Goal: Task Accomplishment & Management: Use online tool/utility

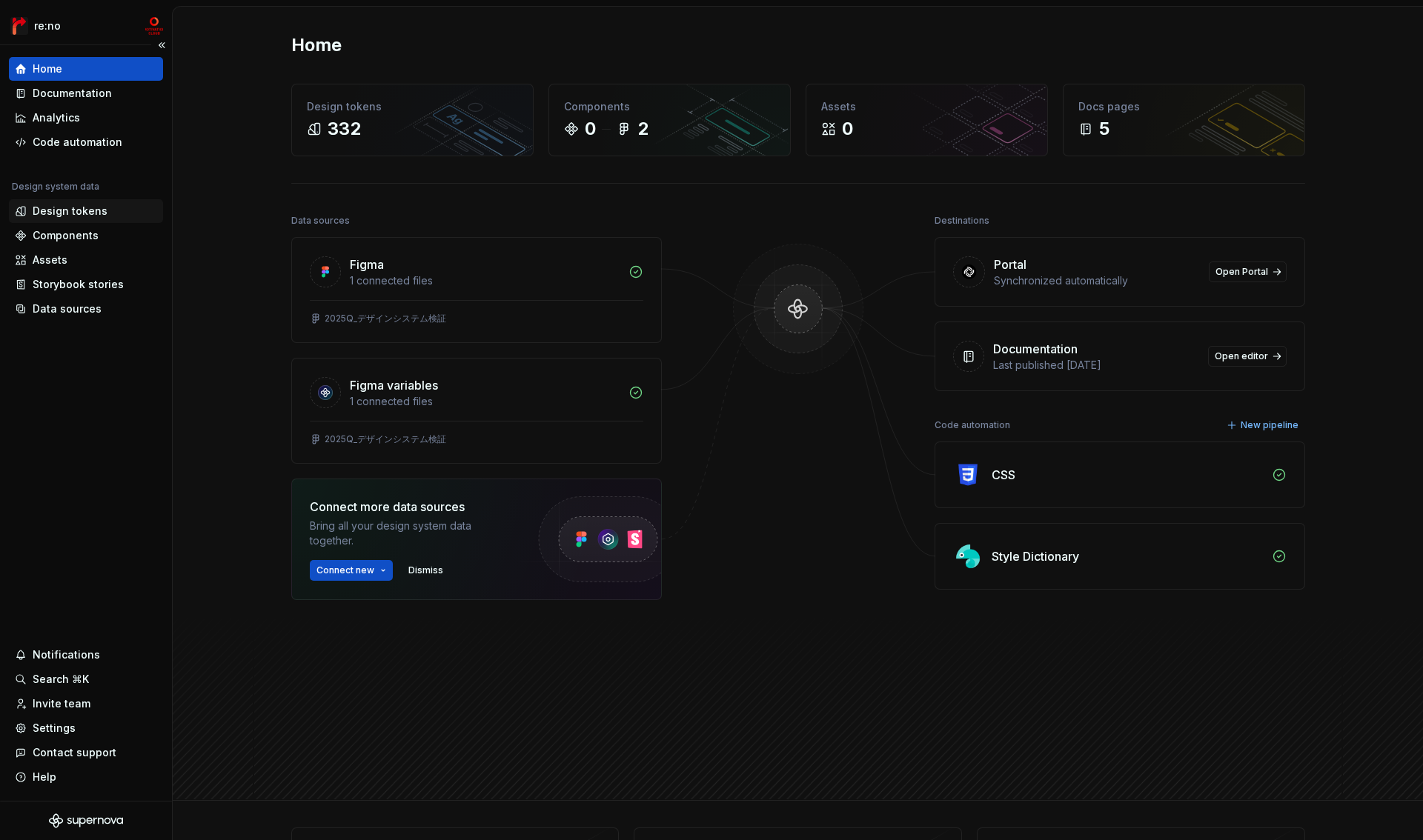
click at [70, 210] on div "Design tokens" at bounding box center [70, 211] width 75 height 15
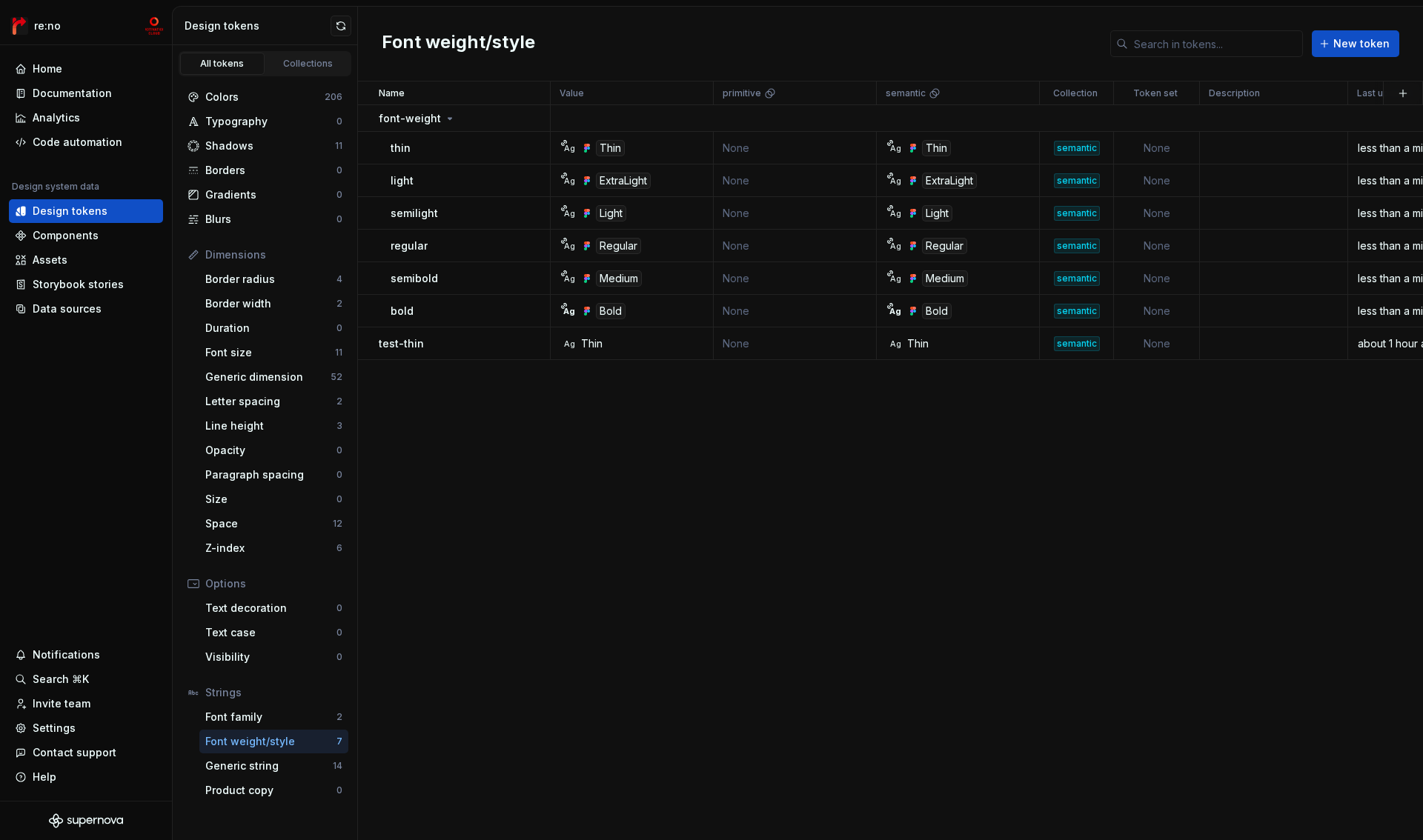
click at [261, 741] on div "Font weight/style" at bounding box center [271, 741] width 131 height 15
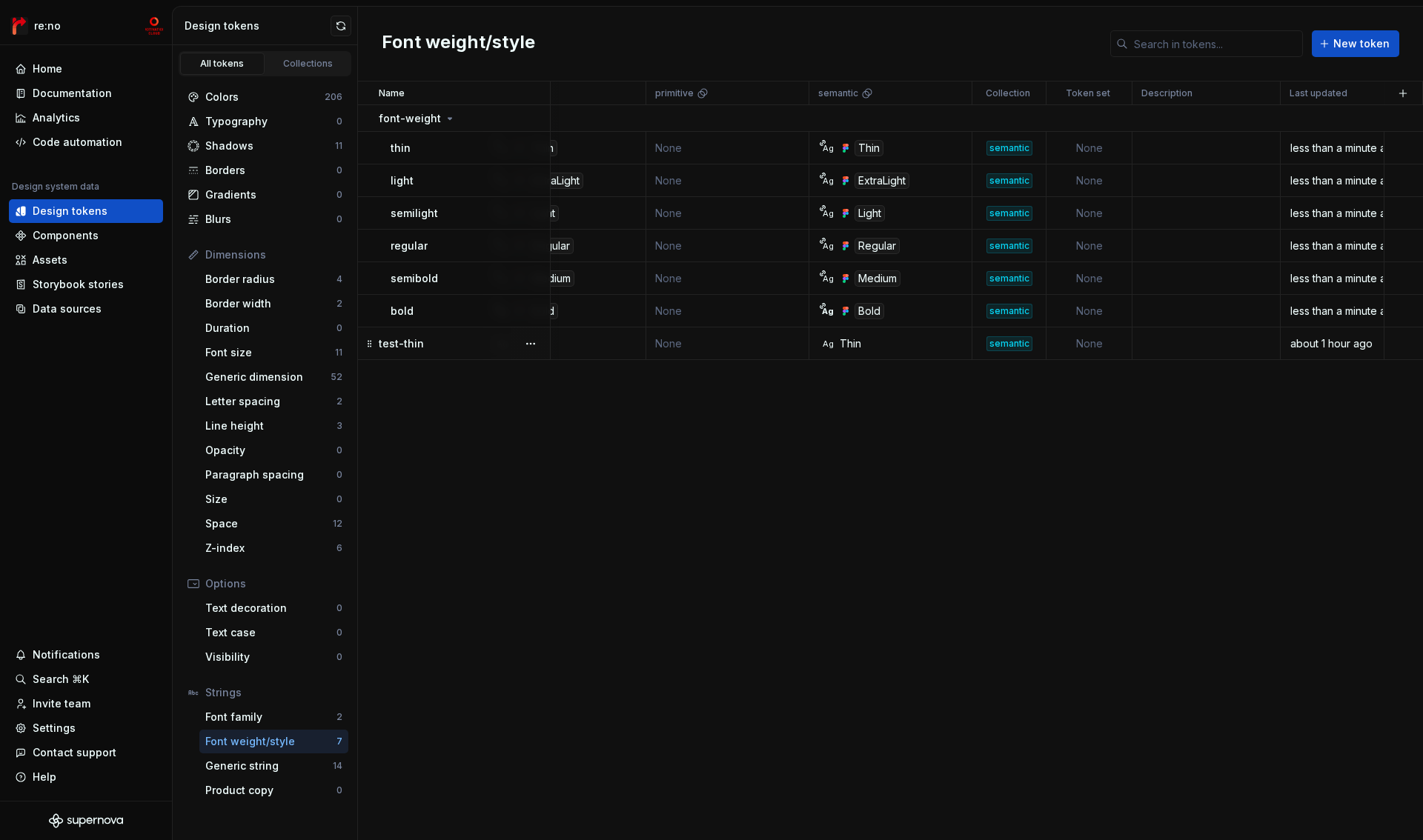
scroll to position [0, 68]
click at [1396, 345] on td at bounding box center [1404, 343] width 40 height 33
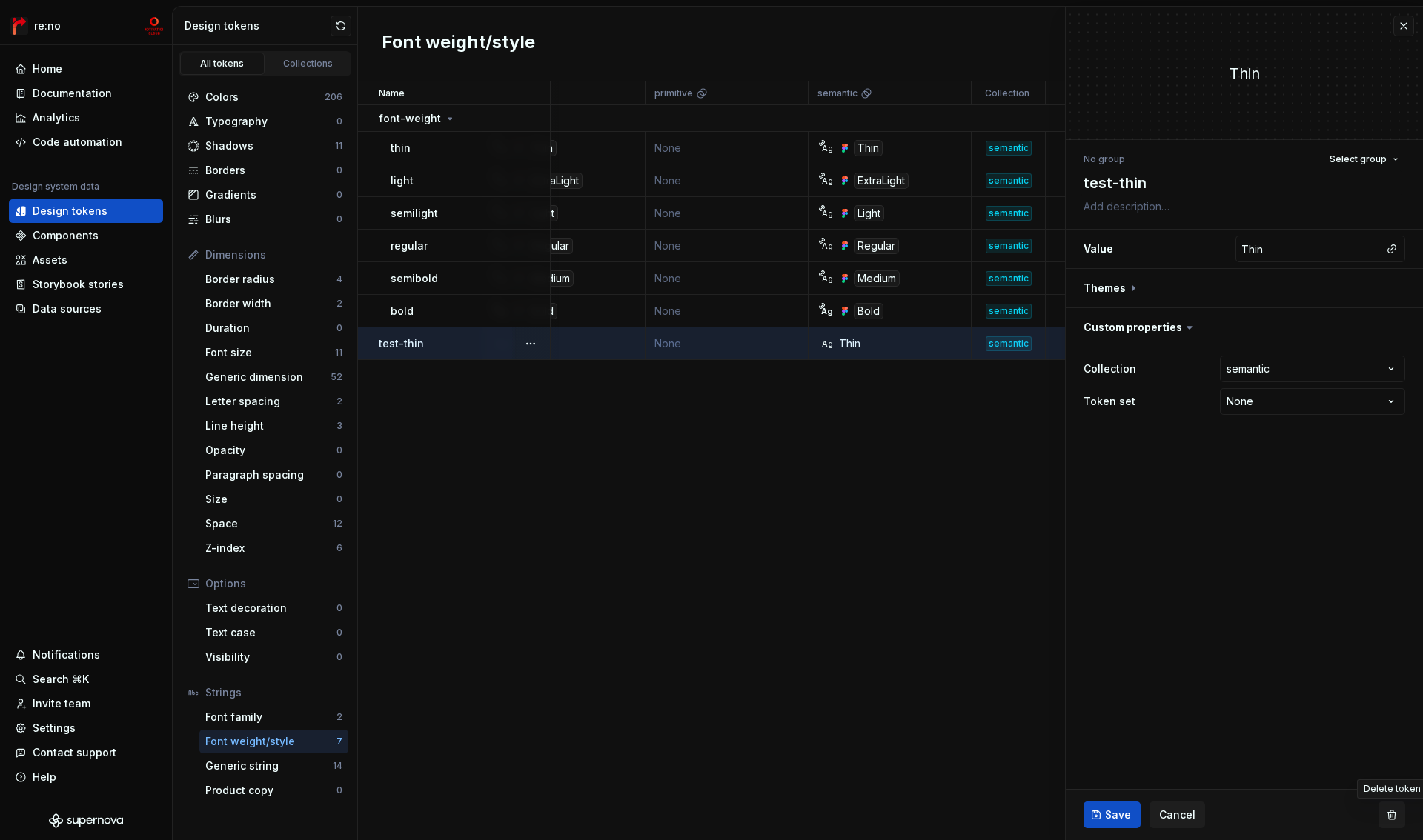
click at [1388, 818] on button "button" at bounding box center [1391, 815] width 27 height 27
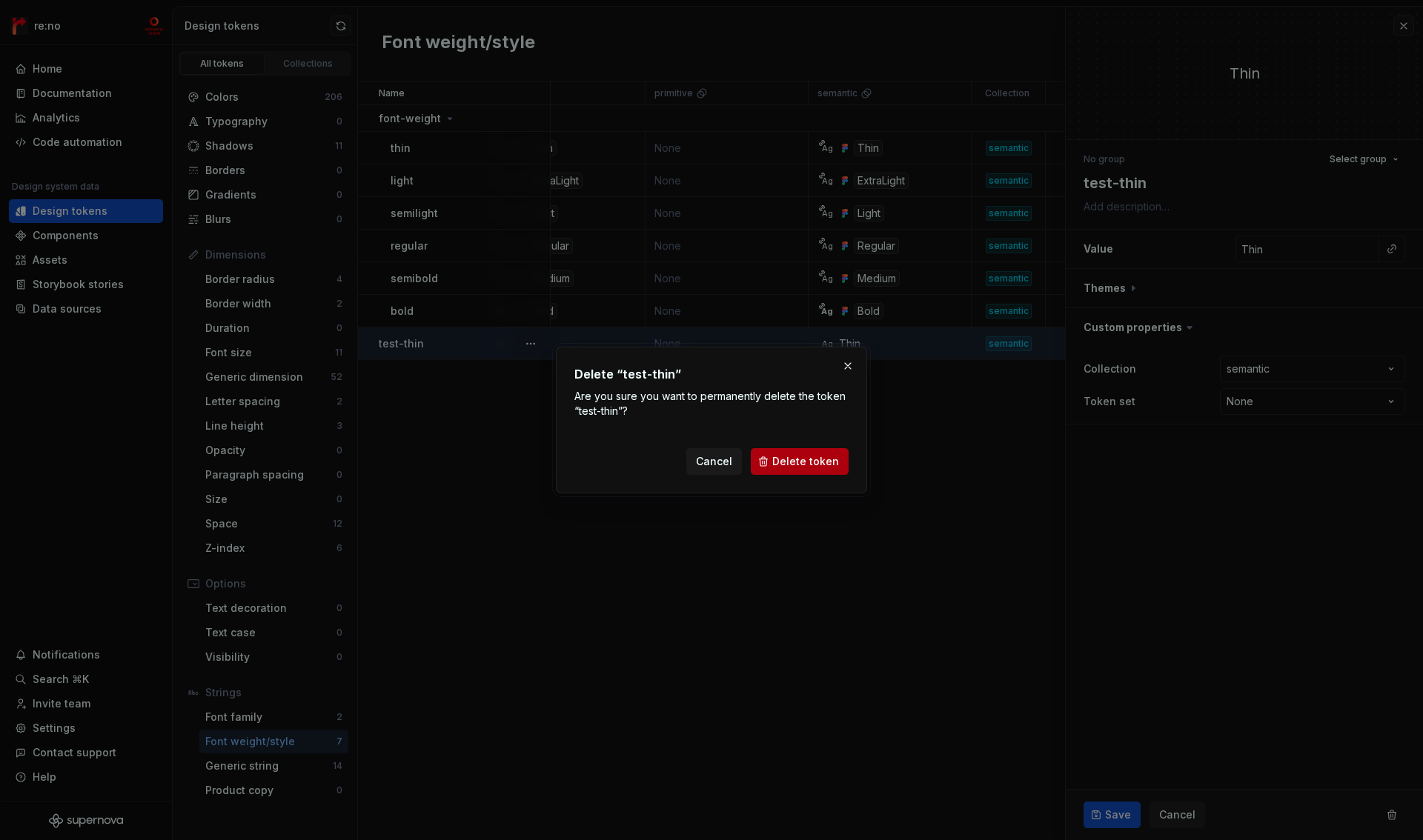
click at [804, 457] on span "Delete token" at bounding box center [806, 462] width 67 height 15
type textarea "*"
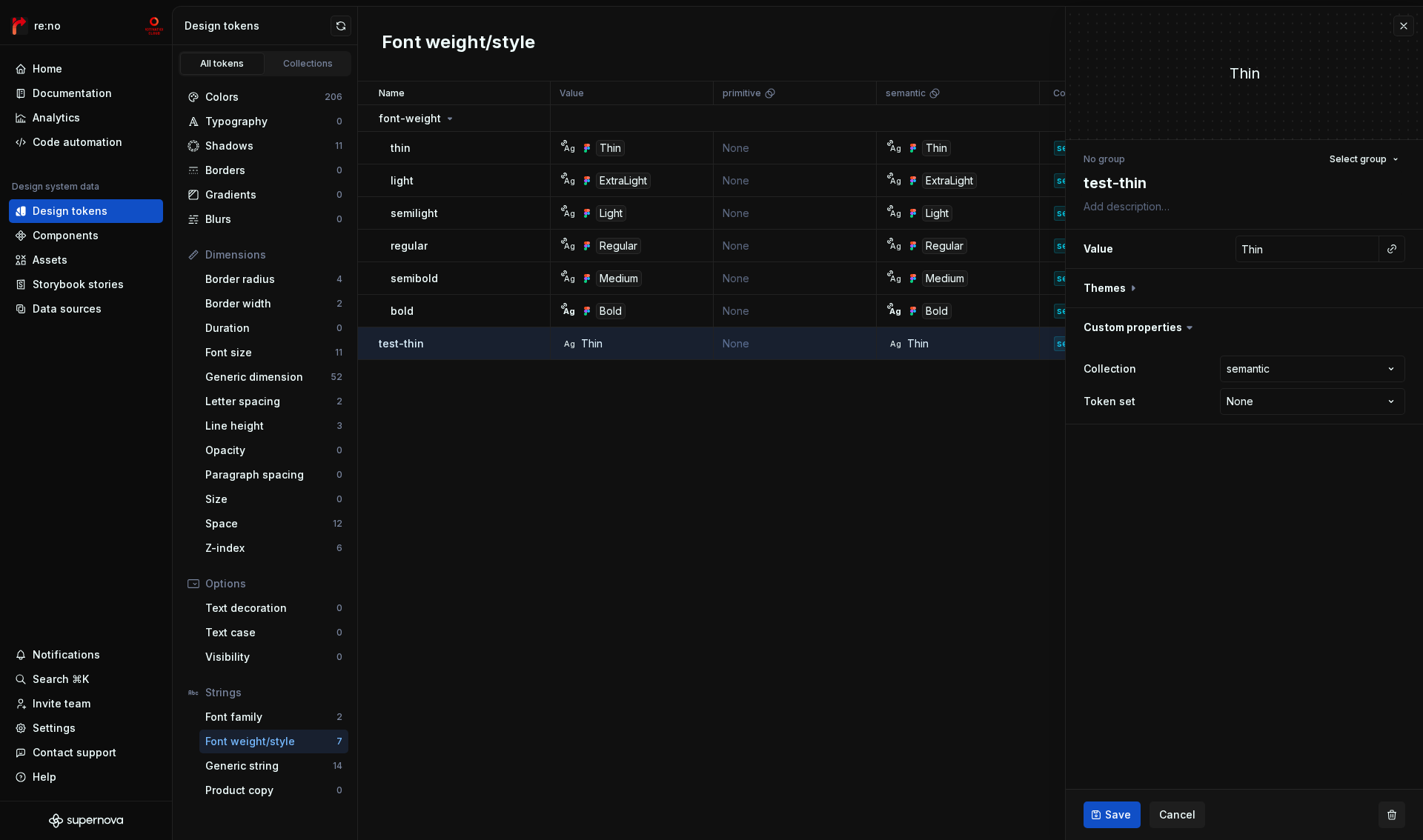
click at [1390, 816] on button "button" at bounding box center [1391, 815] width 27 height 27
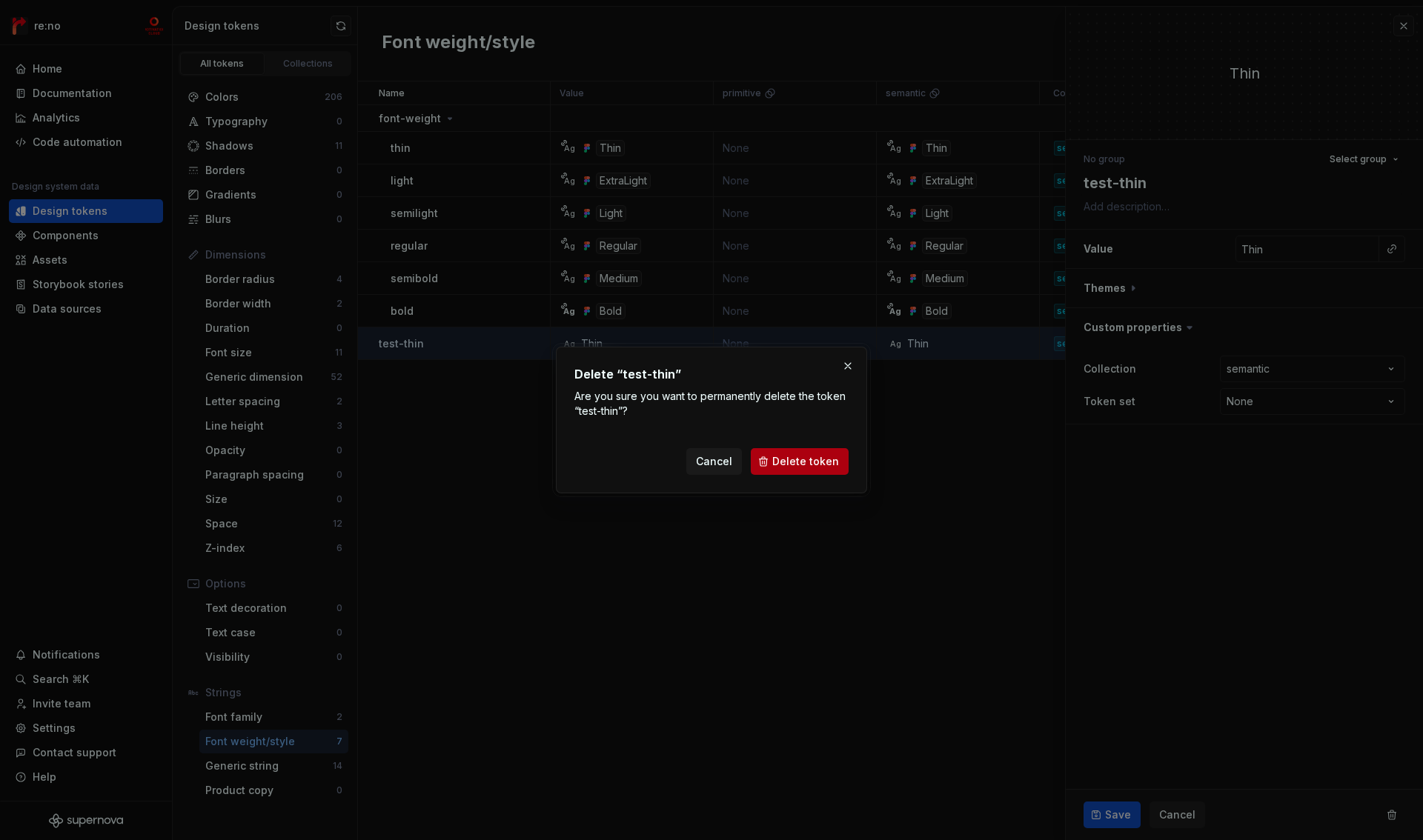
click at [807, 459] on span "Delete token" at bounding box center [806, 462] width 67 height 15
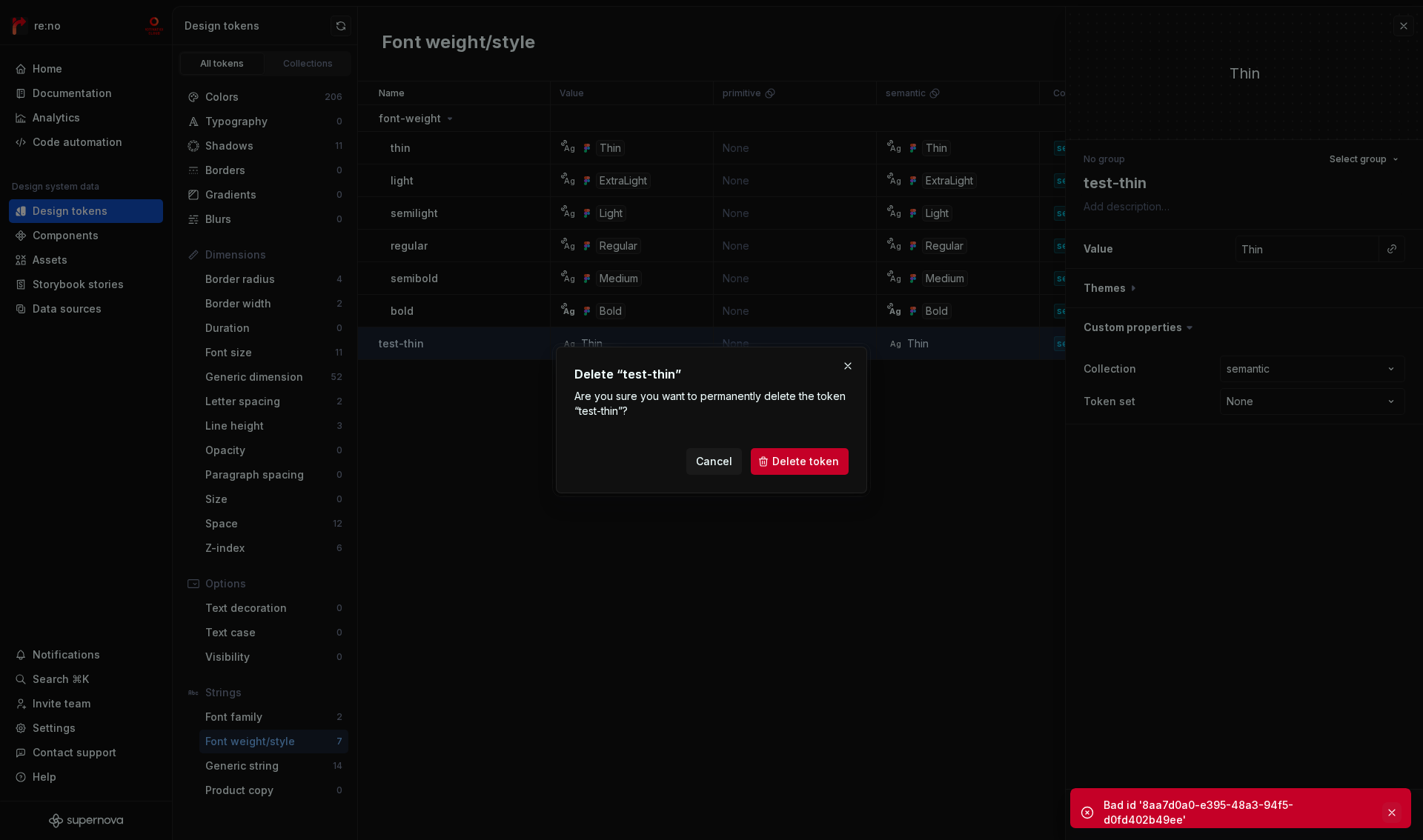
click at [1388, 802] on button "button" at bounding box center [1391, 812] width 19 height 21
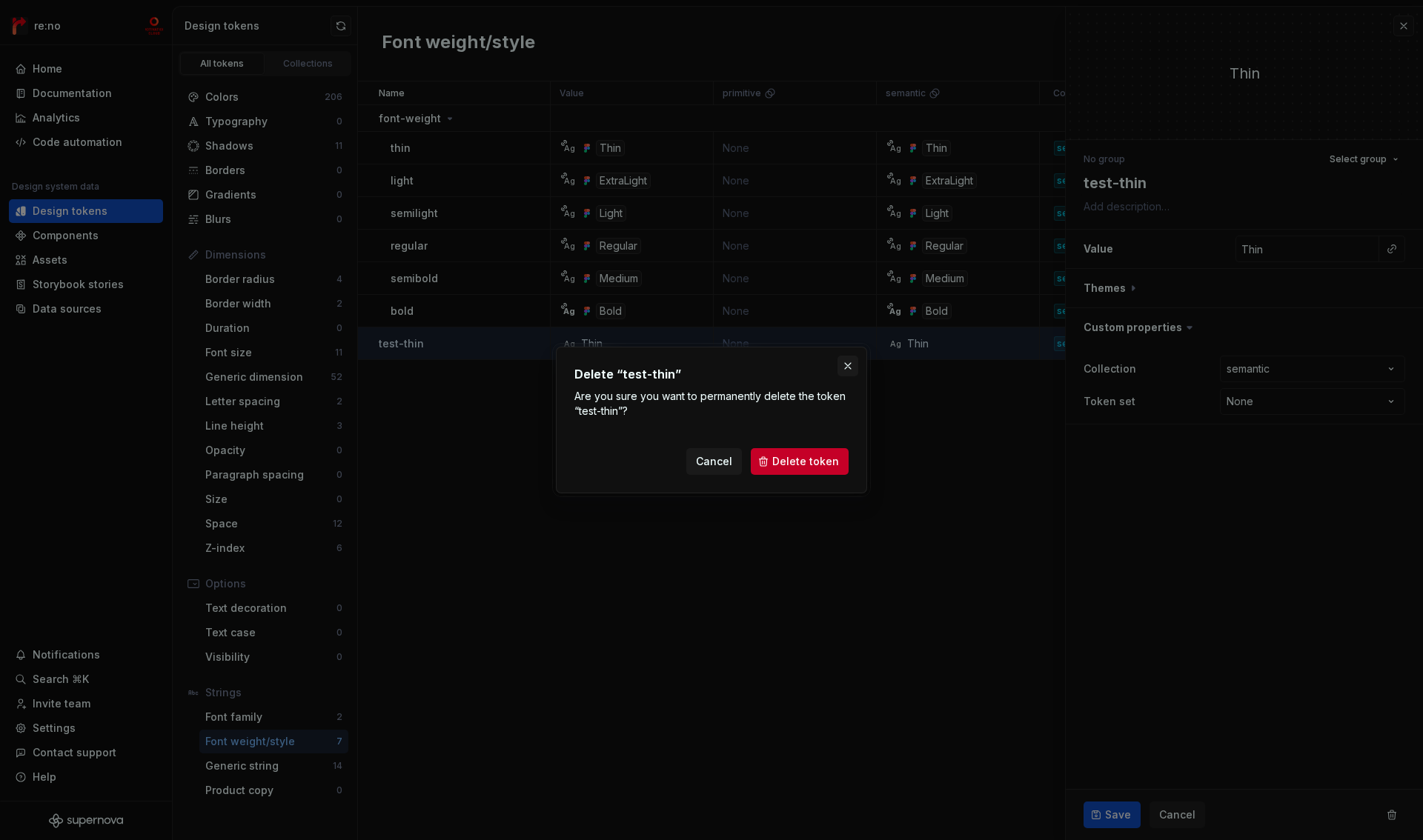
click at [849, 364] on button "button" at bounding box center [848, 366] width 21 height 21
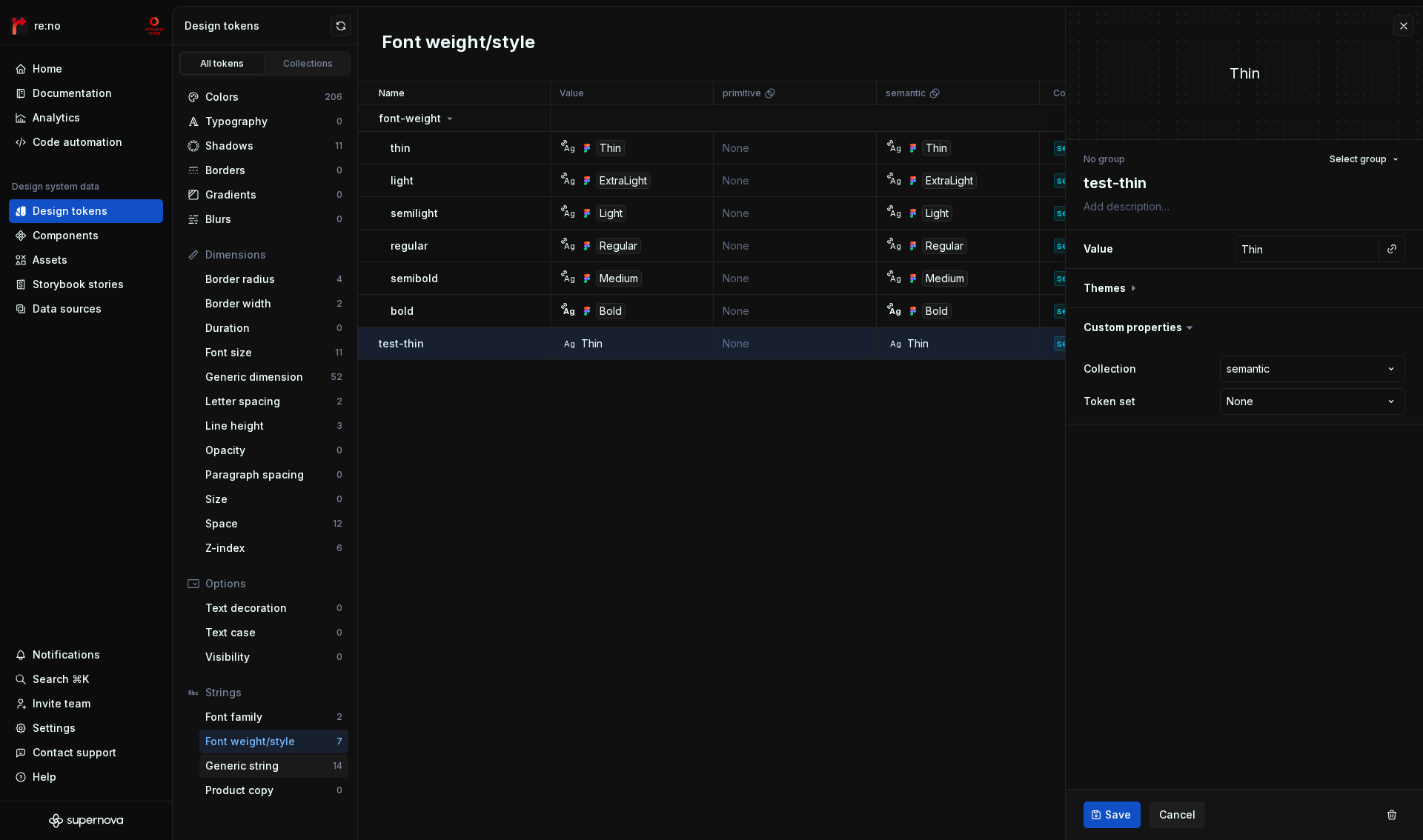
click at [261, 765] on div "Generic string" at bounding box center [269, 767] width 128 height 15
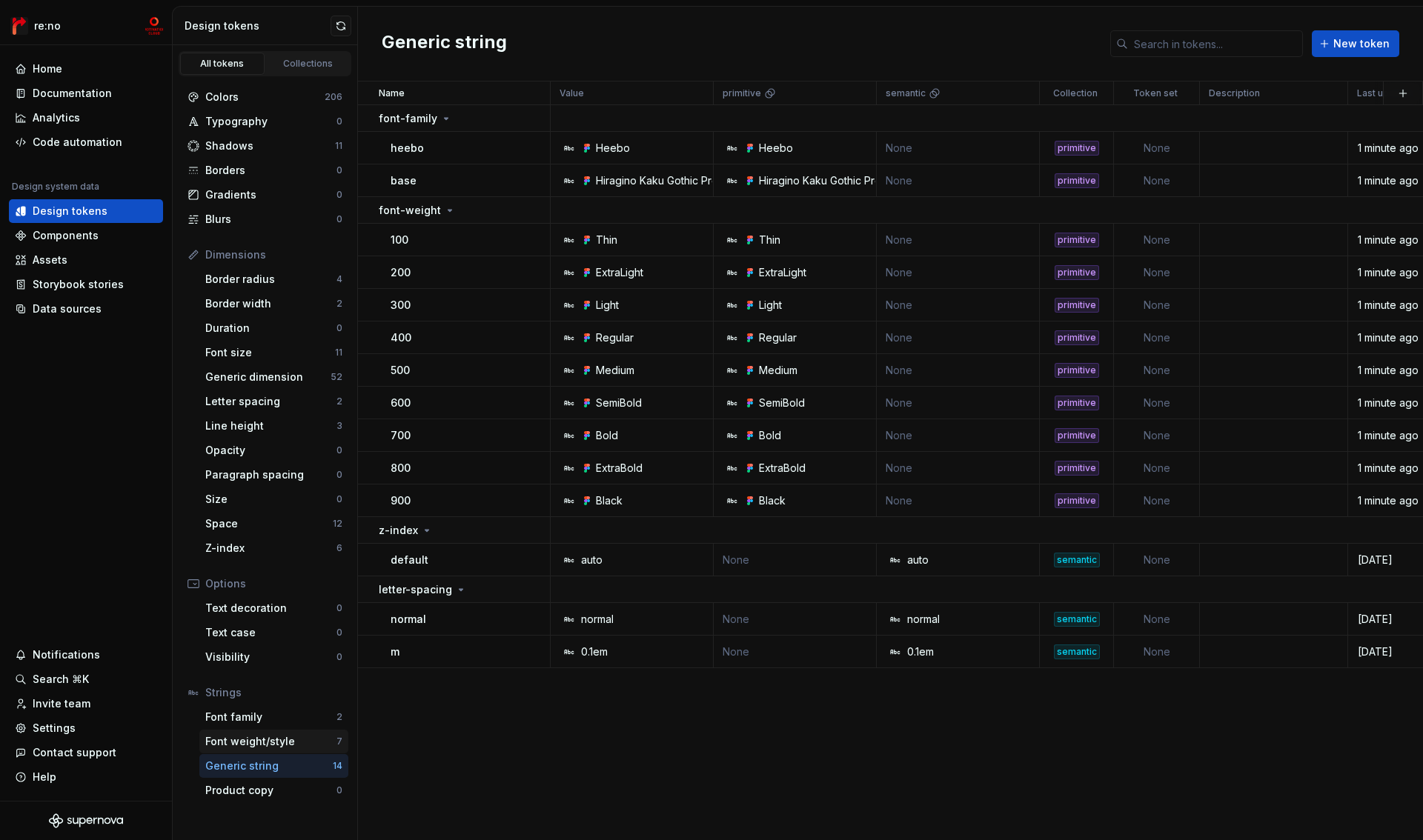
click at [255, 743] on div "Font weight/style" at bounding box center [271, 741] width 131 height 15
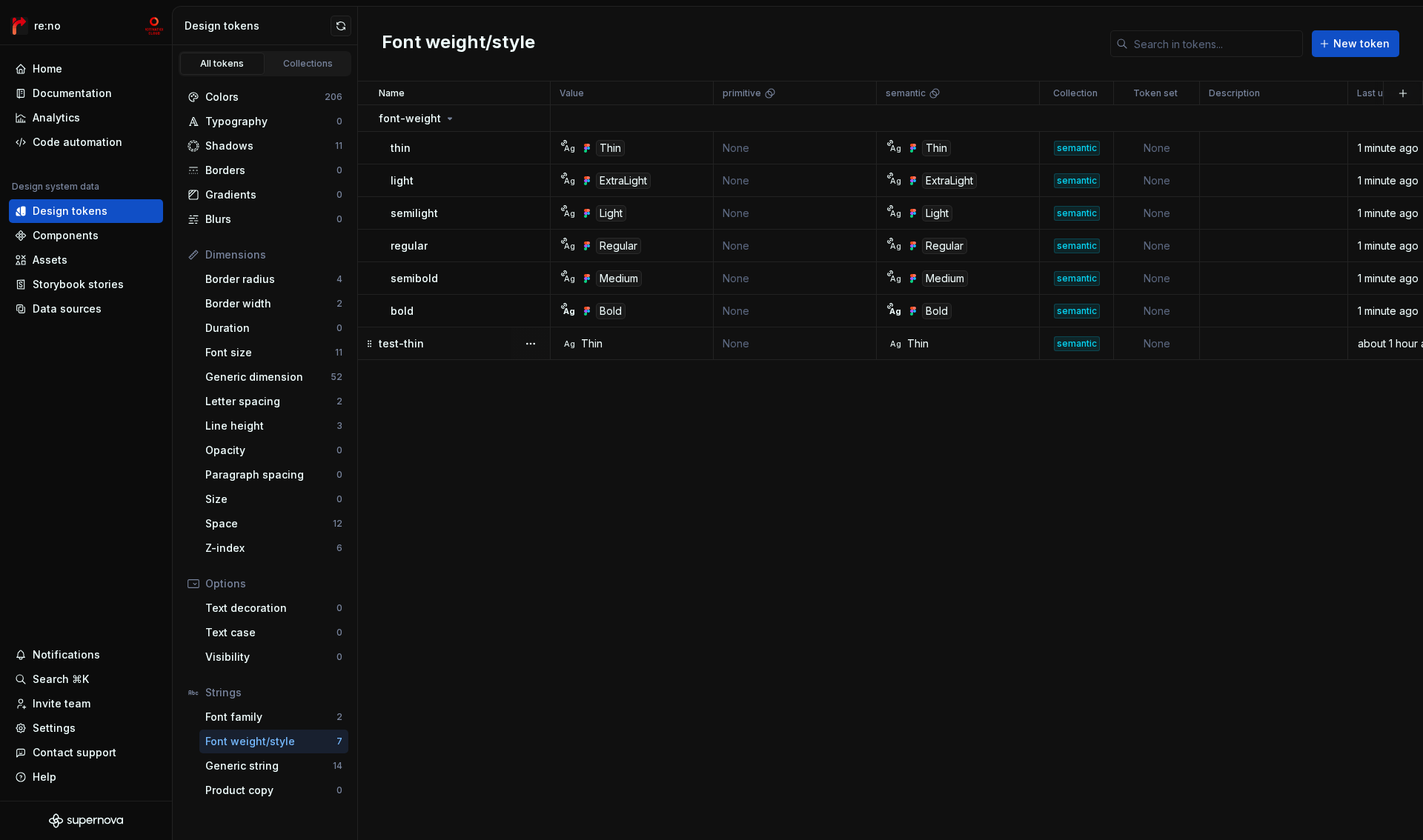
click at [1313, 342] on td at bounding box center [1273, 343] width 148 height 33
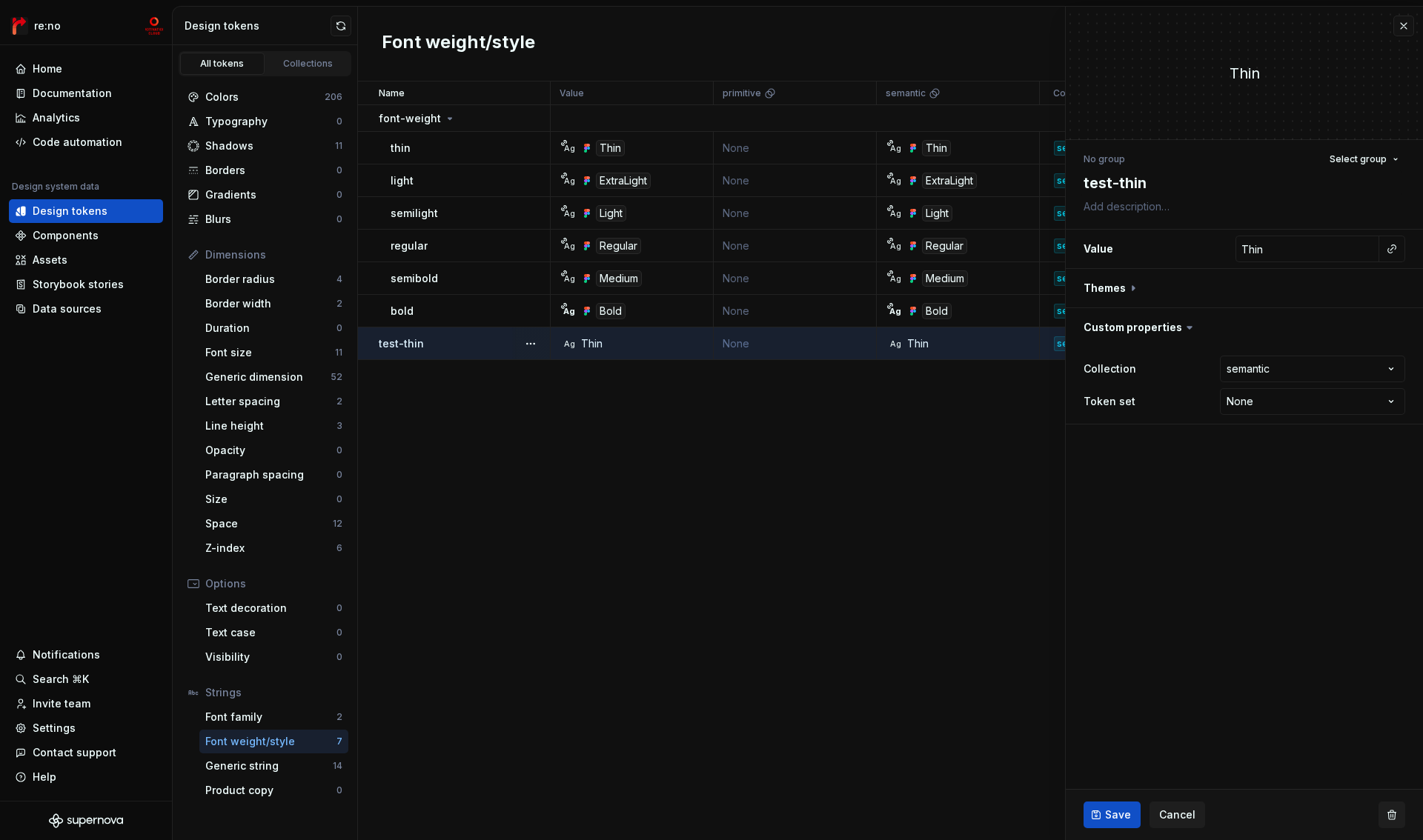
click at [1385, 813] on button "button" at bounding box center [1391, 815] width 27 height 27
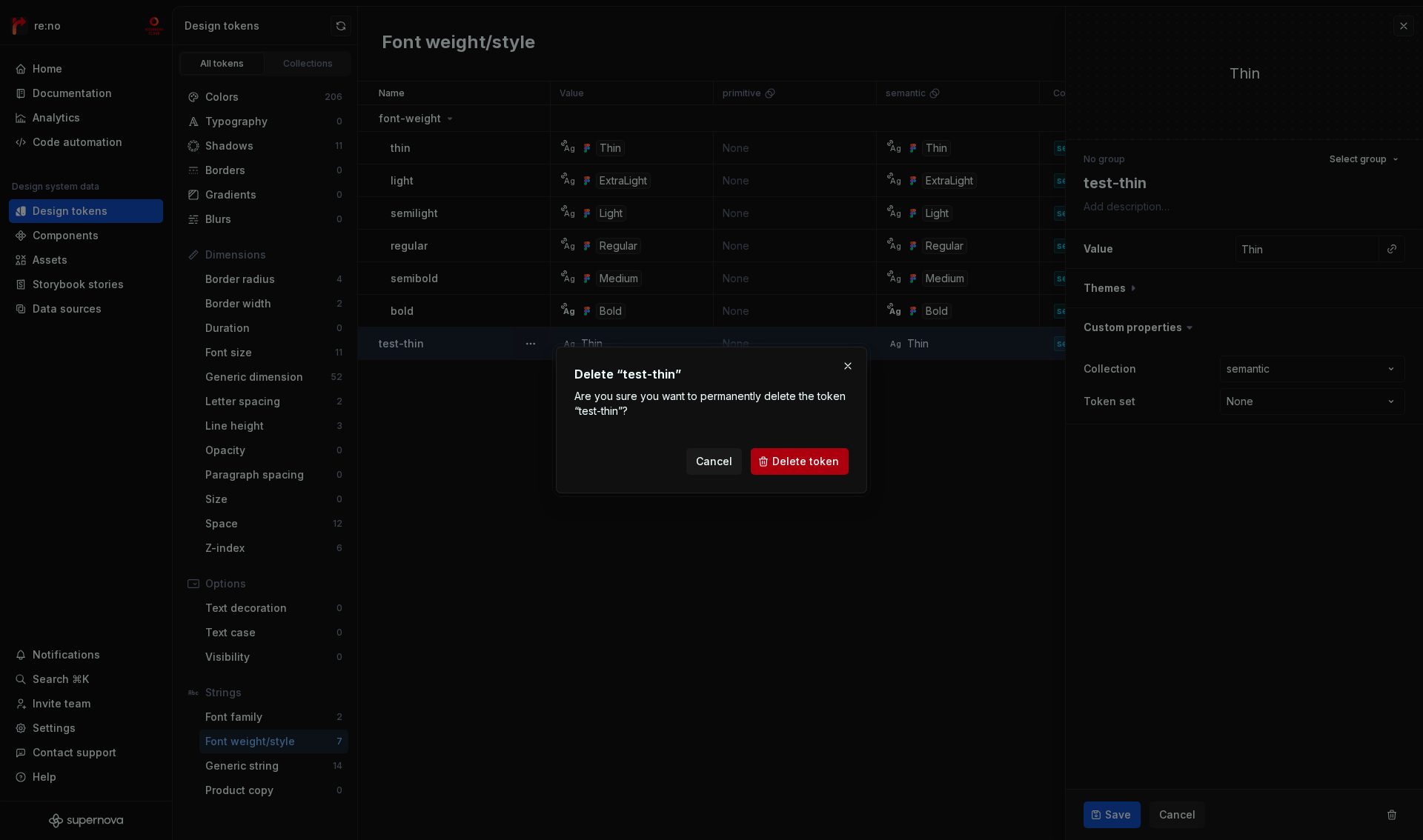
click at [787, 457] on span "Delete token" at bounding box center [806, 462] width 67 height 15
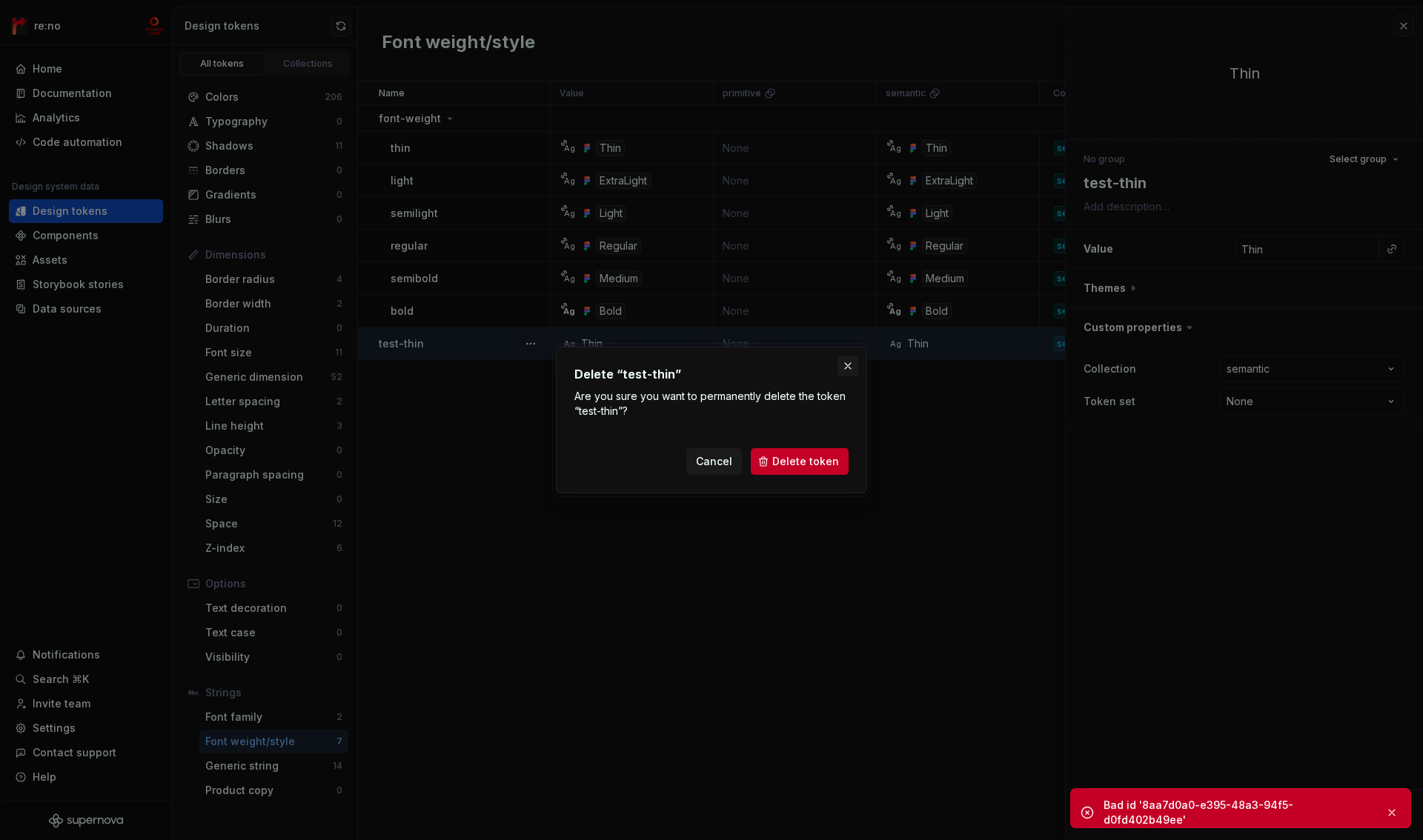
click at [844, 369] on button "button" at bounding box center [848, 366] width 21 height 21
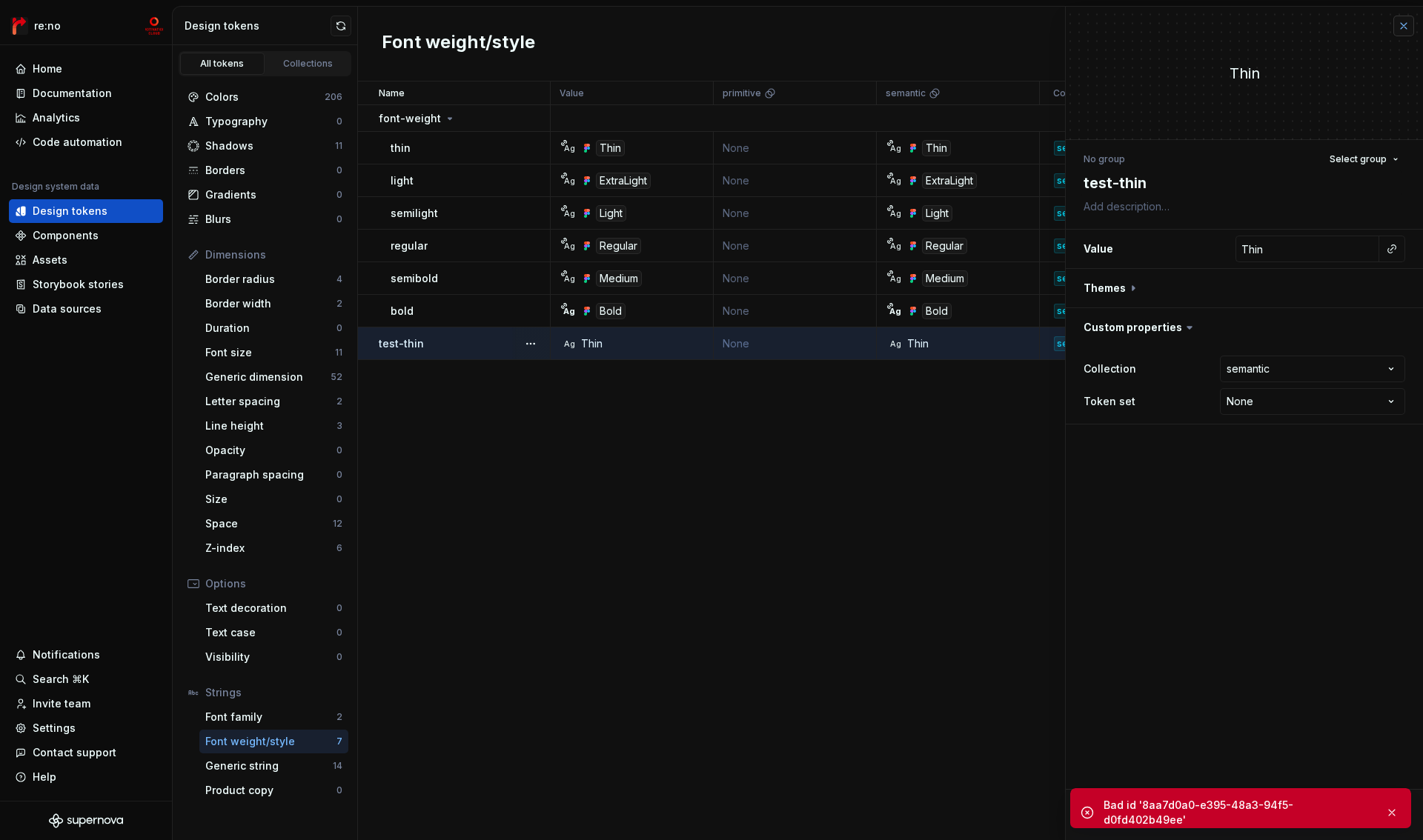
click at [1405, 28] on button "button" at bounding box center [1403, 26] width 21 height 21
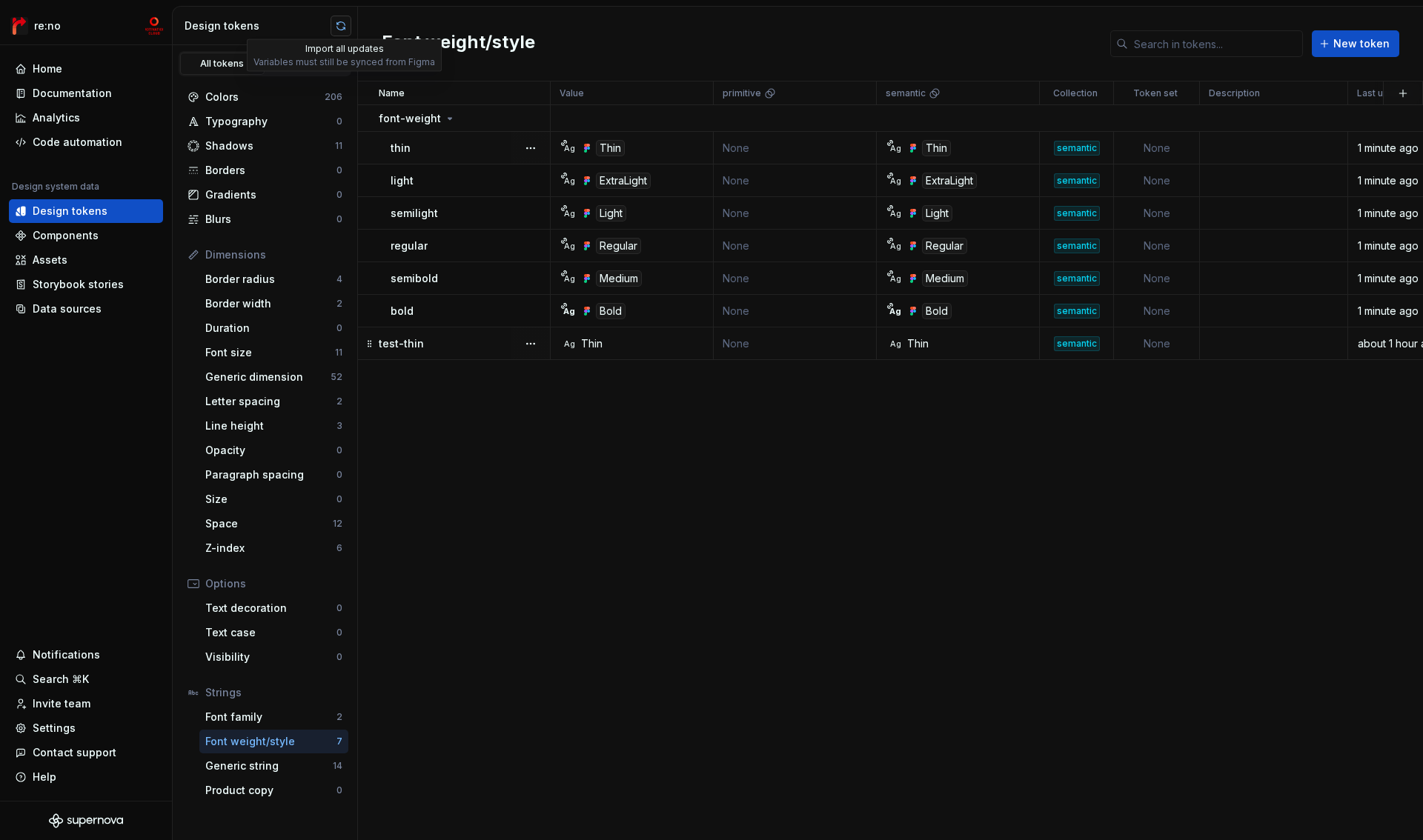
click at [347, 28] on button "button" at bounding box center [341, 26] width 21 height 21
click at [1292, 337] on td at bounding box center [1273, 343] width 148 height 33
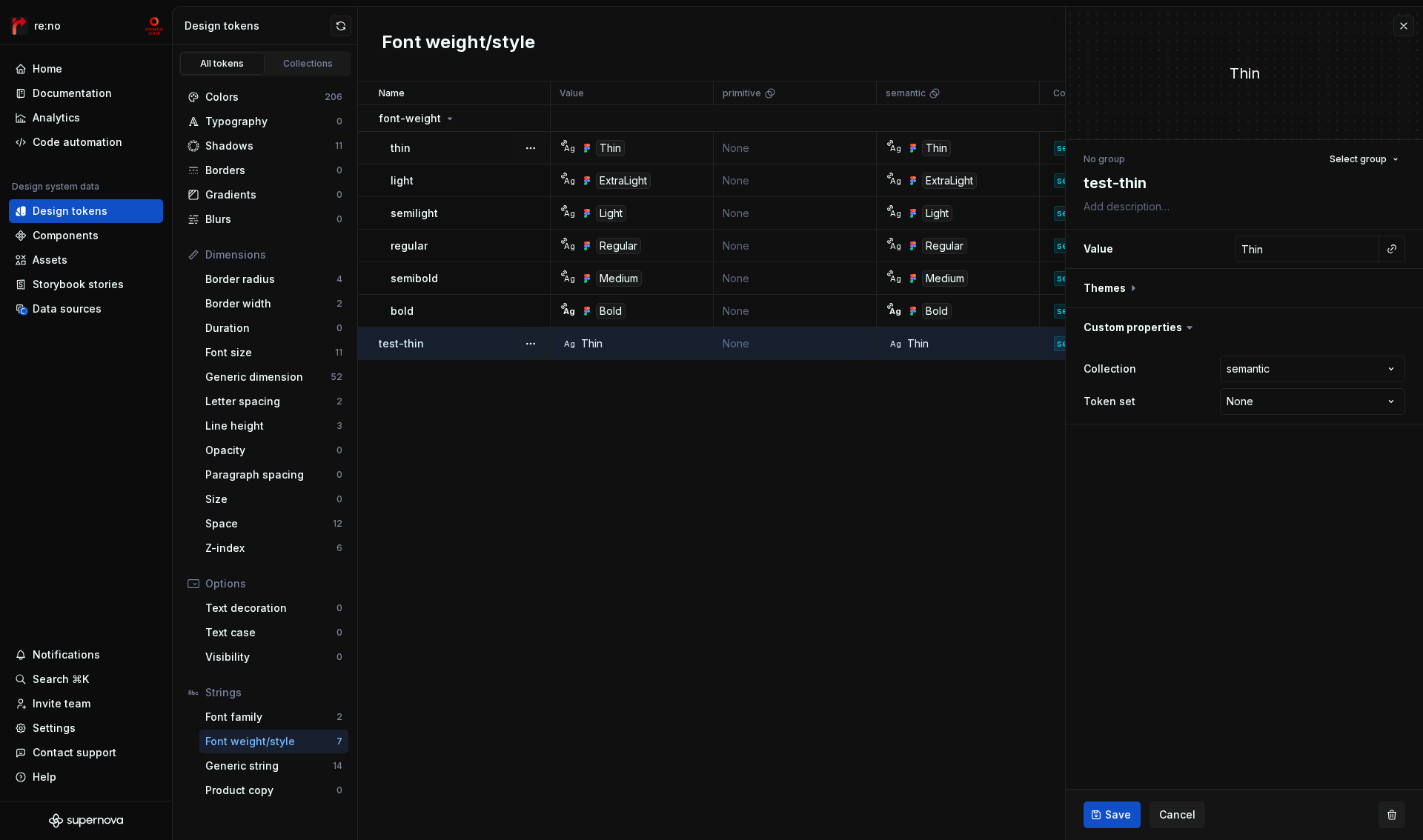
click at [1391, 817] on button "button" at bounding box center [1391, 815] width 27 height 27
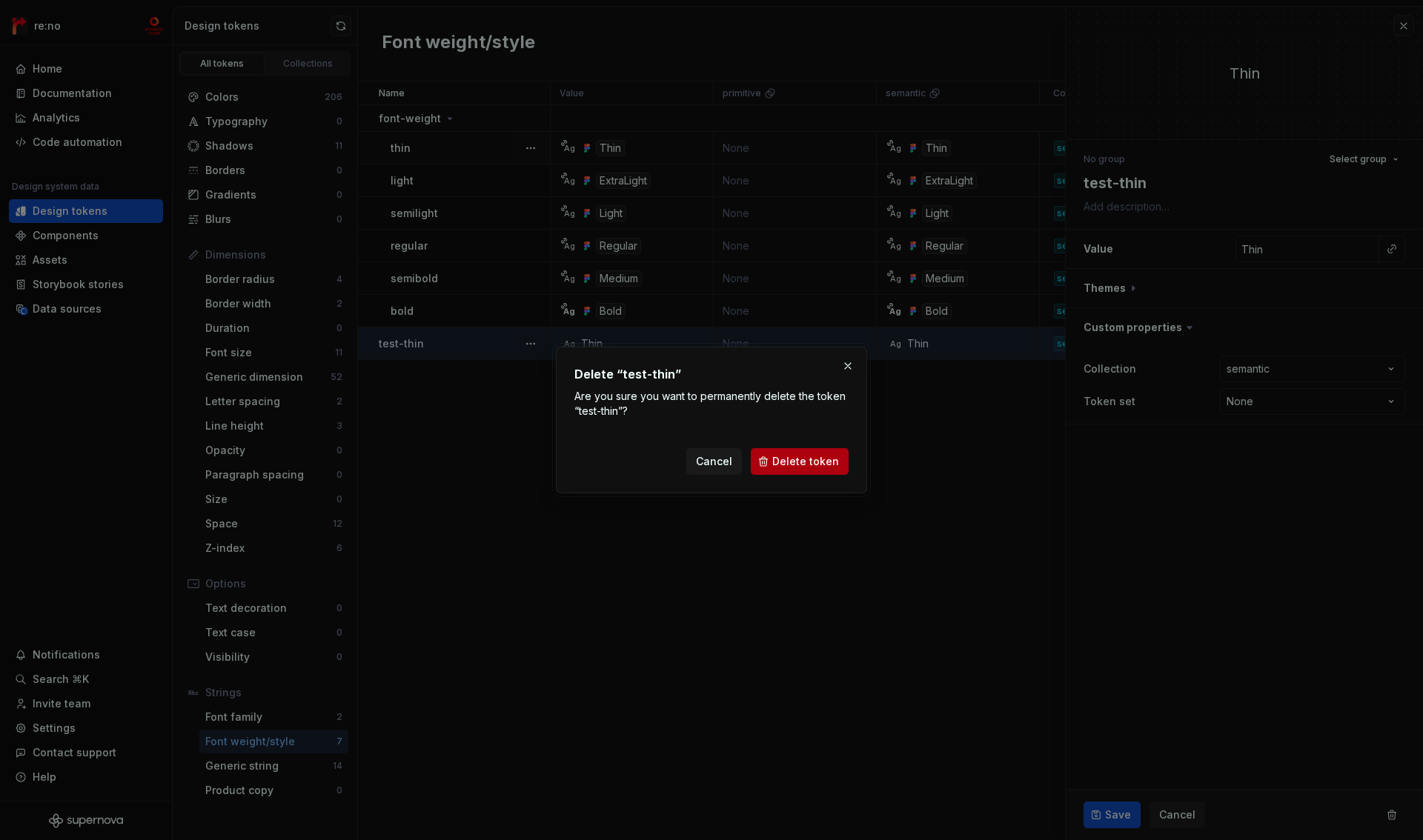
click at [824, 457] on span "Delete token" at bounding box center [806, 462] width 67 height 15
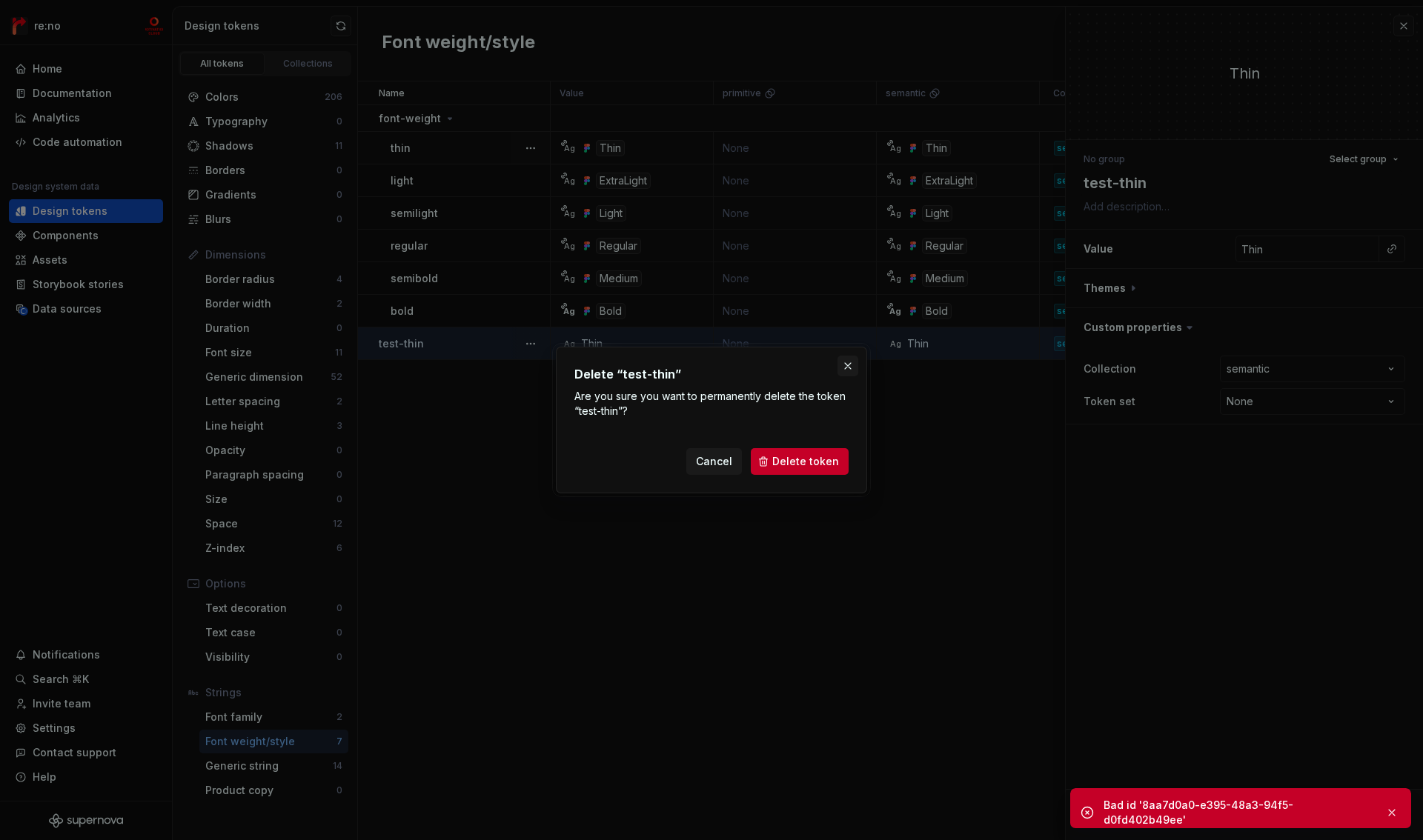
click at [845, 362] on button "button" at bounding box center [848, 366] width 21 height 21
type textarea "*"
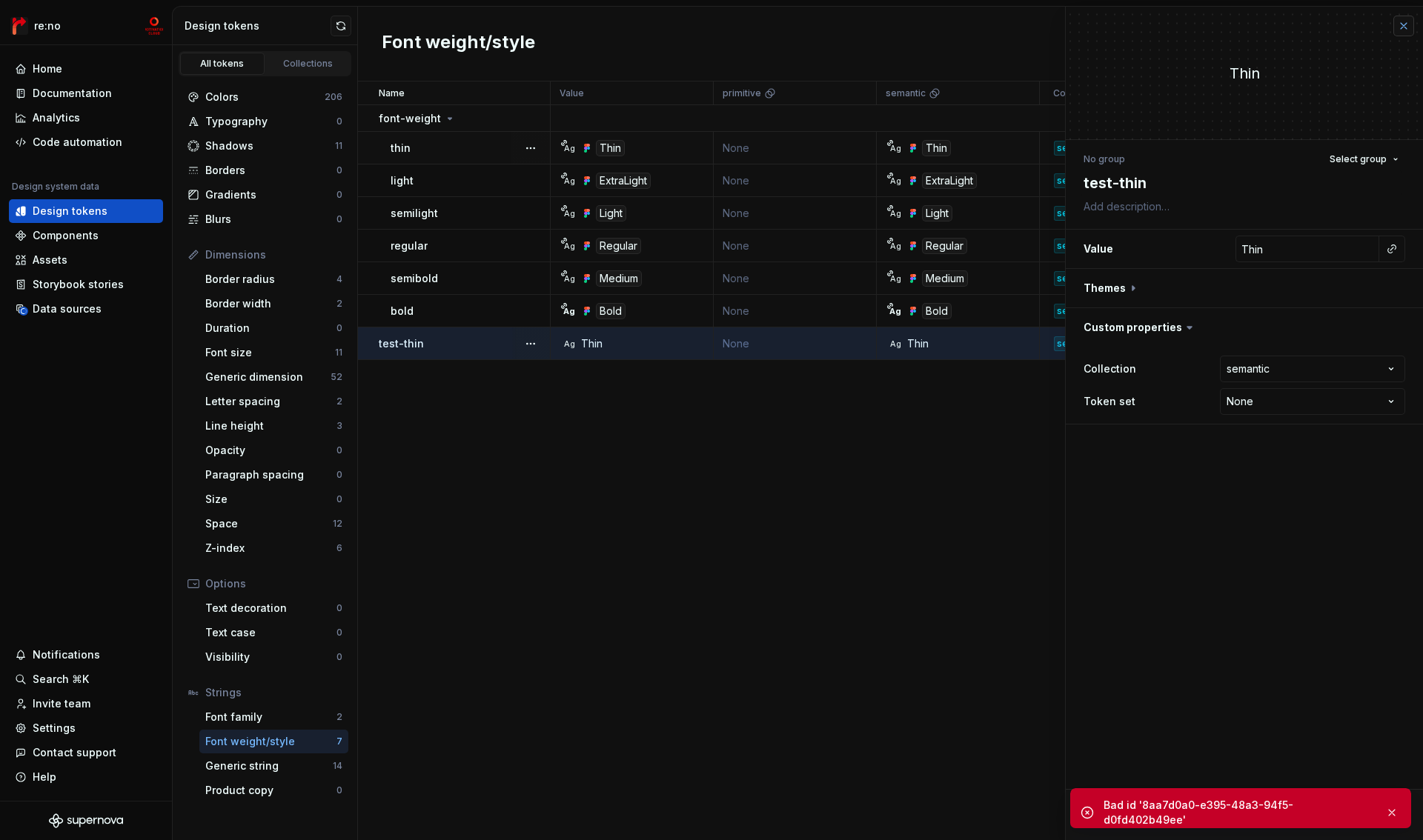
click at [1410, 29] on button "button" at bounding box center [1403, 26] width 21 height 21
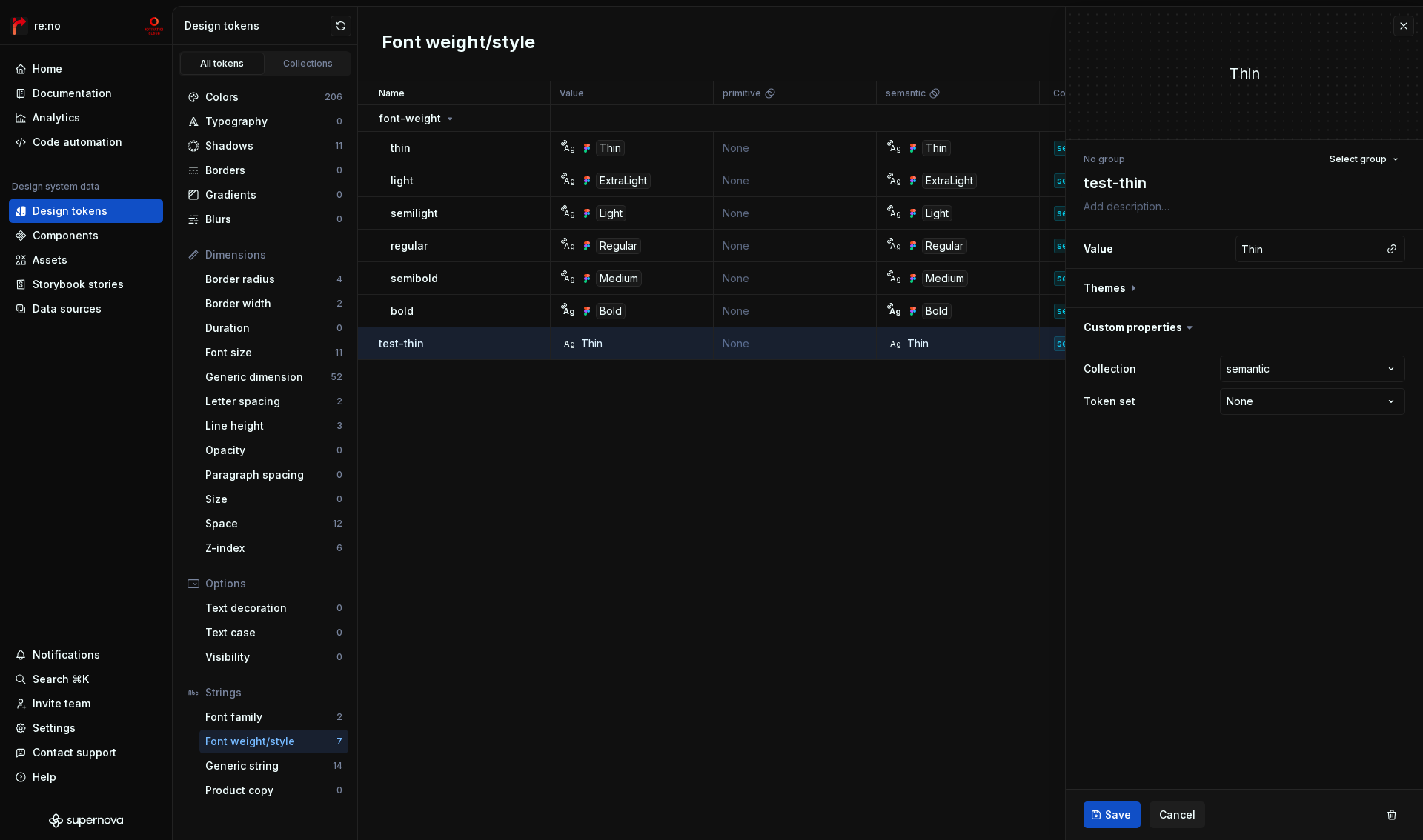
click at [858, 438] on div "Name Value primitive semantic Collection Token set Description Last updated fon…" at bounding box center [890, 461] width 1065 height 759
click at [498, 348] on div "test-thin" at bounding box center [463, 344] width 170 height 15
click at [529, 342] on button "button" at bounding box center [530, 343] width 21 height 21
click at [580, 426] on div "Delete token" at bounding box center [595, 427] width 96 height 15
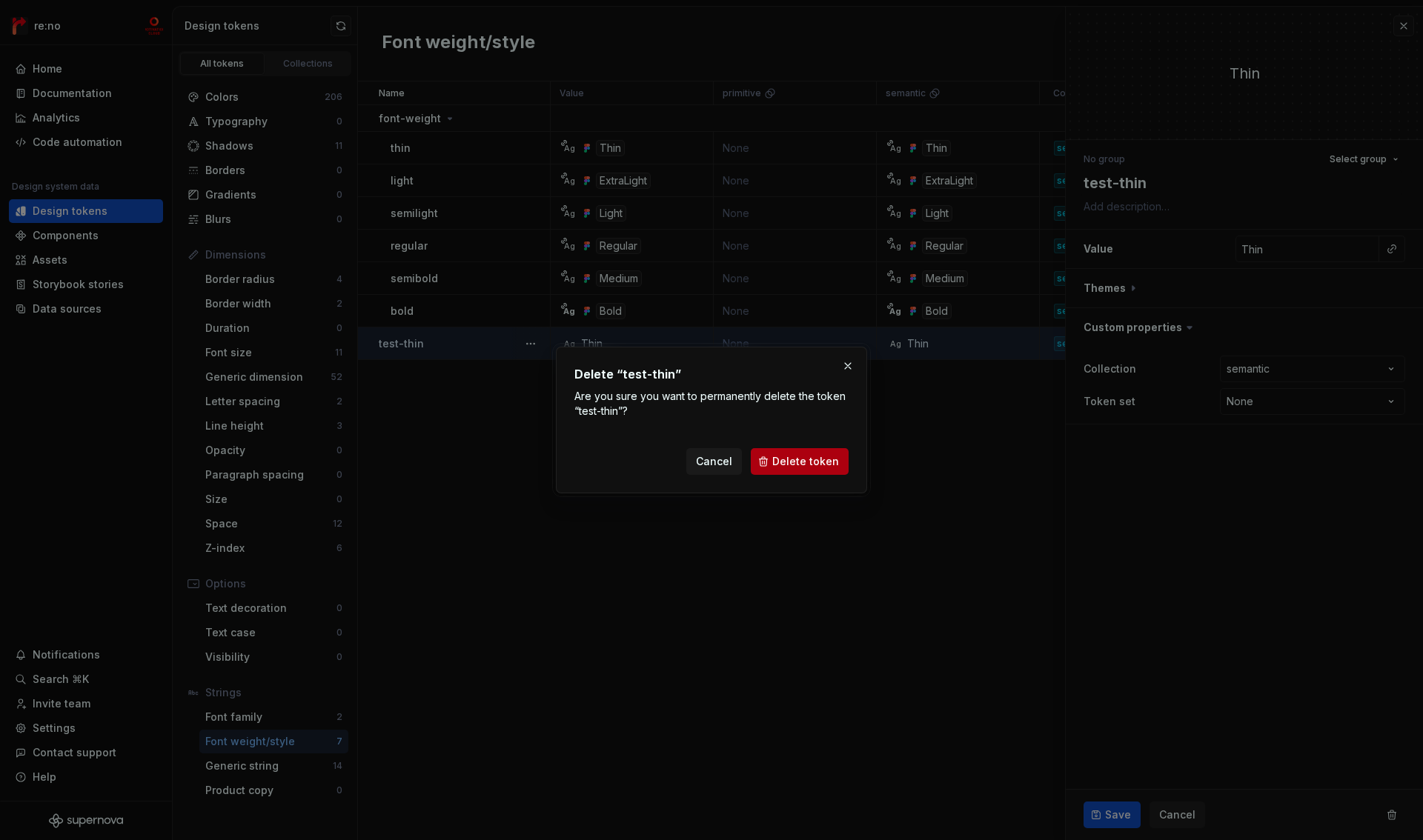
click at [774, 463] on button "Delete token" at bounding box center [799, 462] width 98 height 27
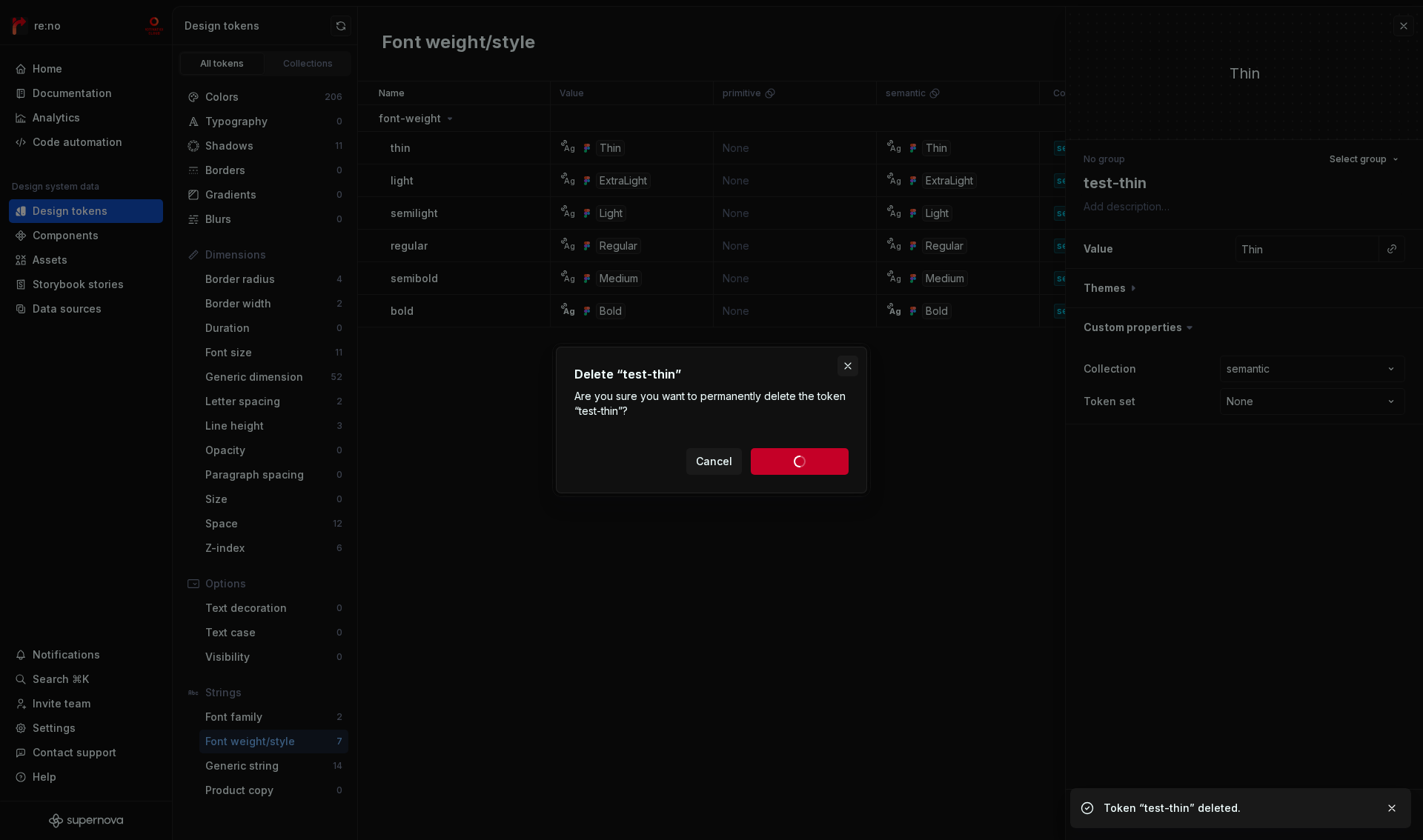
click at [848, 367] on button "button" at bounding box center [848, 366] width 21 height 21
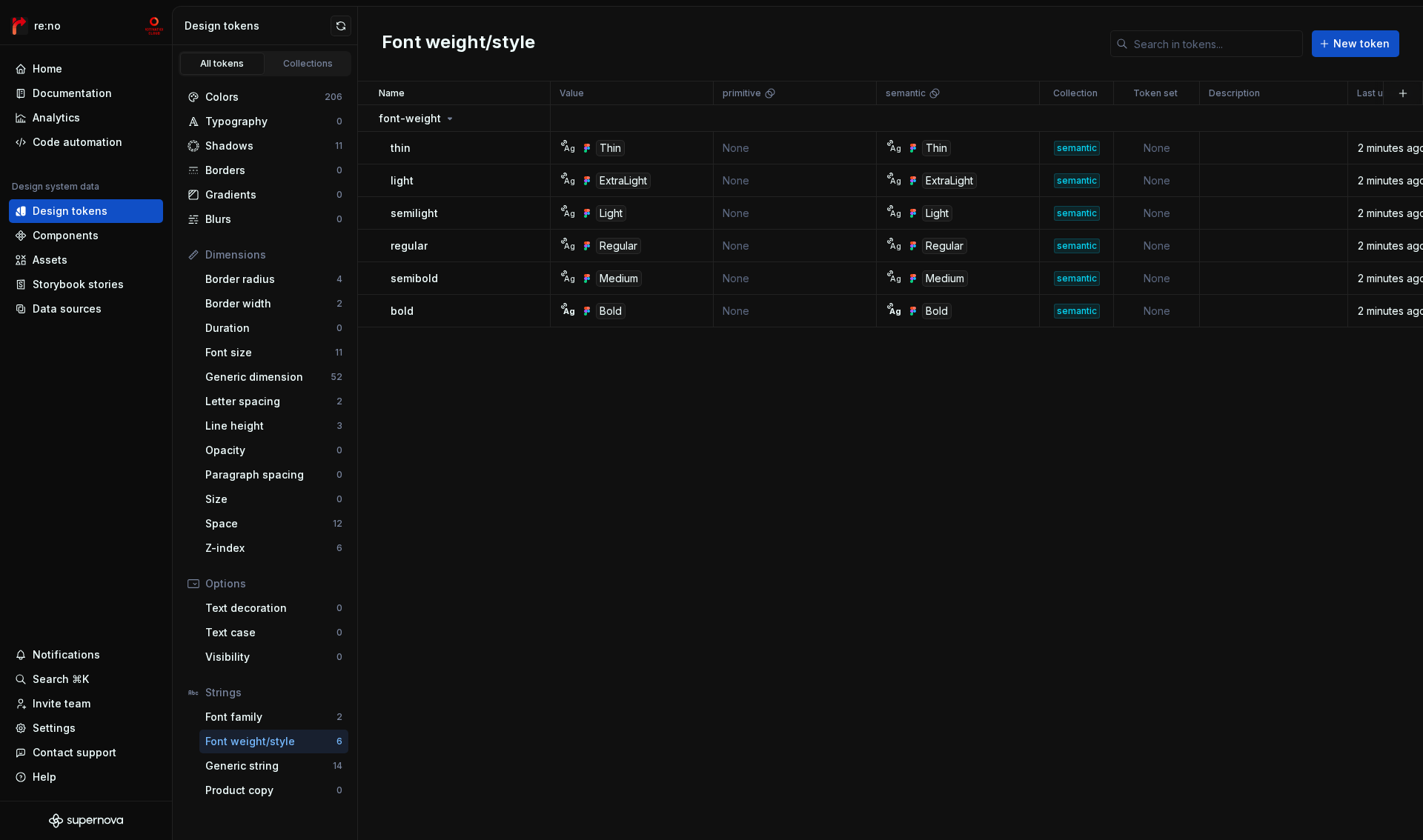
click at [287, 740] on div "Font weight/style" at bounding box center [271, 741] width 131 height 15
click at [302, 65] on div "Collections" at bounding box center [308, 63] width 74 height 12
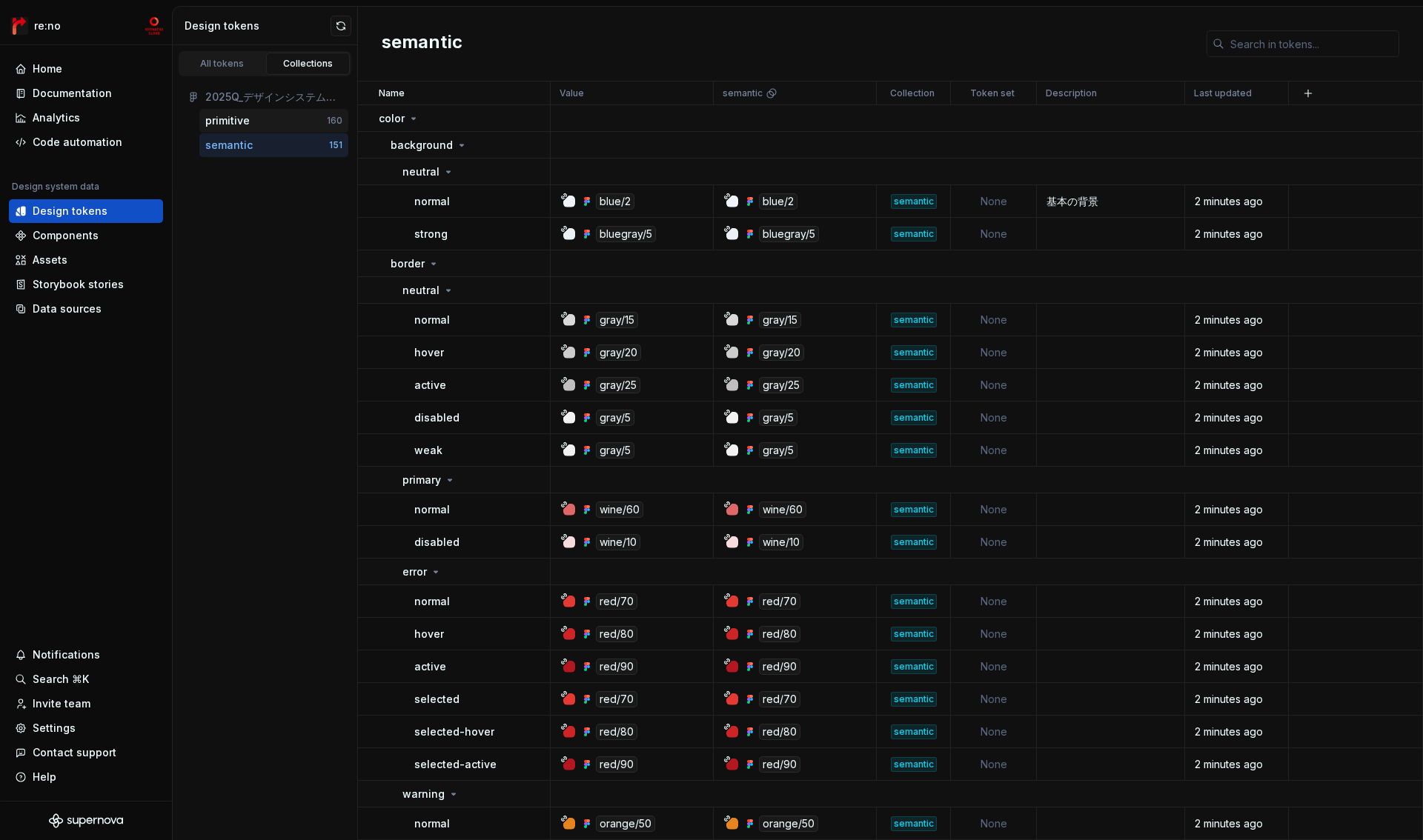
click at [272, 120] on div "primitive" at bounding box center [266, 121] width 122 height 15
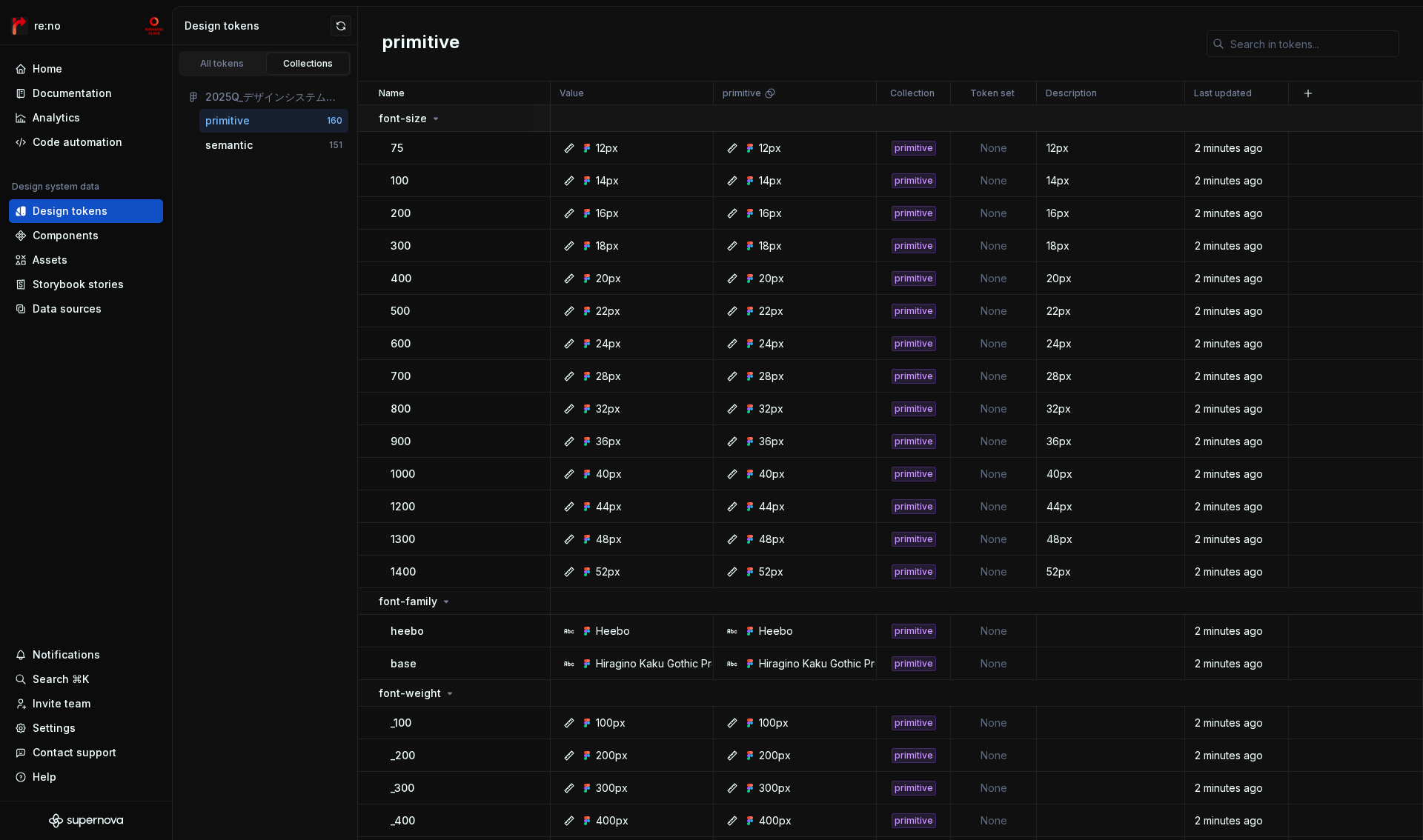
click at [431, 120] on icon at bounding box center [436, 119] width 12 height 12
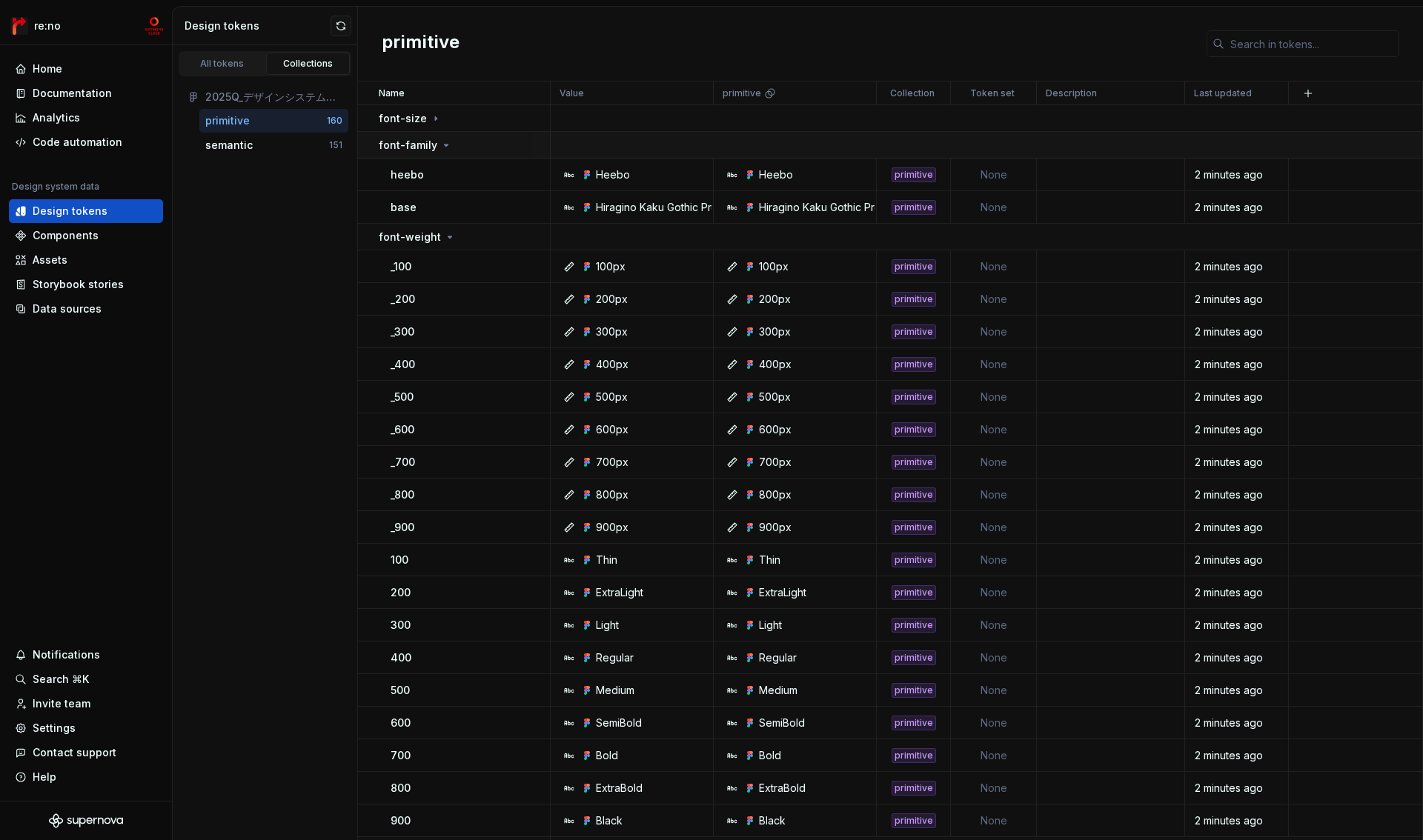
click at [433, 144] on div "font-family" at bounding box center [415, 145] width 73 height 15
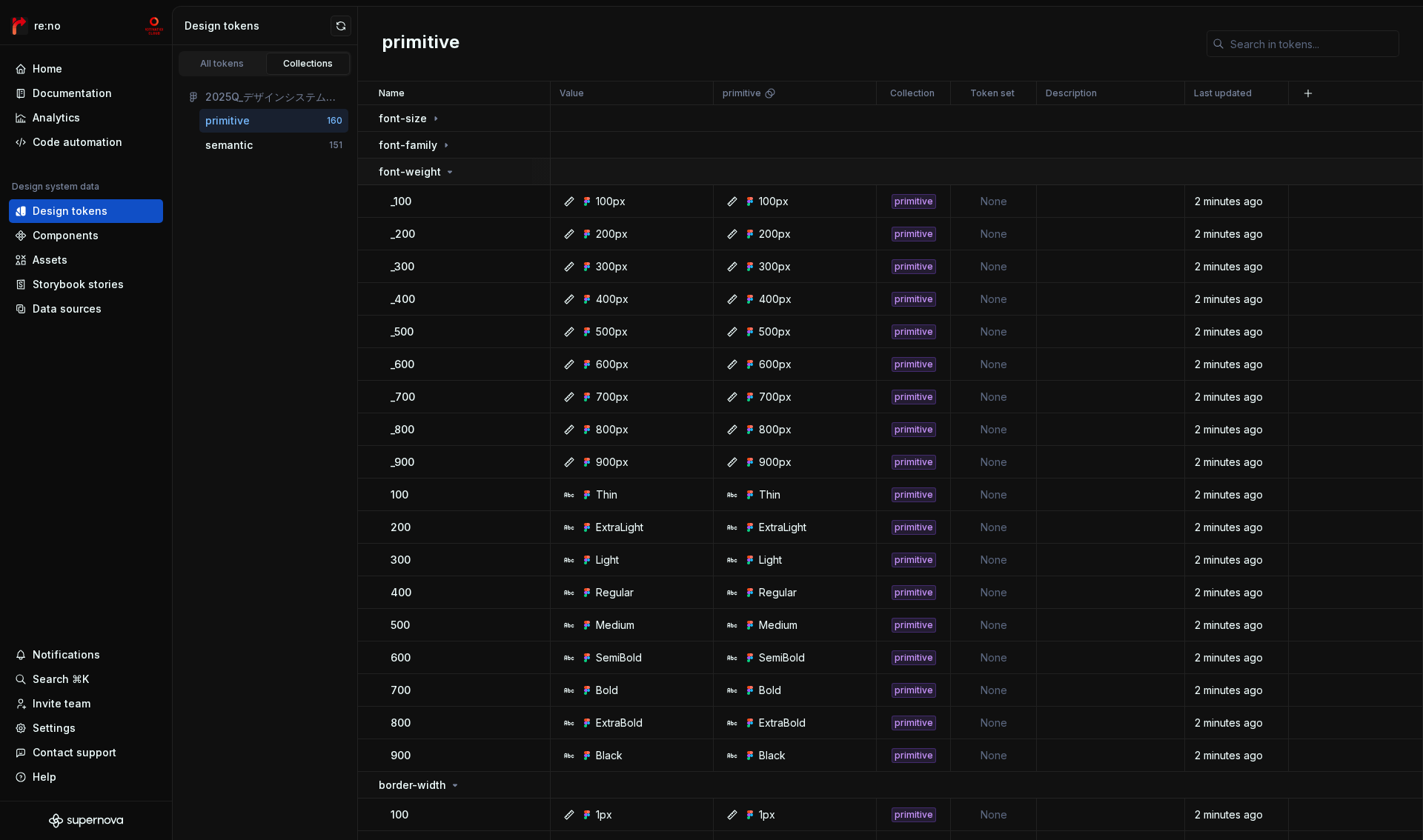
click at [443, 170] on icon at bounding box center [449, 172] width 12 height 12
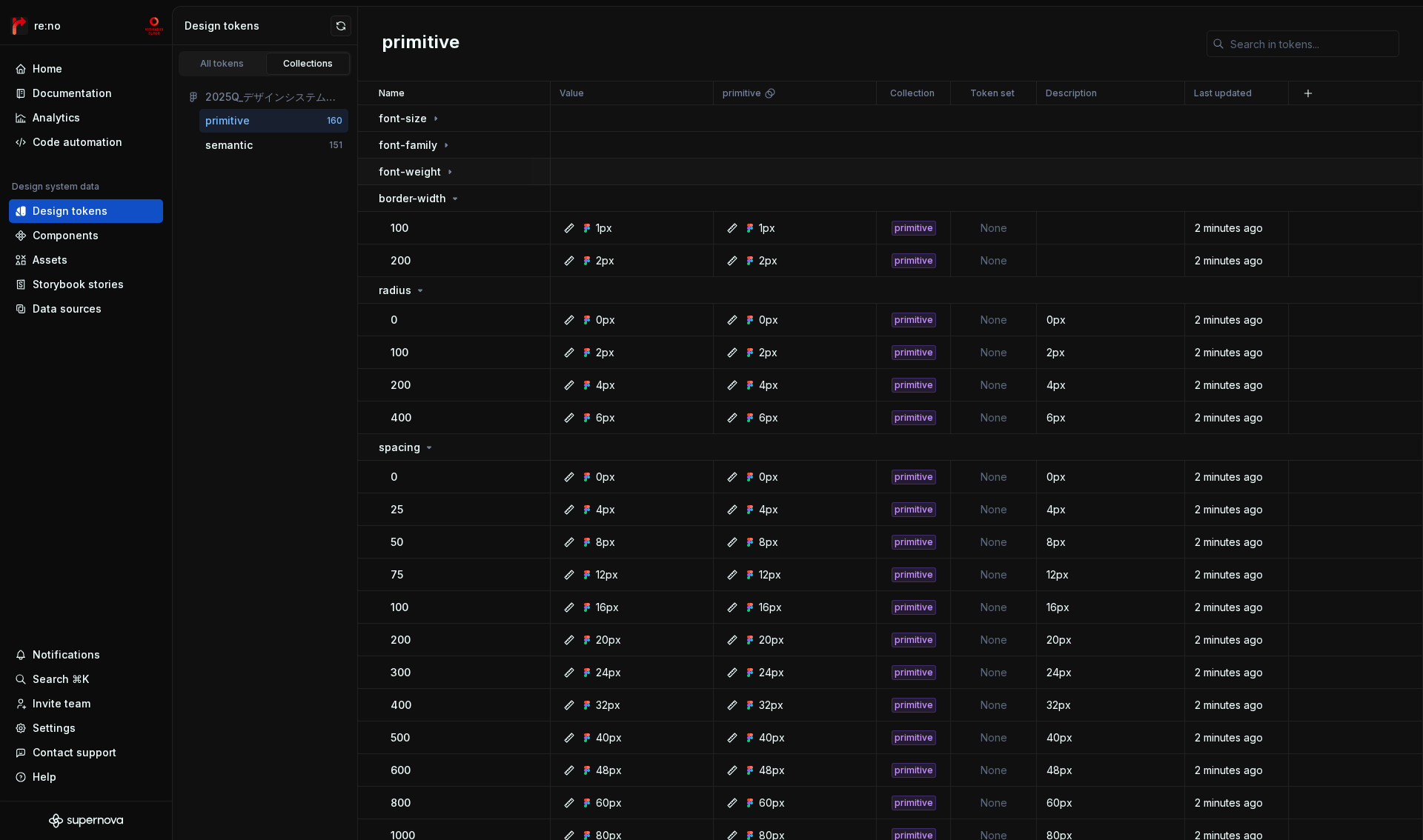
click at [437, 179] on div "font-weight" at bounding box center [417, 172] width 77 height 15
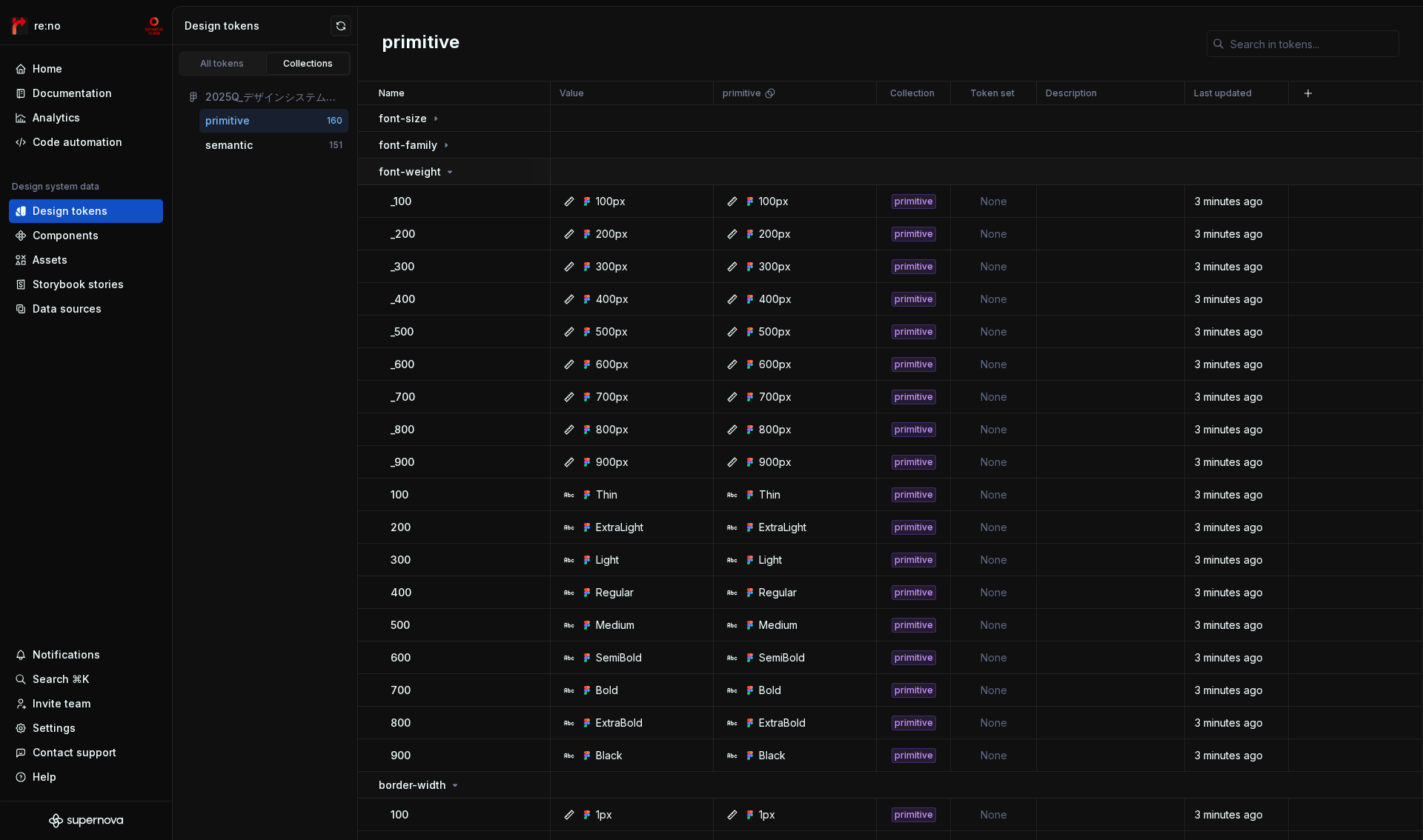
click at [437, 179] on div "font-weight" at bounding box center [417, 172] width 77 height 15
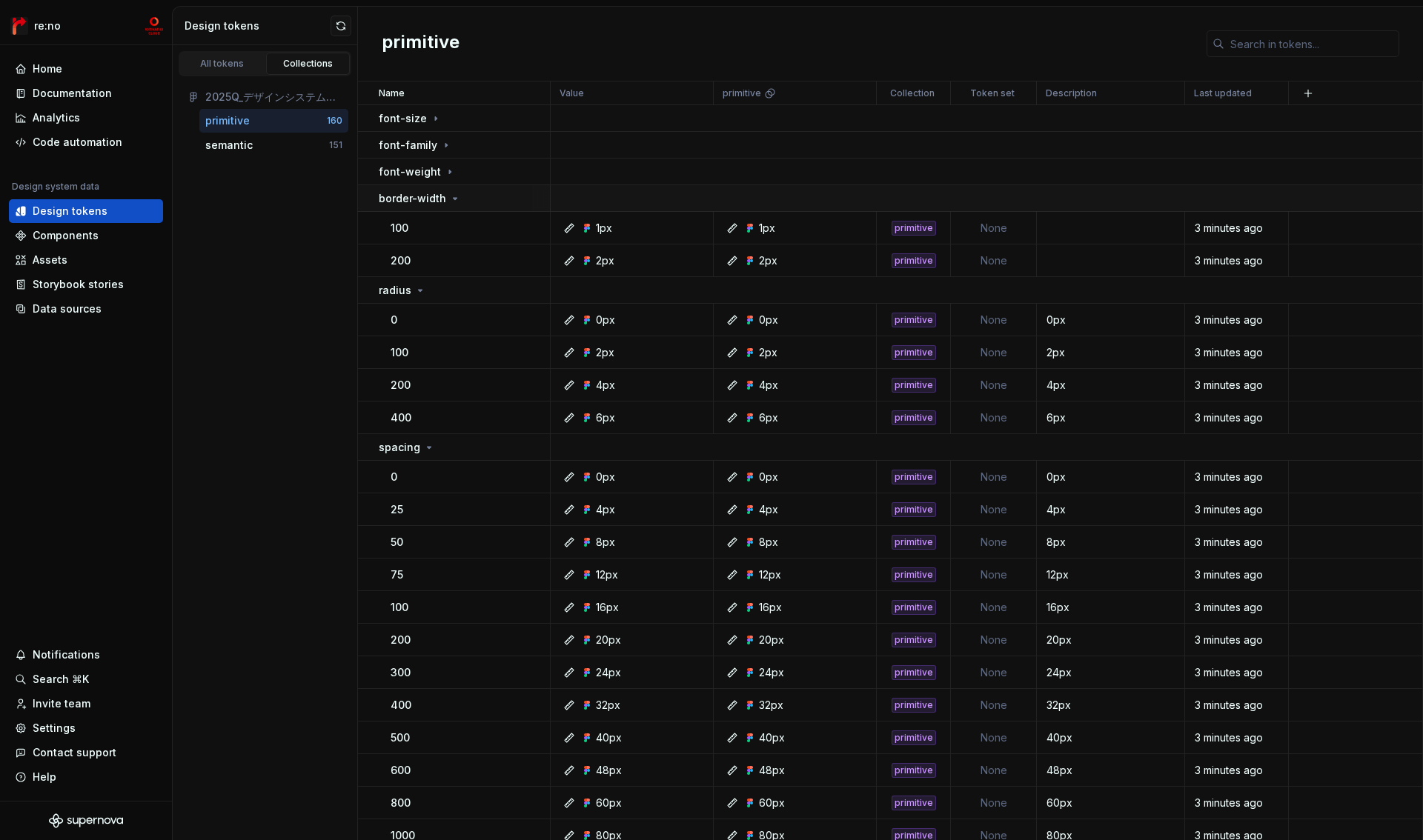
click at [437, 198] on p "border-width" at bounding box center [412, 199] width 68 height 15
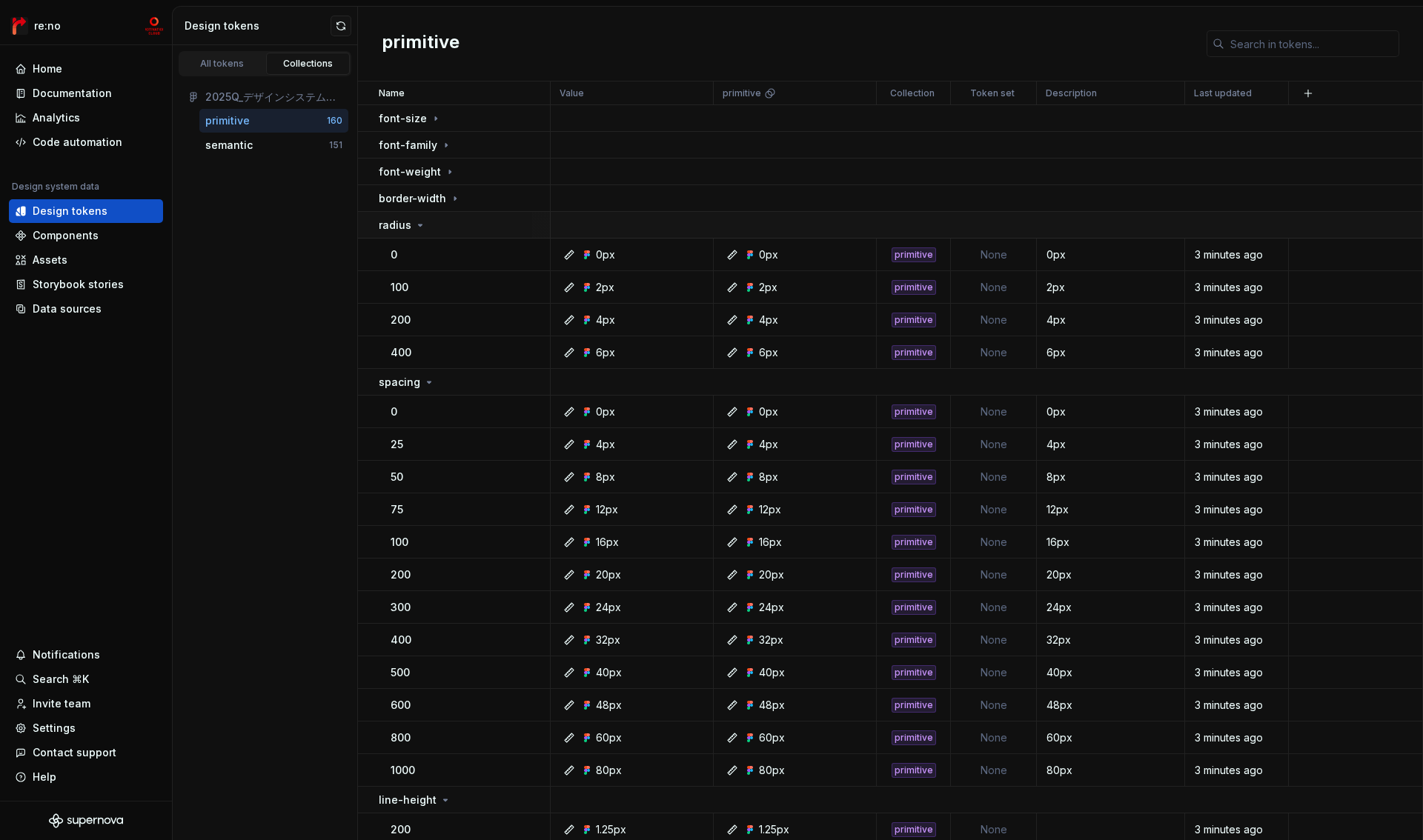
click at [435, 224] on div "radius" at bounding box center [463, 225] width 170 height 15
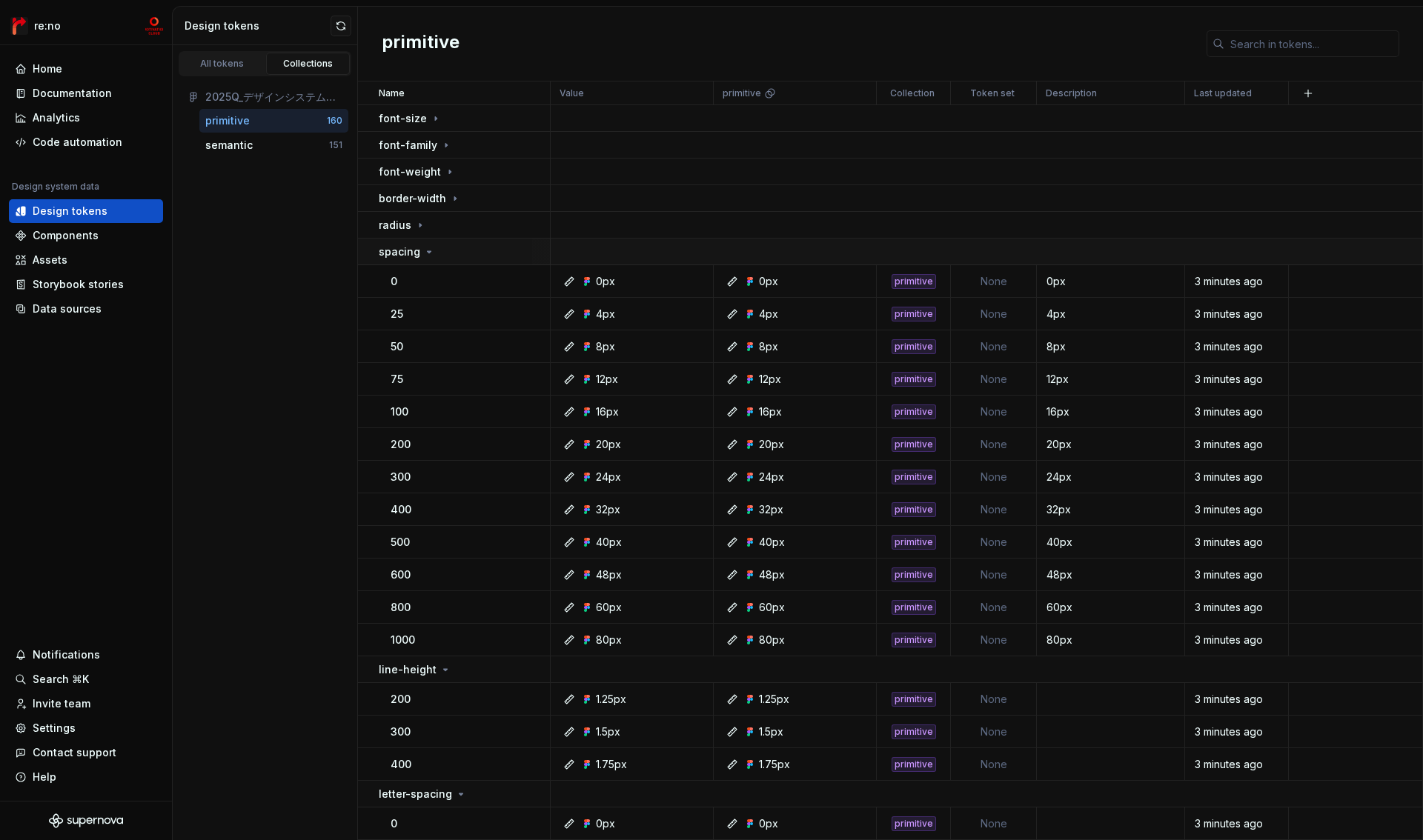
click at [435, 246] on div "spacing" at bounding box center [463, 252] width 170 height 15
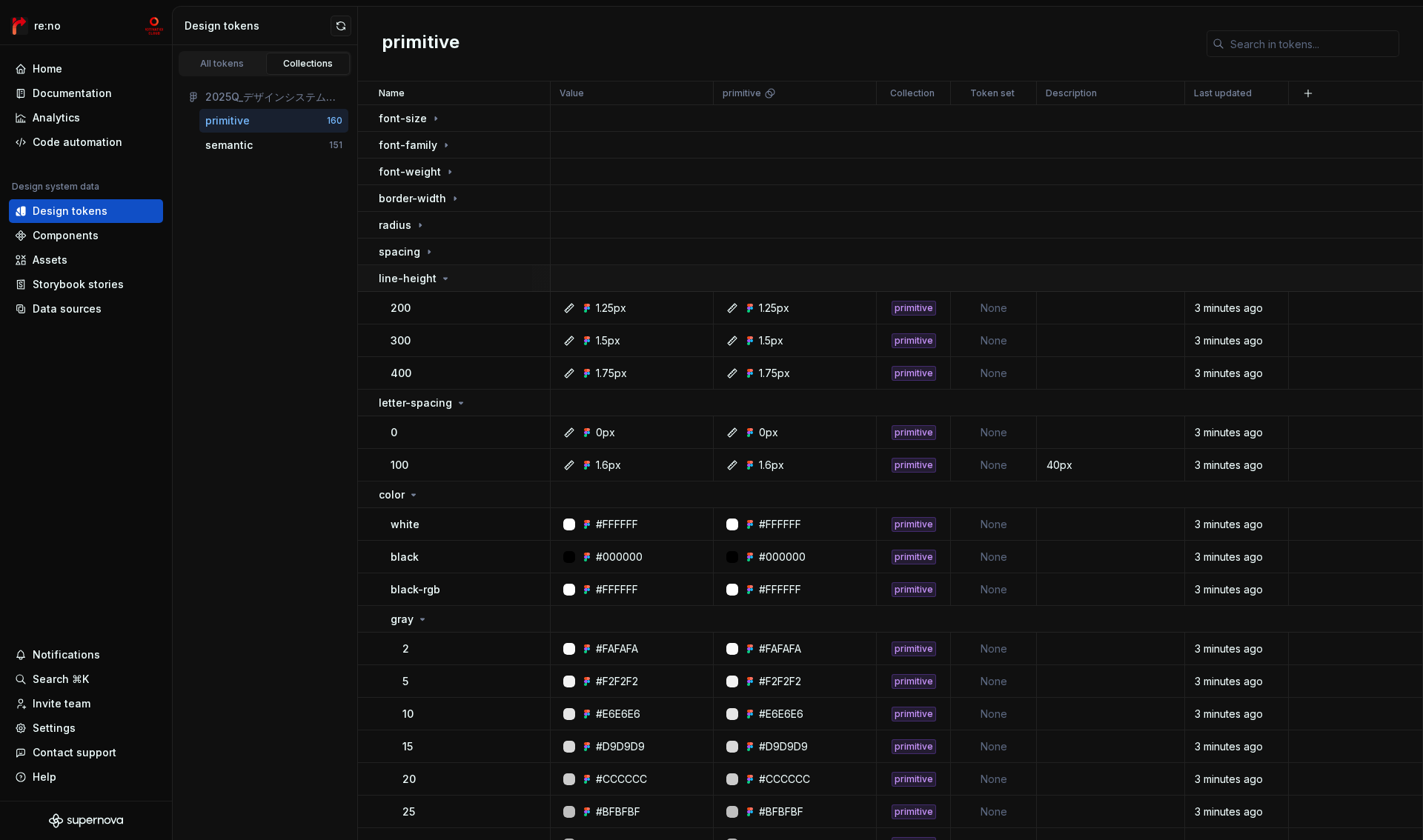
click at [439, 279] on icon at bounding box center [445, 279] width 12 height 12
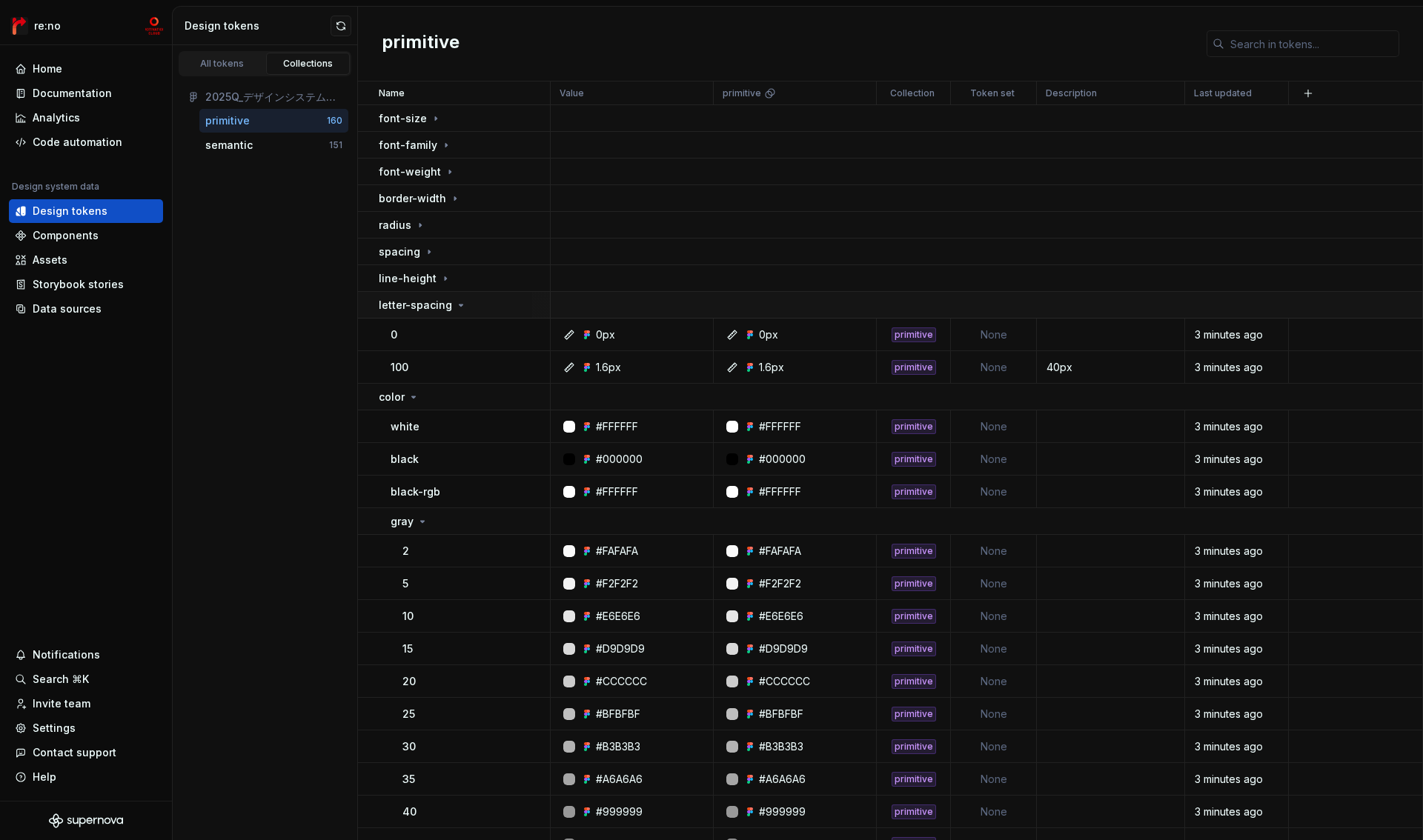
click at [435, 306] on p "letter-spacing" at bounding box center [415, 306] width 73 height 15
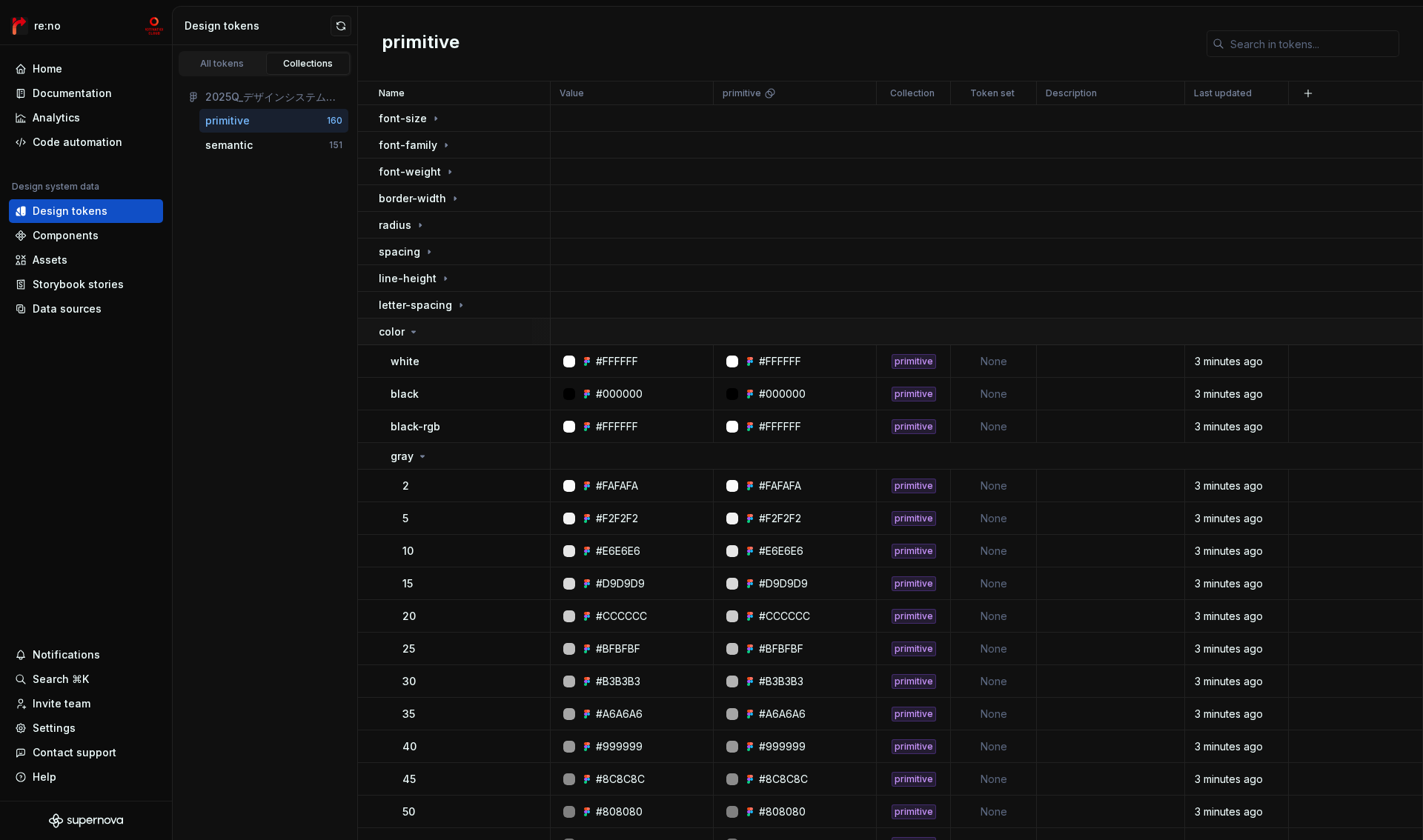
click at [435, 333] on div "color" at bounding box center [463, 332] width 170 height 15
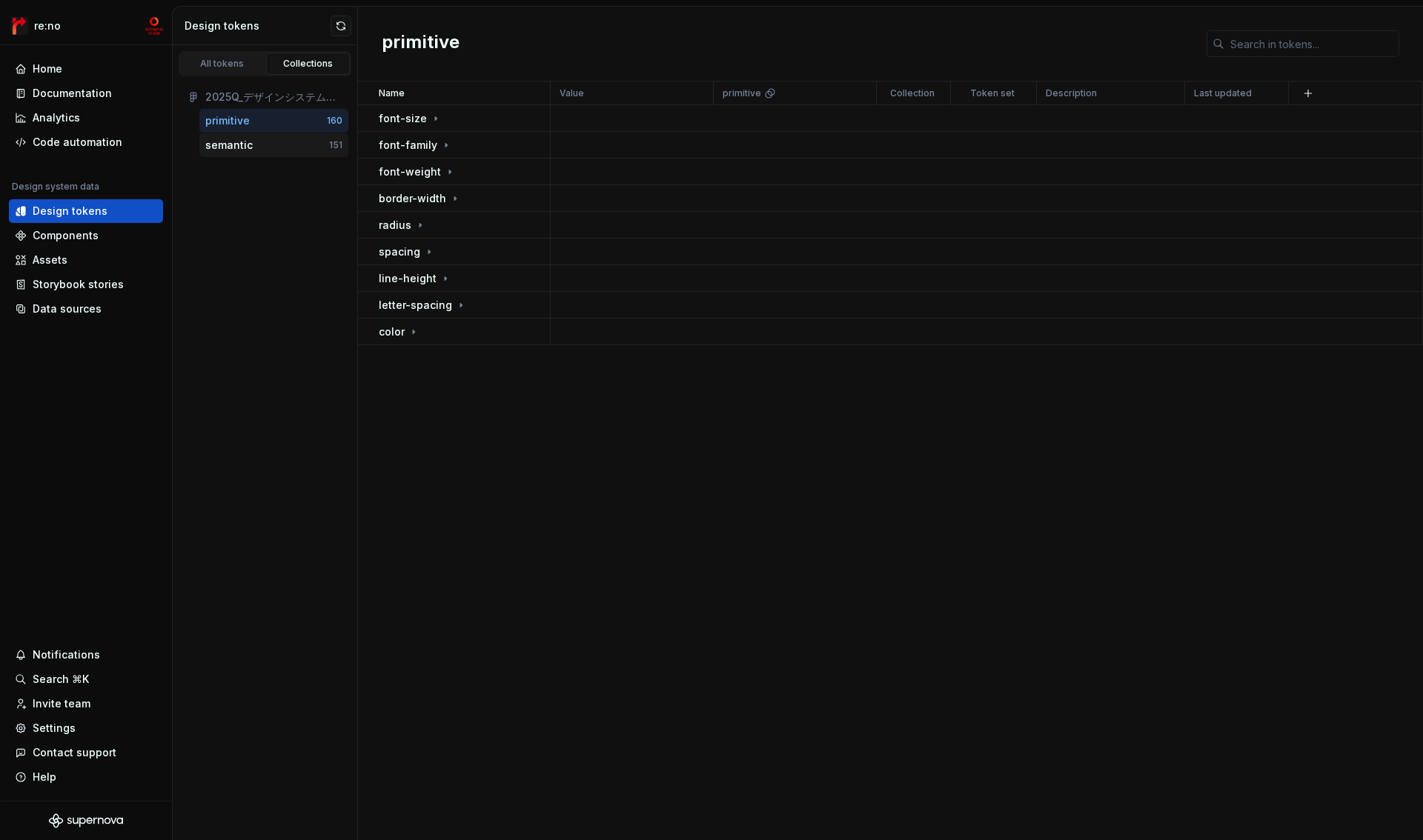
click at [269, 148] on div "semantic" at bounding box center [267, 145] width 124 height 15
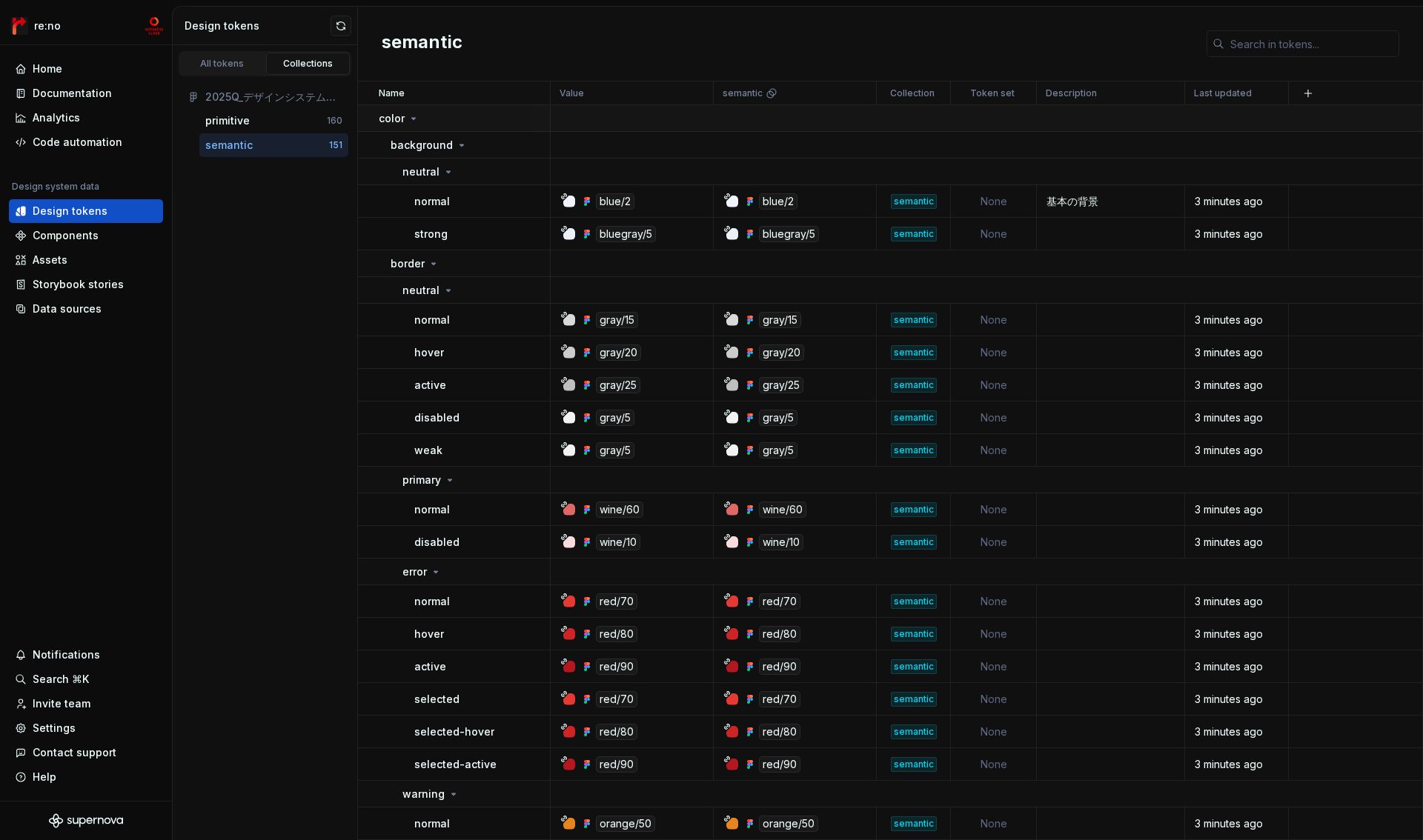
click at [418, 123] on div "color" at bounding box center [463, 119] width 170 height 15
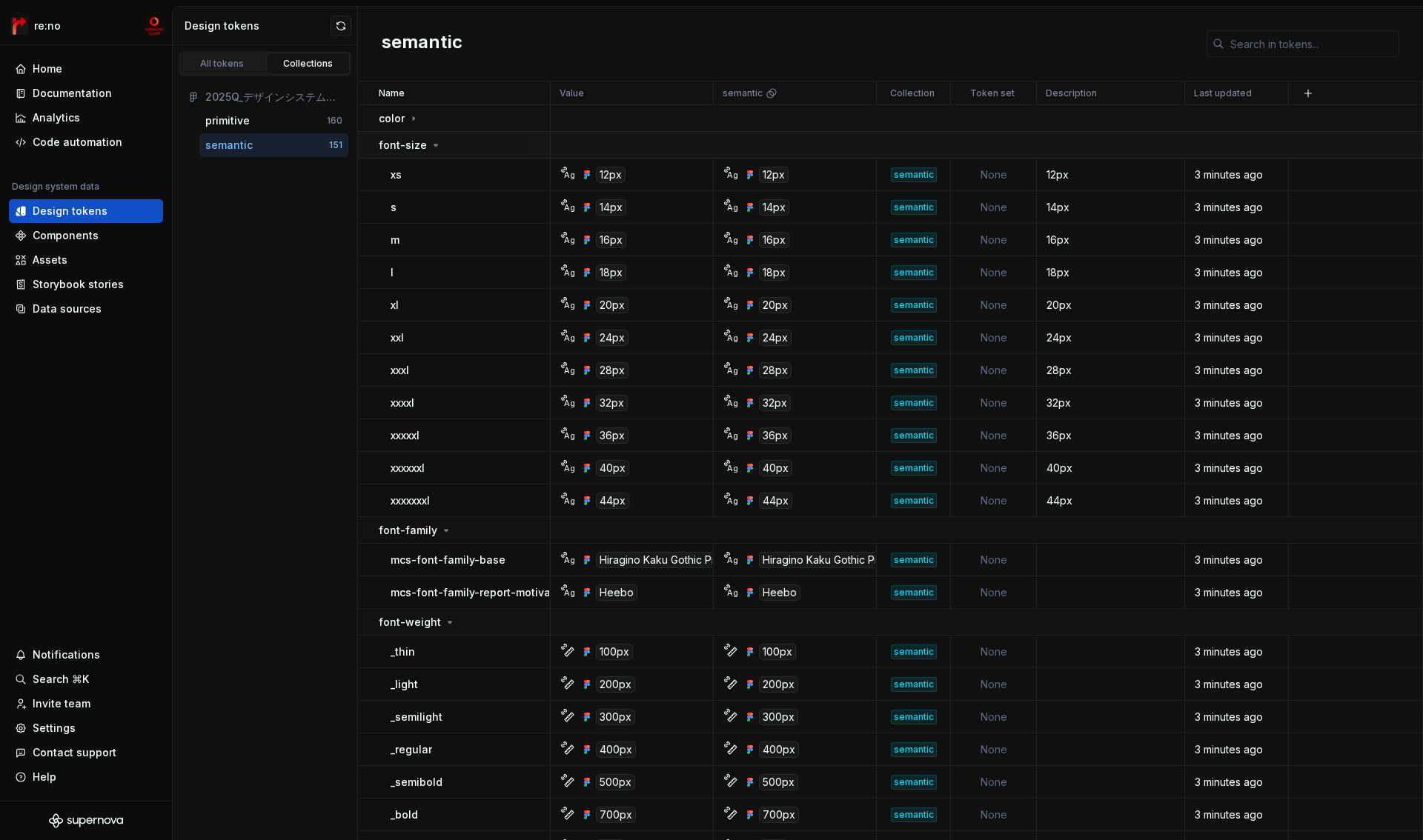
click at [430, 147] on icon at bounding box center [436, 145] width 12 height 12
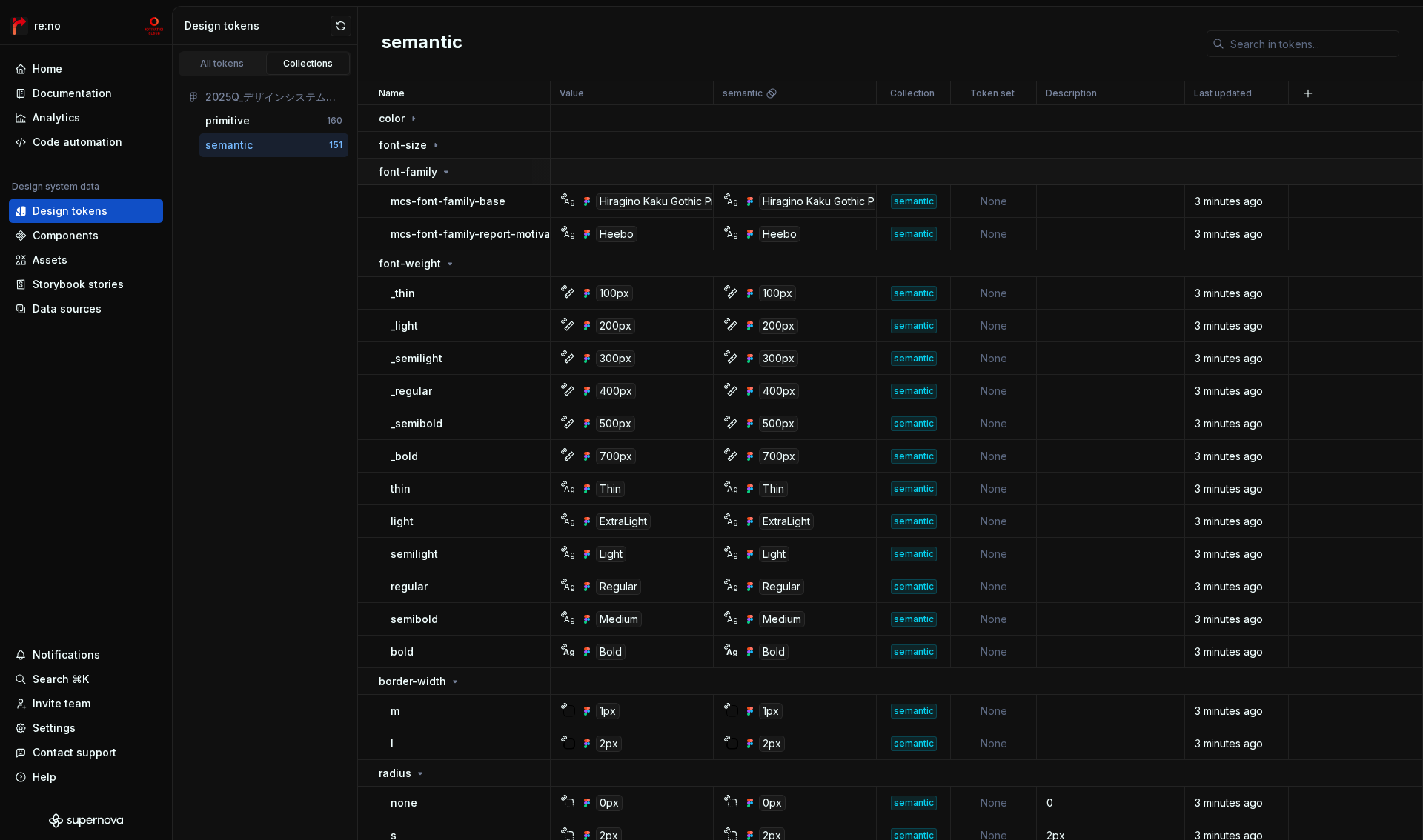
click at [428, 171] on p "font-family" at bounding box center [408, 172] width 58 height 15
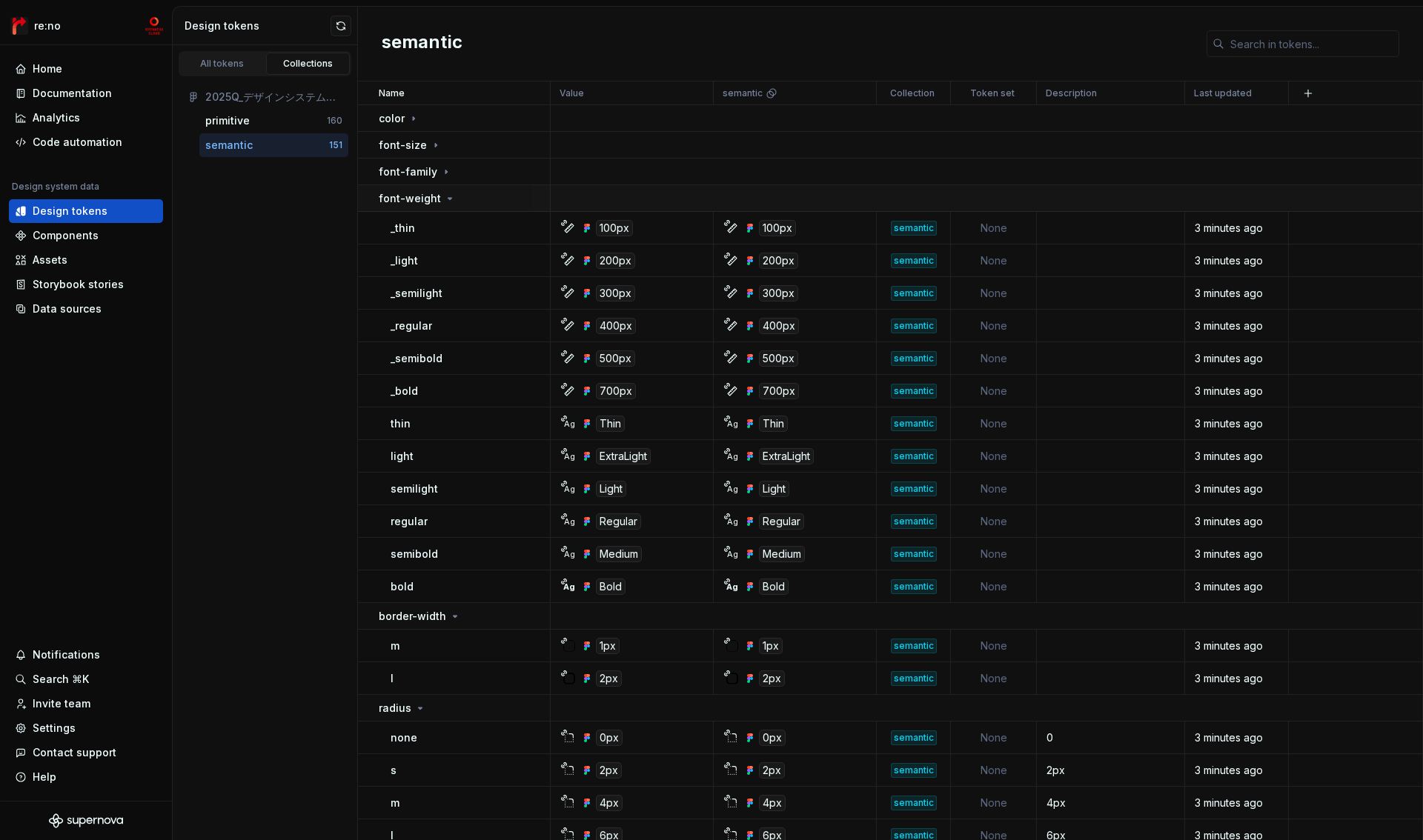
click at [431, 199] on p "font-weight" at bounding box center [409, 199] width 63 height 15
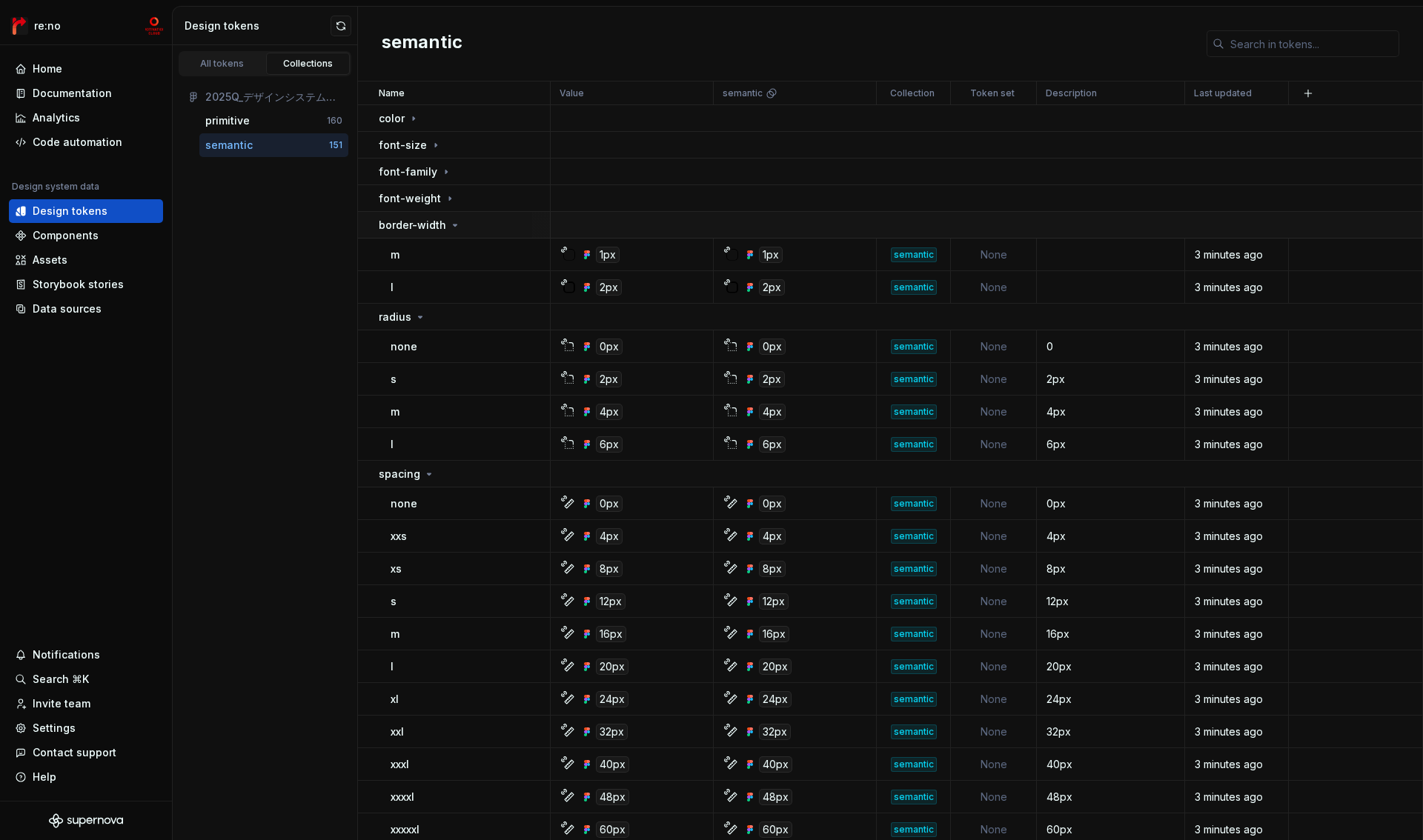
click at [431, 225] on p "border-width" at bounding box center [412, 225] width 68 height 15
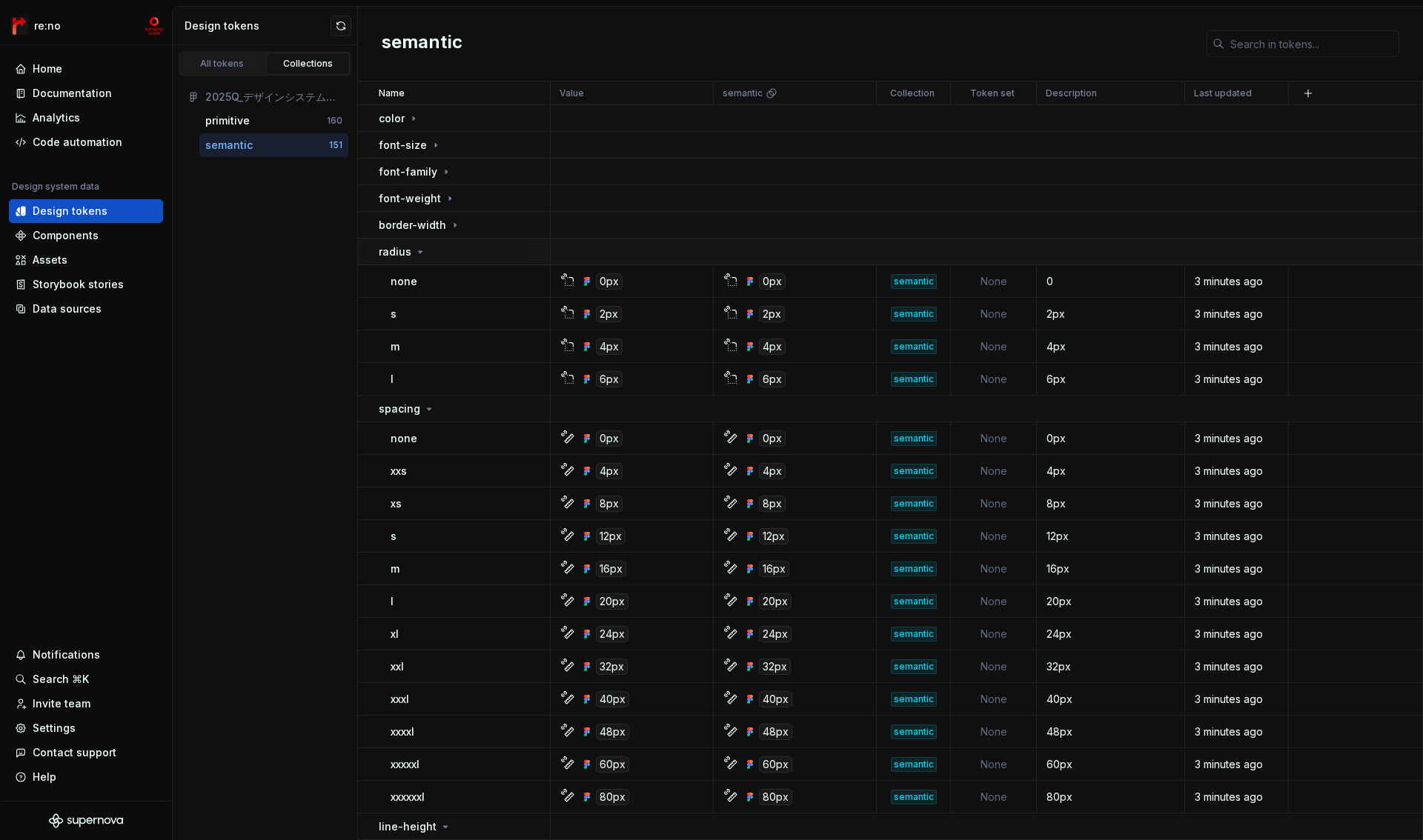
click at [428, 252] on div "radius" at bounding box center [463, 252] width 170 height 15
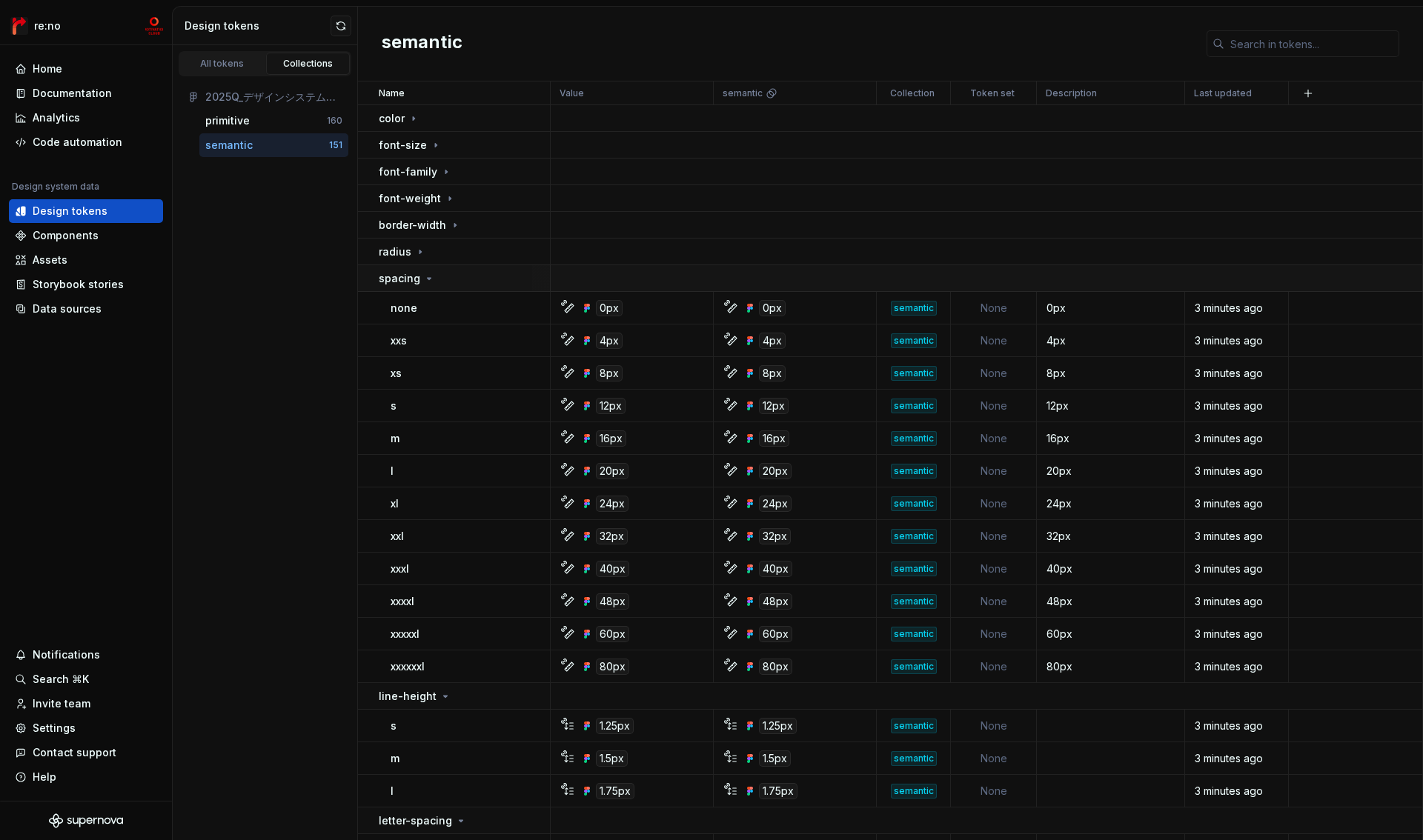
click at [428, 278] on icon at bounding box center [429, 279] width 3 height 2
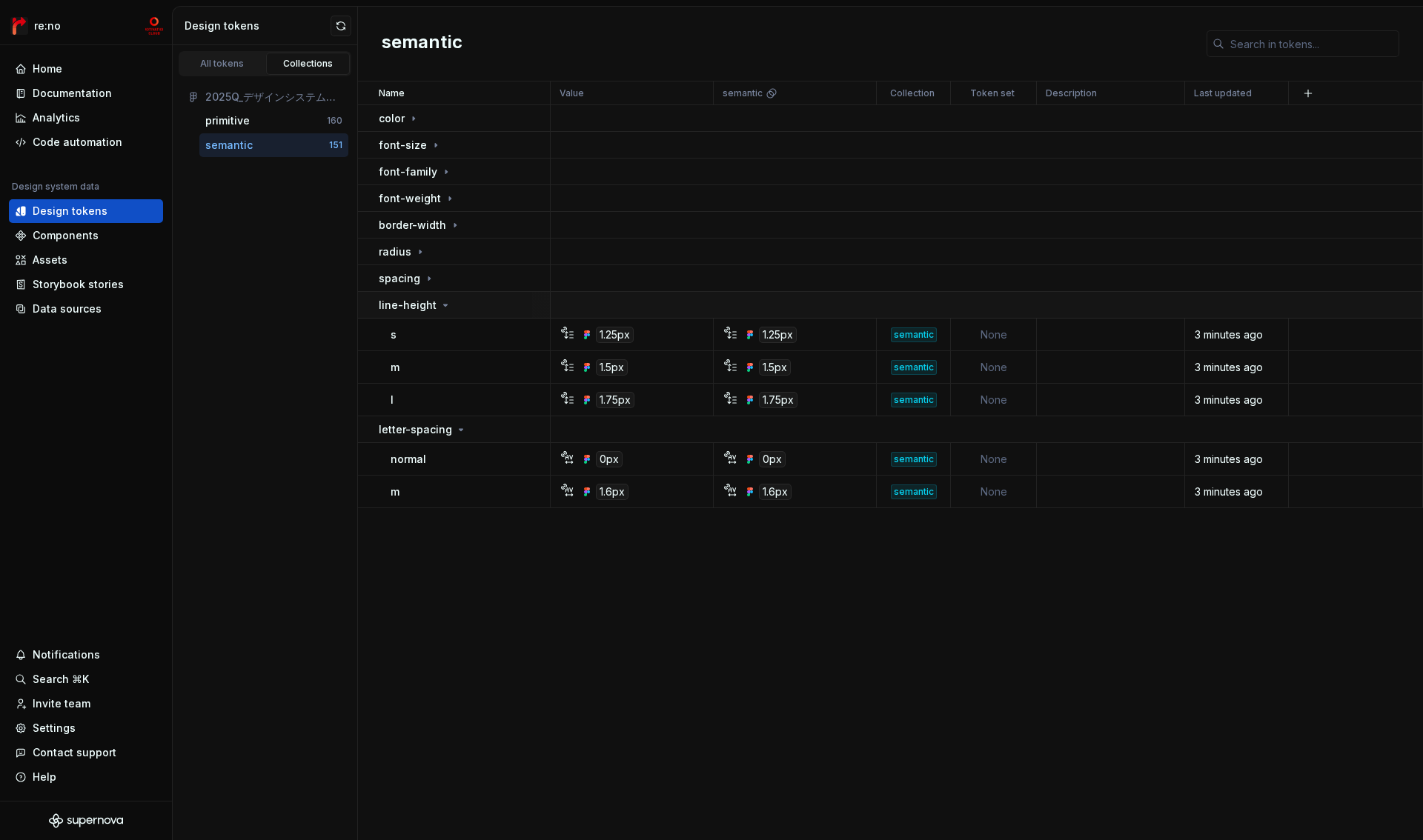
click at [426, 301] on p "line-height" at bounding box center [407, 306] width 58 height 15
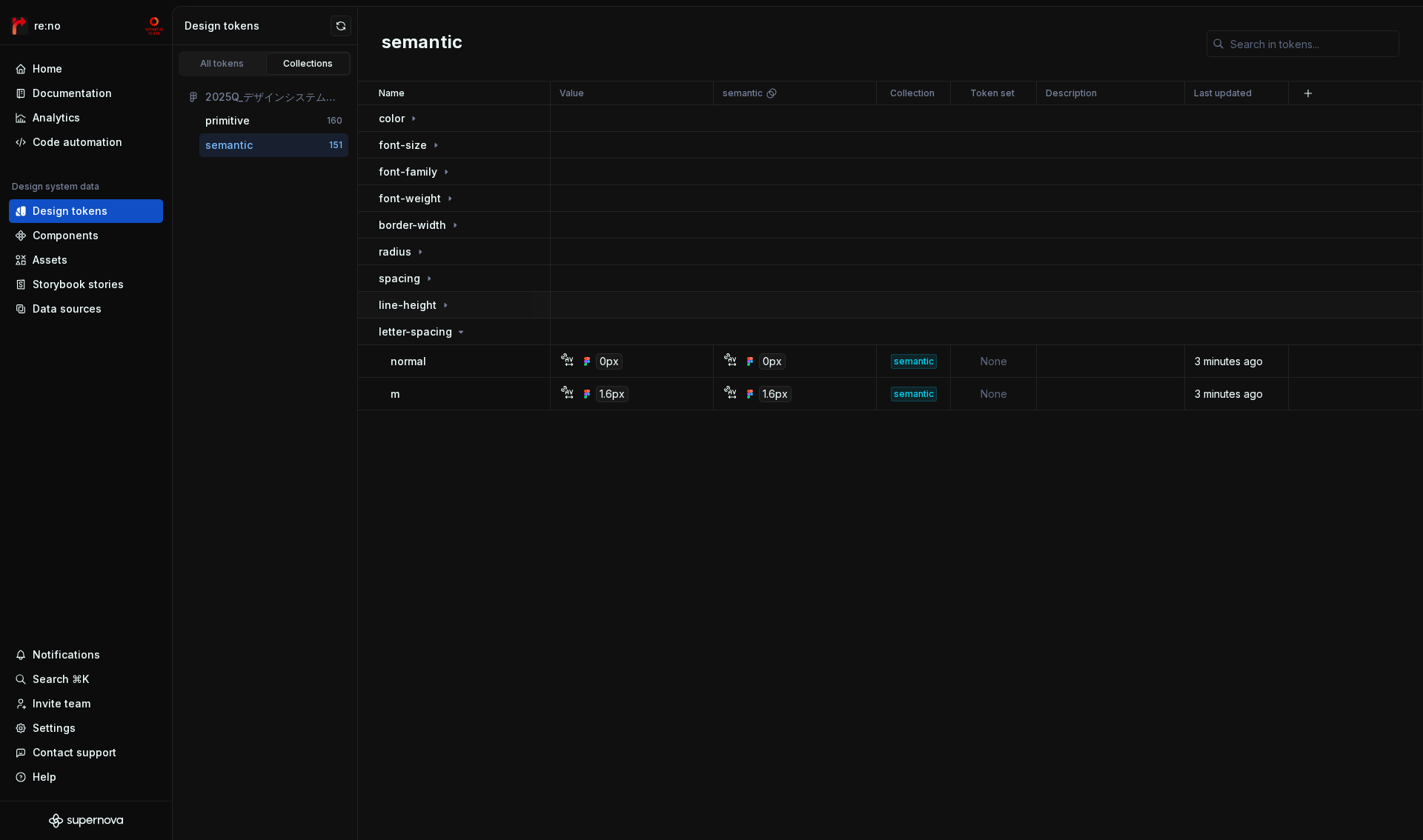
click at [424, 306] on p "line-height" at bounding box center [407, 306] width 58 height 15
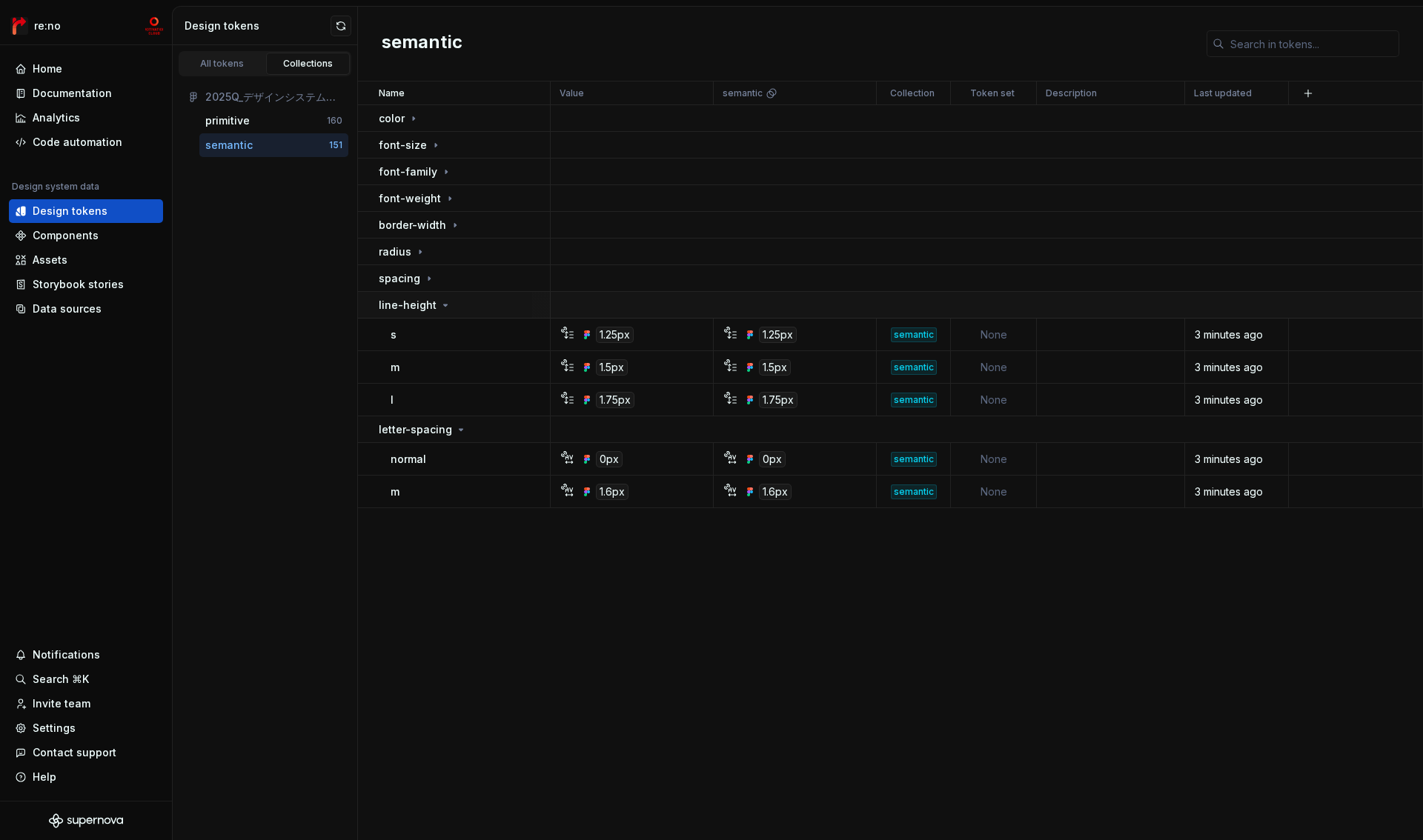
click at [424, 306] on p "line-height" at bounding box center [407, 306] width 58 height 15
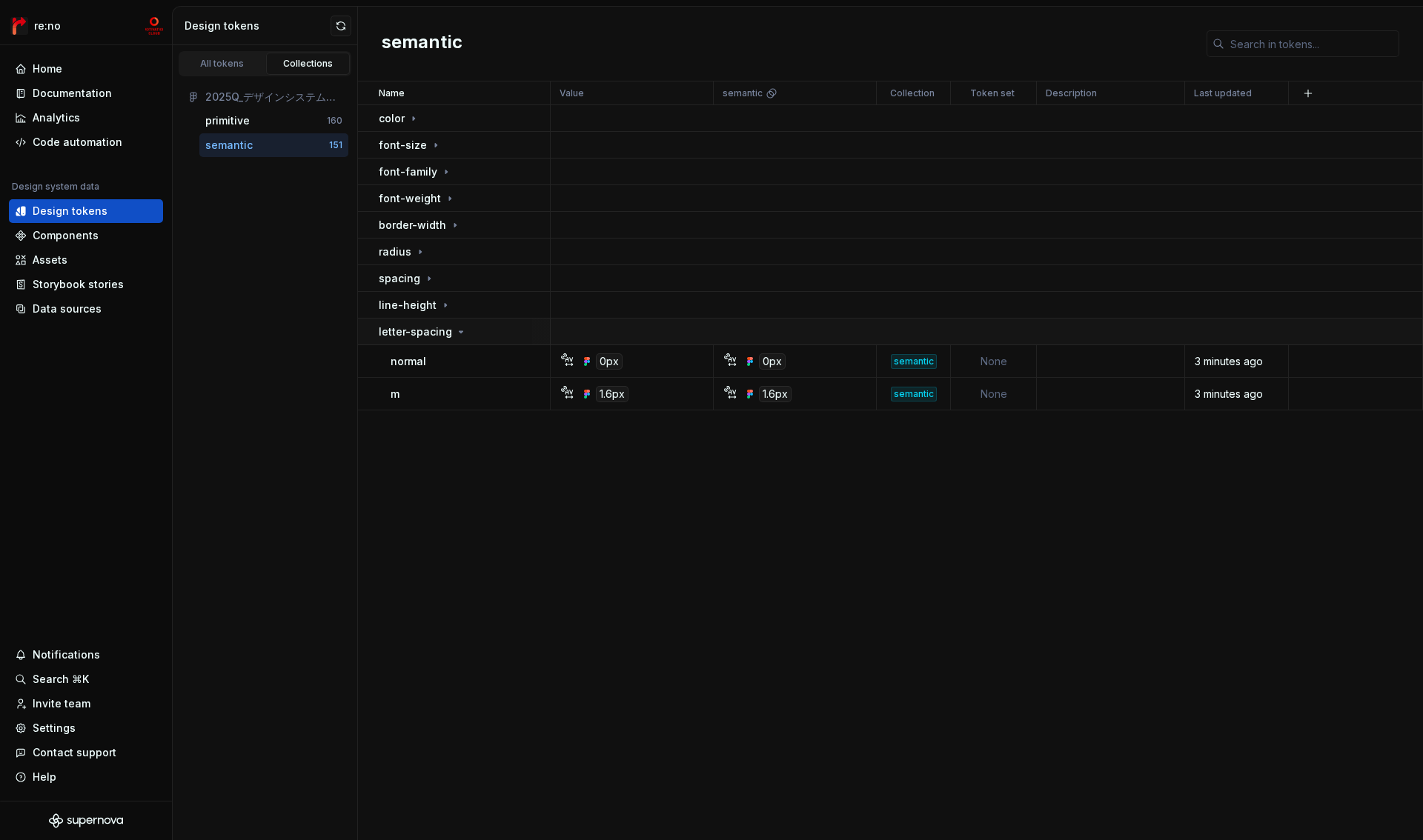
click at [424, 326] on p "letter-spacing" at bounding box center [415, 332] width 73 height 15
click at [427, 305] on p "line-height" at bounding box center [407, 306] width 58 height 15
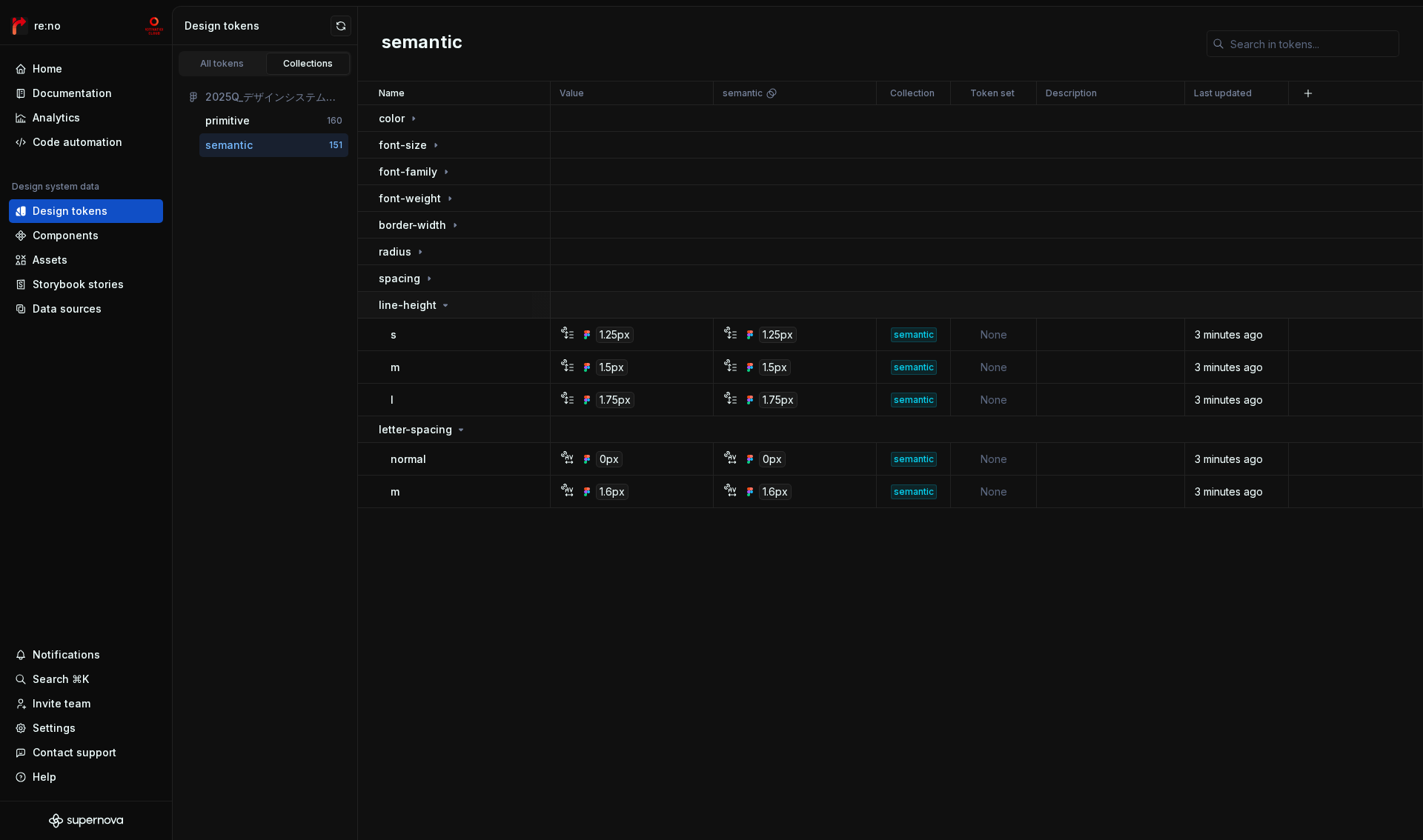
click at [427, 305] on p "line-height" at bounding box center [407, 306] width 58 height 15
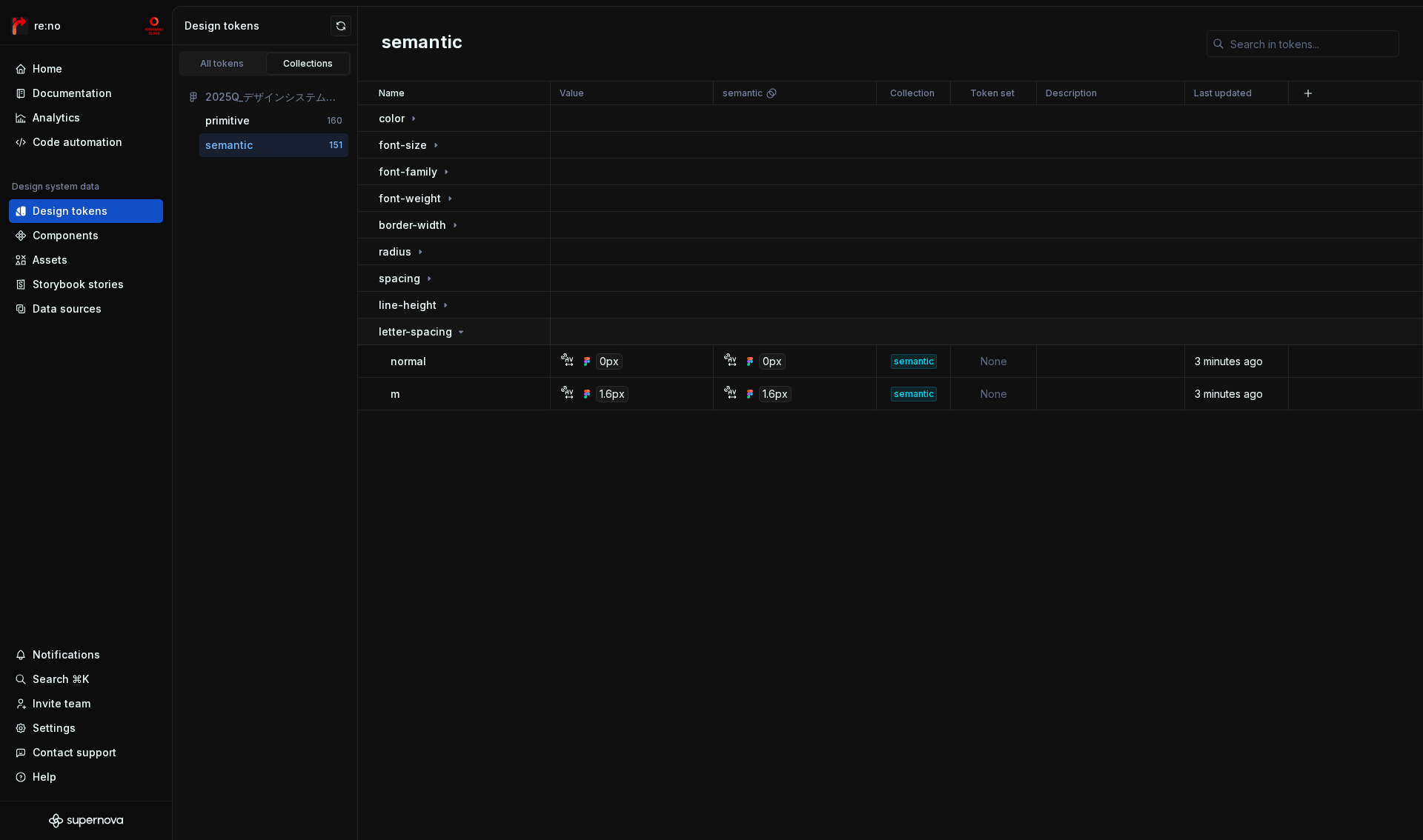
click at [428, 326] on p "letter-spacing" at bounding box center [415, 332] width 73 height 15
click at [278, 121] on div "primitive" at bounding box center [266, 121] width 122 height 15
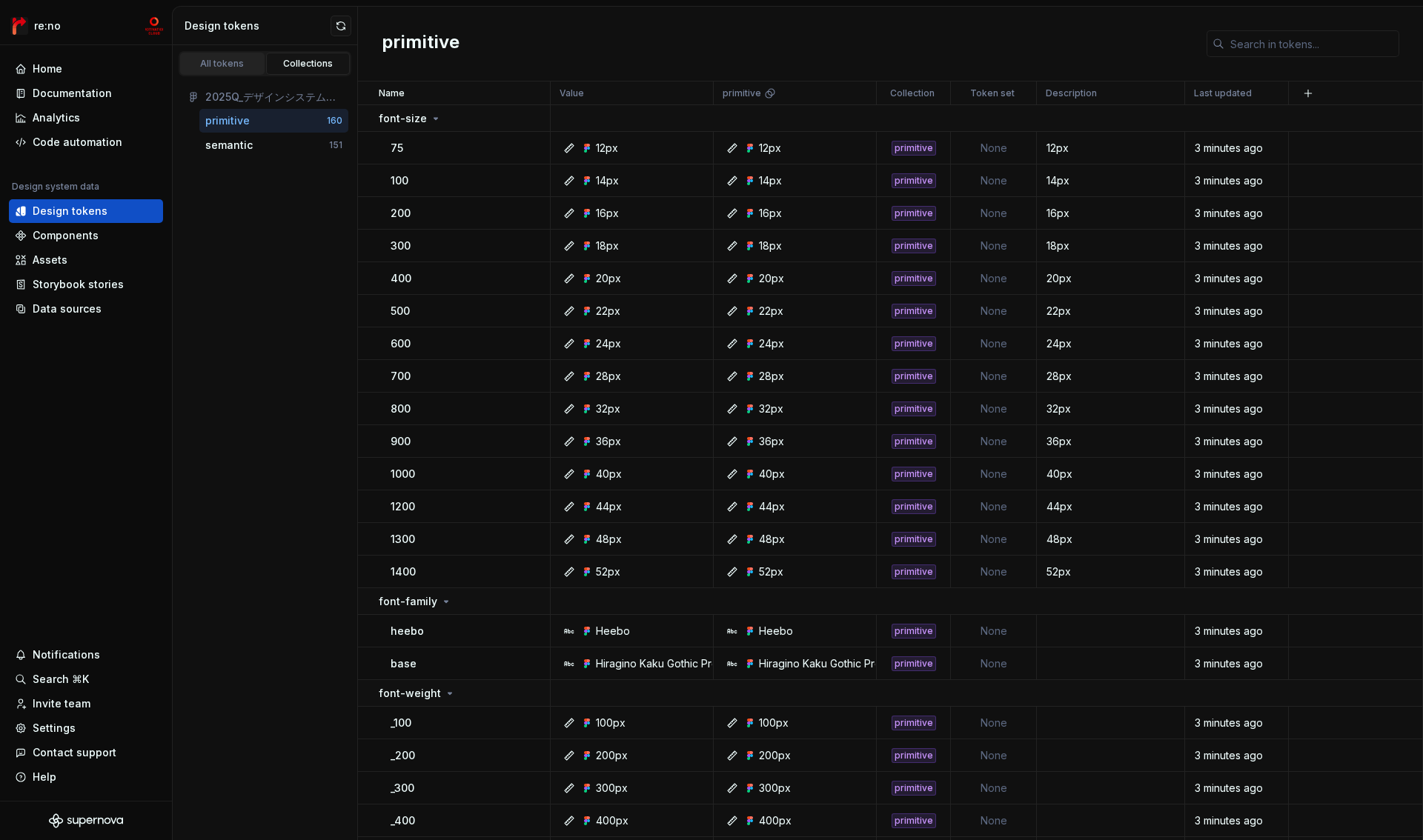
click at [228, 63] on div "All tokens" at bounding box center [222, 63] width 74 height 12
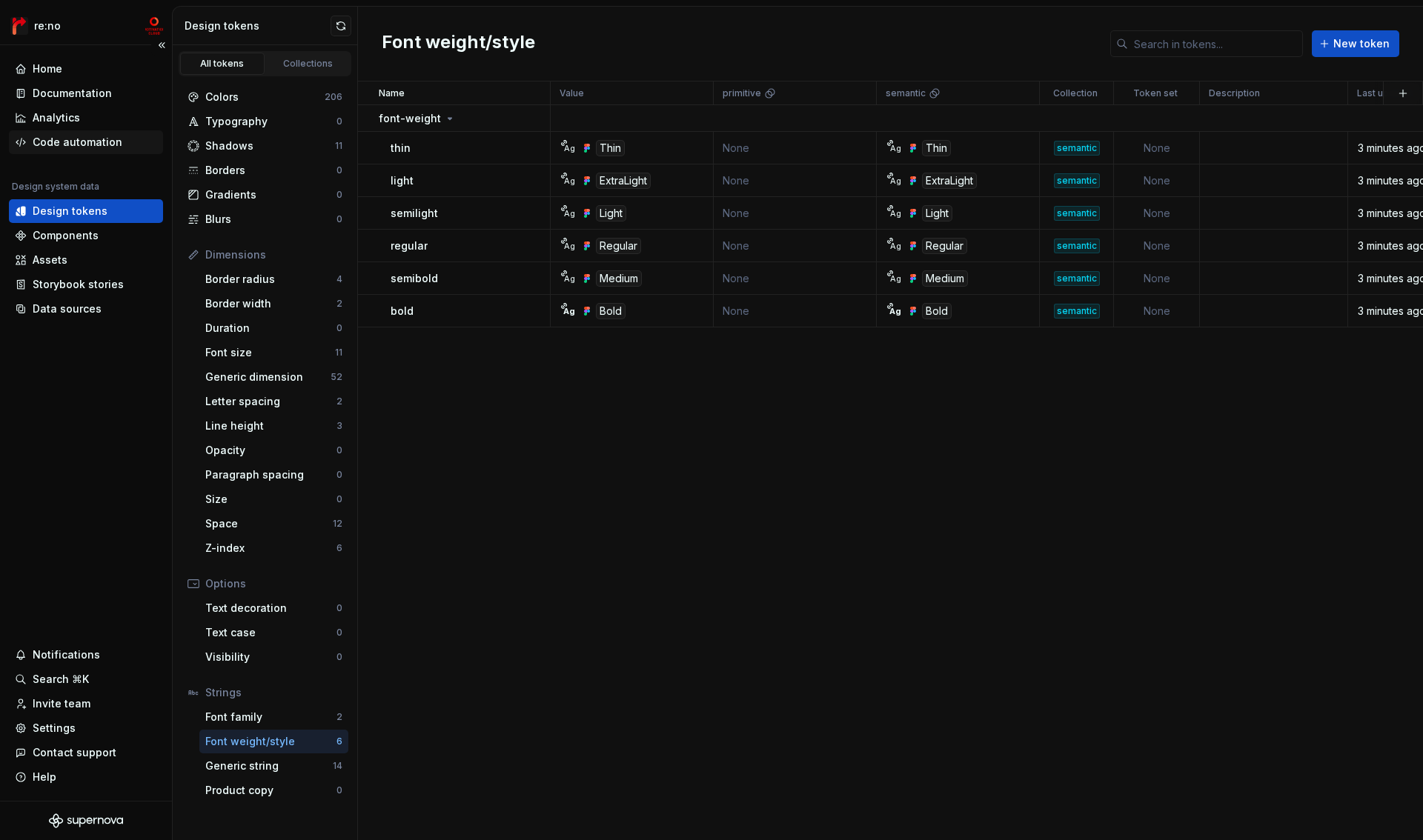
click at [84, 141] on div "Code automation" at bounding box center [77, 142] width 89 height 15
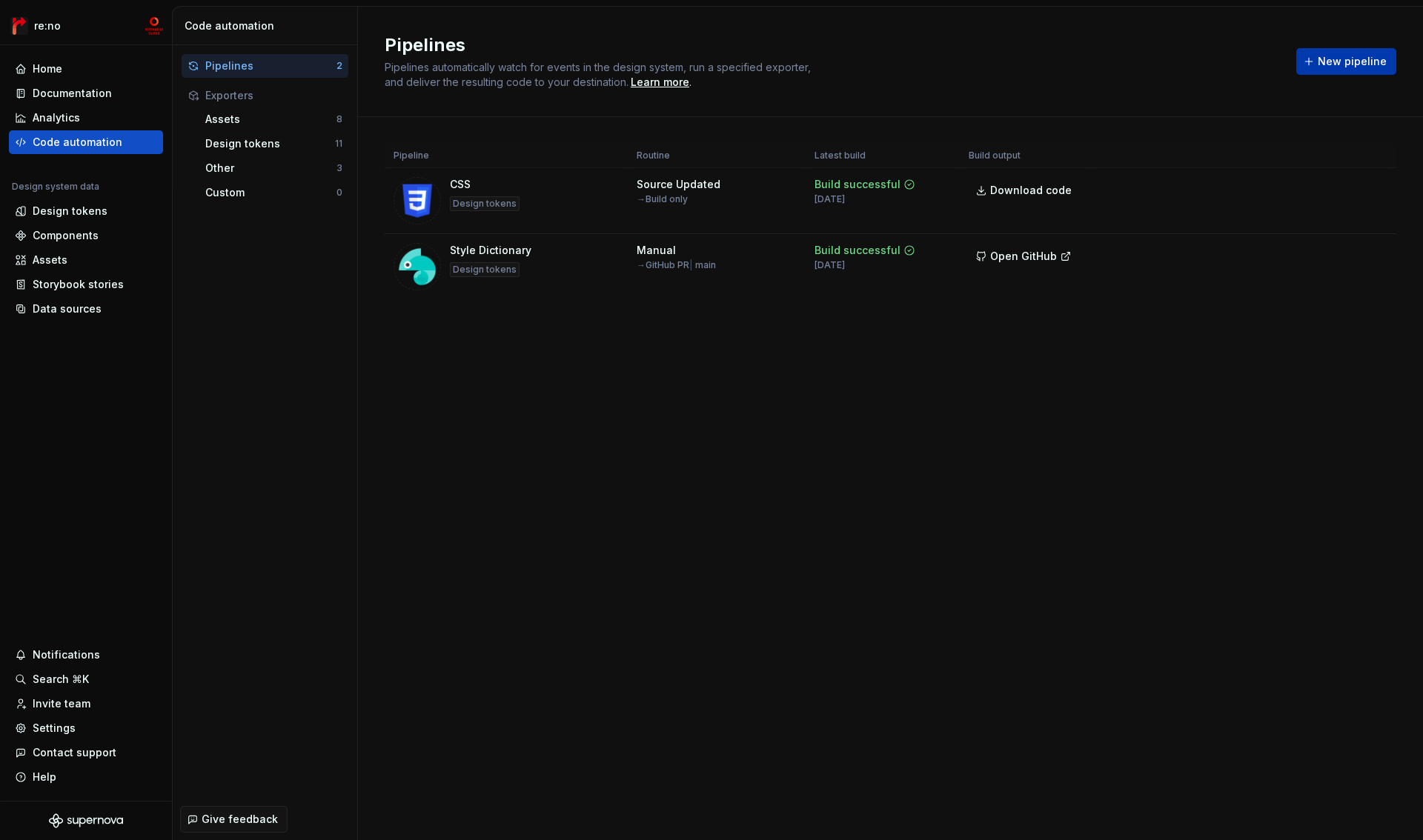
click at [1345, 60] on span "New pipeline" at bounding box center [1352, 62] width 69 height 15
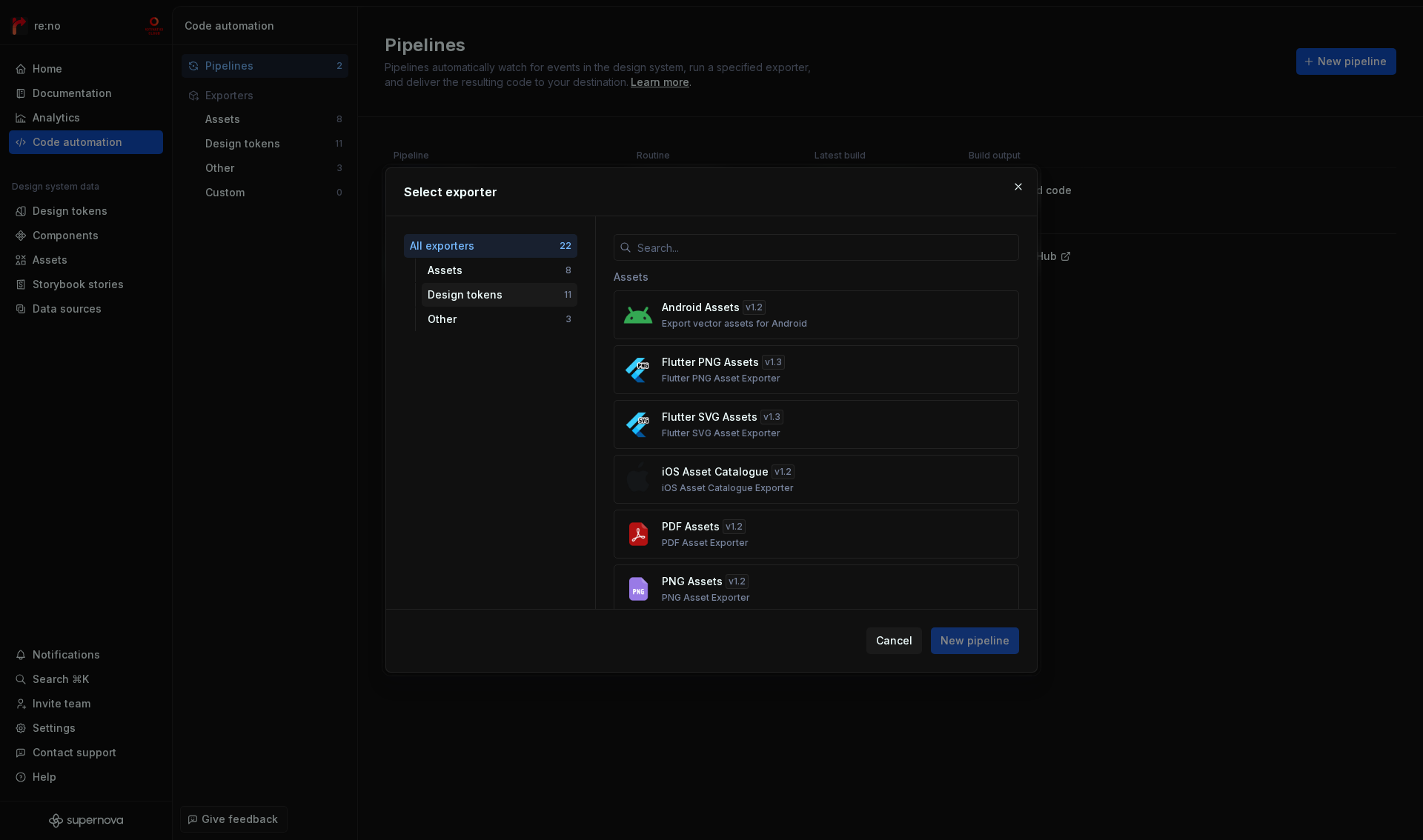
click at [507, 301] on div "Design tokens" at bounding box center [495, 295] width 136 height 15
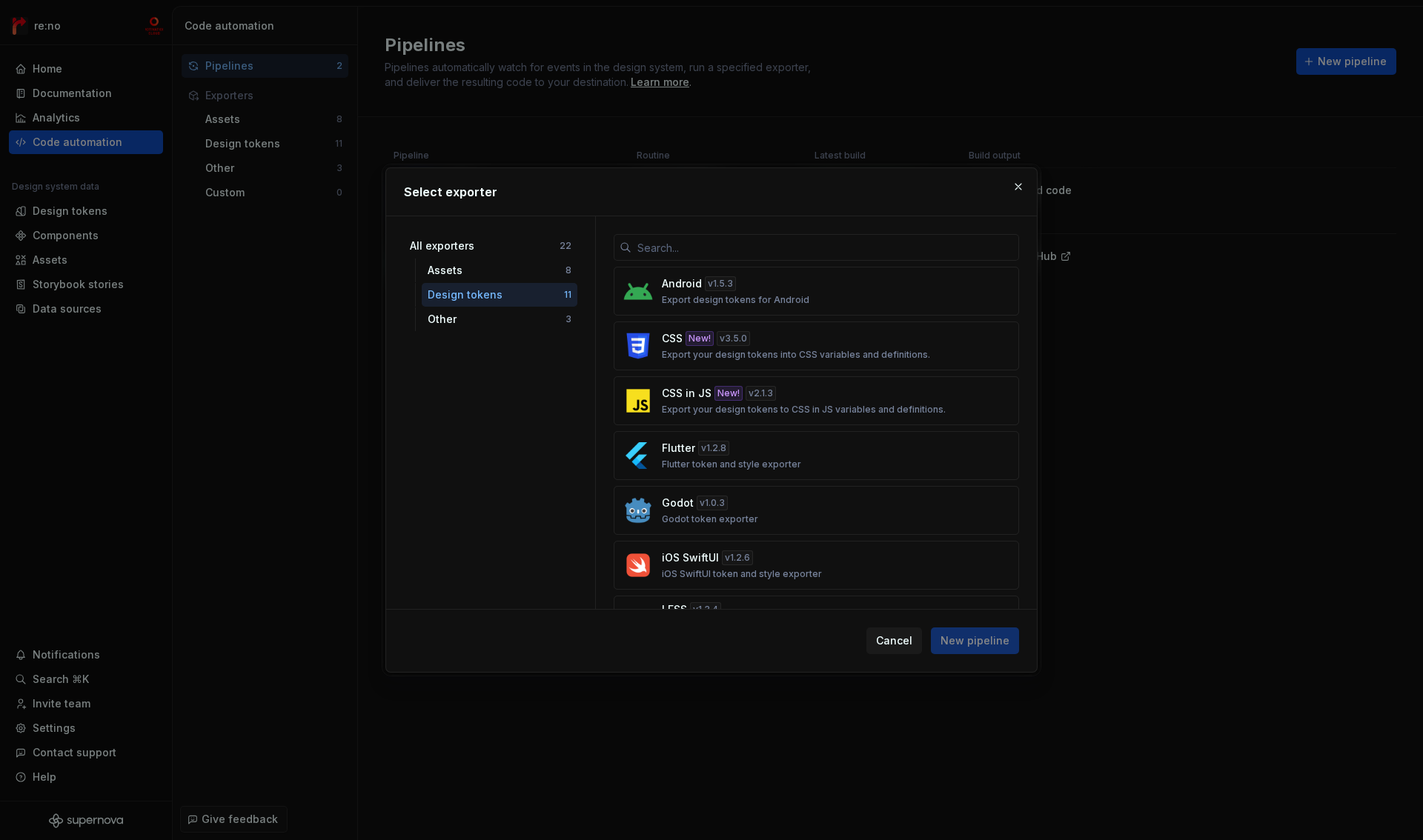
scroll to position [279, 0]
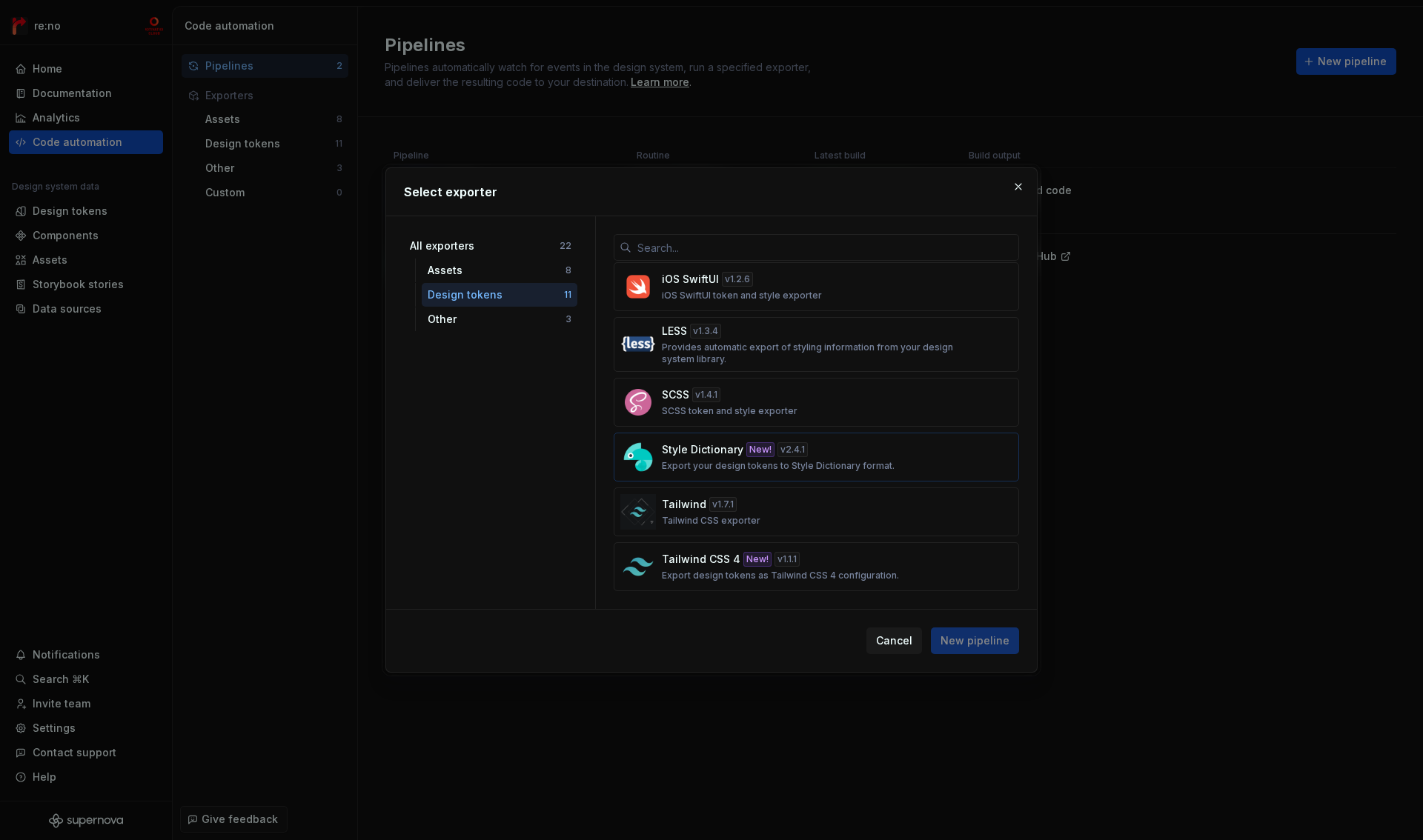
click at [714, 455] on p "Style Dictionary" at bounding box center [702, 450] width 82 height 15
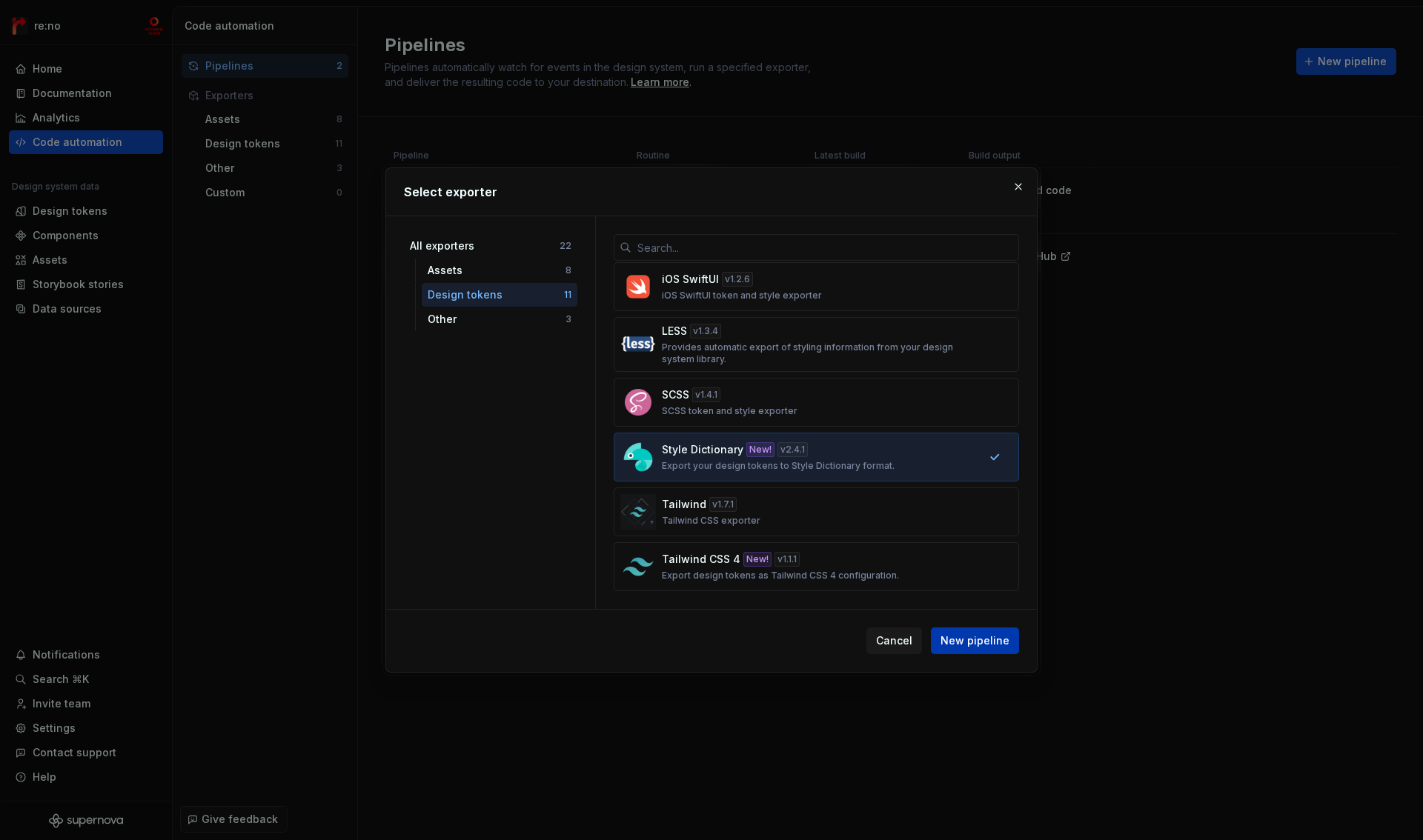
click at [980, 630] on button "New pipeline" at bounding box center [975, 641] width 89 height 27
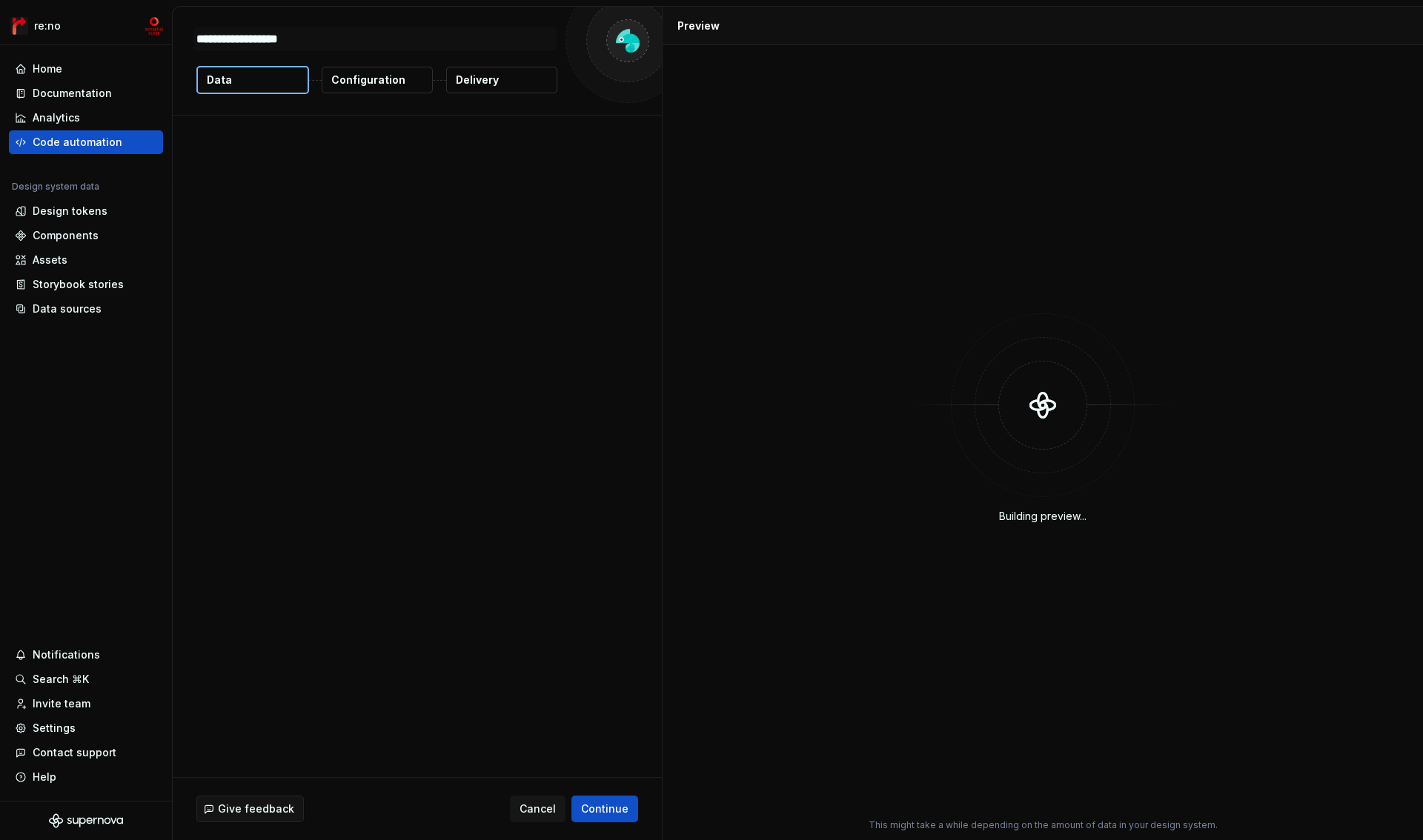
type textarea "*"
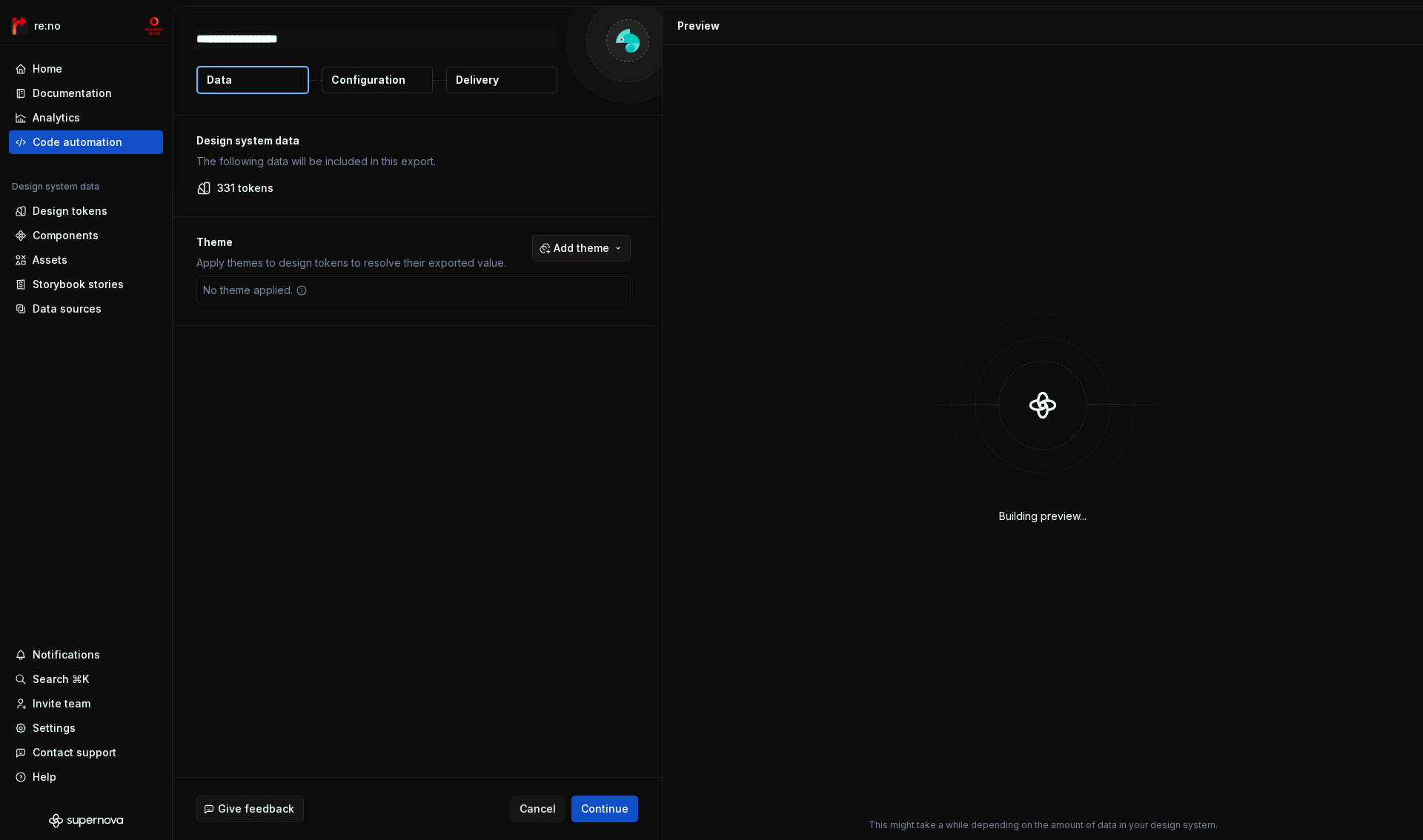
click at [615, 245] on button "Add theme" at bounding box center [581, 248] width 99 height 27
click at [516, 327] on div "semantic" at bounding box center [503, 331] width 48 height 15
click at [603, 813] on html "re:no Home Documentation Analytics Code automation Design system data Design to…" at bounding box center [712, 420] width 1423 height 840
click at [590, 811] on span "Continue" at bounding box center [605, 809] width 48 height 15
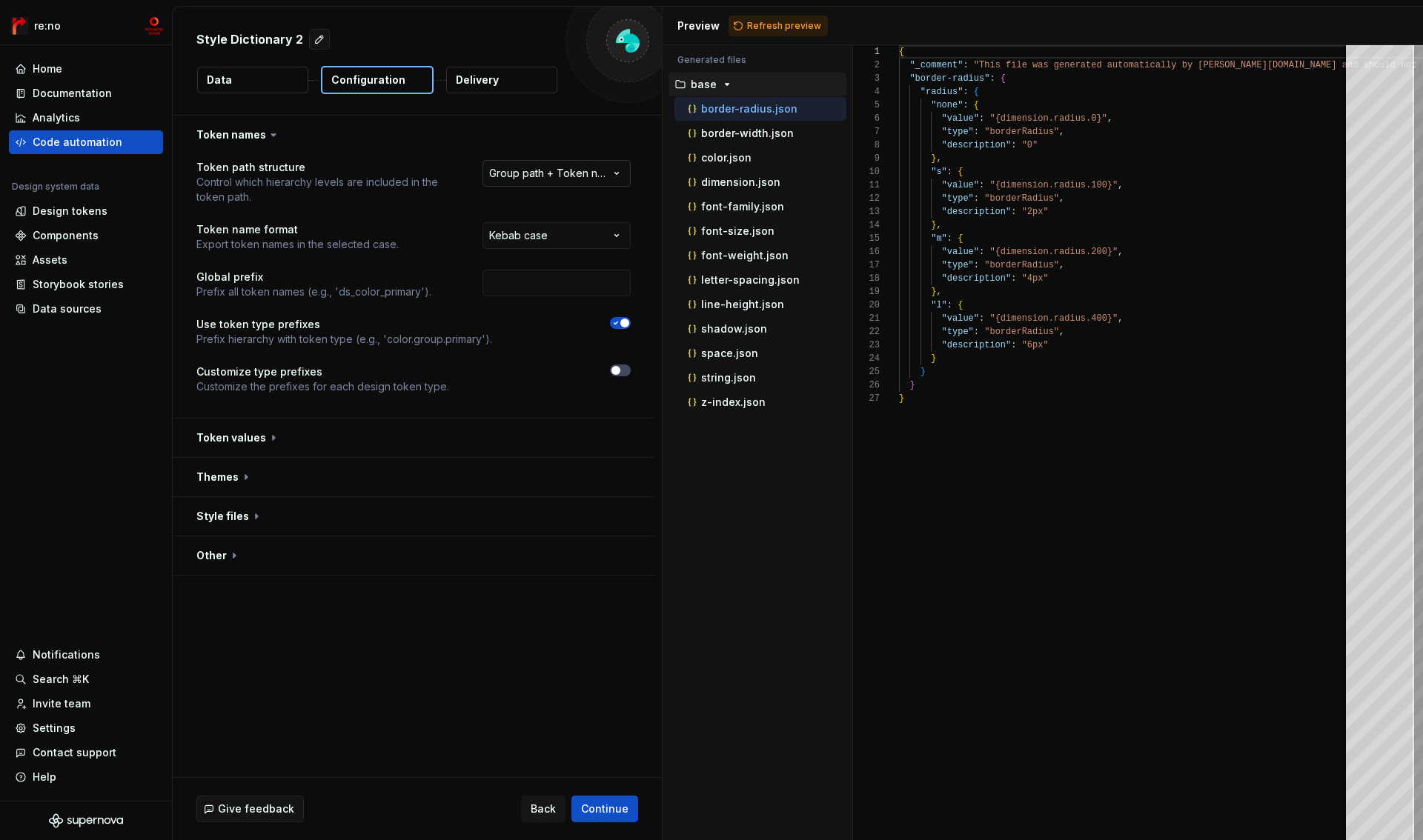
click at [548, 176] on html "**********" at bounding box center [712, 420] width 1423 height 840
click at [520, 433] on html "**********" at bounding box center [712, 420] width 1423 height 840
click at [535, 281] on input "text" at bounding box center [556, 283] width 148 height 27
type input "mcs"
click at [625, 325] on span "button" at bounding box center [625, 323] width 9 height 9
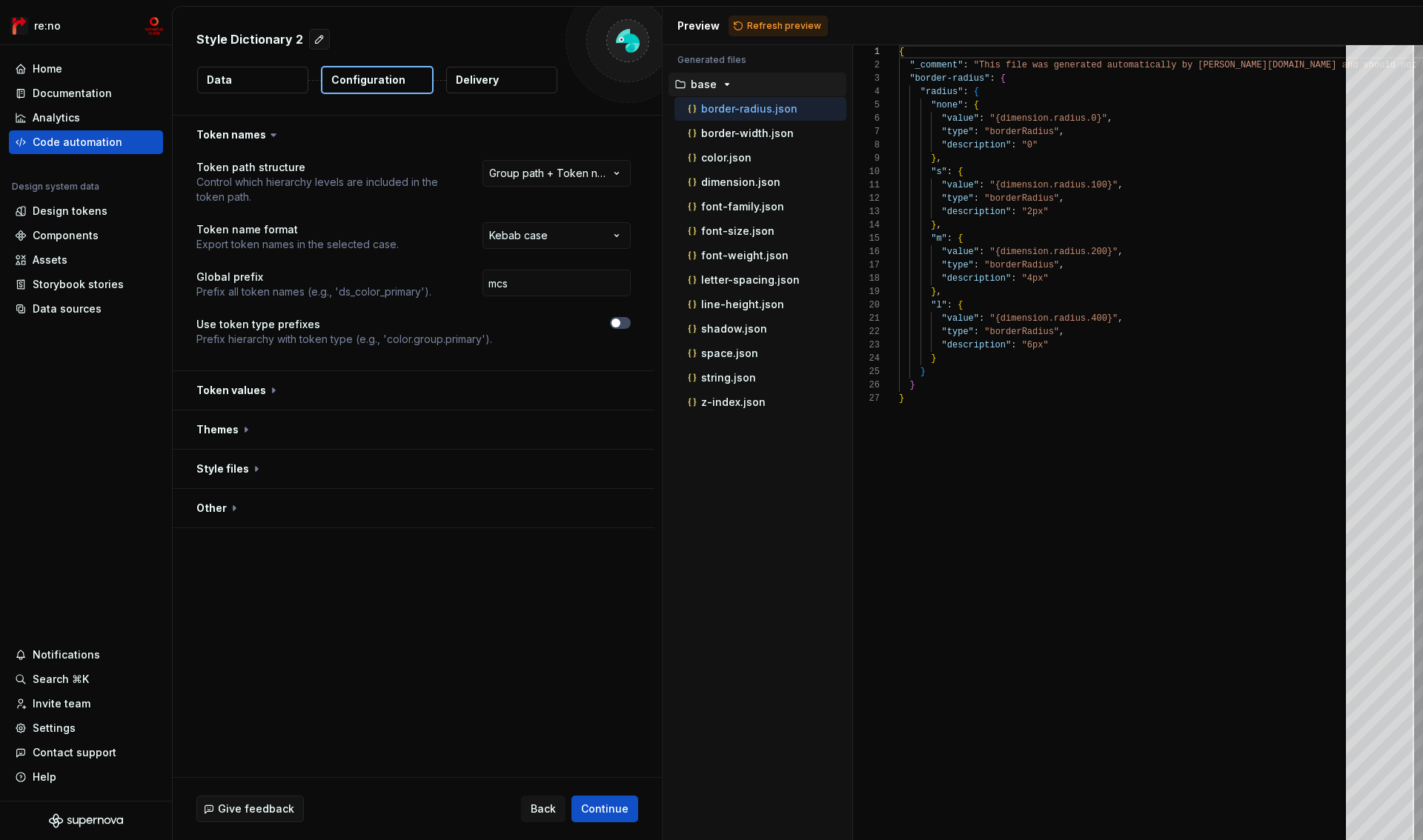
click at [266, 392] on button "button" at bounding box center [413, 391] width 482 height 38
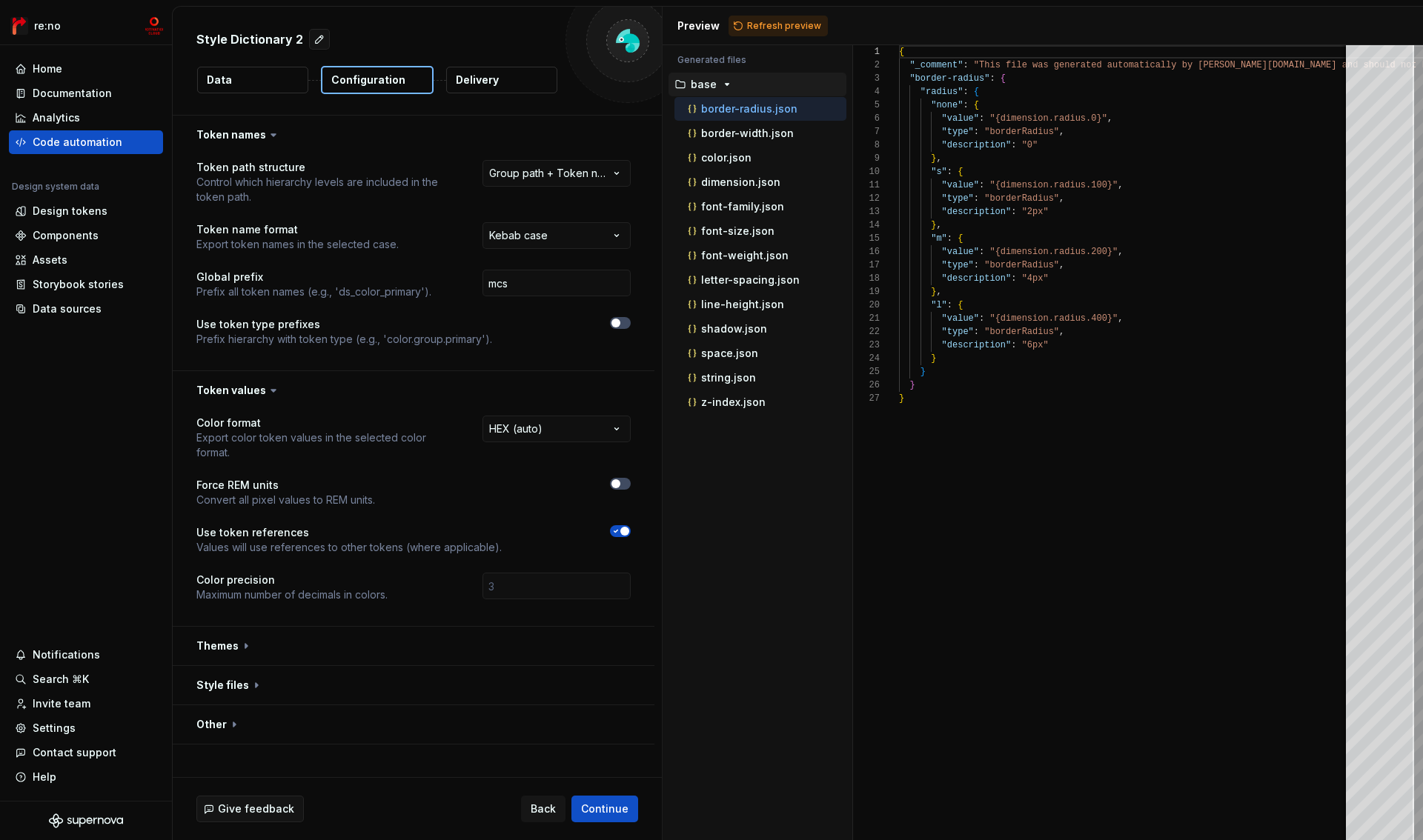
click at [618, 533] on icon "button" at bounding box center [615, 531] width 12 height 9
click at [271, 390] on icon at bounding box center [273, 391] width 4 height 3
click at [269, 392] on icon at bounding box center [274, 391] width 15 height 15
click at [237, 391] on button "button" at bounding box center [413, 391] width 482 height 38
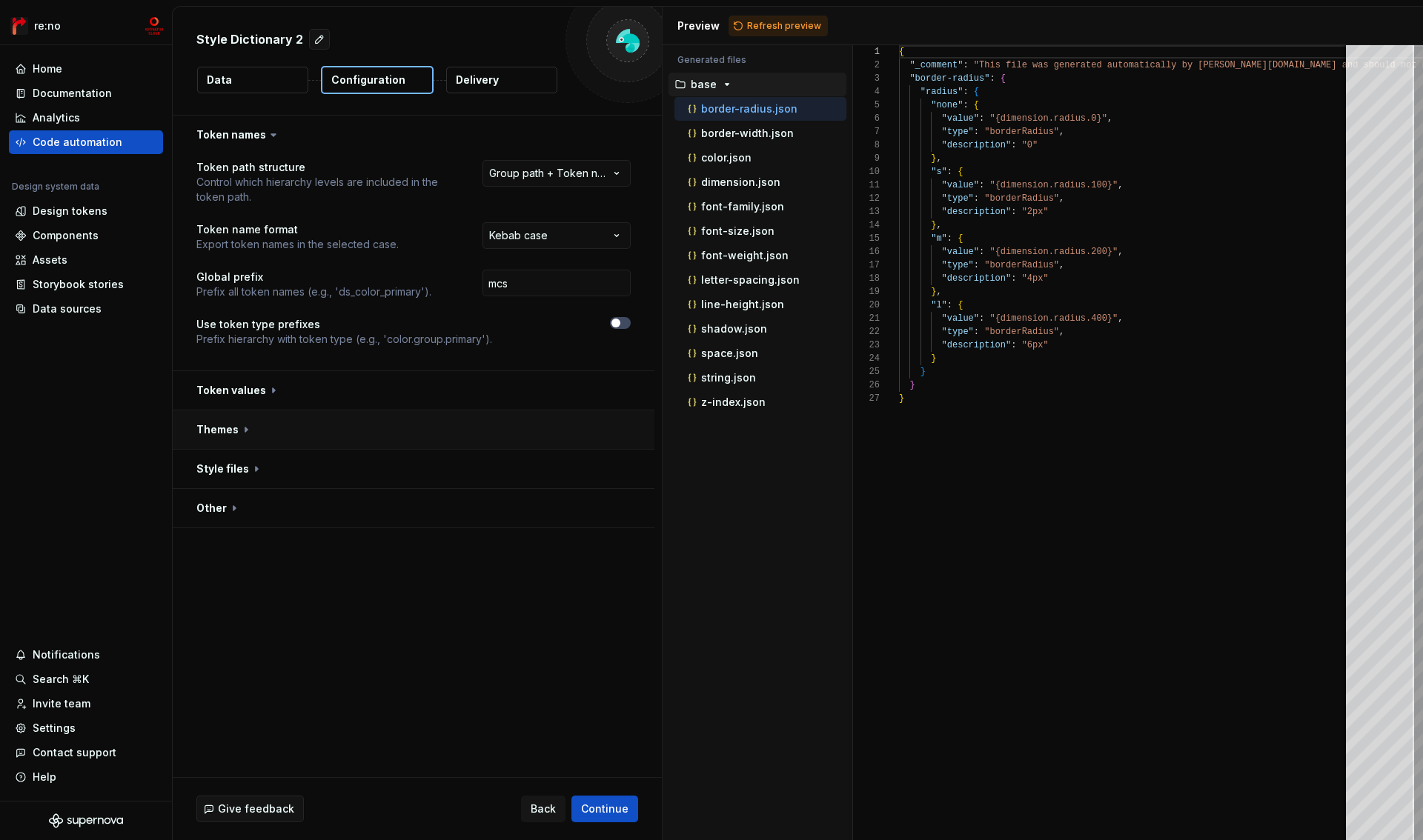
click at [229, 428] on button "button" at bounding box center [413, 430] width 482 height 38
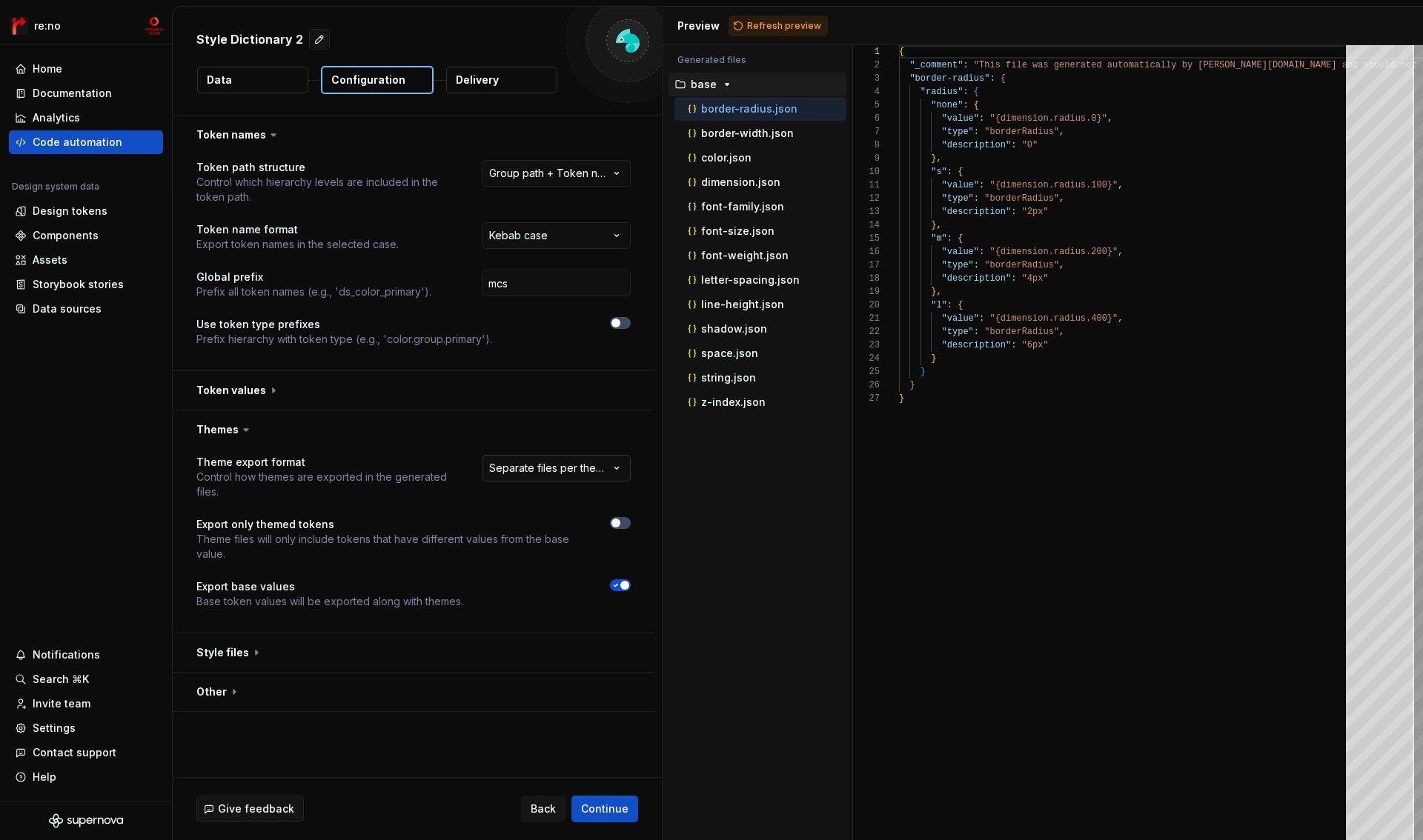
click at [562, 480] on html "**********" at bounding box center [712, 420] width 1423 height 840
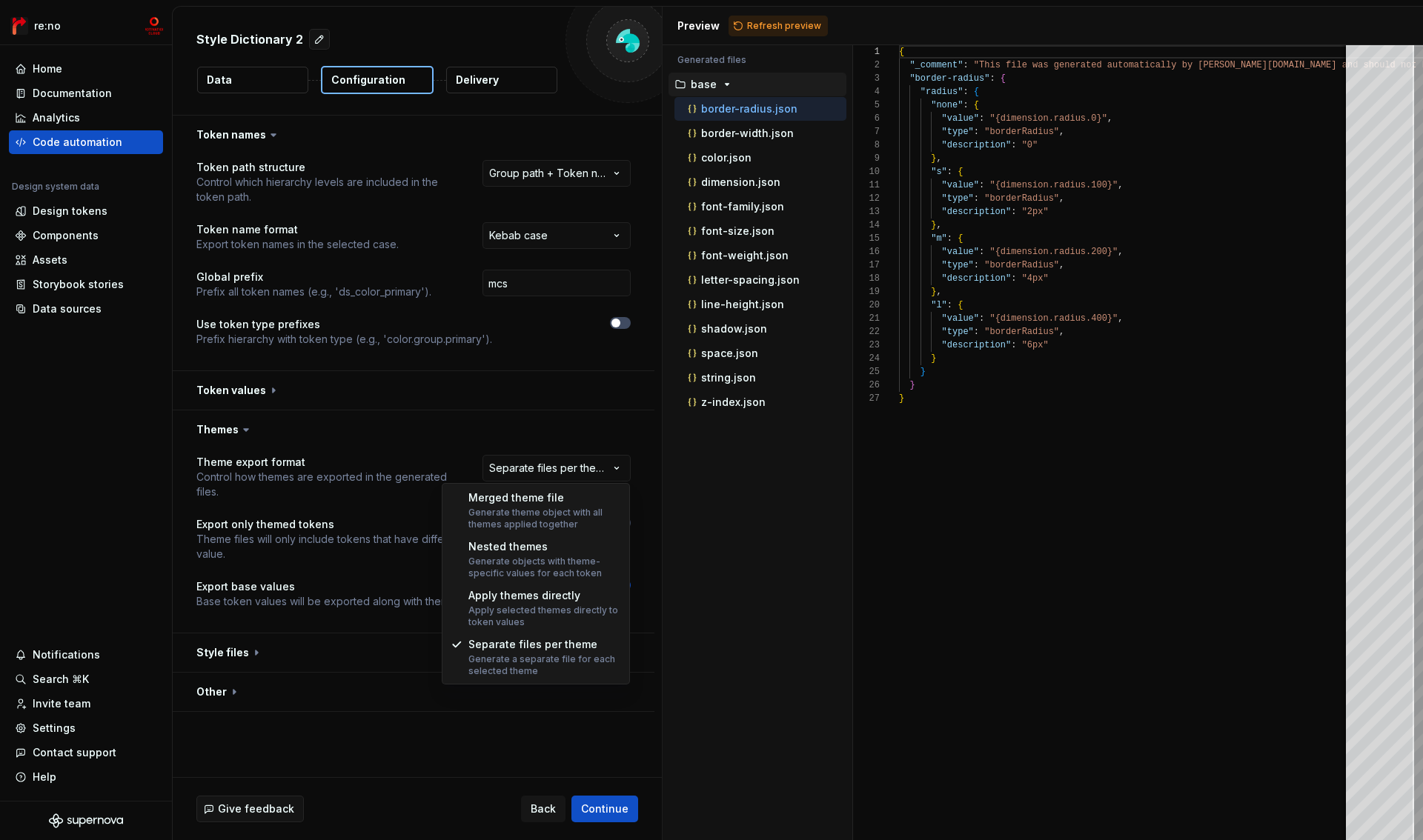
click at [306, 496] on html "**********" at bounding box center [712, 420] width 1423 height 840
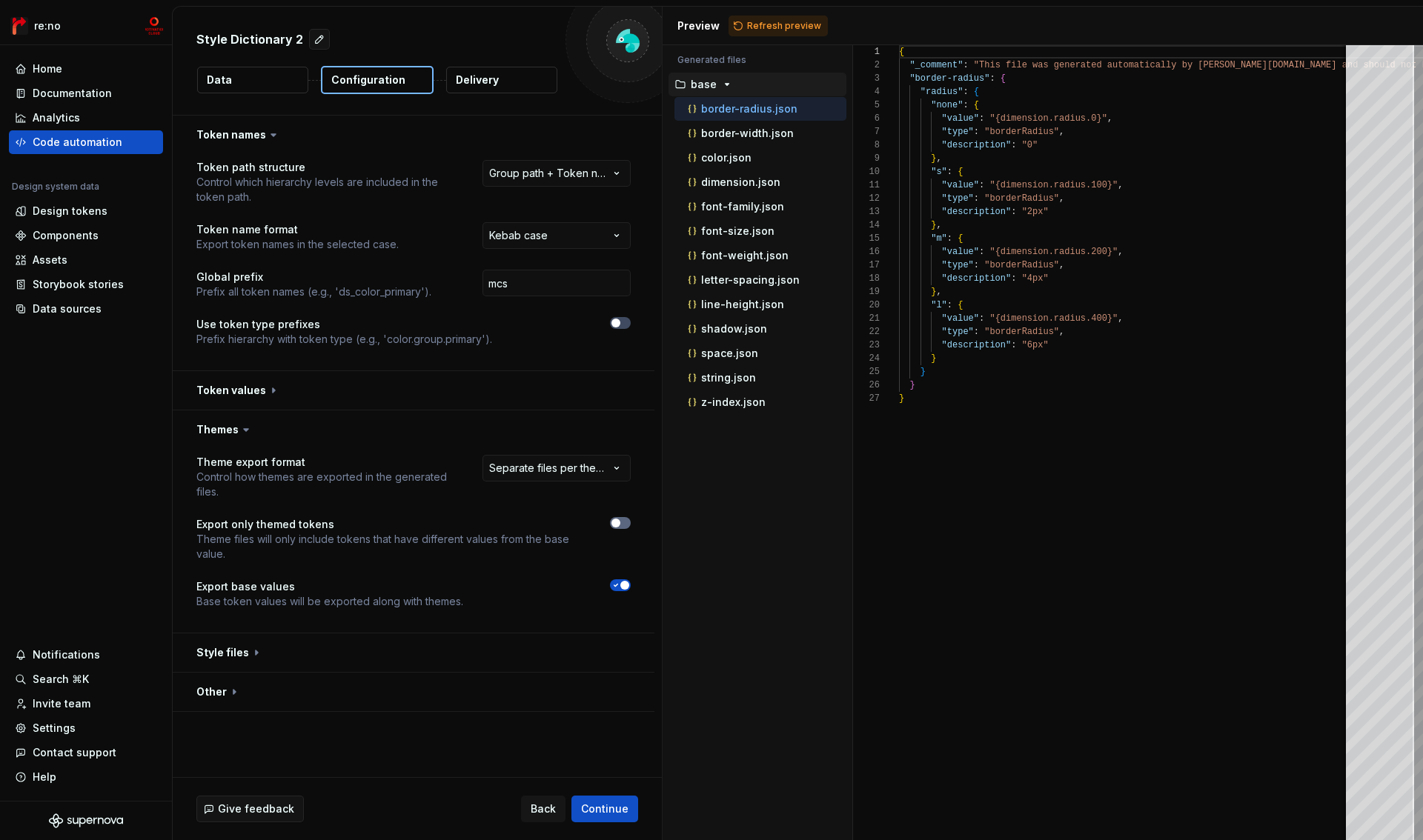
click at [620, 524] on icon "button" at bounding box center [615, 523] width 12 height 9
click at [622, 587] on span "button" at bounding box center [625, 585] width 9 height 9
click at [232, 654] on button "button" at bounding box center [413, 653] width 482 height 38
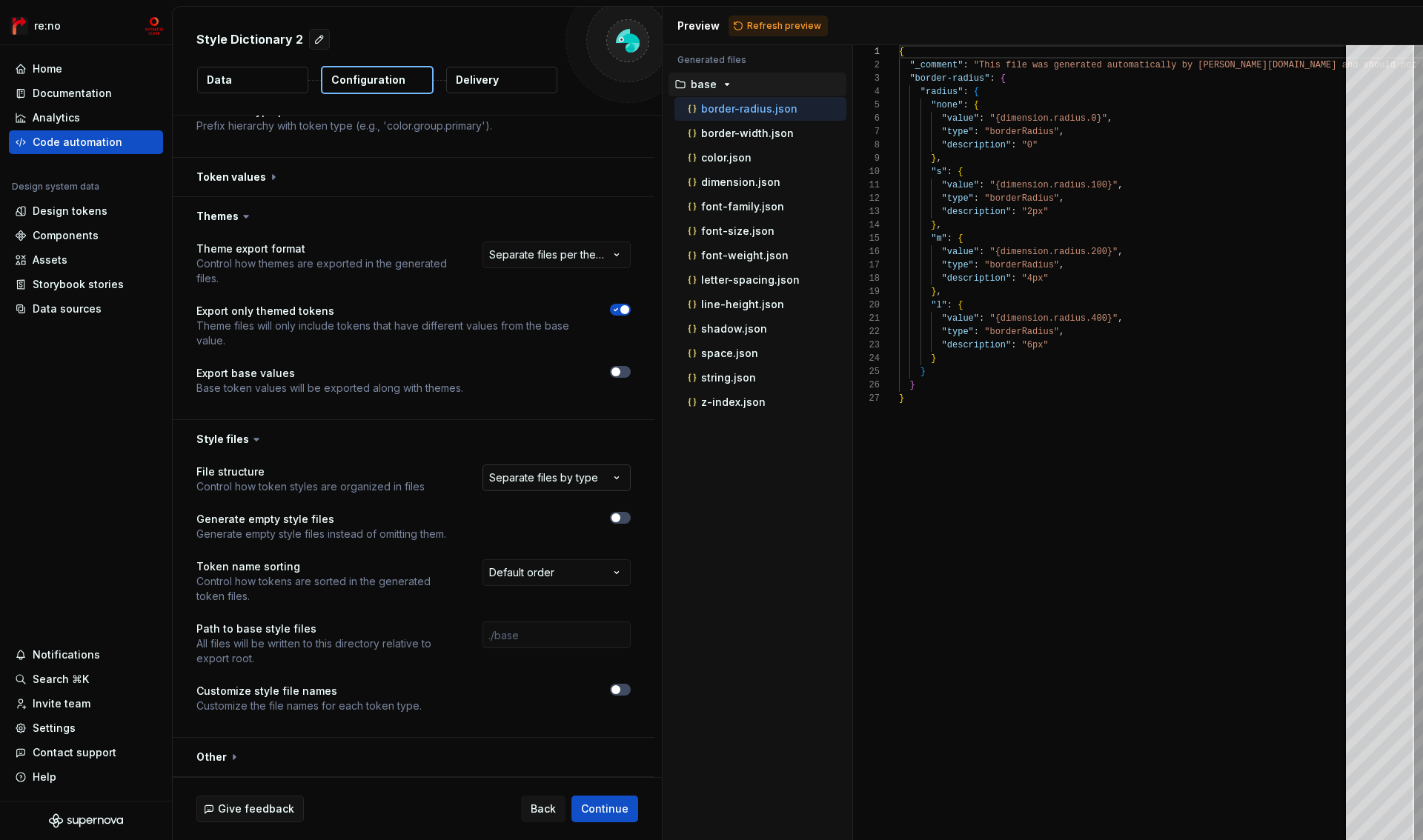
click at [514, 488] on html "**********" at bounding box center [712, 420] width 1423 height 840
click at [512, 437] on html "**********" at bounding box center [712, 420] width 1423 height 840
click at [226, 440] on button "button" at bounding box center [413, 439] width 482 height 38
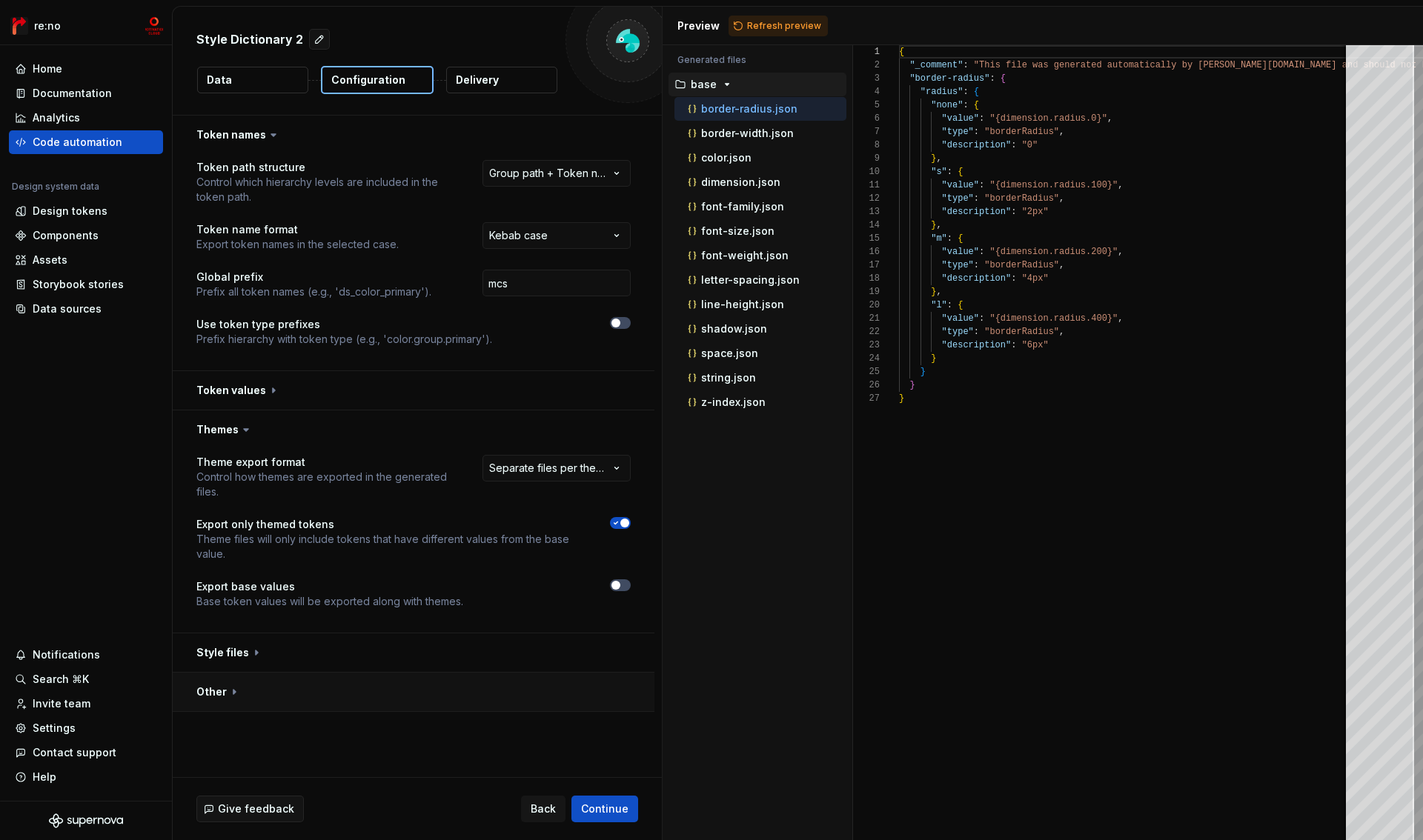
click at [214, 693] on button "button" at bounding box center [413, 692] width 482 height 38
click at [223, 657] on button "button" at bounding box center [413, 653] width 482 height 38
click at [786, 27] on span "Refresh preview" at bounding box center [783, 26] width 74 height 12
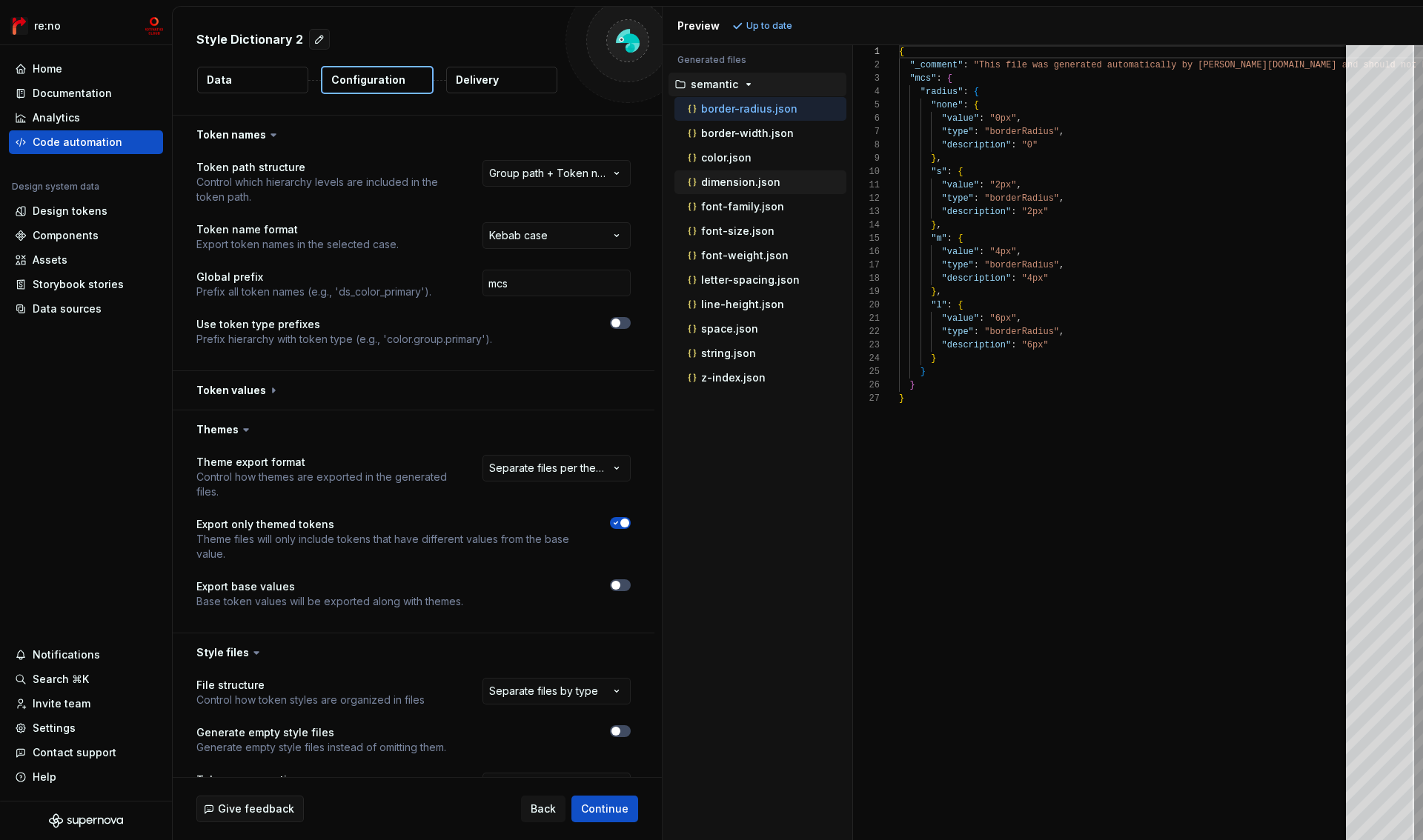
click at [735, 180] on p "dimension.json" at bounding box center [740, 182] width 79 height 12
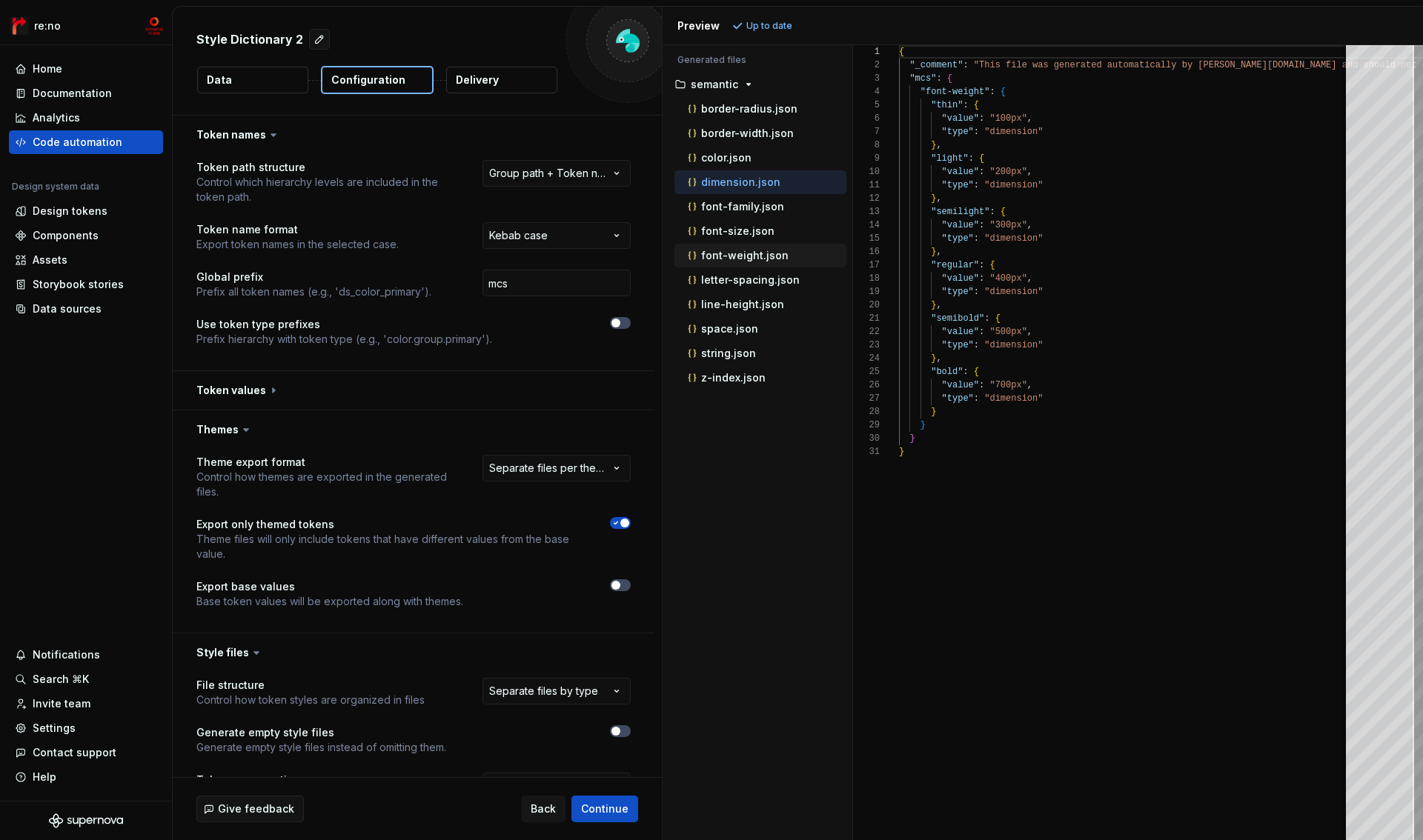
click at [739, 258] on p "font-weight.json" at bounding box center [744, 256] width 88 height 12
click at [753, 185] on p "dimension.json" at bounding box center [740, 182] width 79 height 12
click at [747, 258] on p "font-weight.json" at bounding box center [744, 256] width 88 height 12
type textarea "**********"
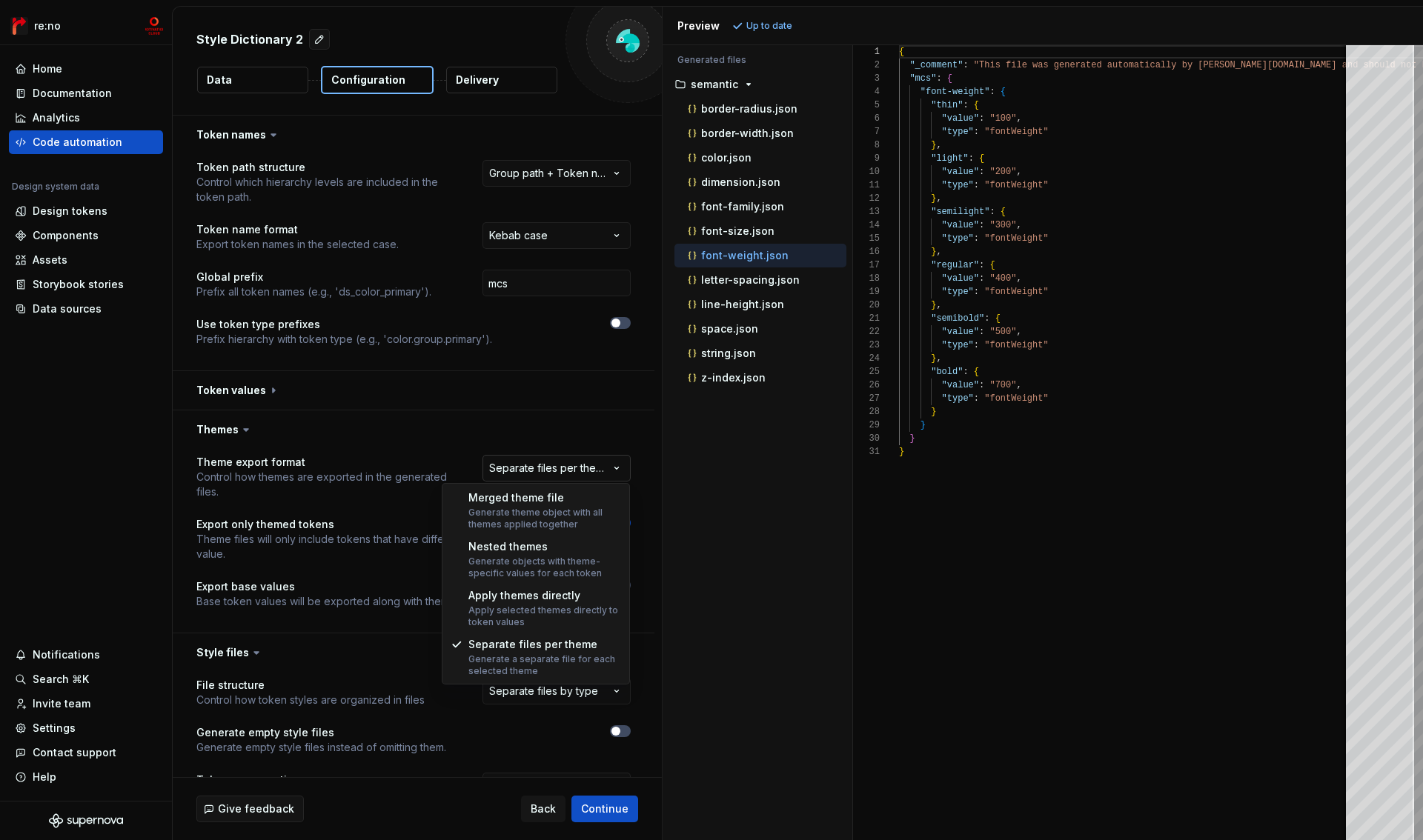
click at [555, 470] on html "**********" at bounding box center [712, 420] width 1423 height 840
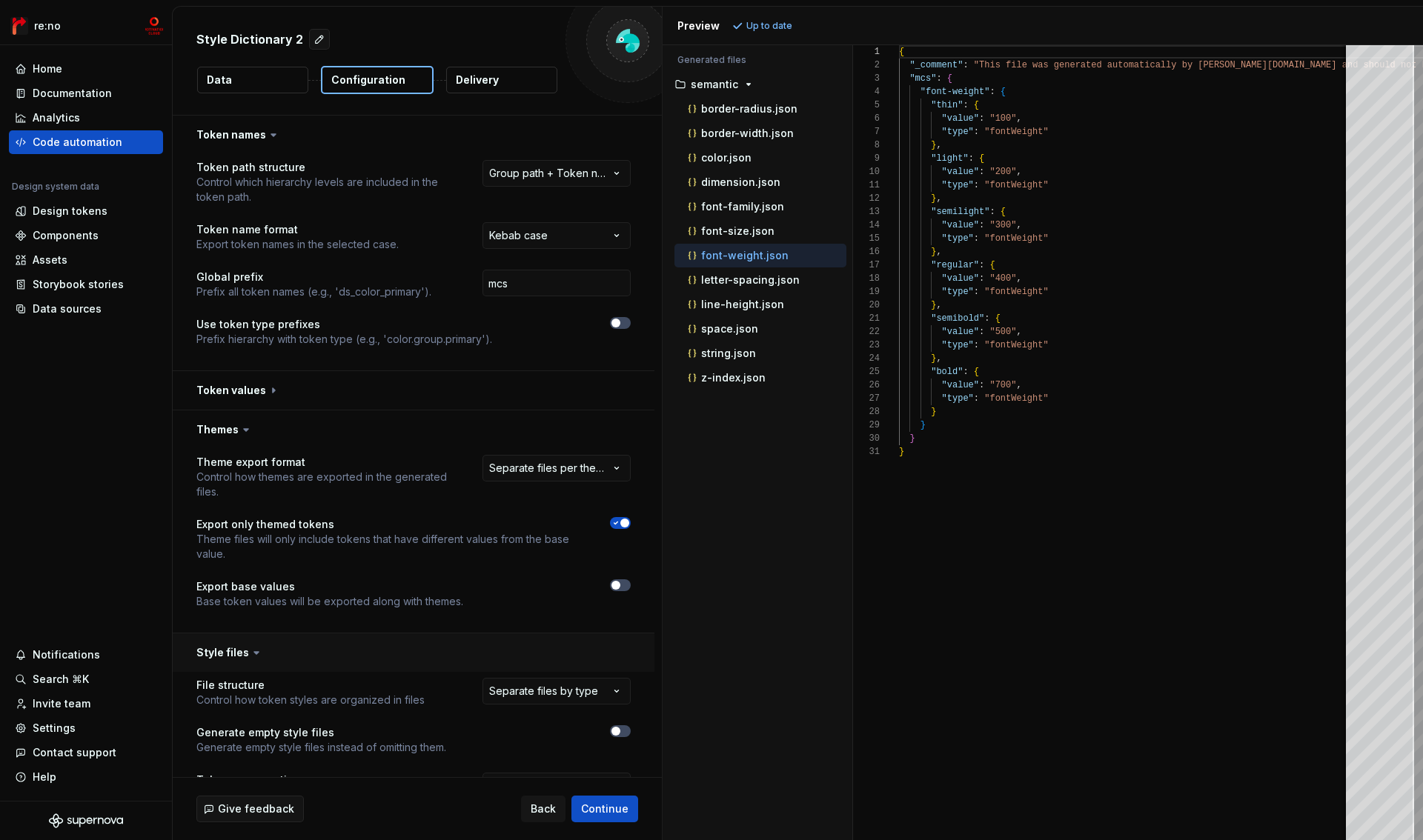
scroll to position [332, 0]
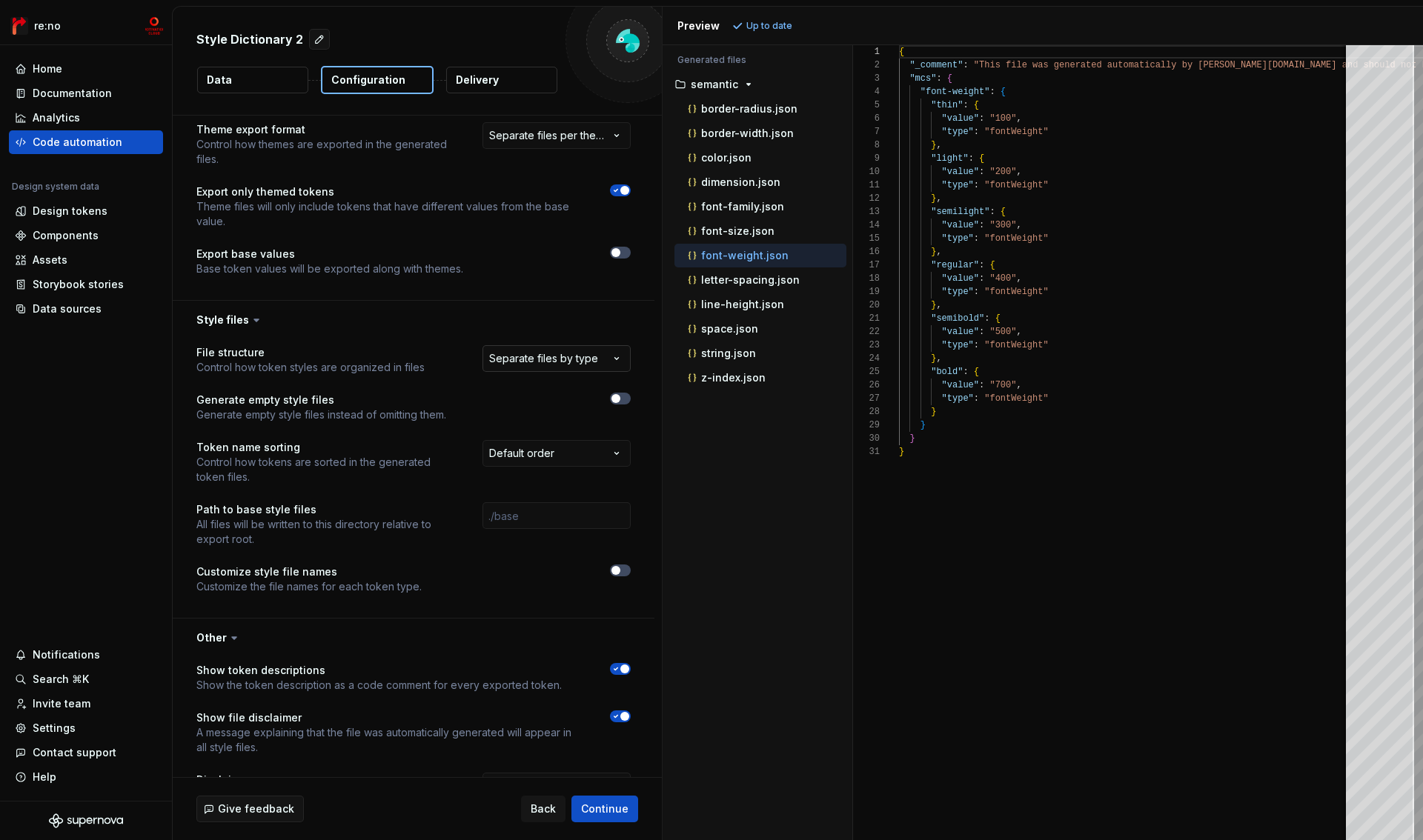
click at [555, 358] on html "**********" at bounding box center [712, 420] width 1423 height 840
click at [560, 324] on html "**********" at bounding box center [712, 420] width 1423 height 840
click at [731, 109] on p "border-radius.json" at bounding box center [748, 109] width 96 height 12
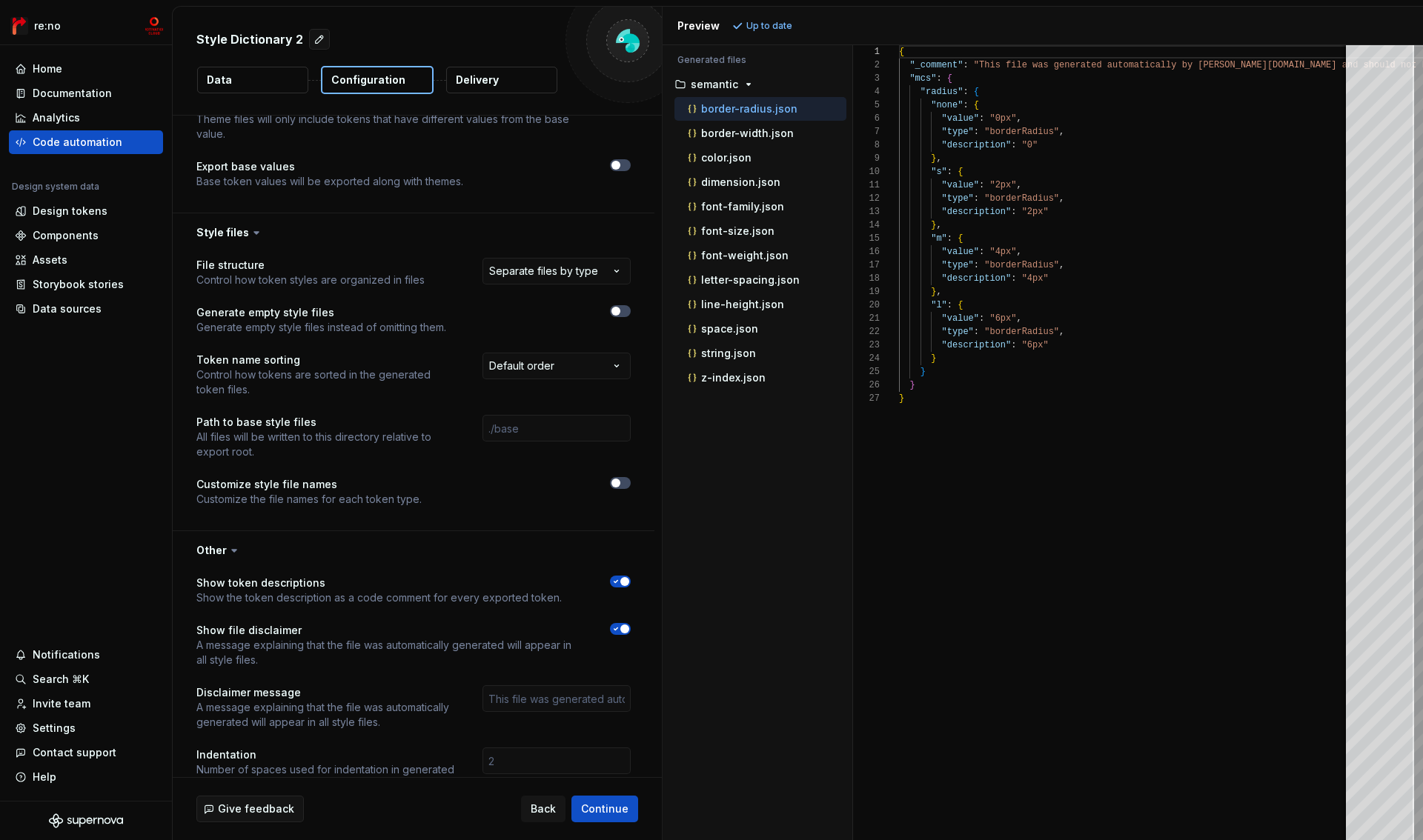
scroll to position [430, 0]
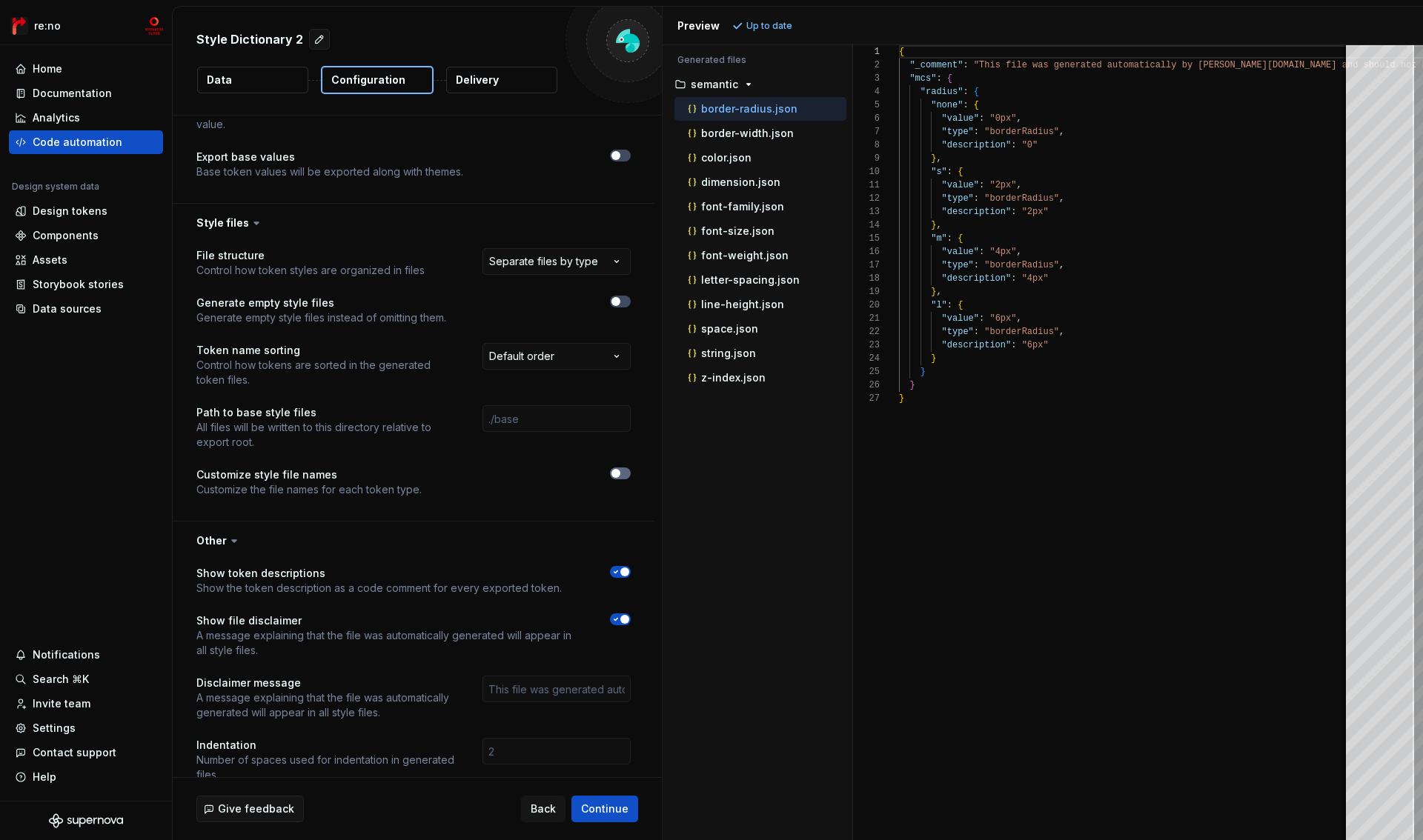
click at [624, 469] on button "button" at bounding box center [620, 473] width 21 height 12
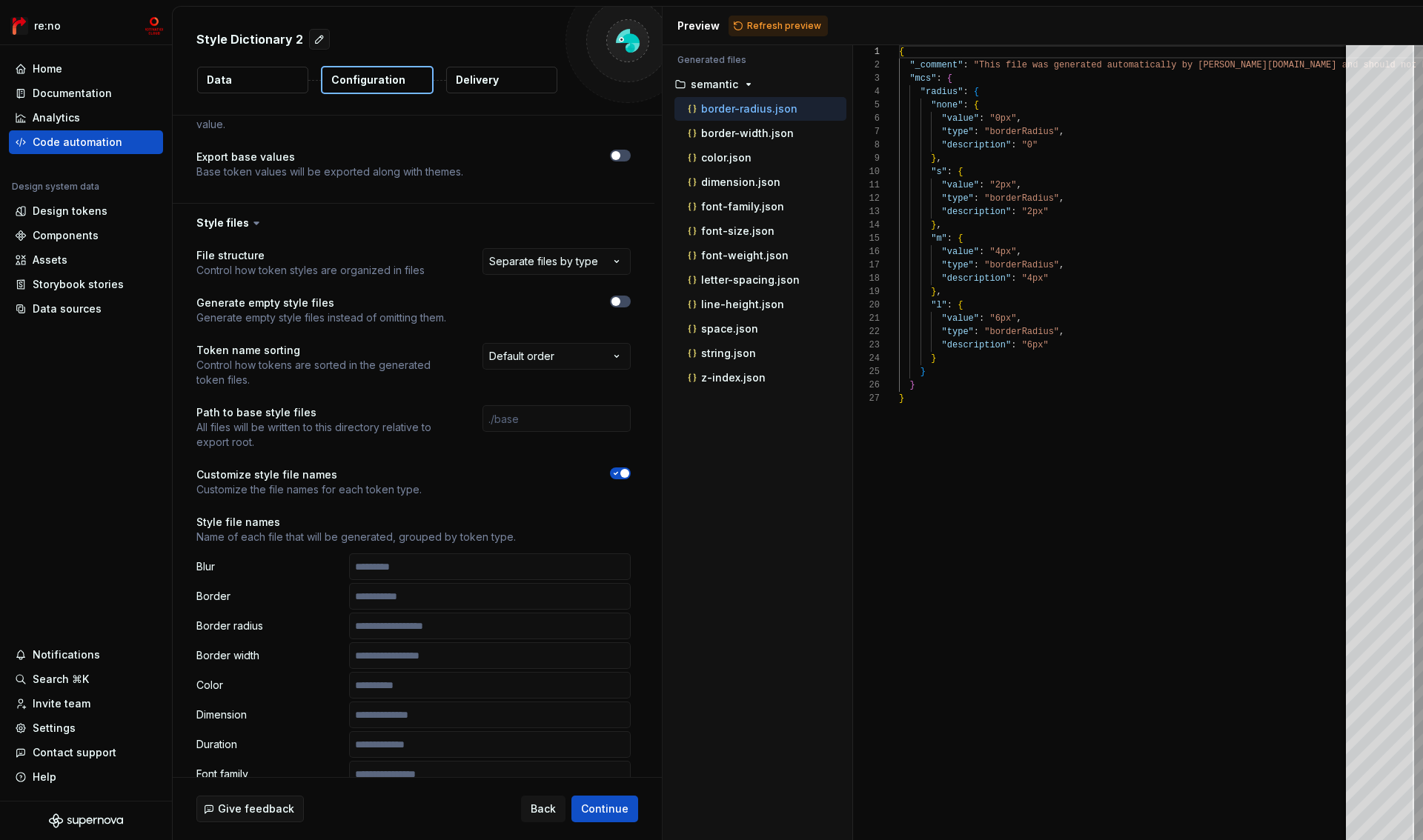
click at [623, 470] on span "button" at bounding box center [625, 473] width 9 height 9
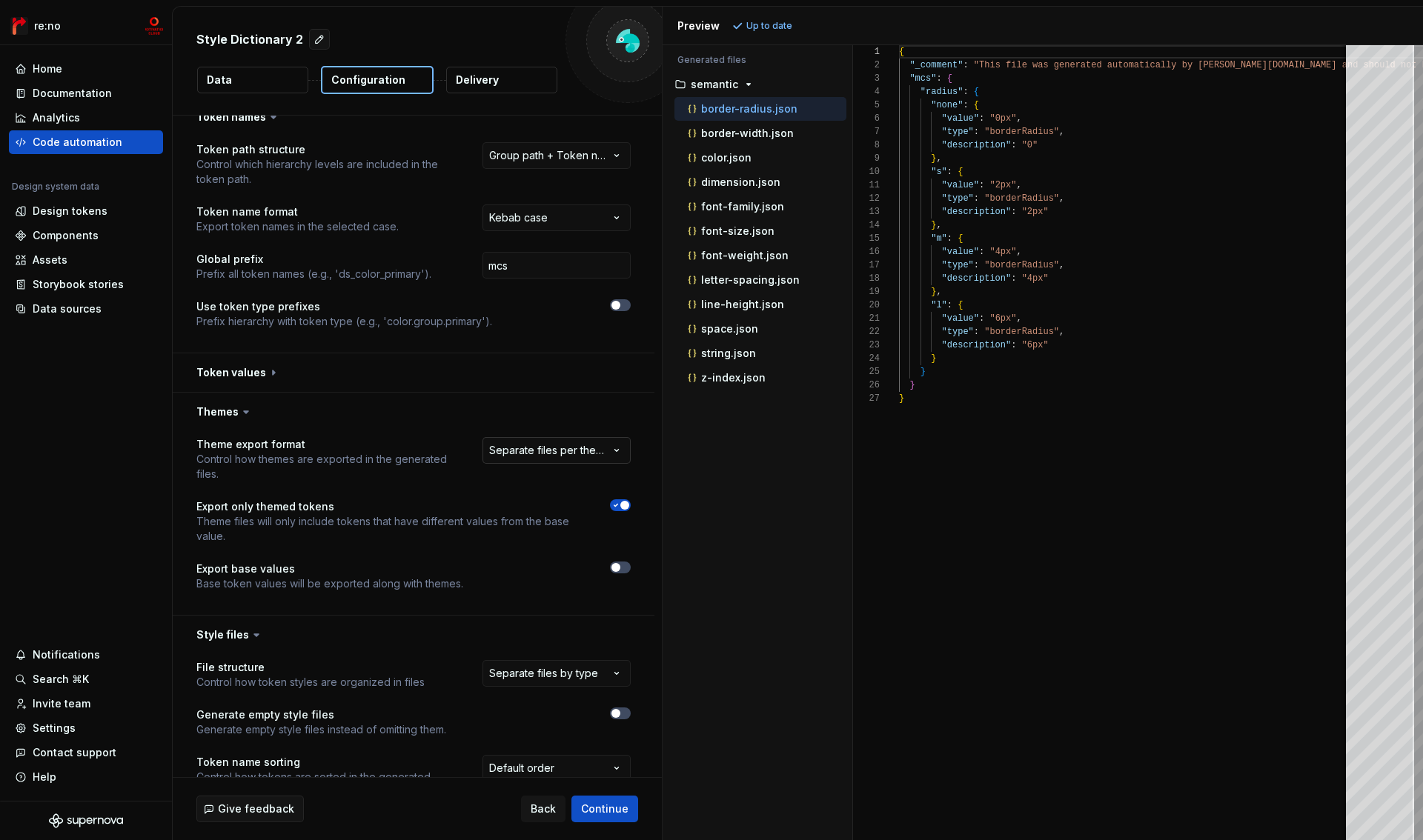
scroll to position [0, 0]
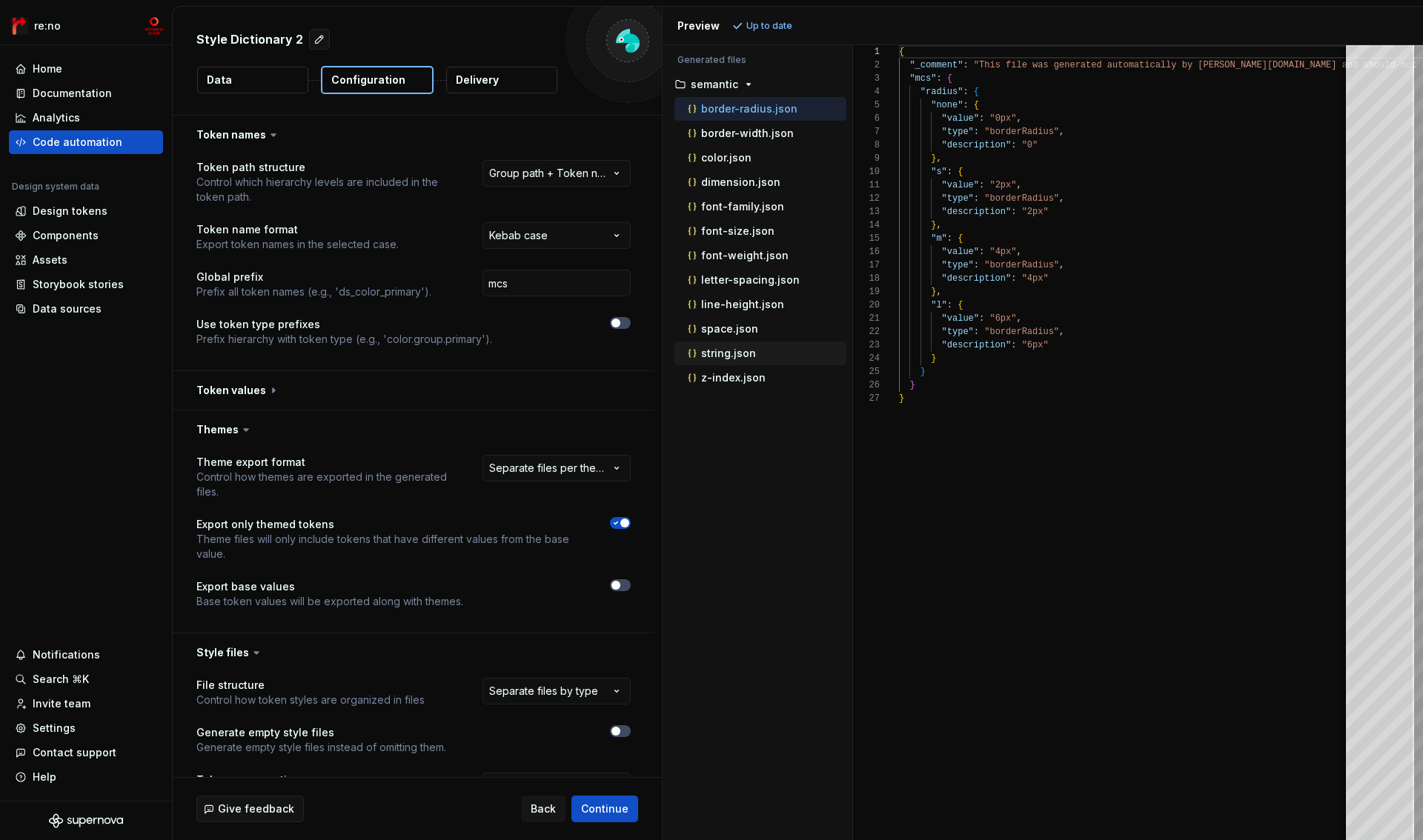
click at [749, 358] on p "string.json" at bounding box center [728, 353] width 55 height 12
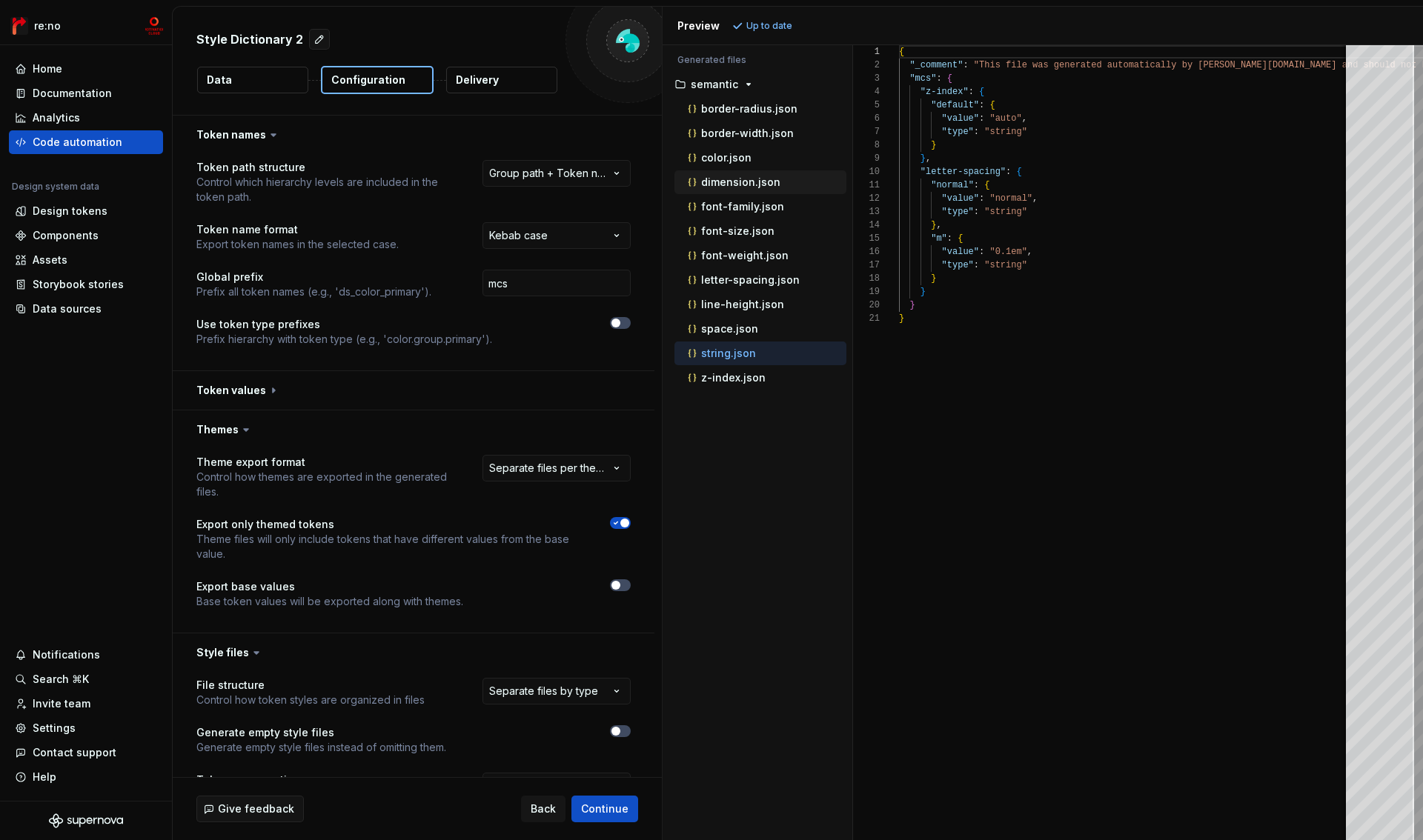
click at [751, 189] on div "dimension.json" at bounding box center [765, 182] width 161 height 15
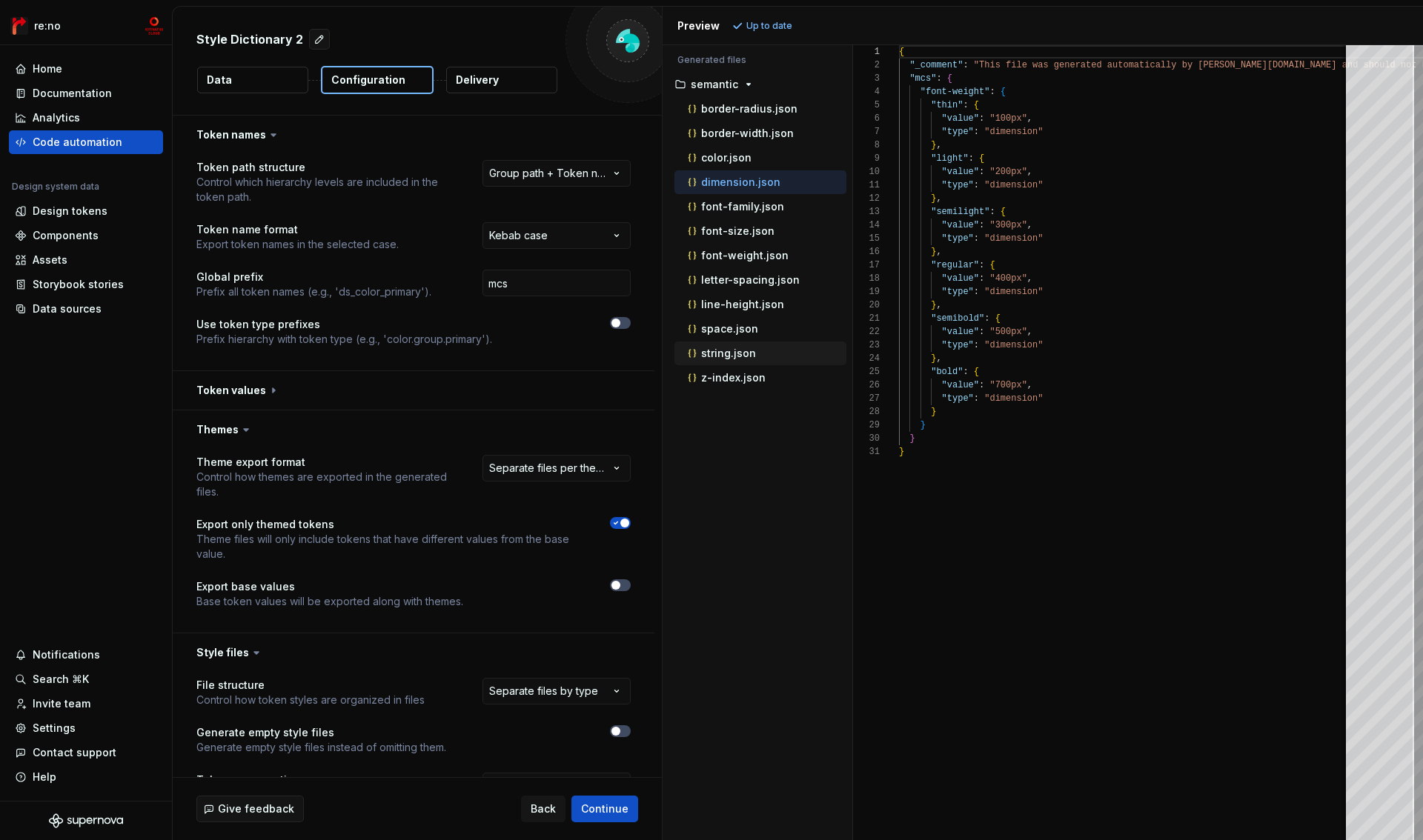
click at [732, 352] on p "string.json" at bounding box center [728, 353] width 55 height 12
type textarea "**********"
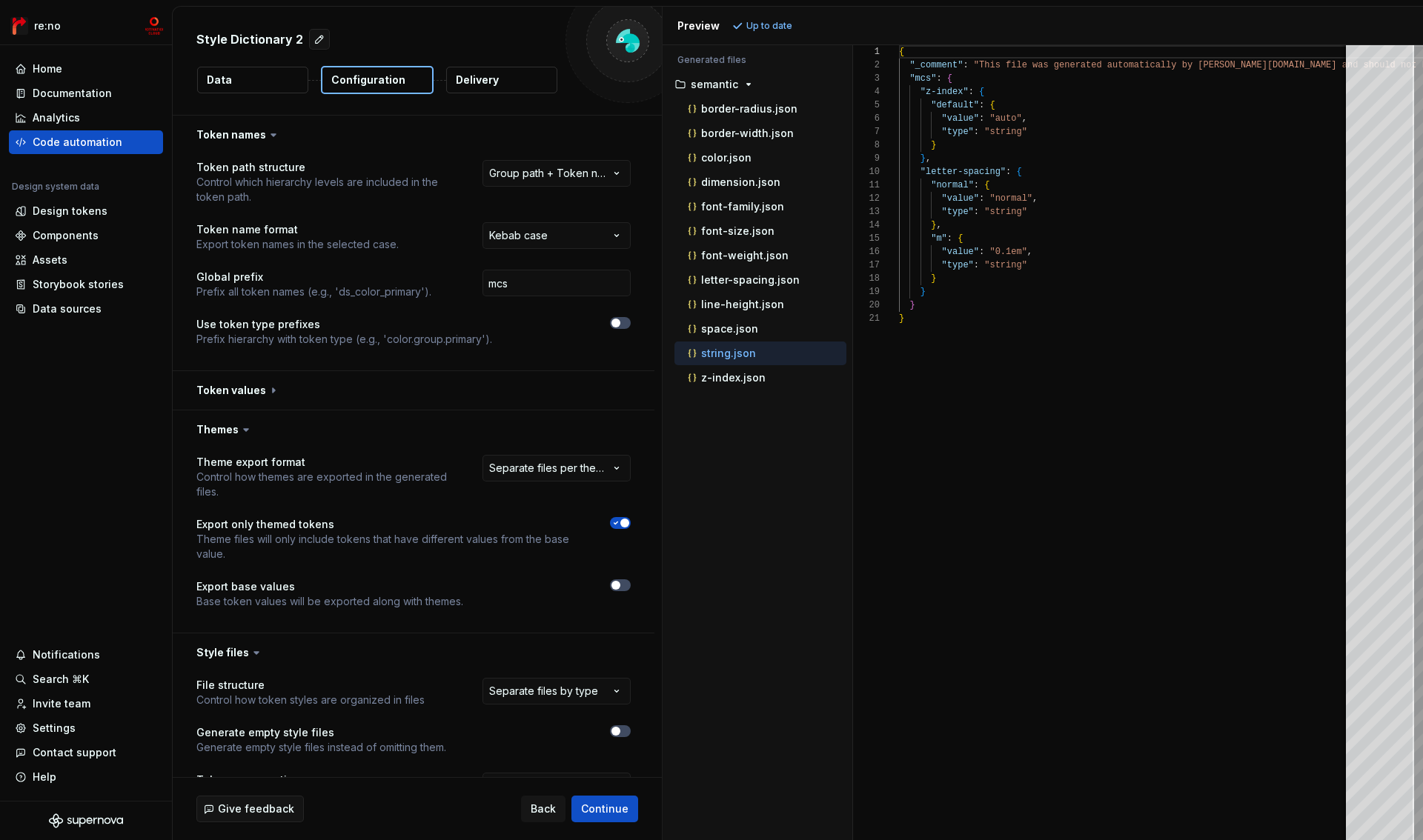
click at [280, 45] on p "Style Dictionary 2" at bounding box center [250, 38] width 107 height 18
click at [318, 38] on button "button" at bounding box center [319, 39] width 21 height 21
type textarea "*"
click at [318, 38] on textarea "**********" at bounding box center [375, 39] width 363 height 23
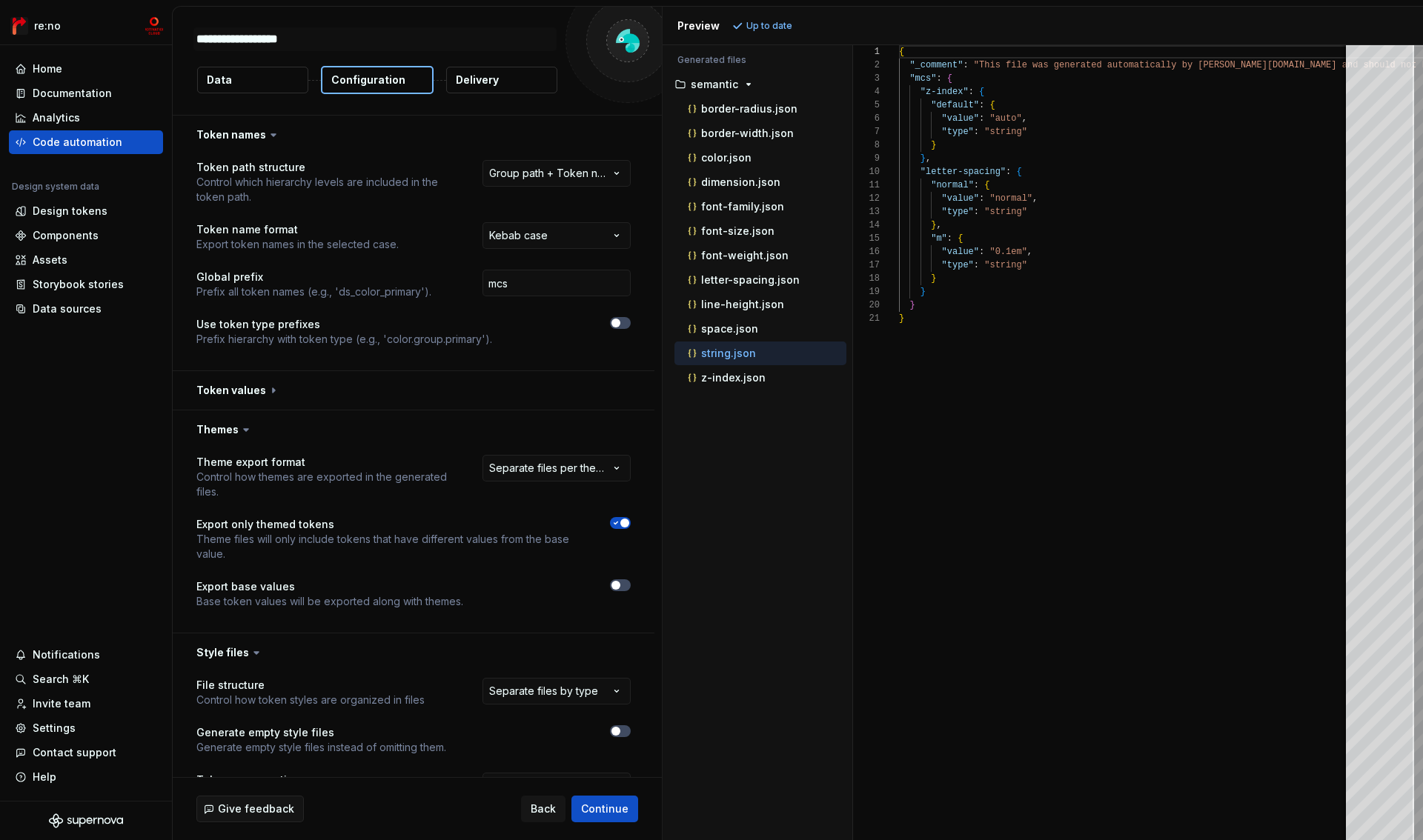
click at [608, 102] on div at bounding box center [627, 40] width 124 height 124
click at [620, 815] on span "Continue" at bounding box center [605, 809] width 48 height 15
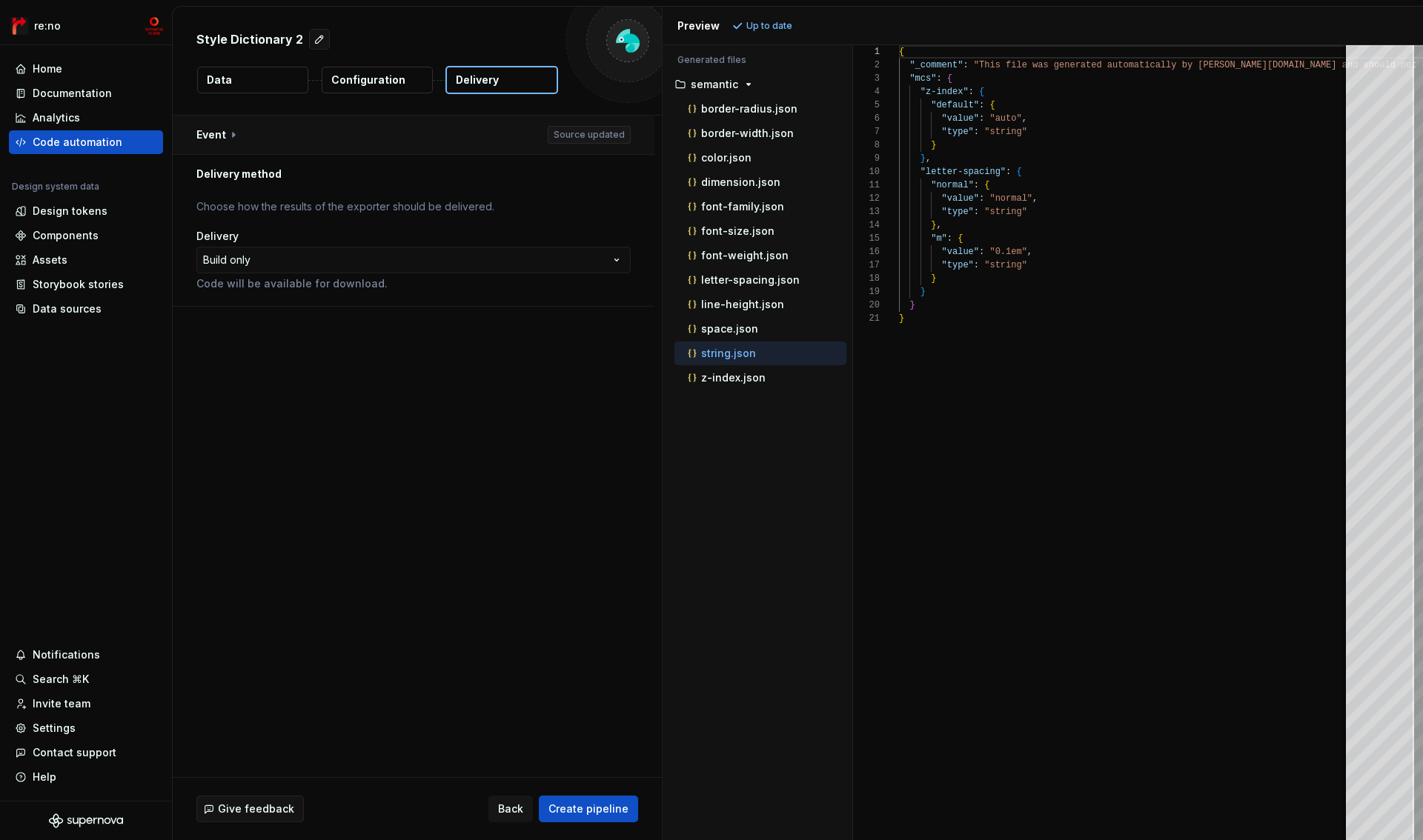
click at [240, 132] on button "button" at bounding box center [413, 134] width 482 height 38
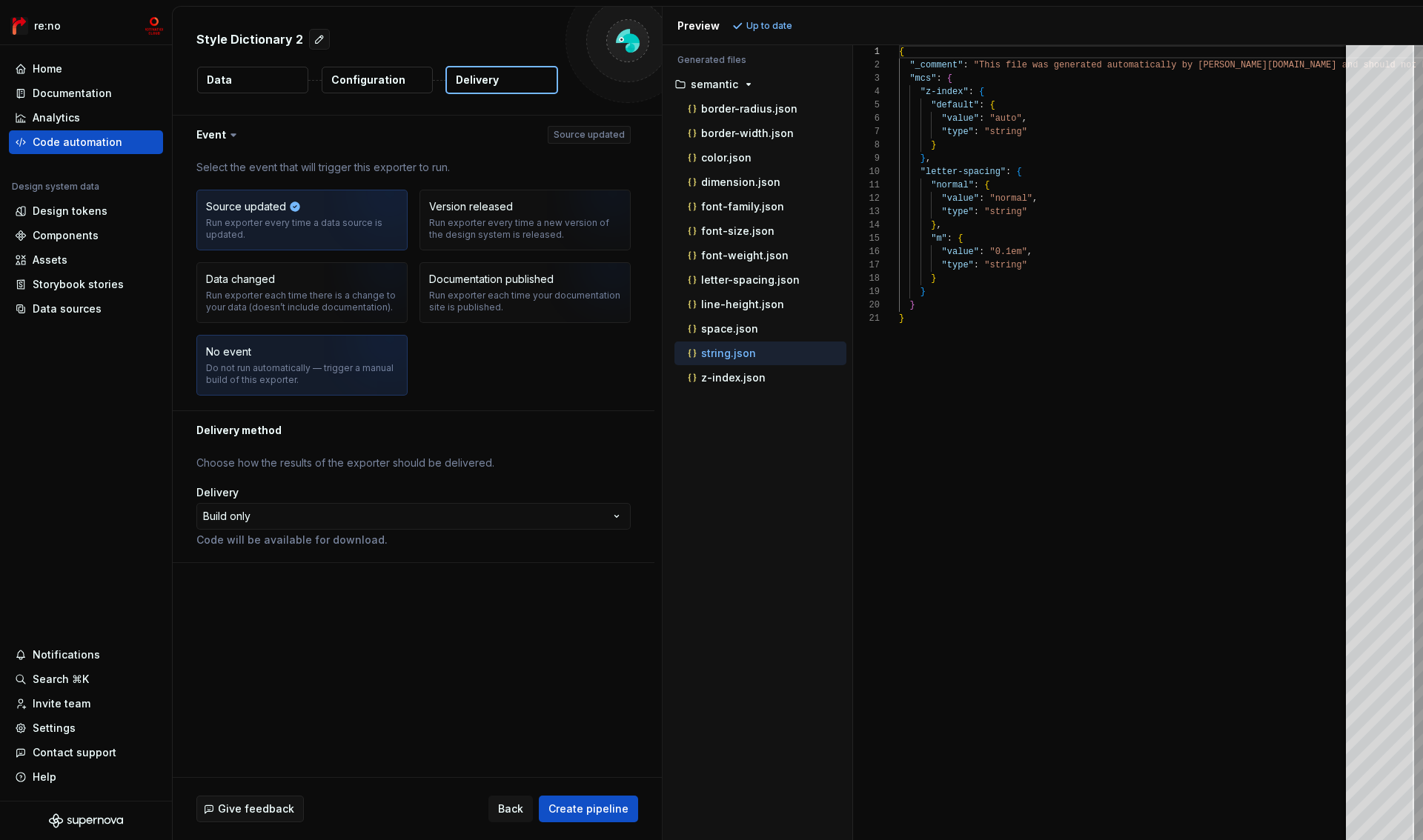
click at [283, 358] on div "No event Do not run automatically — trigger a manual build of this exporter." at bounding box center [302, 366] width 192 height 42
click at [305, 511] on html "**********" at bounding box center [712, 420] width 1423 height 840
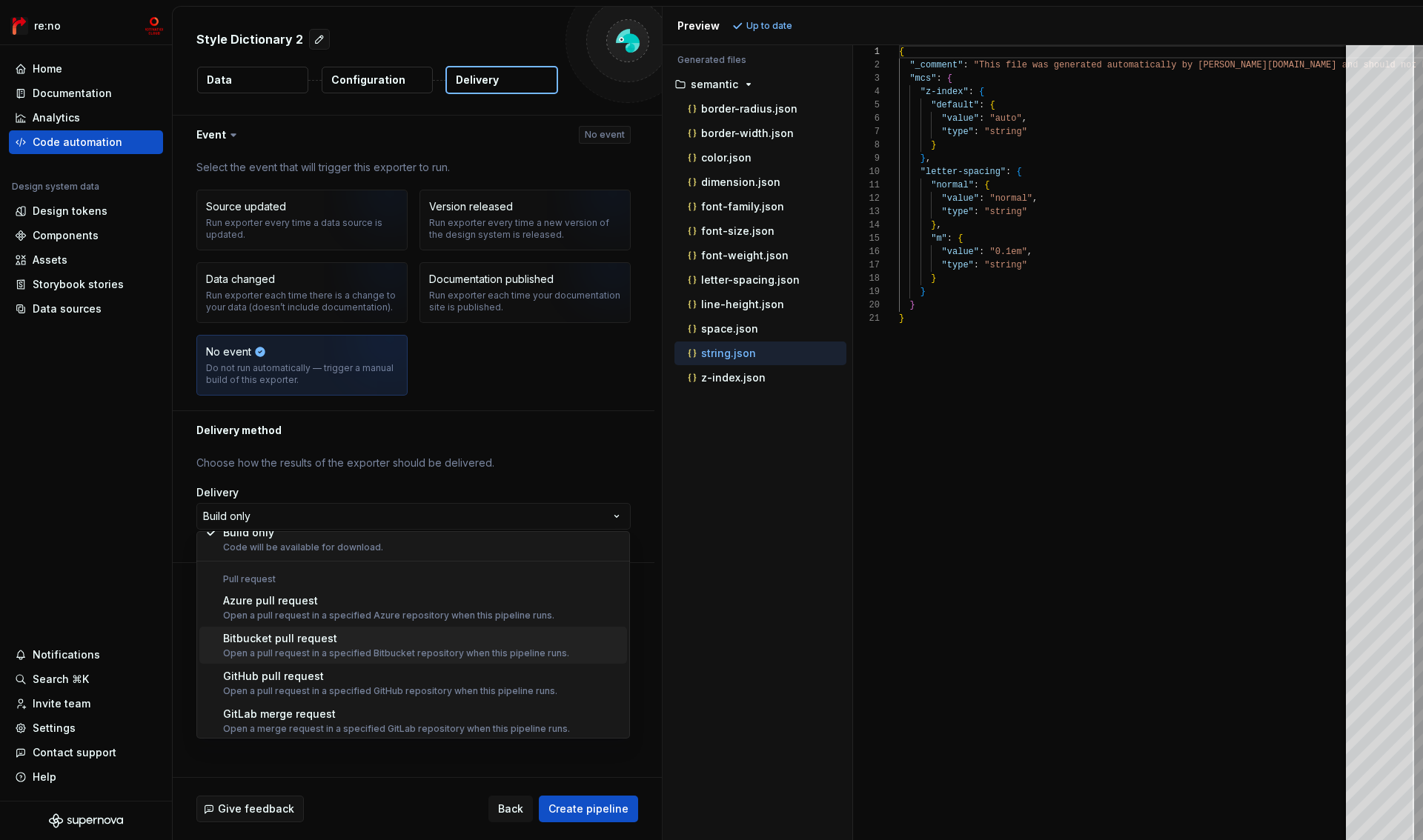
scroll to position [42, 0]
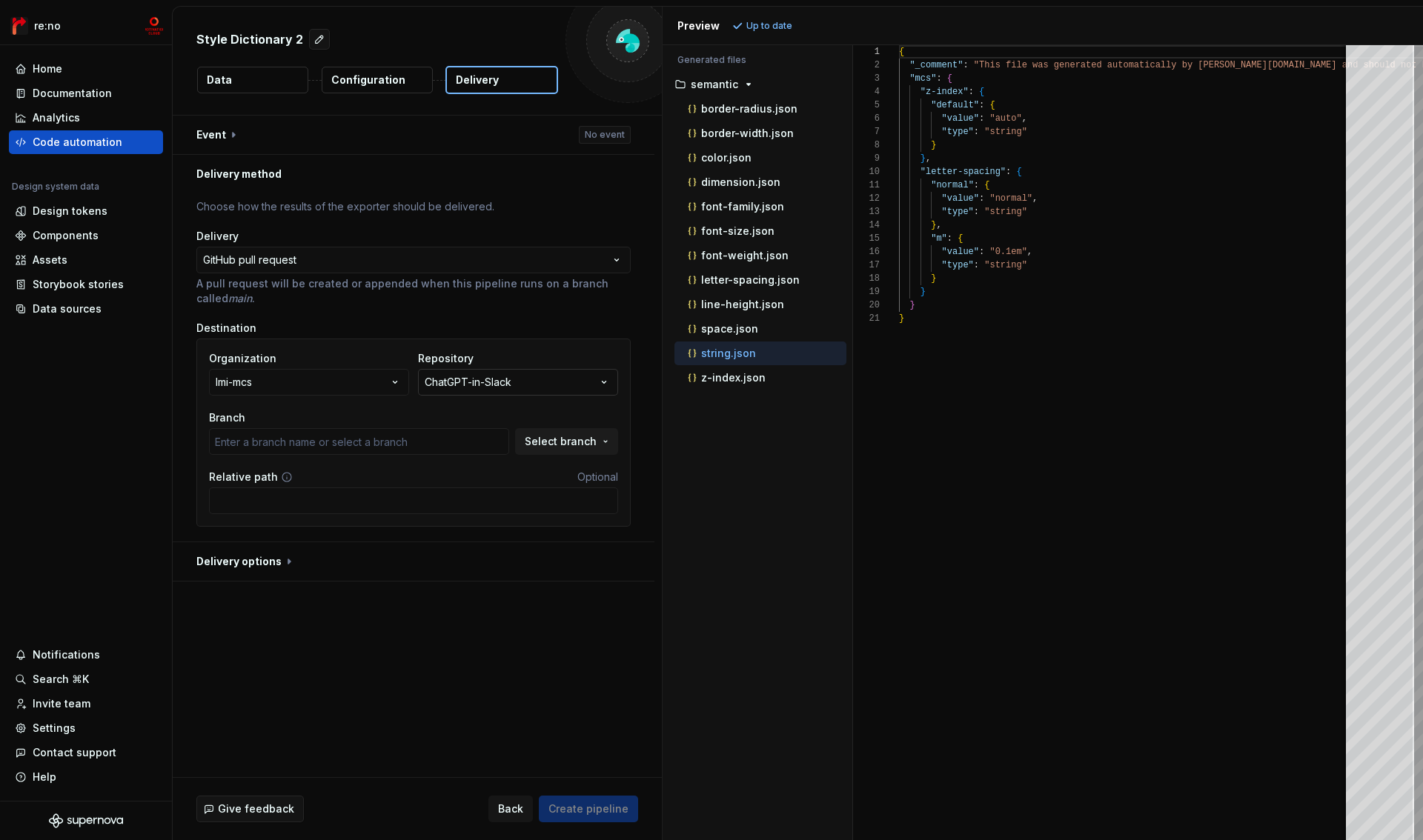
type input "main"
click at [308, 257] on html "**********" at bounding box center [712, 420] width 1423 height 840
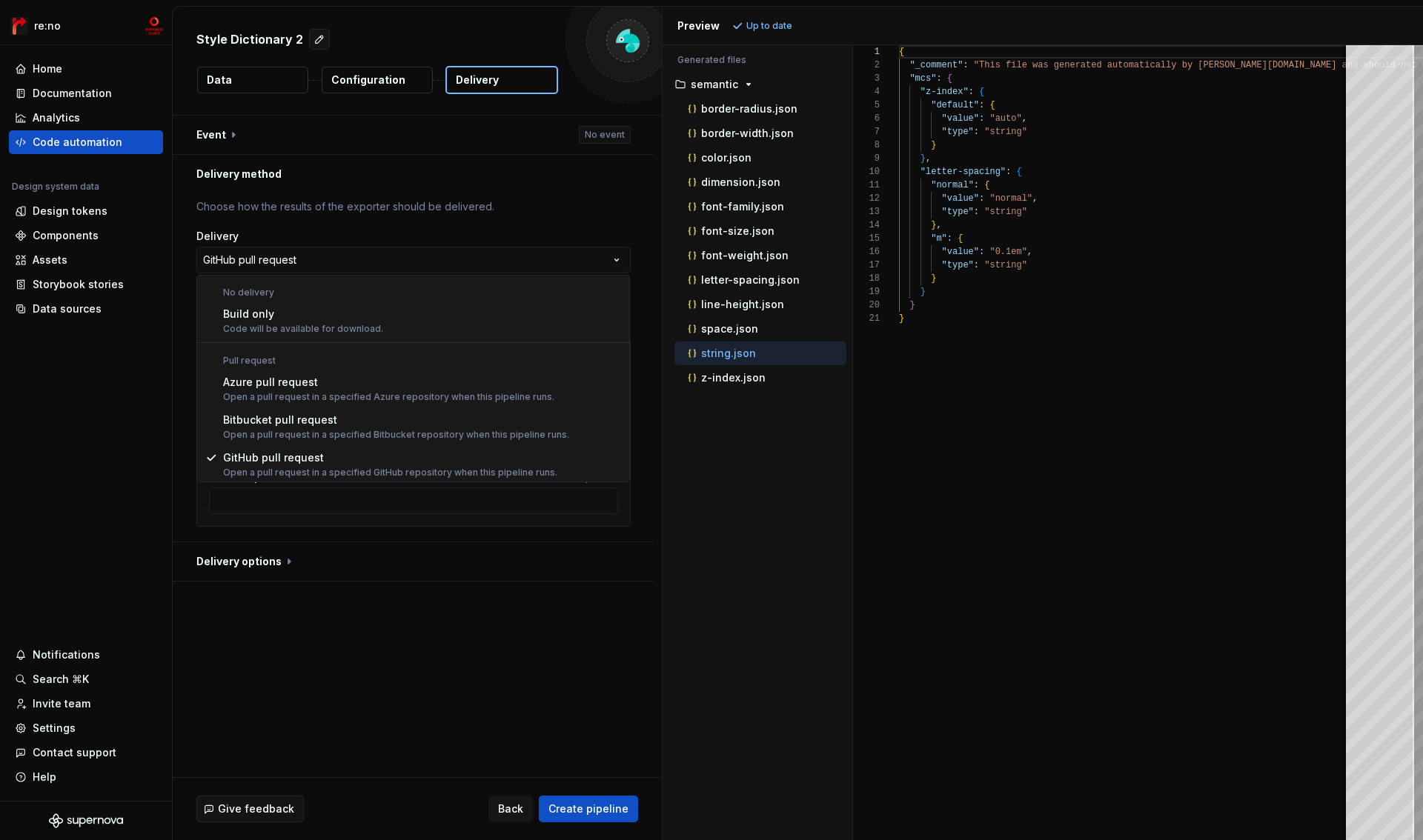
scroll to position [1, 0]
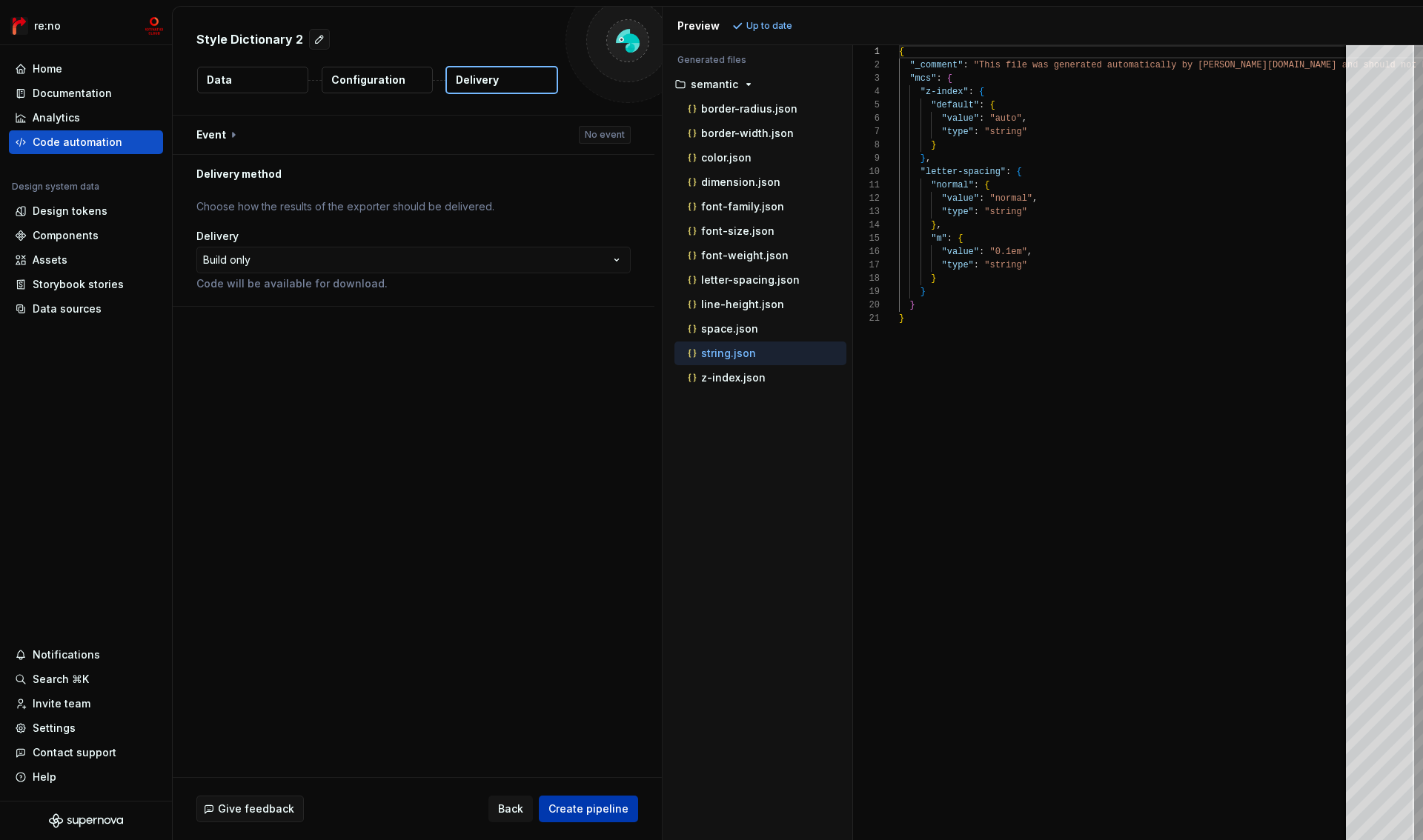
click at [608, 806] on span "Create pipeline" at bounding box center [589, 809] width 80 height 15
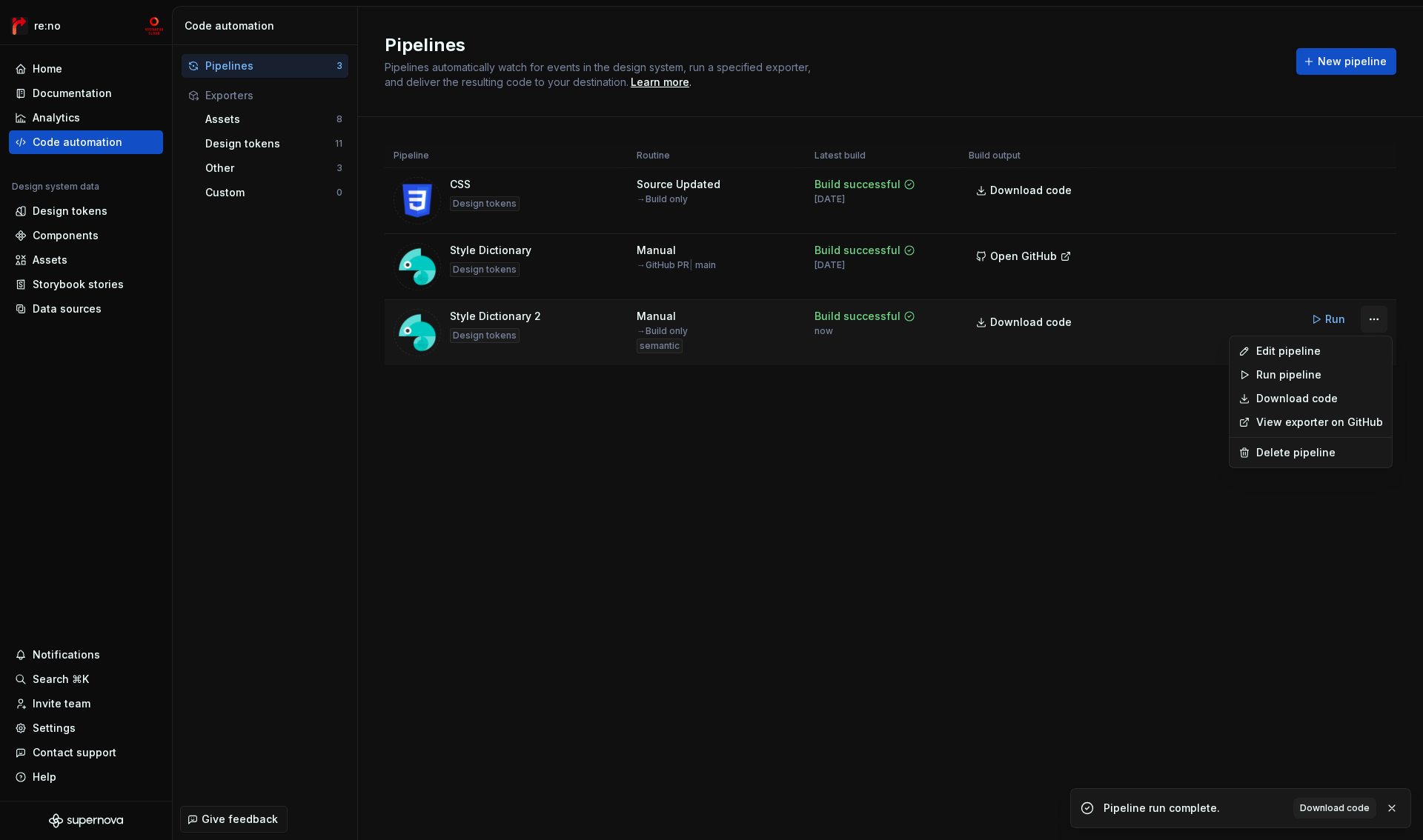
click at [1375, 322] on html "re:no Home Documentation Analytics Code automation Design system data Design to…" at bounding box center [712, 420] width 1423 height 840
click at [1343, 345] on div "Edit pipeline" at bounding box center [1319, 352] width 127 height 15
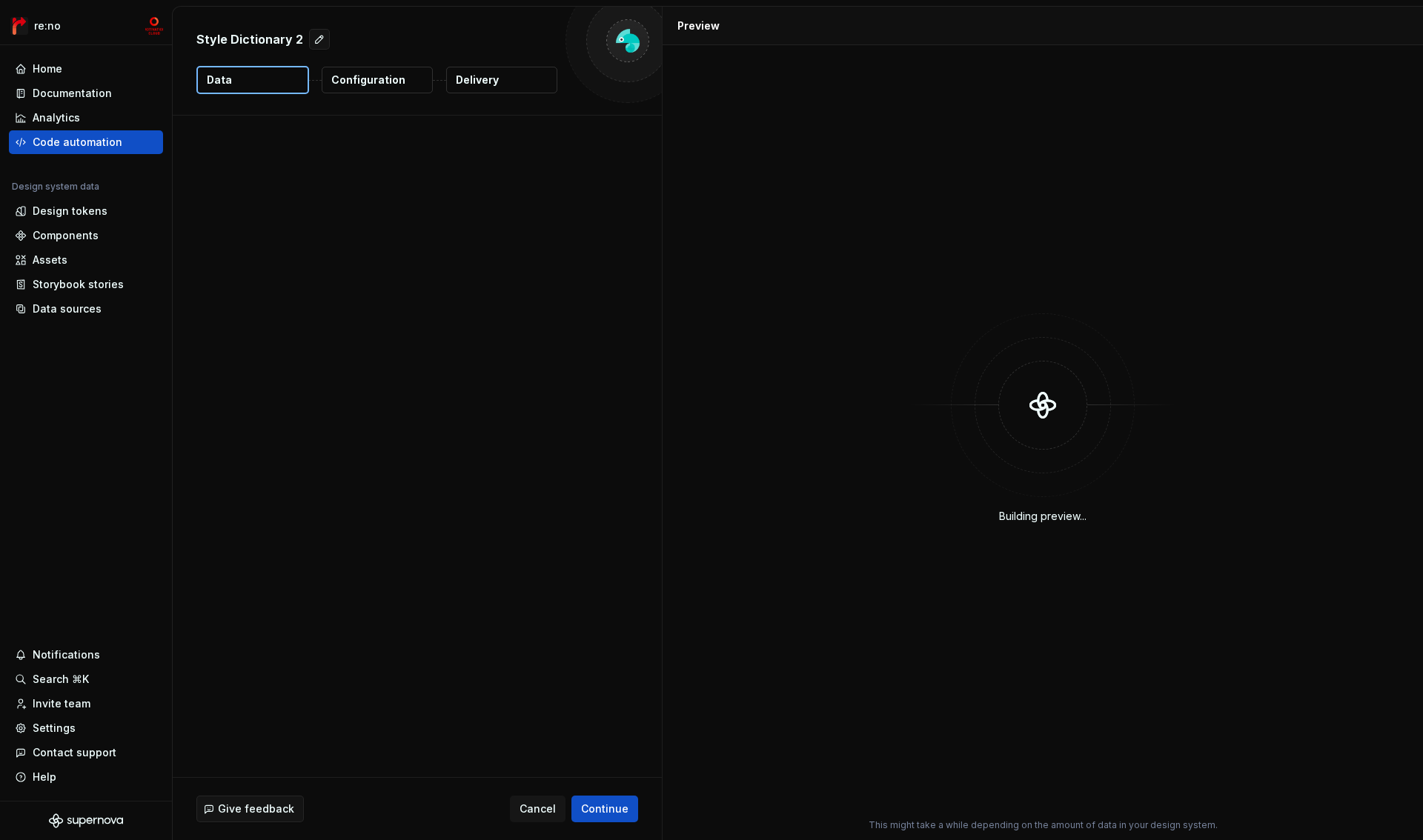
click at [408, 80] on button "Configuration" at bounding box center [377, 80] width 111 height 27
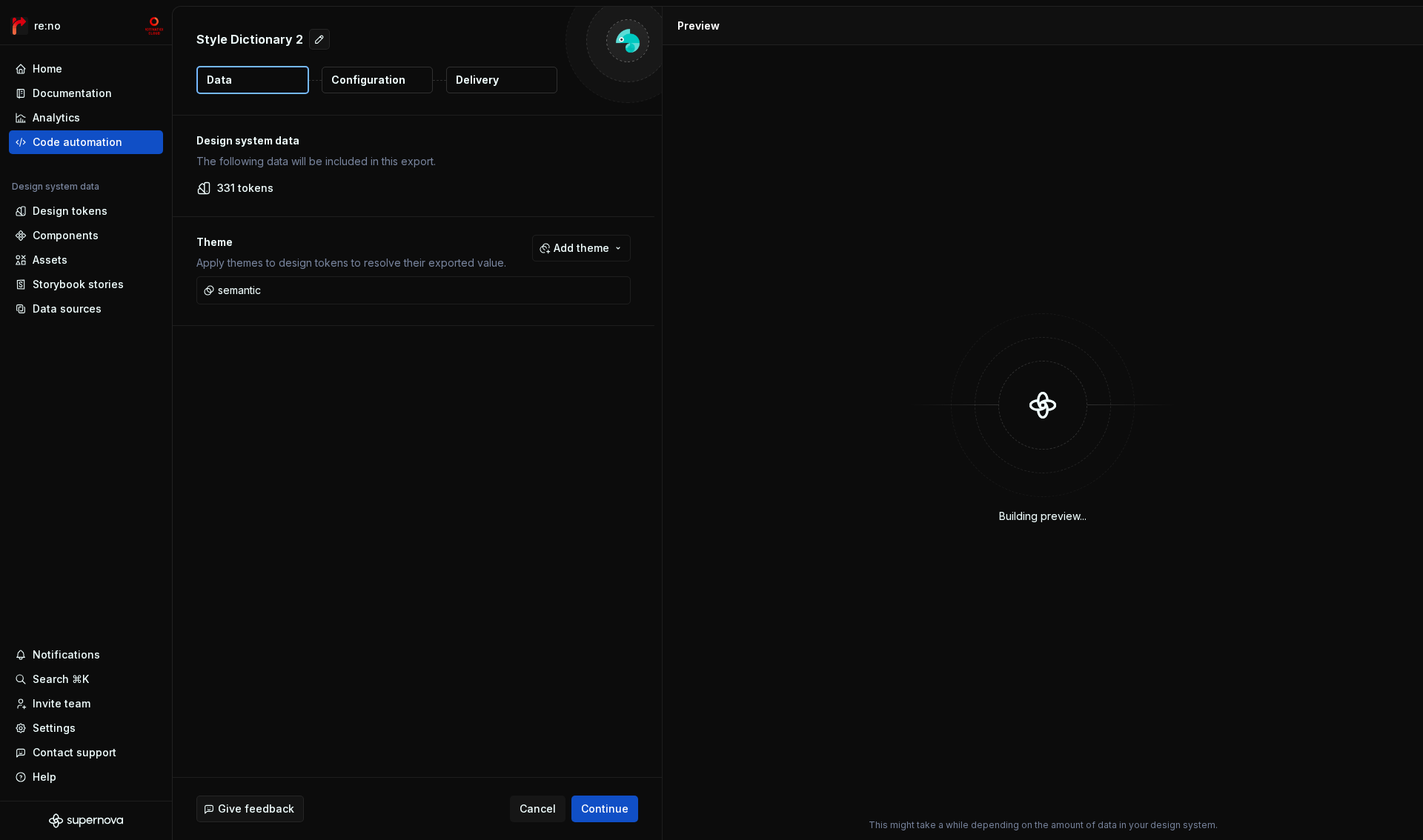
click at [368, 74] on p "Configuration" at bounding box center [368, 80] width 74 height 15
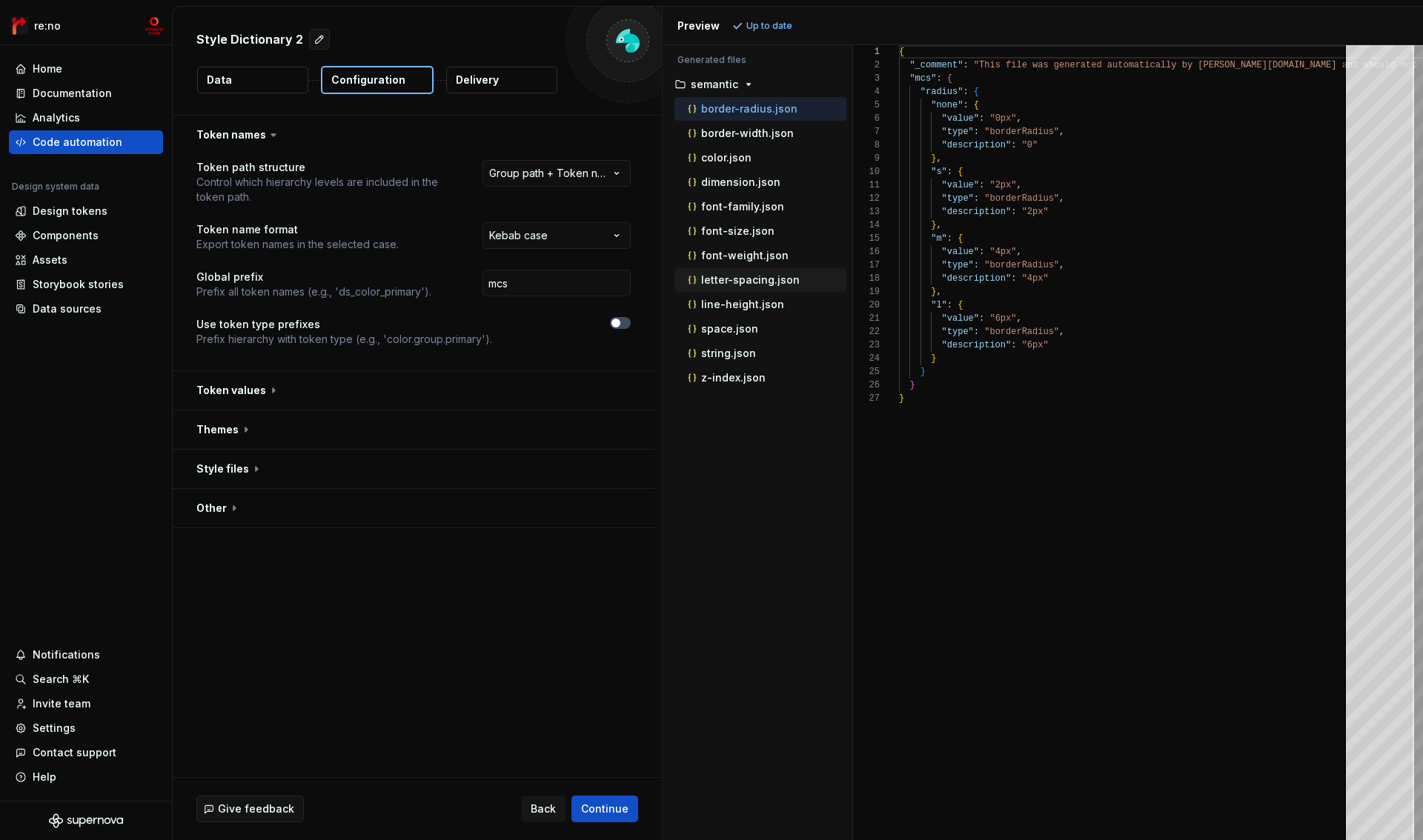
click at [764, 286] on div "letter-spacing.json" at bounding box center [765, 281] width 161 height 15
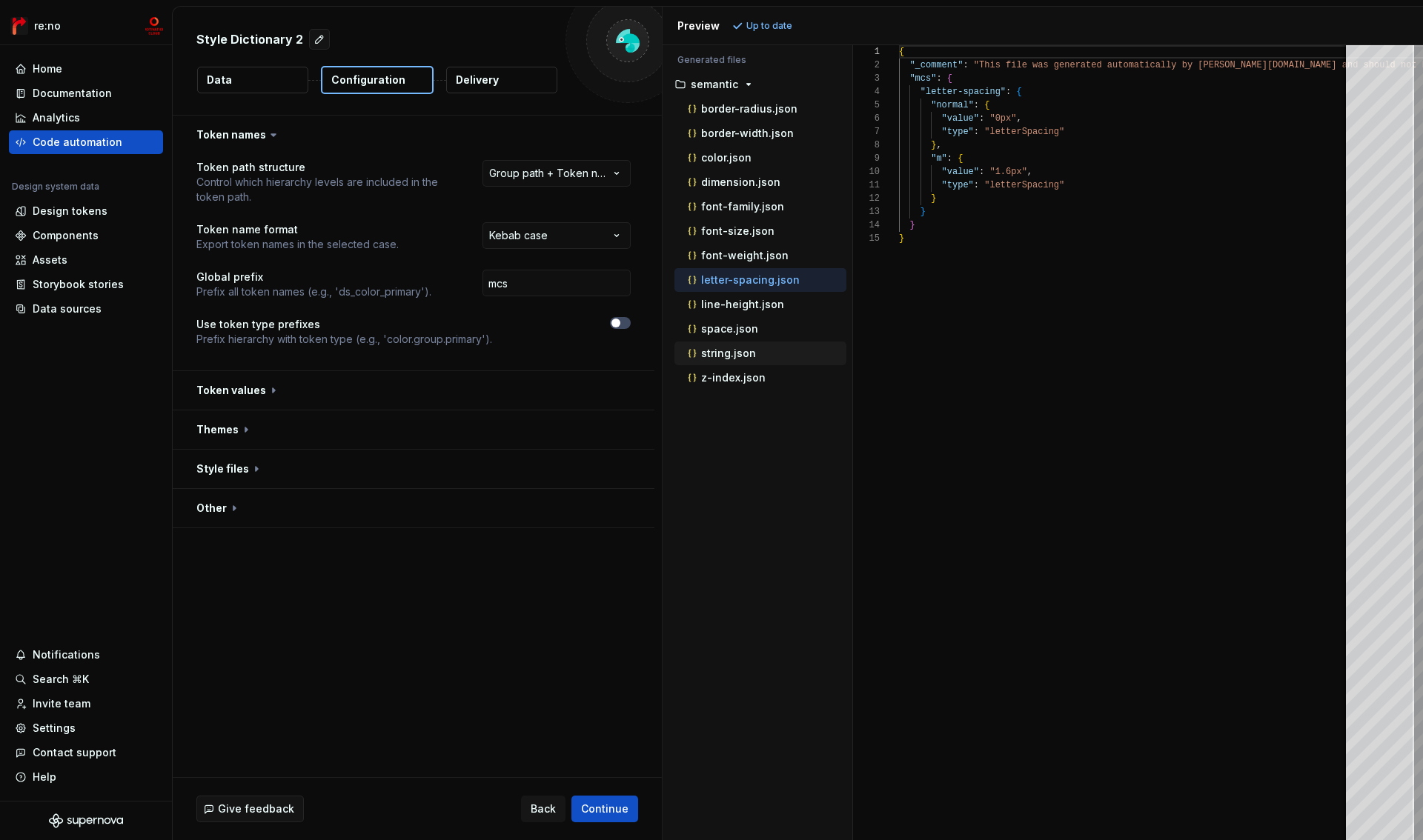
click at [746, 352] on p "string.json" at bounding box center [728, 353] width 55 height 12
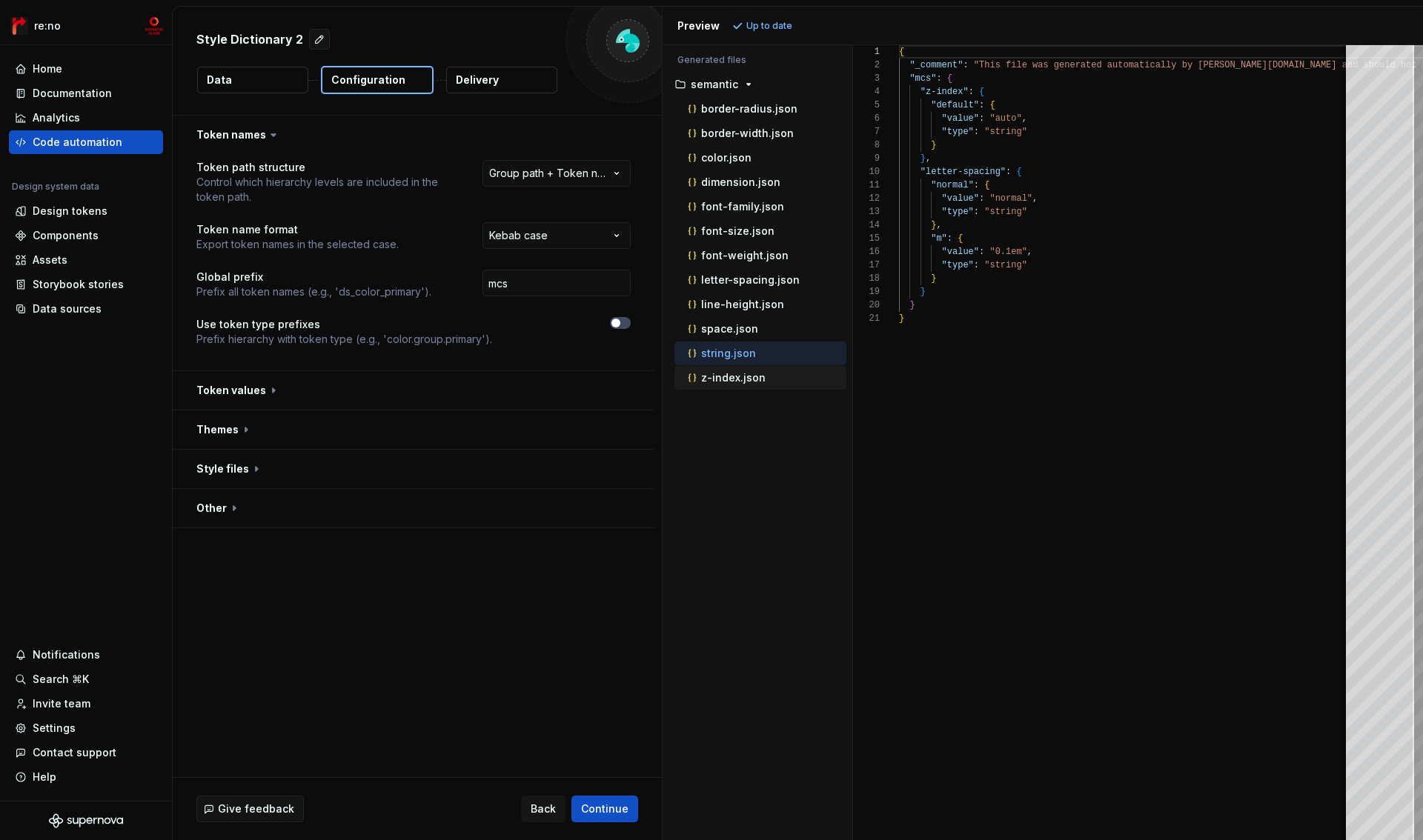
click at [740, 380] on p "z-index.json" at bounding box center [732, 377] width 64 height 12
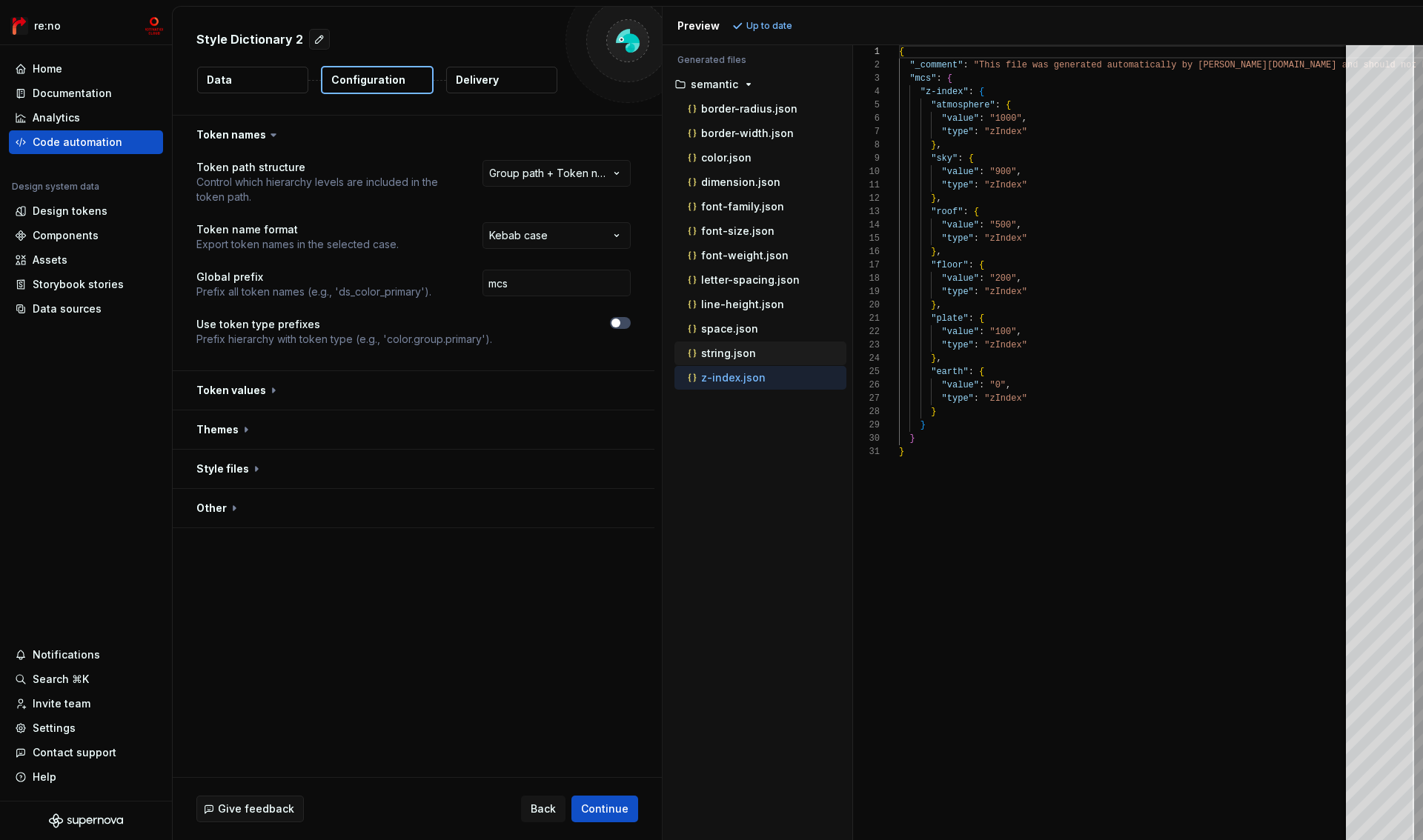
click at [739, 360] on div "string.json" at bounding box center [765, 353] width 161 height 15
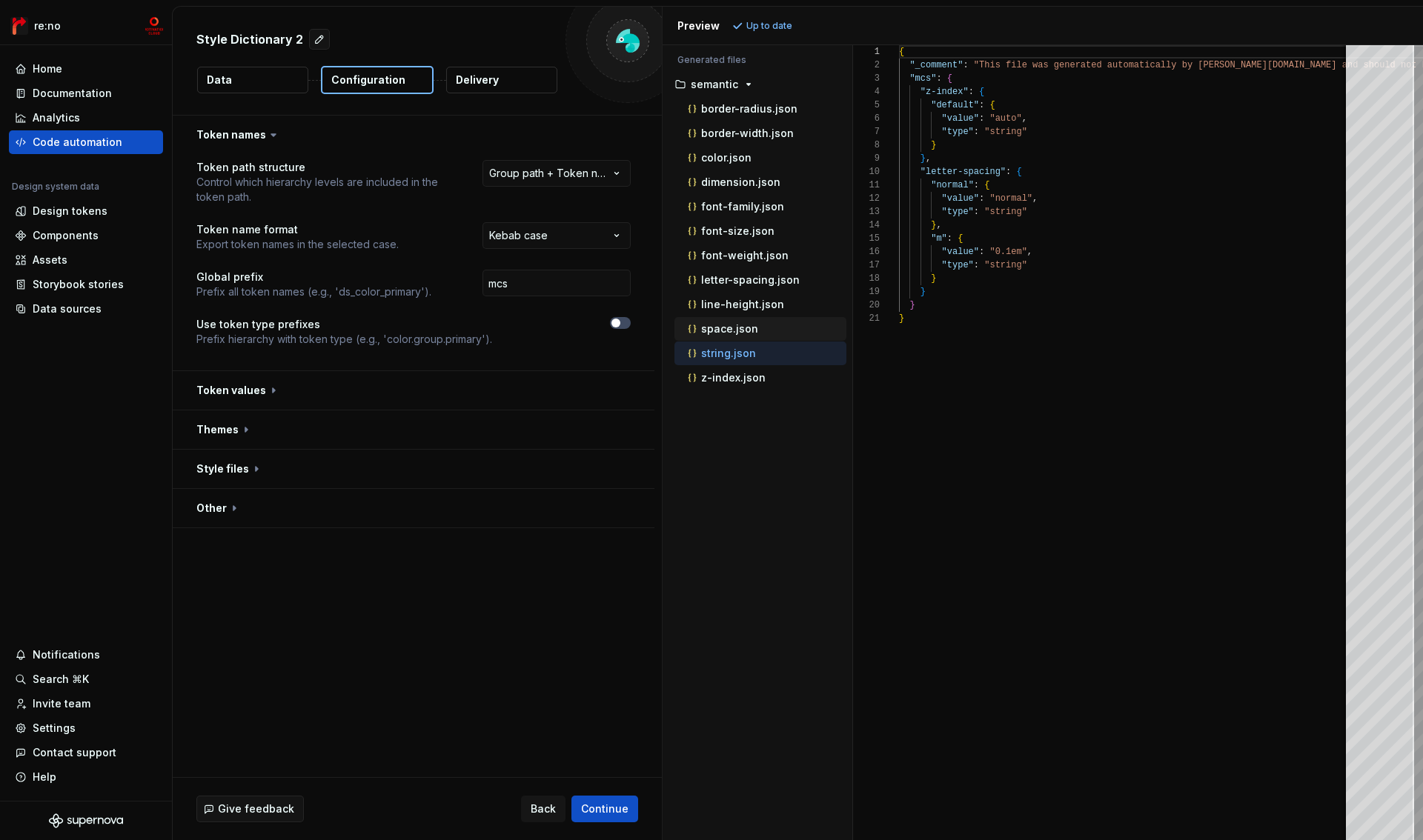
click at [739, 330] on p "space.json" at bounding box center [729, 329] width 57 height 12
type textarea "**********"
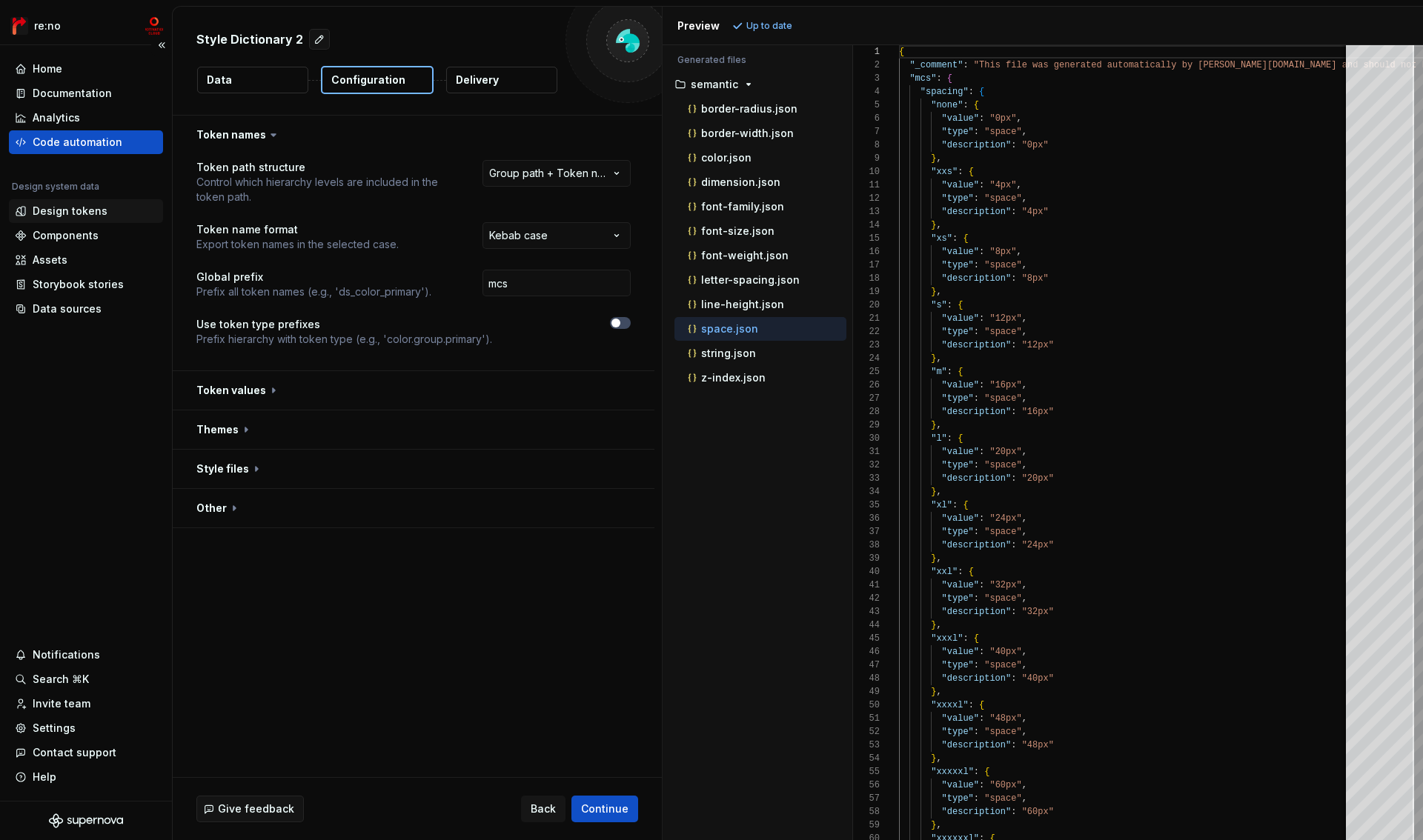
click at [96, 215] on div "Design tokens" at bounding box center [70, 211] width 75 height 15
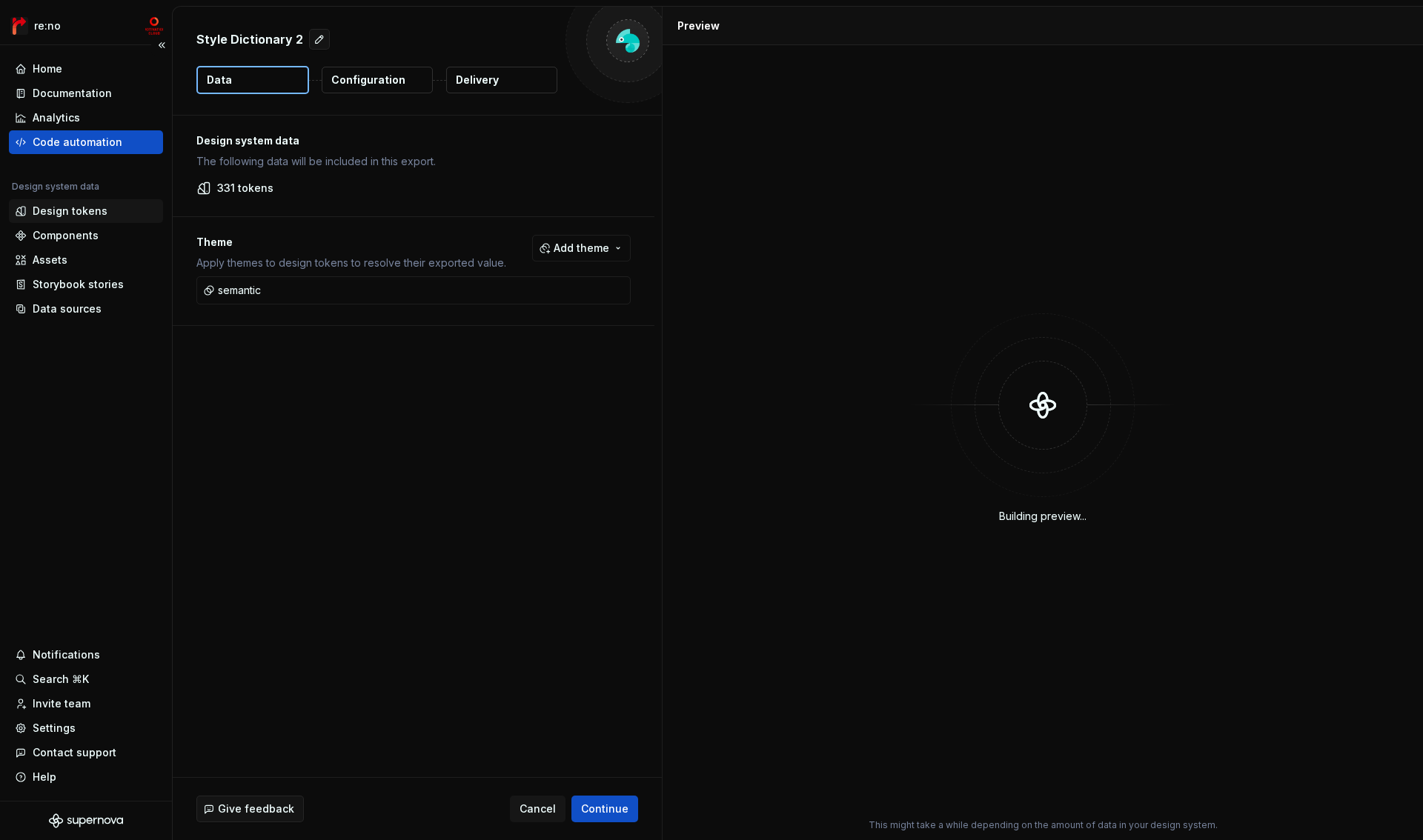
click at [81, 214] on div "Design tokens" at bounding box center [70, 211] width 75 height 15
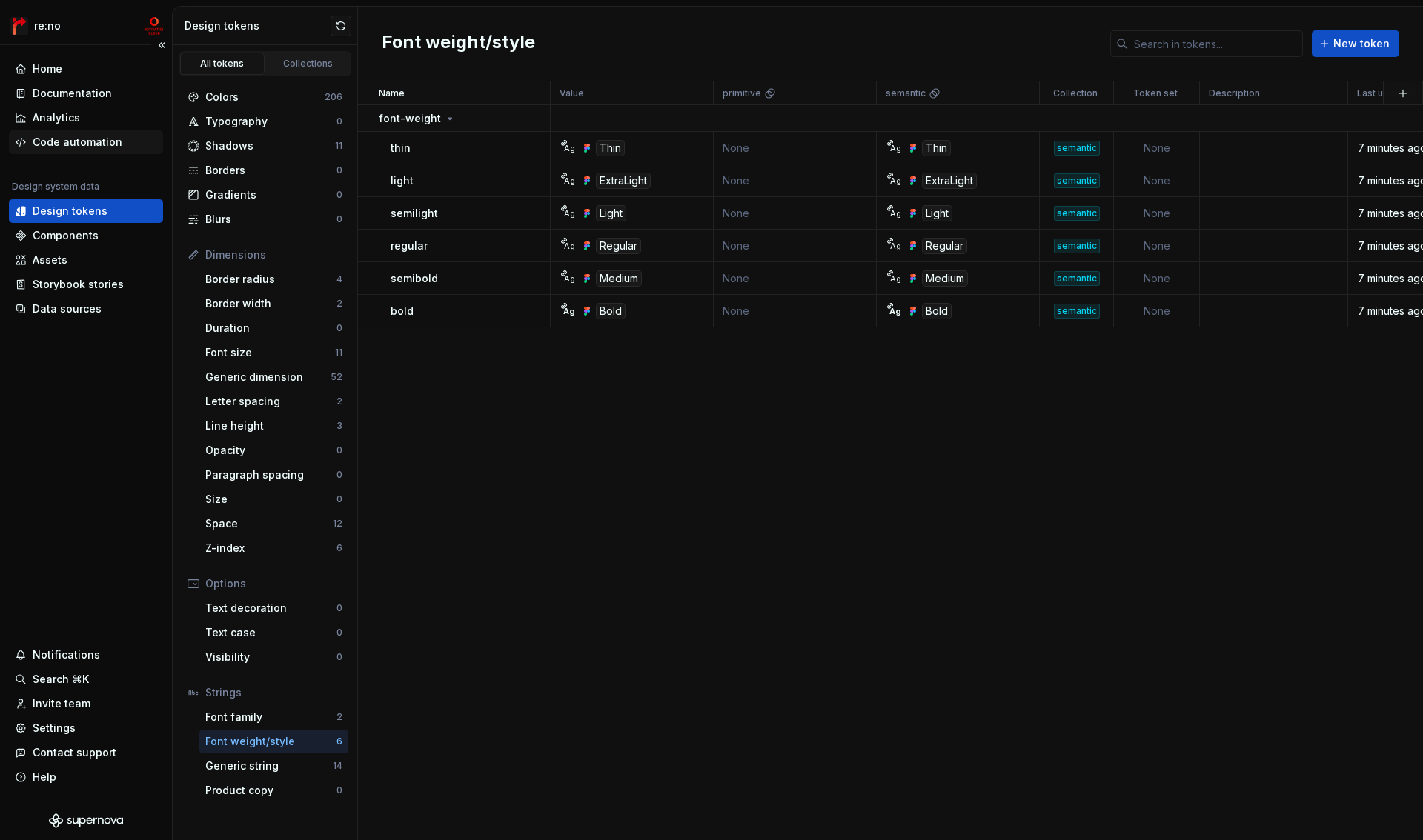
click at [109, 134] on div "Code automation" at bounding box center [77, 142] width 89 height 15
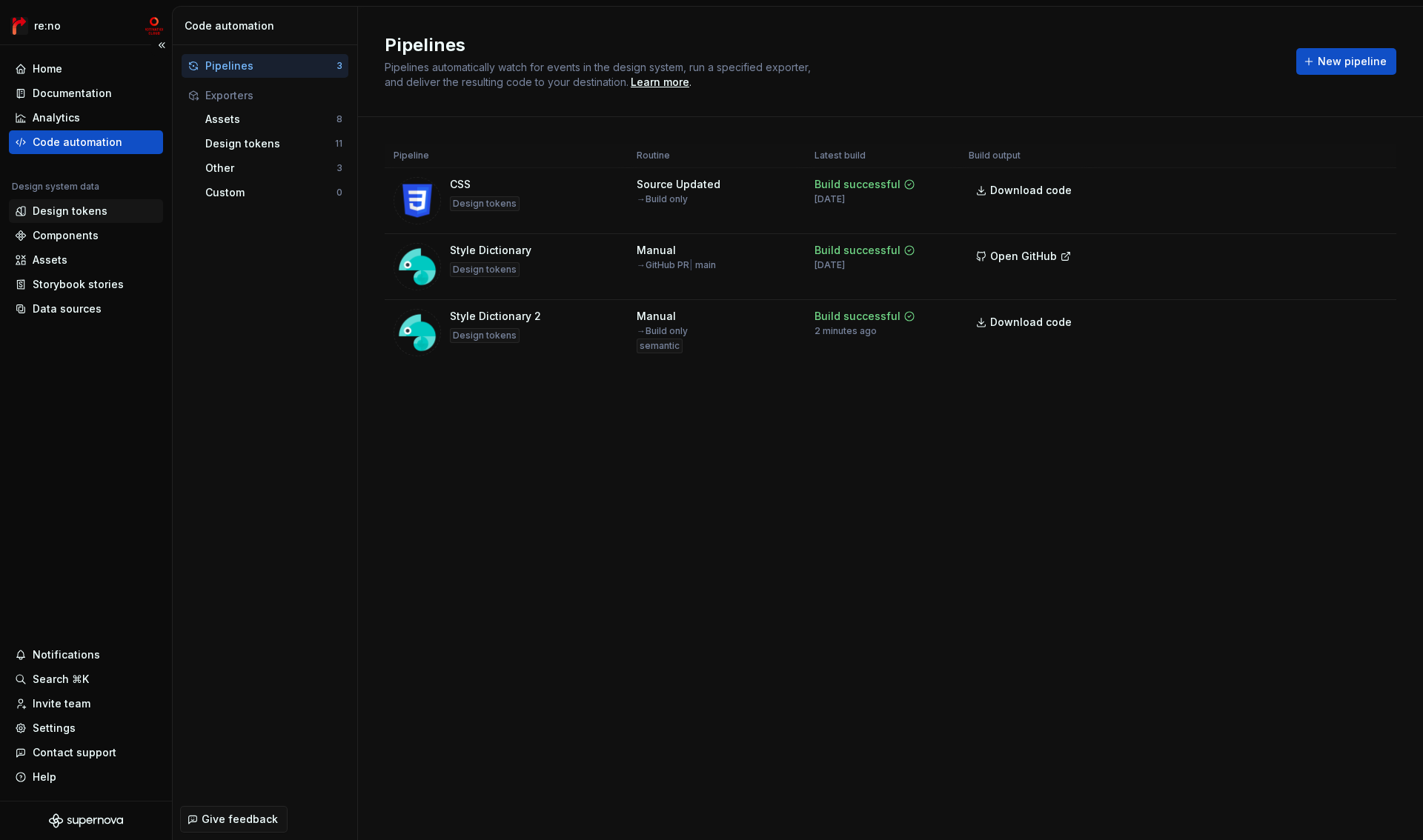
click at [89, 210] on div "Design tokens" at bounding box center [70, 211] width 75 height 15
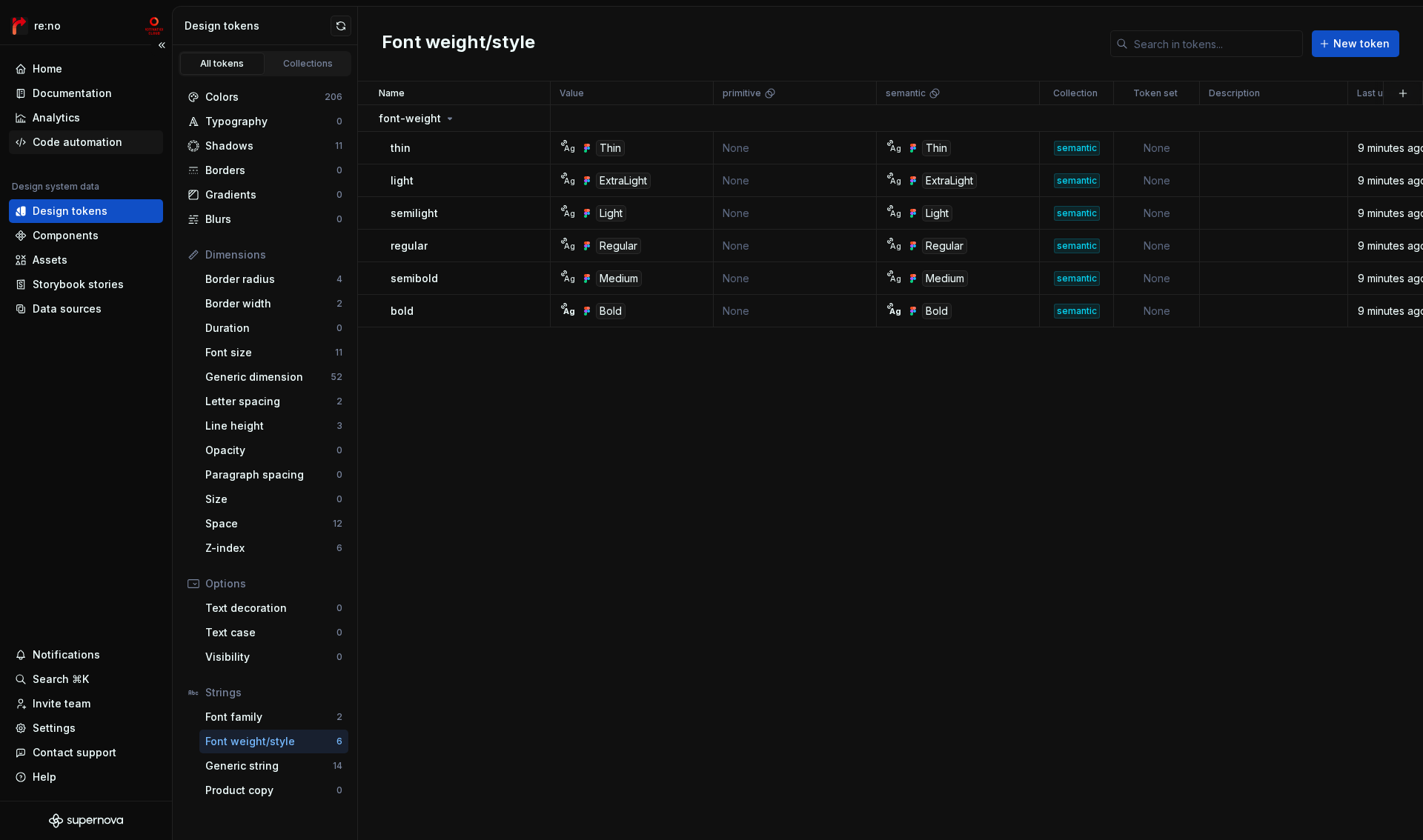
click at [112, 141] on div "Code automation" at bounding box center [77, 142] width 89 height 15
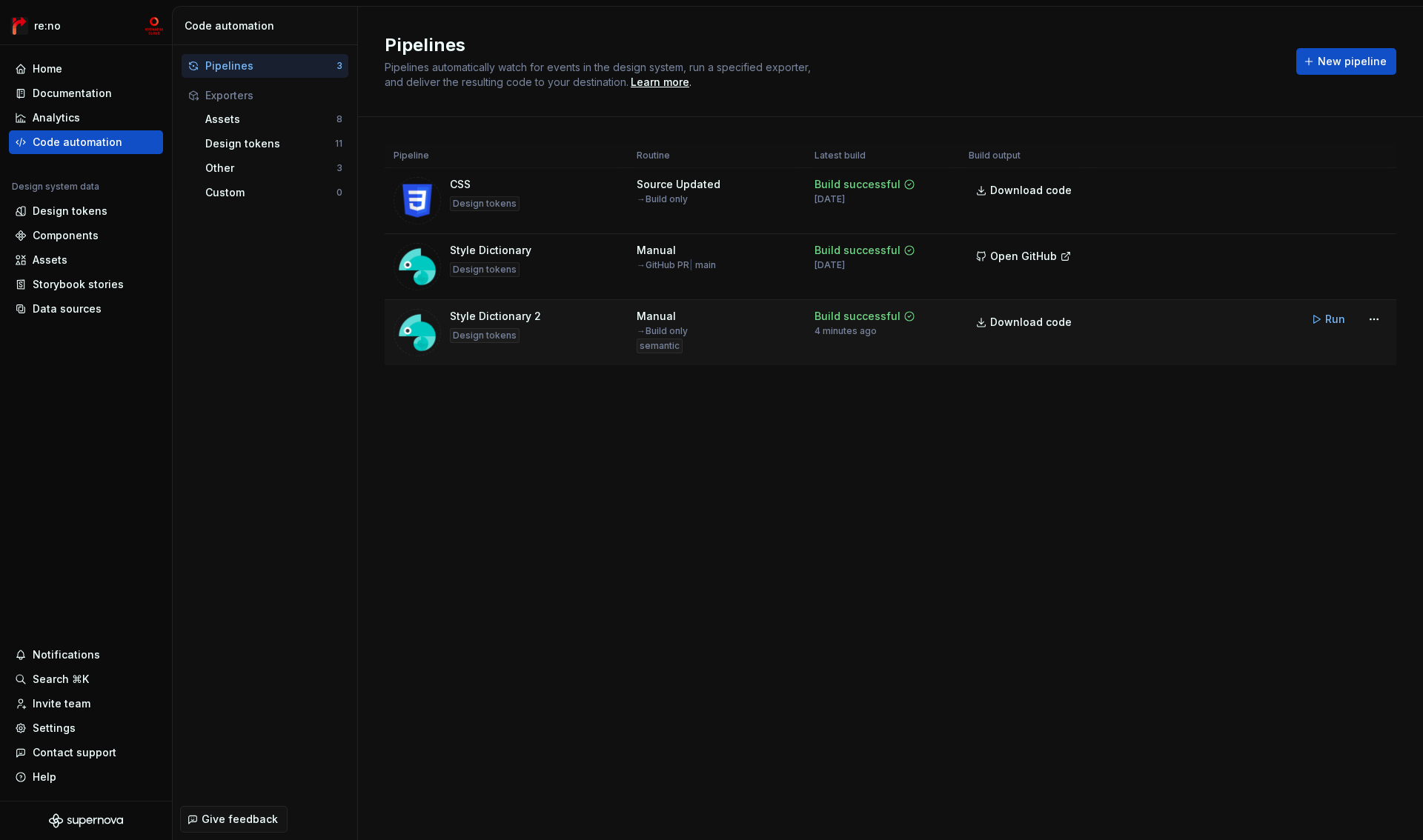
click at [528, 329] on div "Style Dictionary 2 Design tokens" at bounding box center [495, 332] width 91 height 48
click at [1381, 321] on html "re:no Home Documentation Analytics Code automation Design system data Design to…" at bounding box center [712, 420] width 1423 height 840
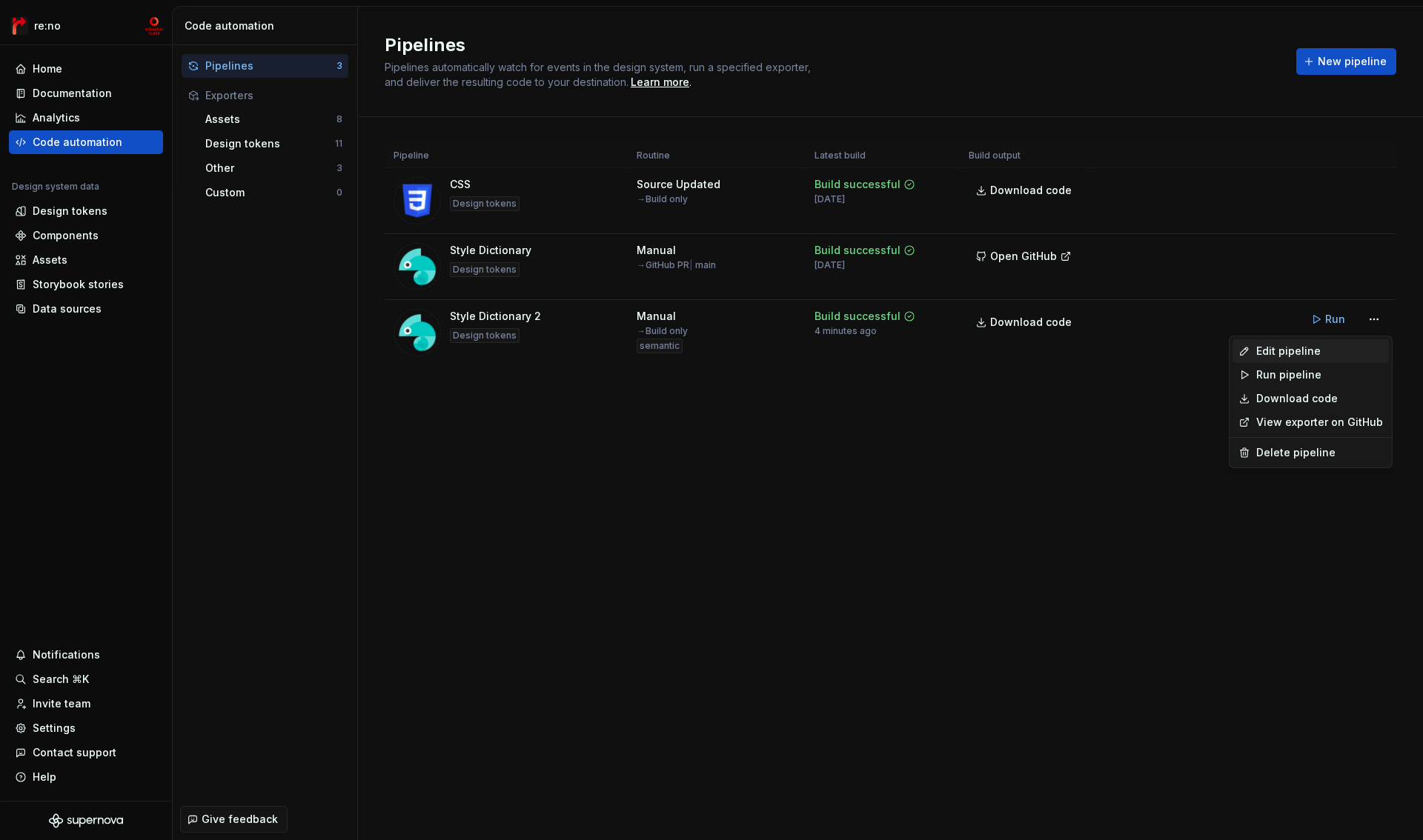
click at [1362, 342] on div "Edit pipeline" at bounding box center [1310, 351] width 156 height 23
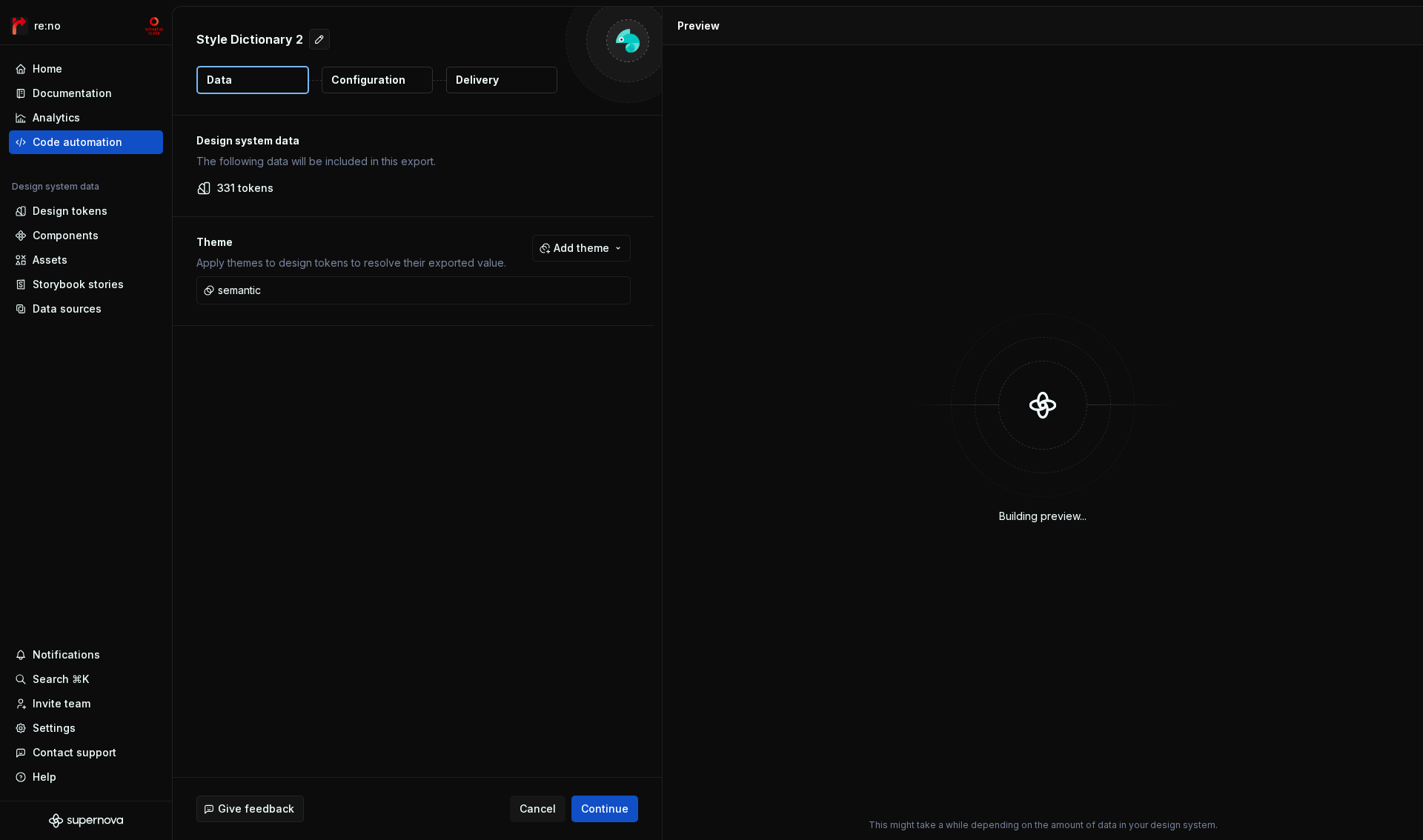
click at [394, 85] on p "Configuration" at bounding box center [368, 80] width 74 height 15
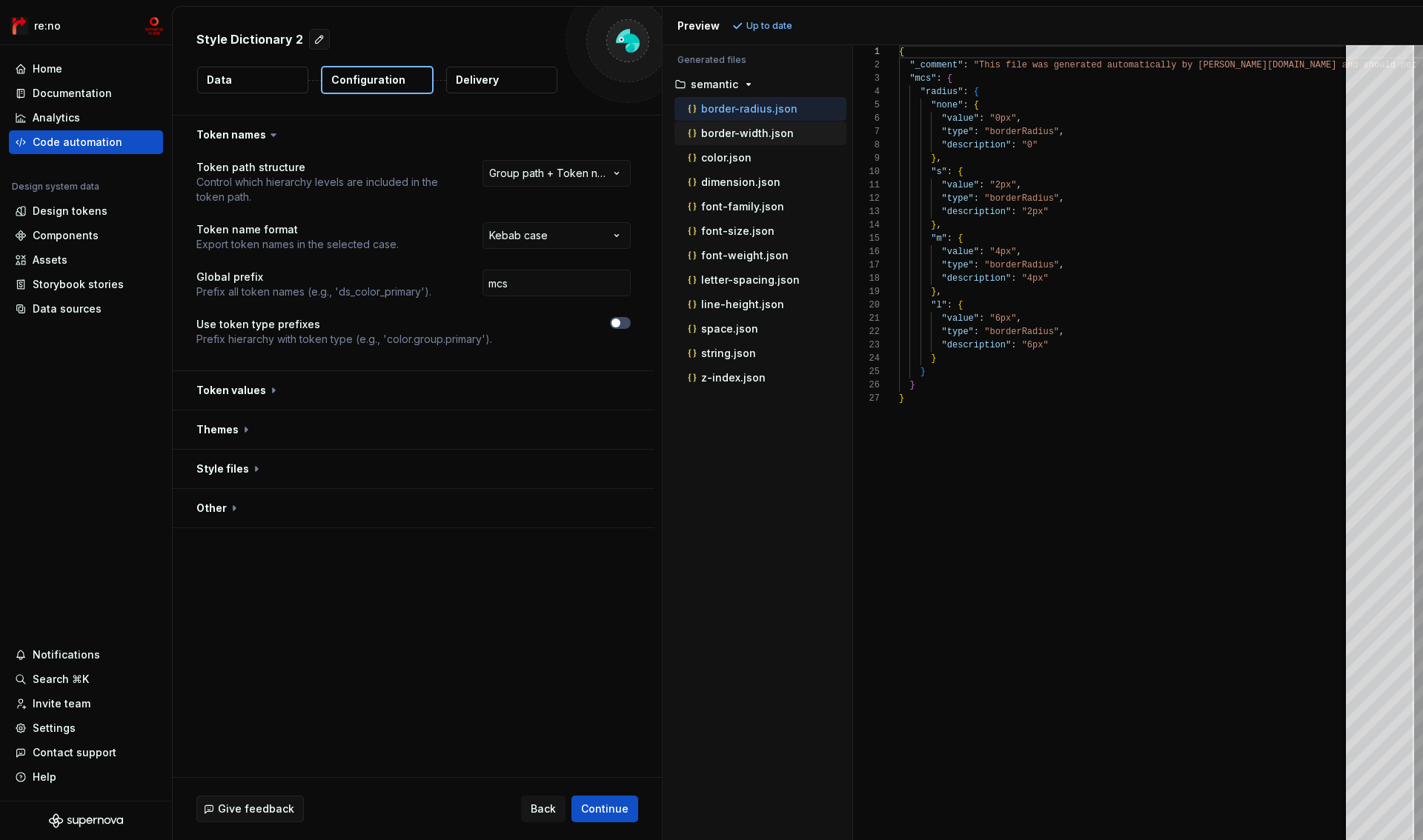
click at [734, 134] on p "border-width.json" at bounding box center [747, 134] width 93 height 12
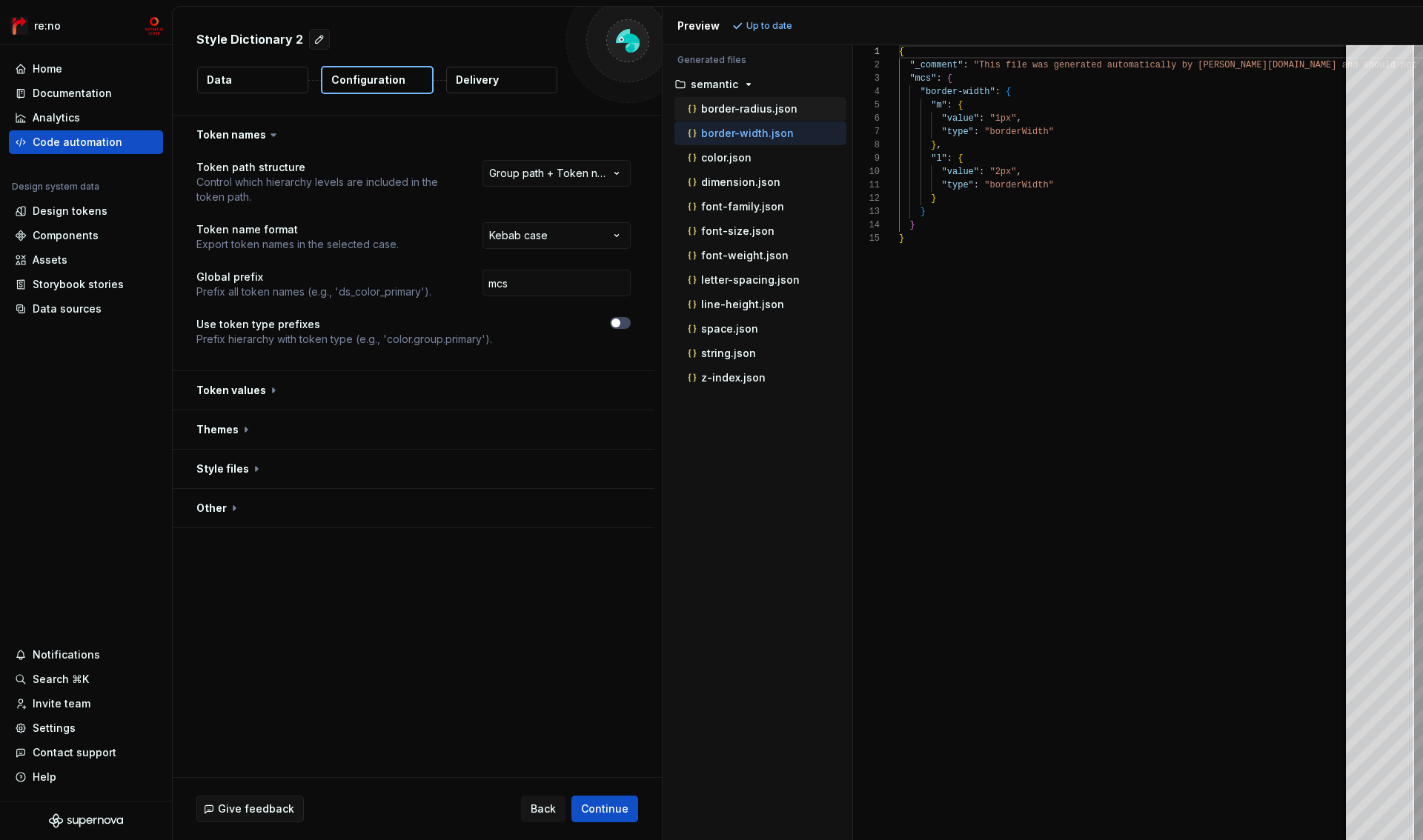
click at [734, 109] on p "border-radius.json" at bounding box center [748, 109] width 96 height 12
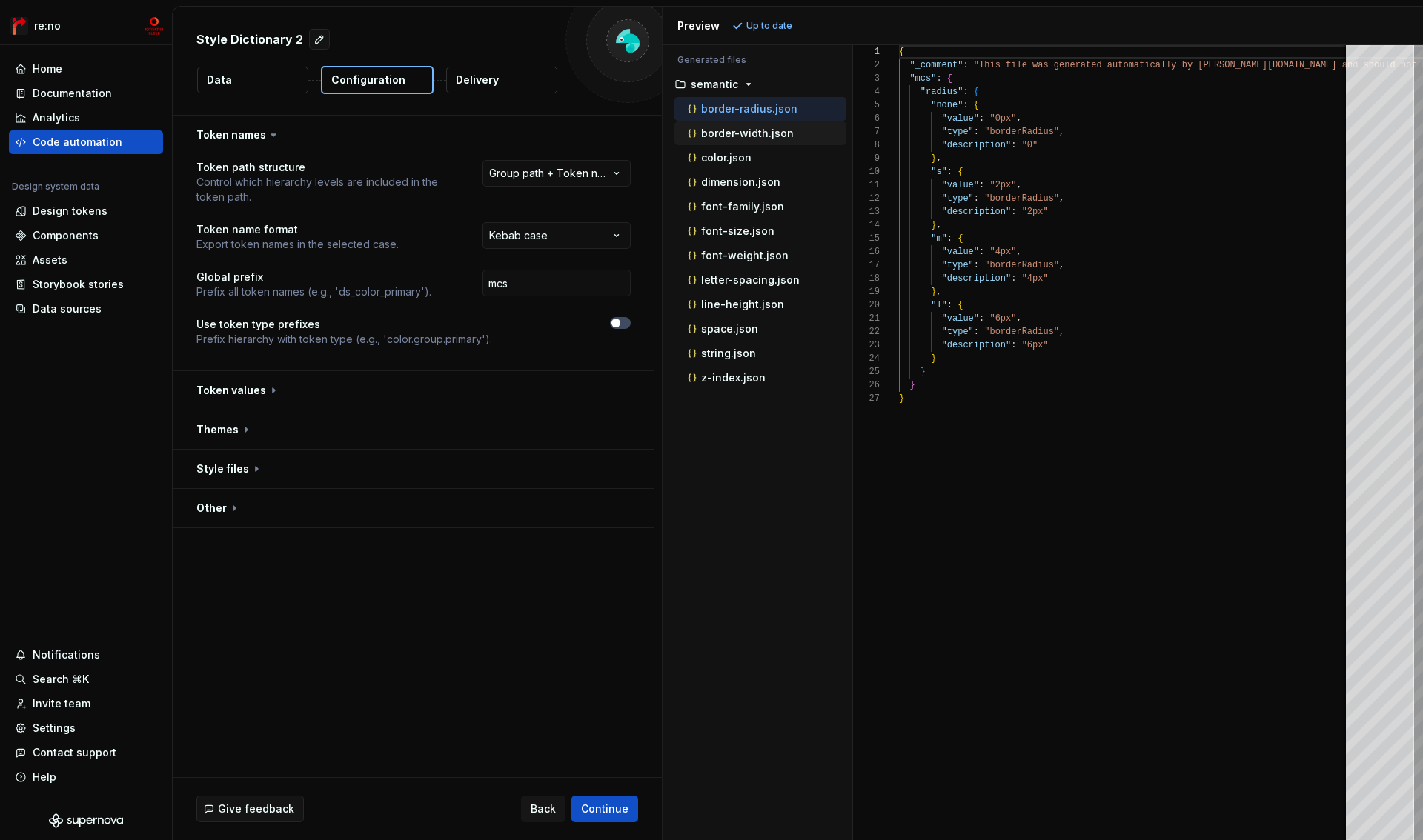
click at [742, 134] on p "border-width.json" at bounding box center [747, 134] width 93 height 12
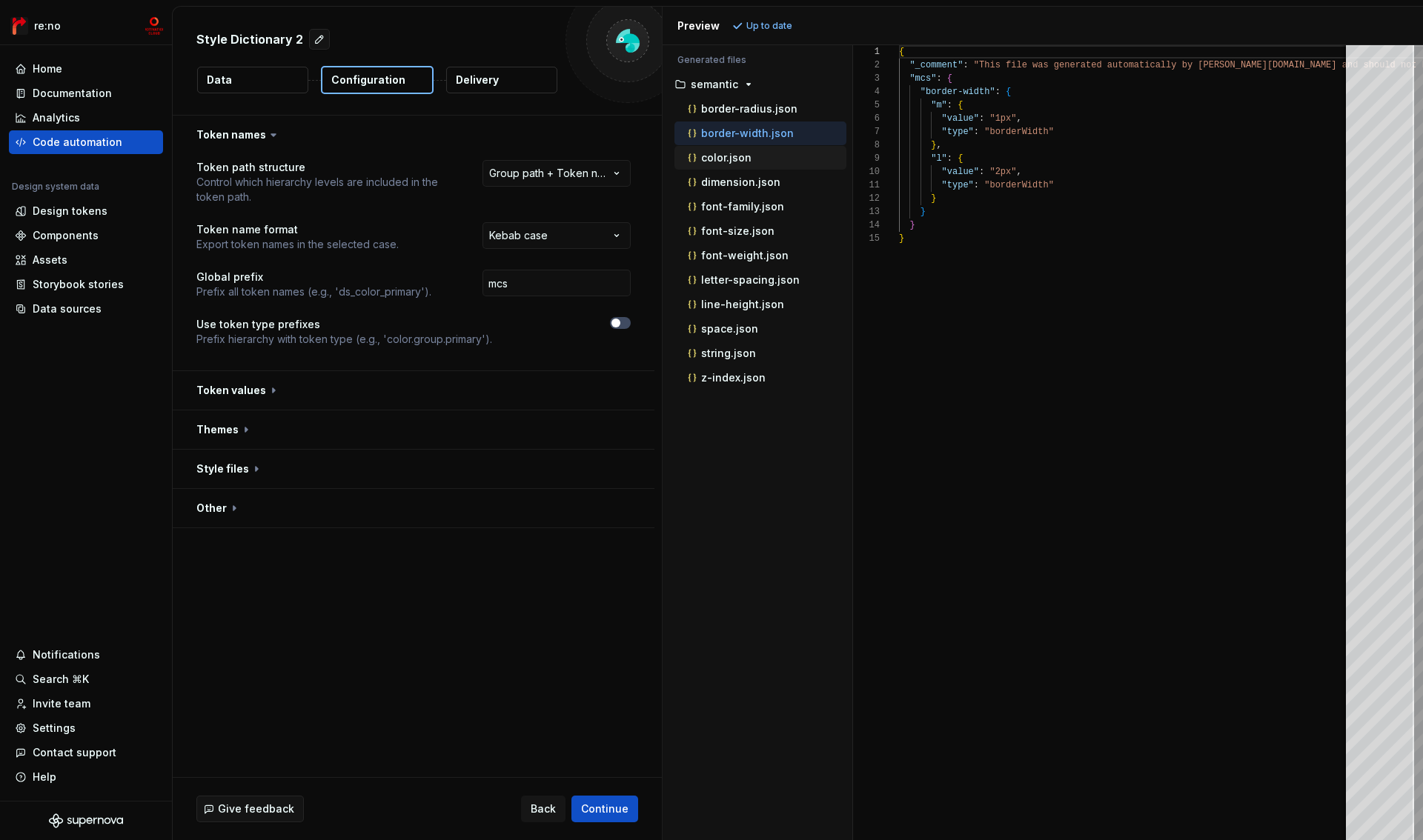
click at [740, 154] on p "color.json" at bounding box center [726, 158] width 50 height 12
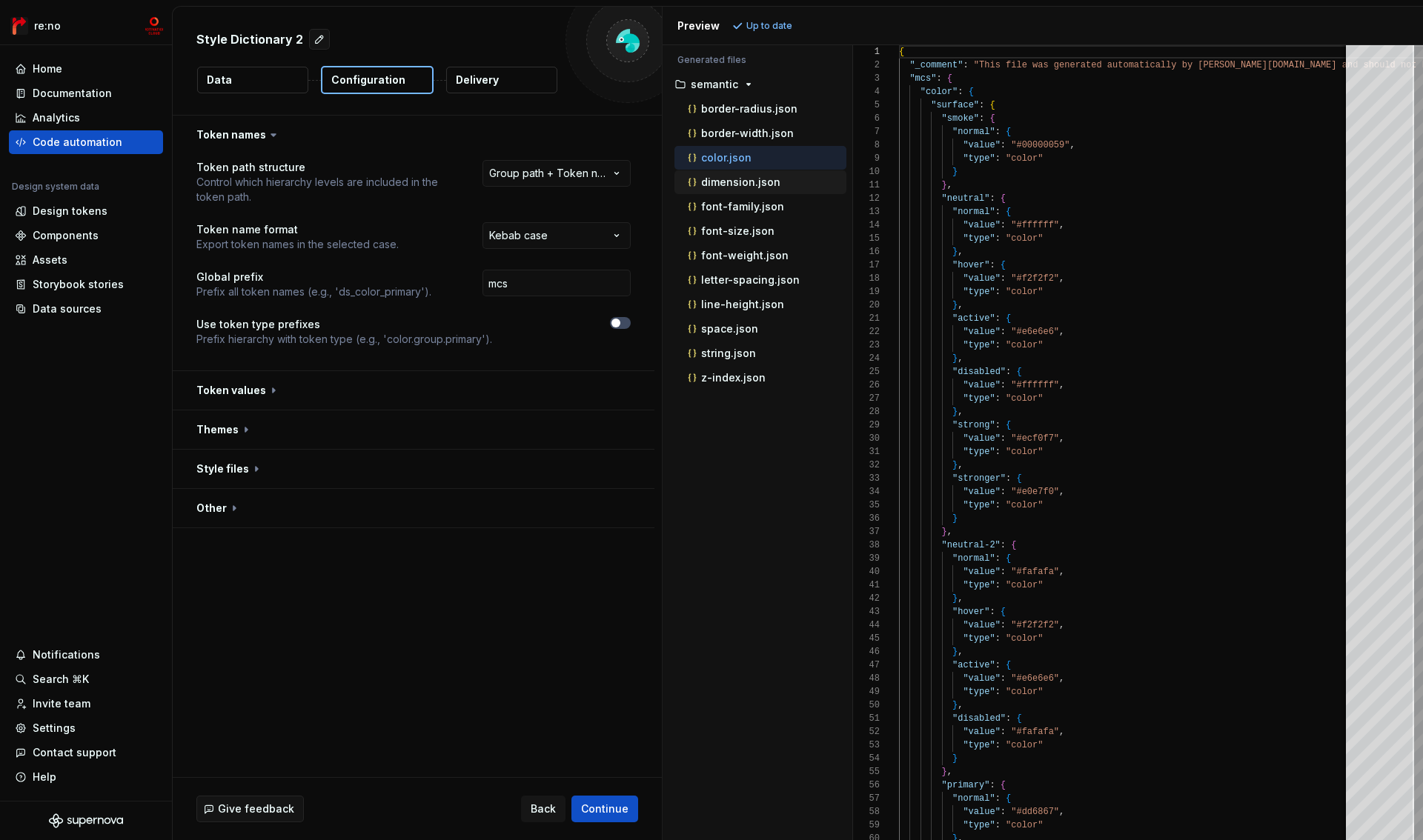
click at [738, 186] on p "dimension.json" at bounding box center [740, 182] width 79 height 12
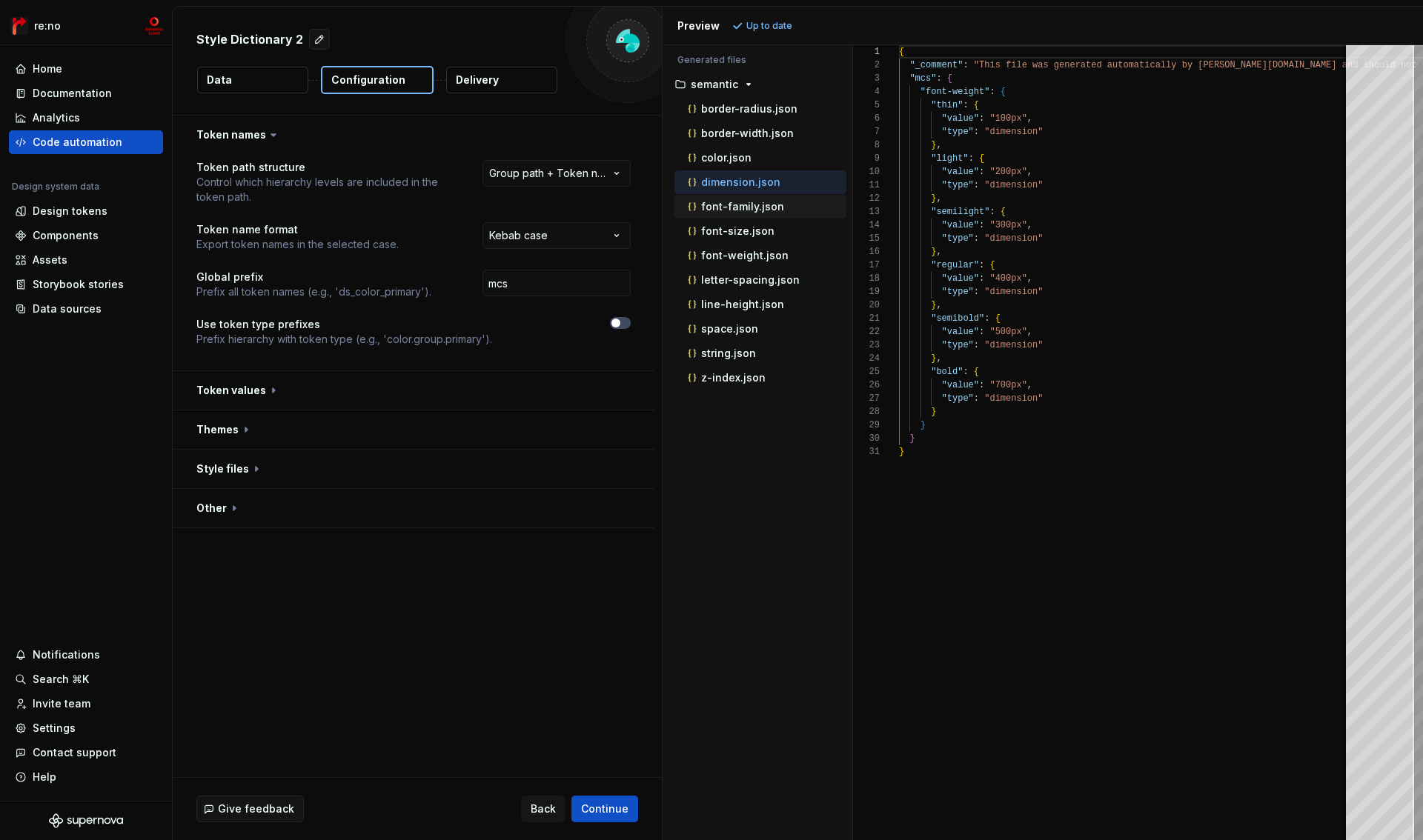
click at [738, 205] on p "font-family.json" at bounding box center [742, 206] width 83 height 12
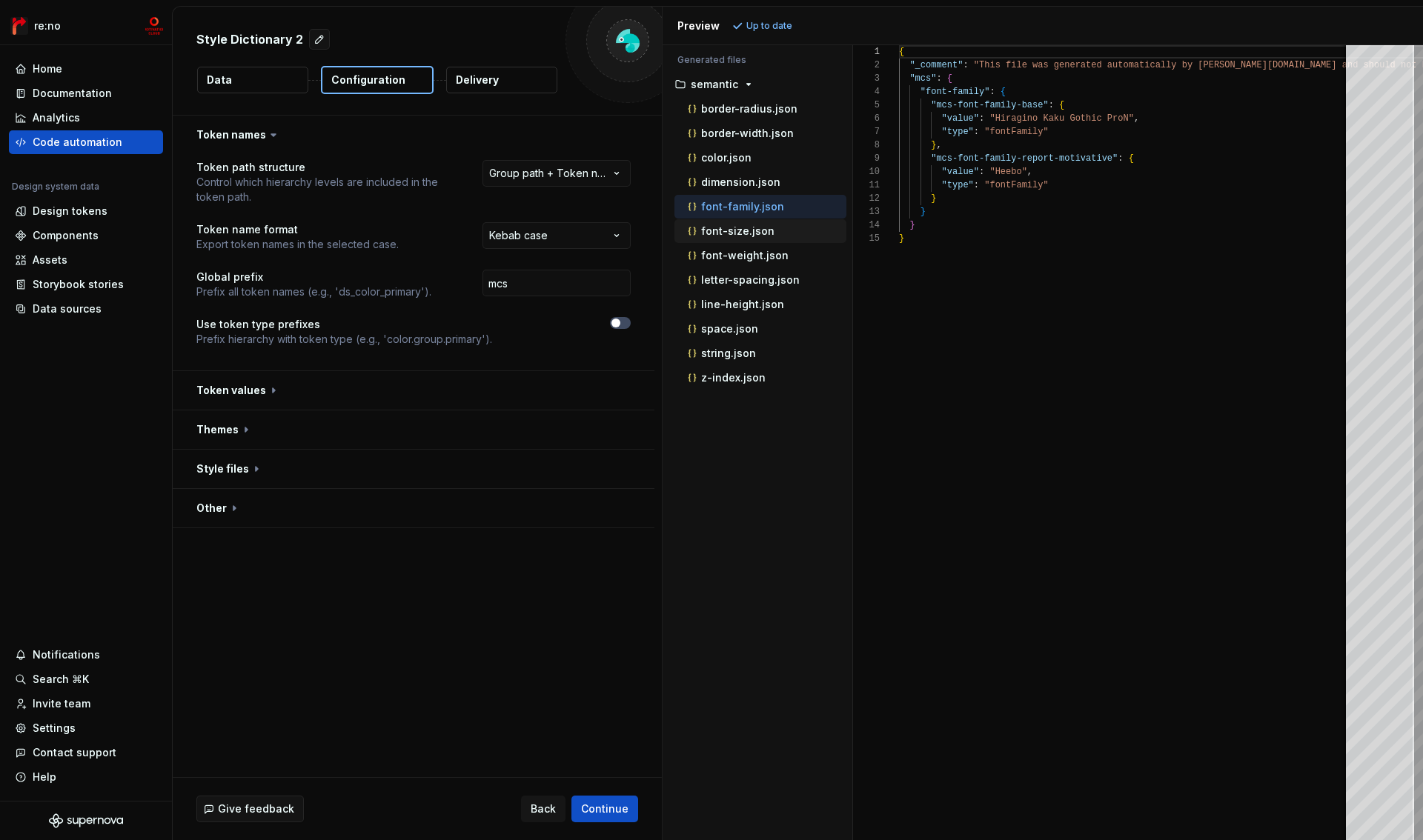
click at [737, 229] on p "font-size.json" at bounding box center [737, 231] width 73 height 12
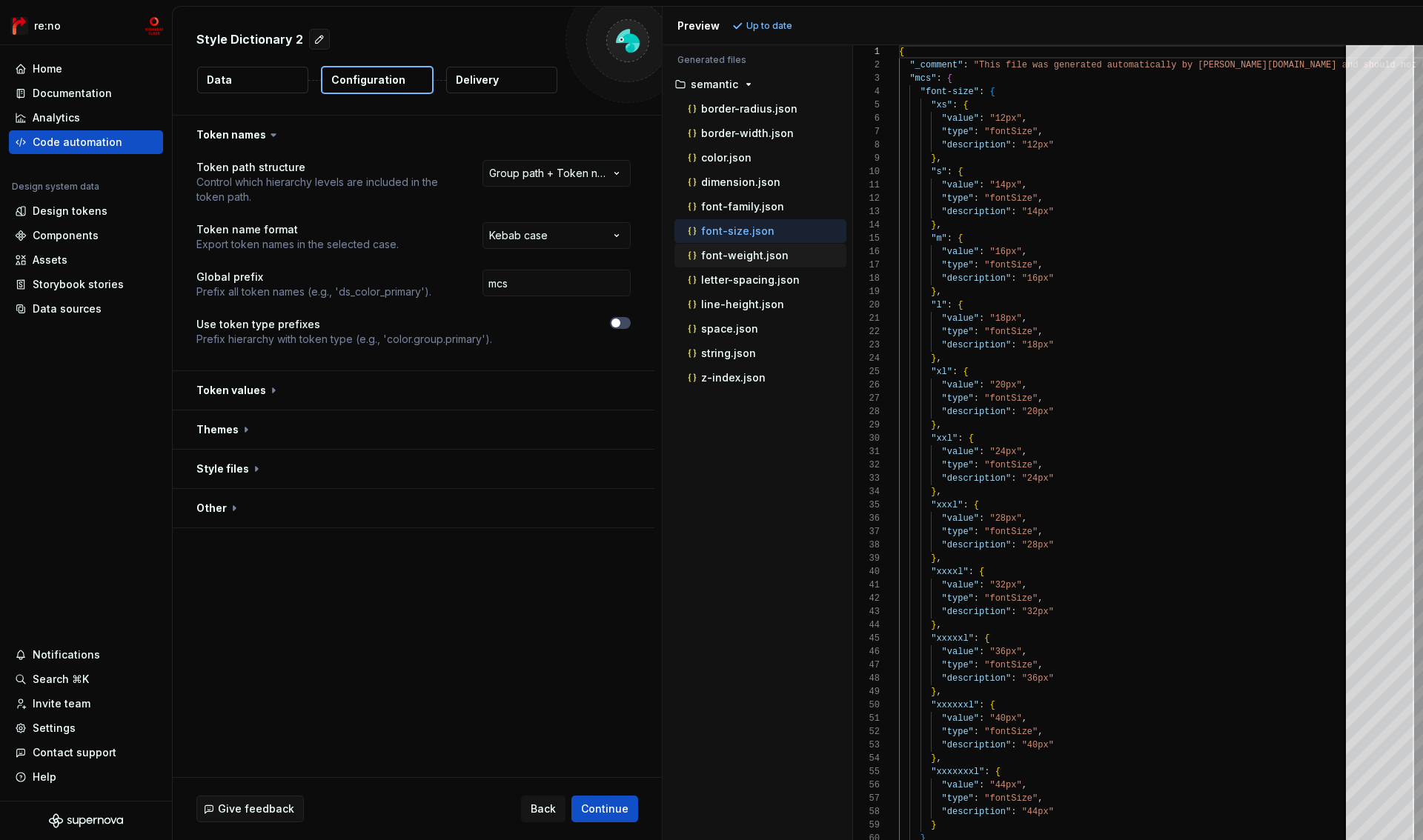
click at [741, 255] on p "font-weight.json" at bounding box center [744, 256] width 88 height 12
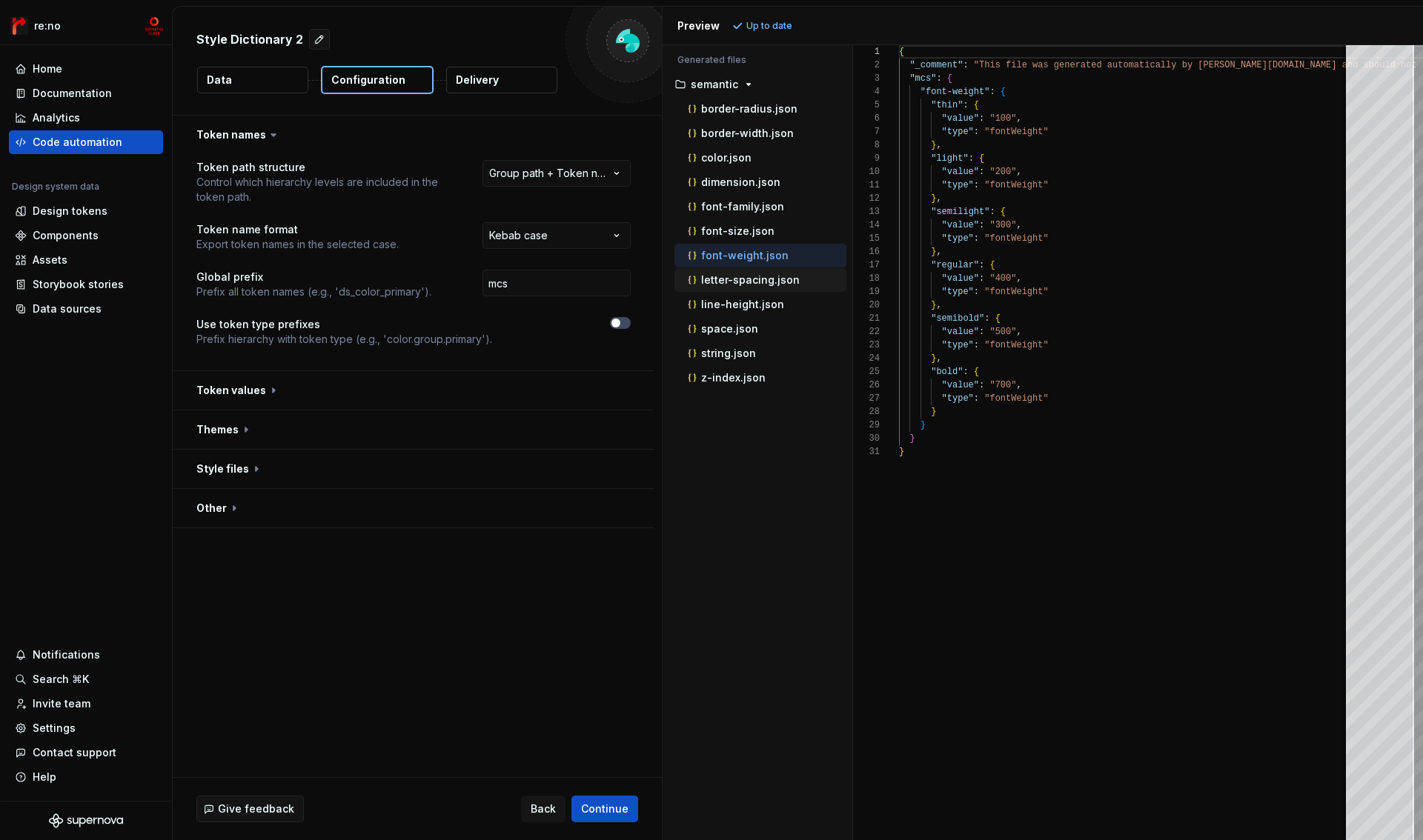
click at [742, 276] on p "letter-spacing.json" at bounding box center [750, 280] width 99 height 12
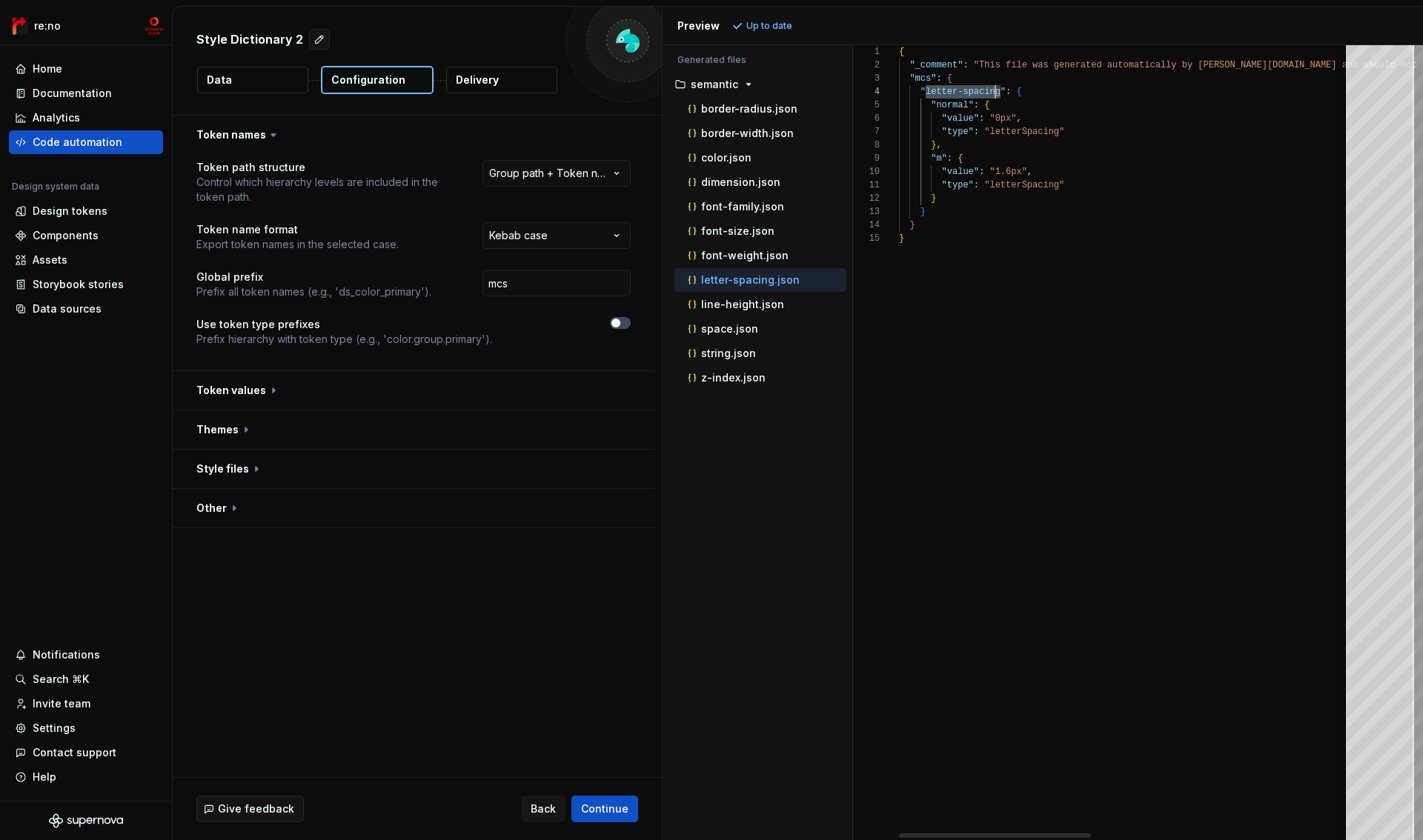
scroll to position [40, 102]
drag, startPoint x: 925, startPoint y: 94, endPoint x: 997, endPoint y: 92, distance: 72.0
click at [997, 92] on div "{ "_comment" : "This file was generated automatically by Supernov a.io and shou…" at bounding box center [1427, 443] width 1058 height 795
click at [761, 309] on p "line-height.json" at bounding box center [742, 305] width 83 height 12
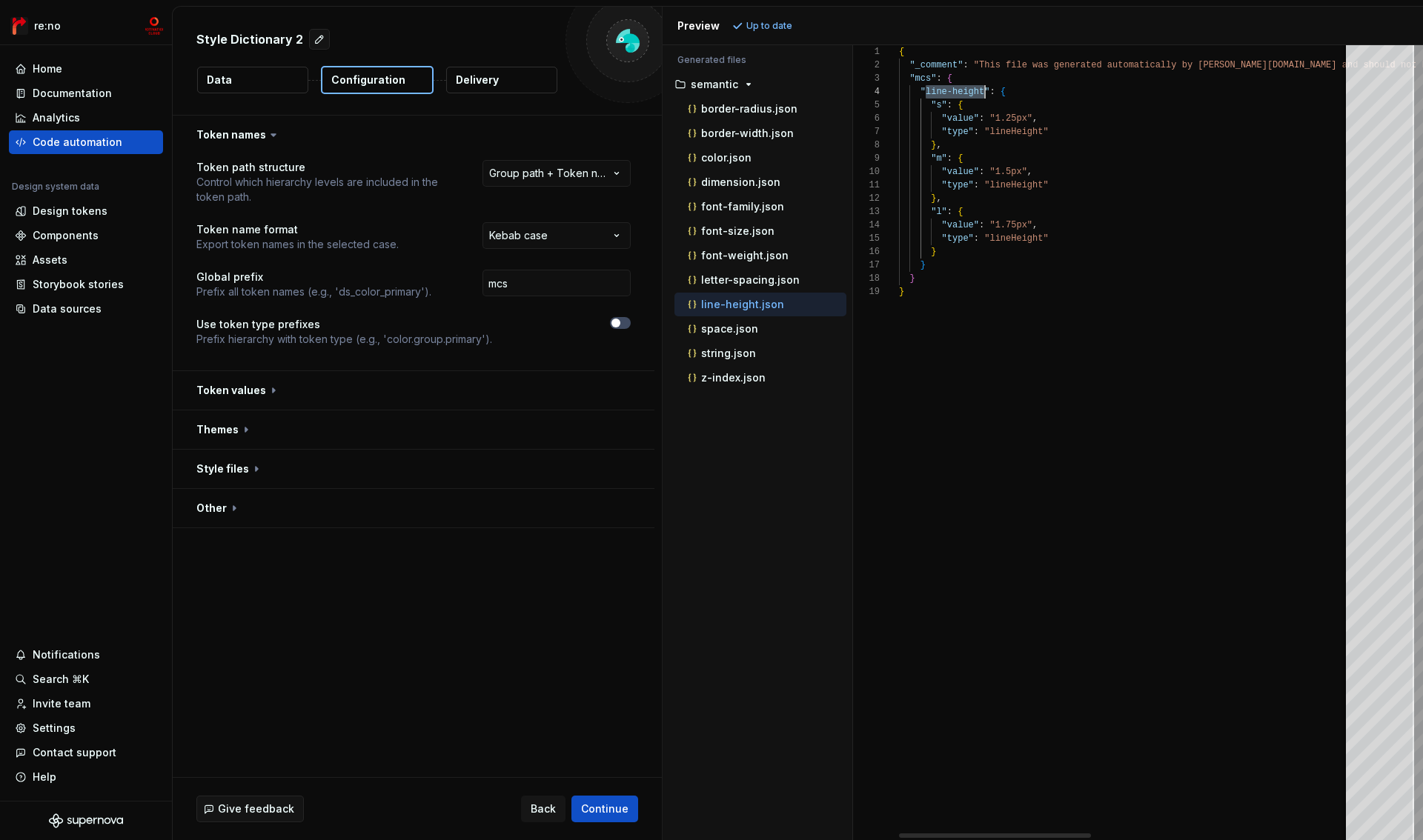
drag, startPoint x: 927, startPoint y: 95, endPoint x: 985, endPoint y: 94, distance: 58.0
click at [985, 94] on div "{ "_comment" : "This file was generated automatically by Supernov a.io and shou…" at bounding box center [1427, 443] width 1058 height 795
click at [752, 326] on p "space.json" at bounding box center [729, 329] width 57 height 12
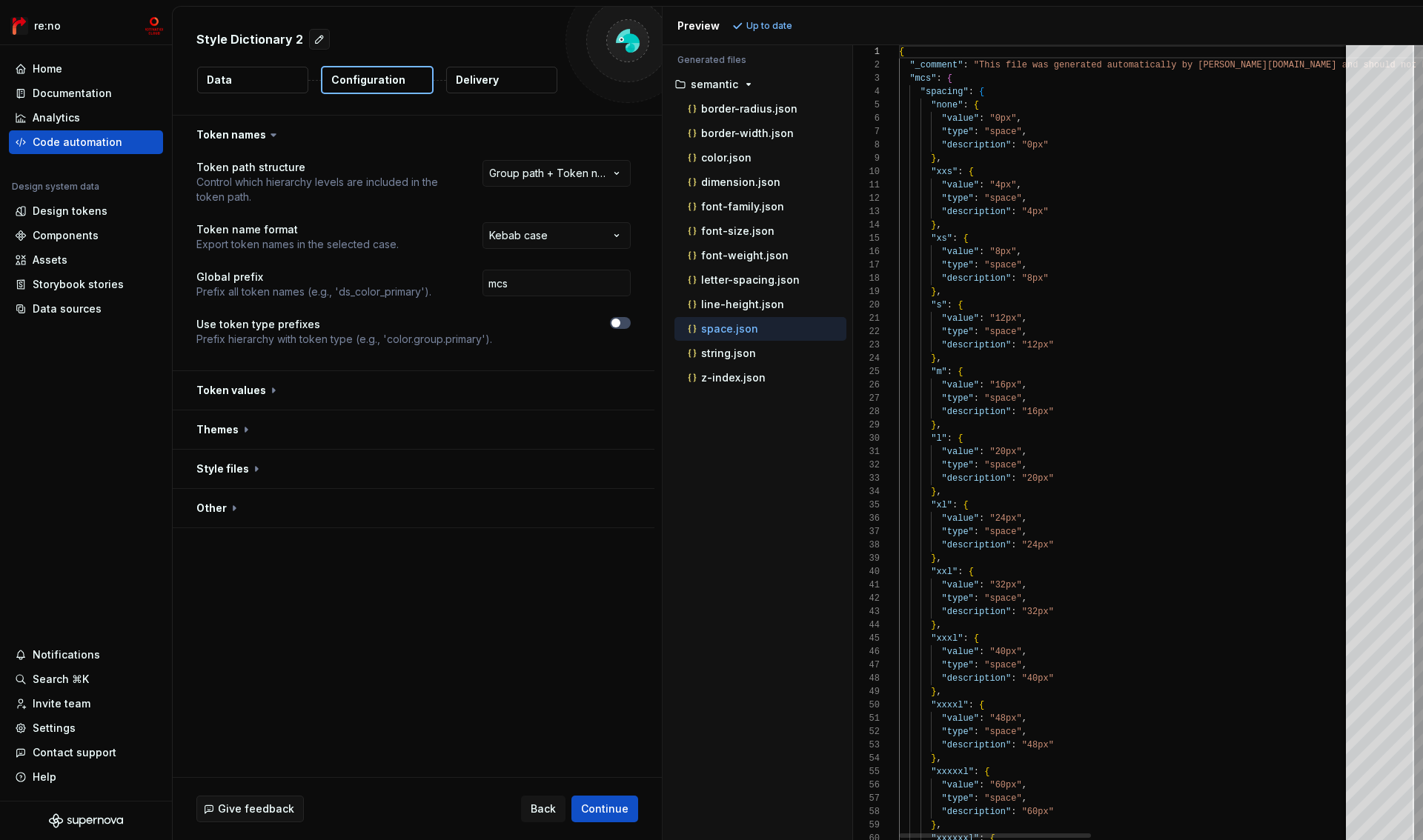
scroll to position [0, 0]
click at [752, 353] on p "string.json" at bounding box center [728, 353] width 55 height 12
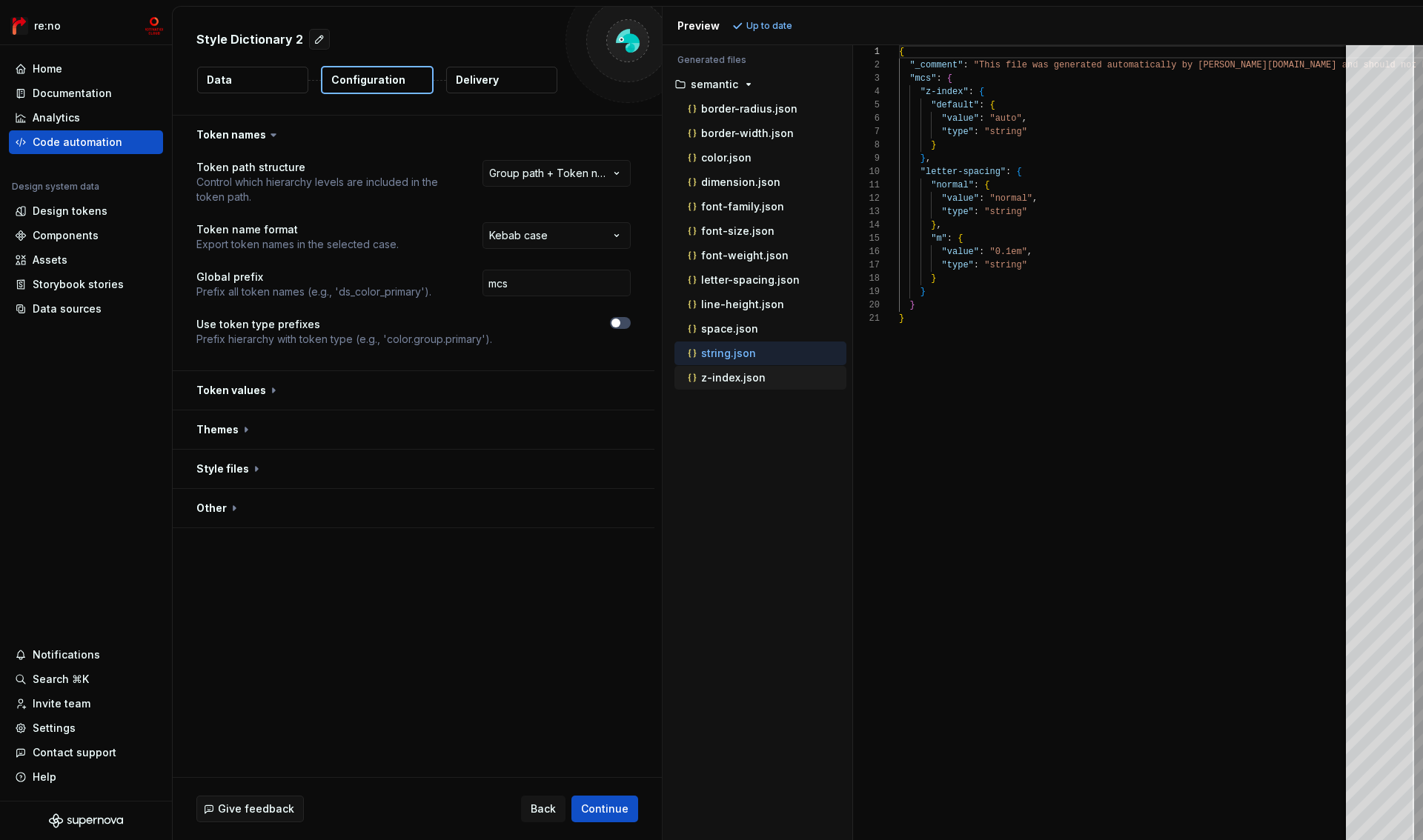
click at [752, 374] on p "z-index.json" at bounding box center [732, 377] width 64 height 12
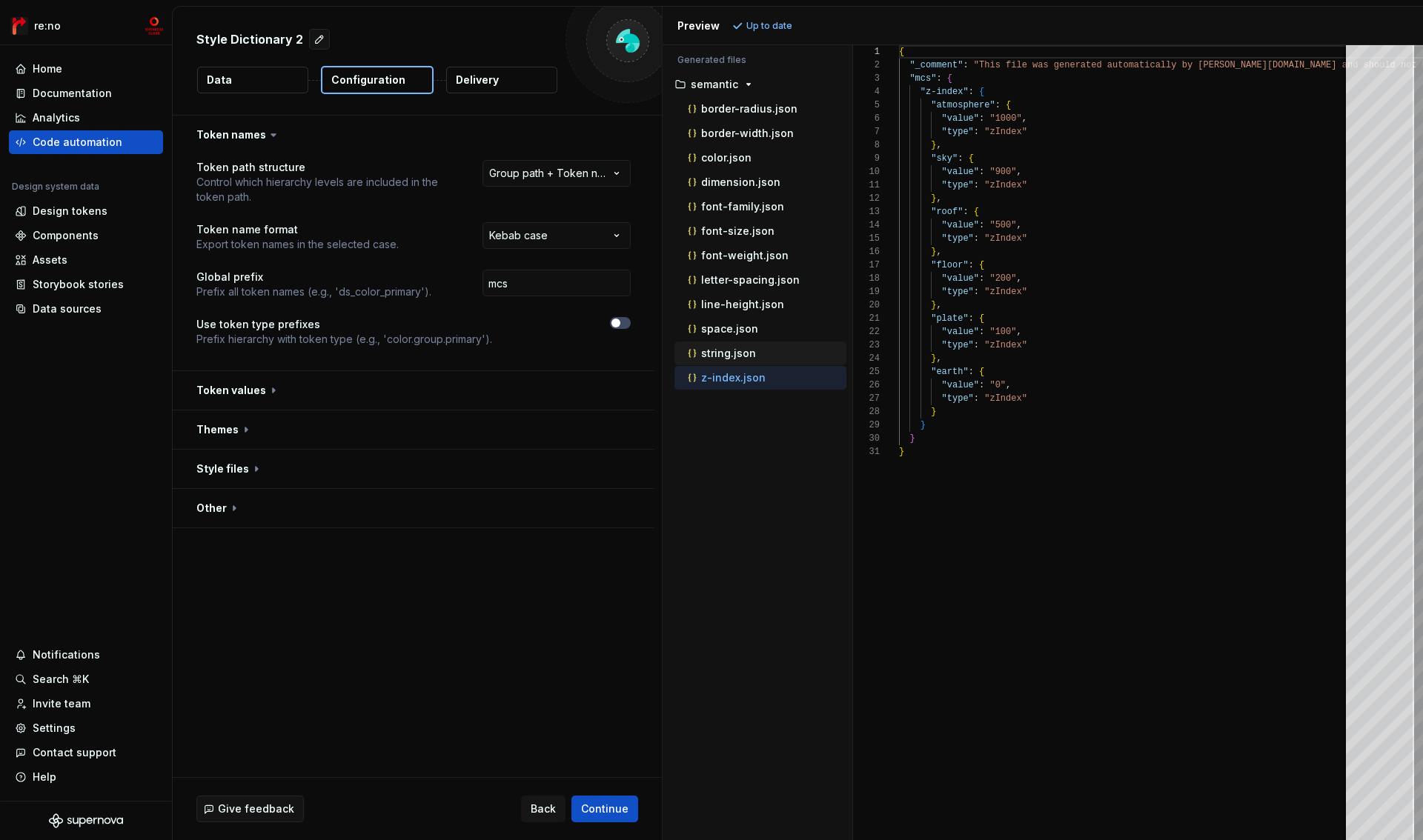
click at [752, 352] on p "string.json" at bounding box center [728, 353] width 55 height 12
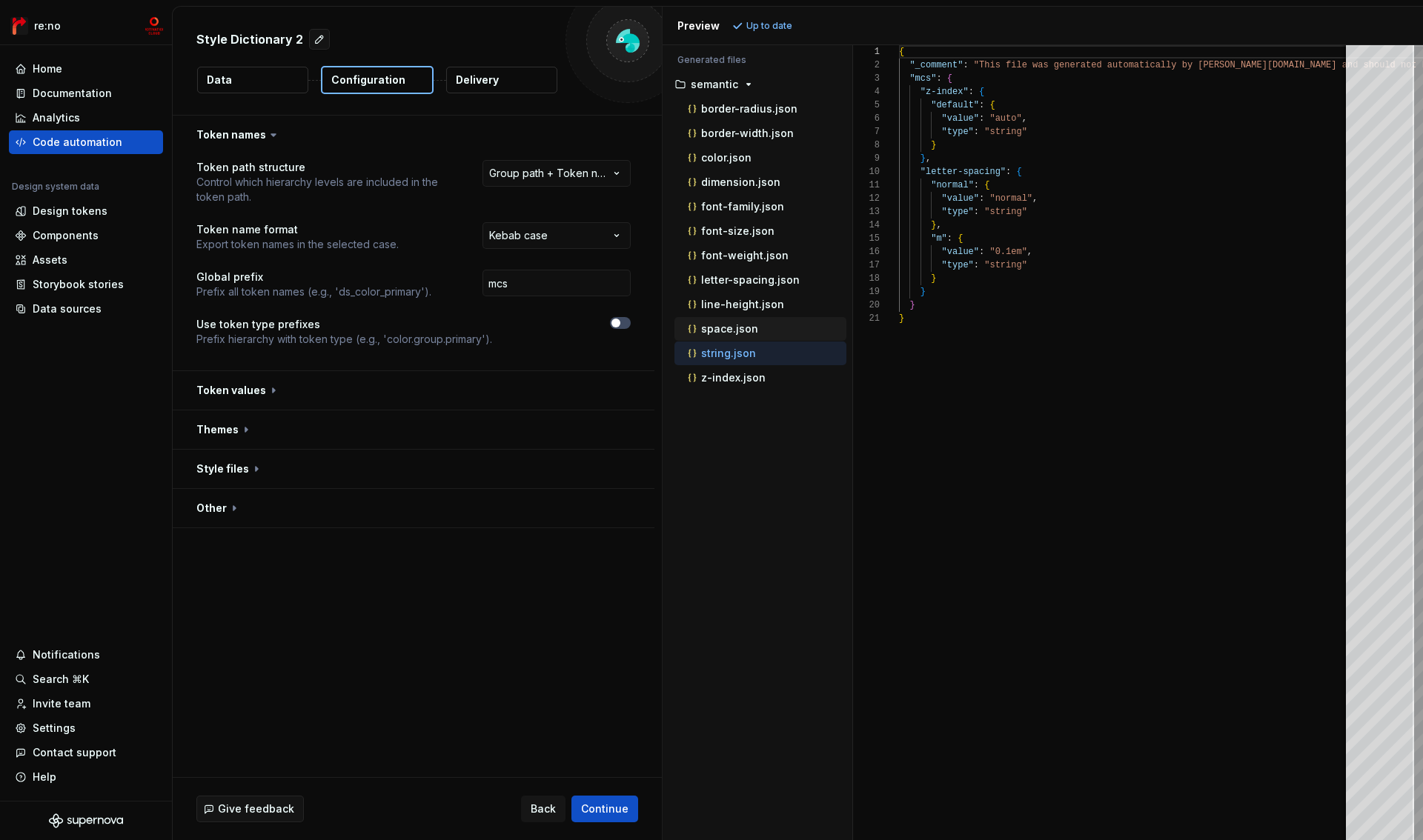
click at [741, 328] on p "space.json" at bounding box center [729, 329] width 57 height 12
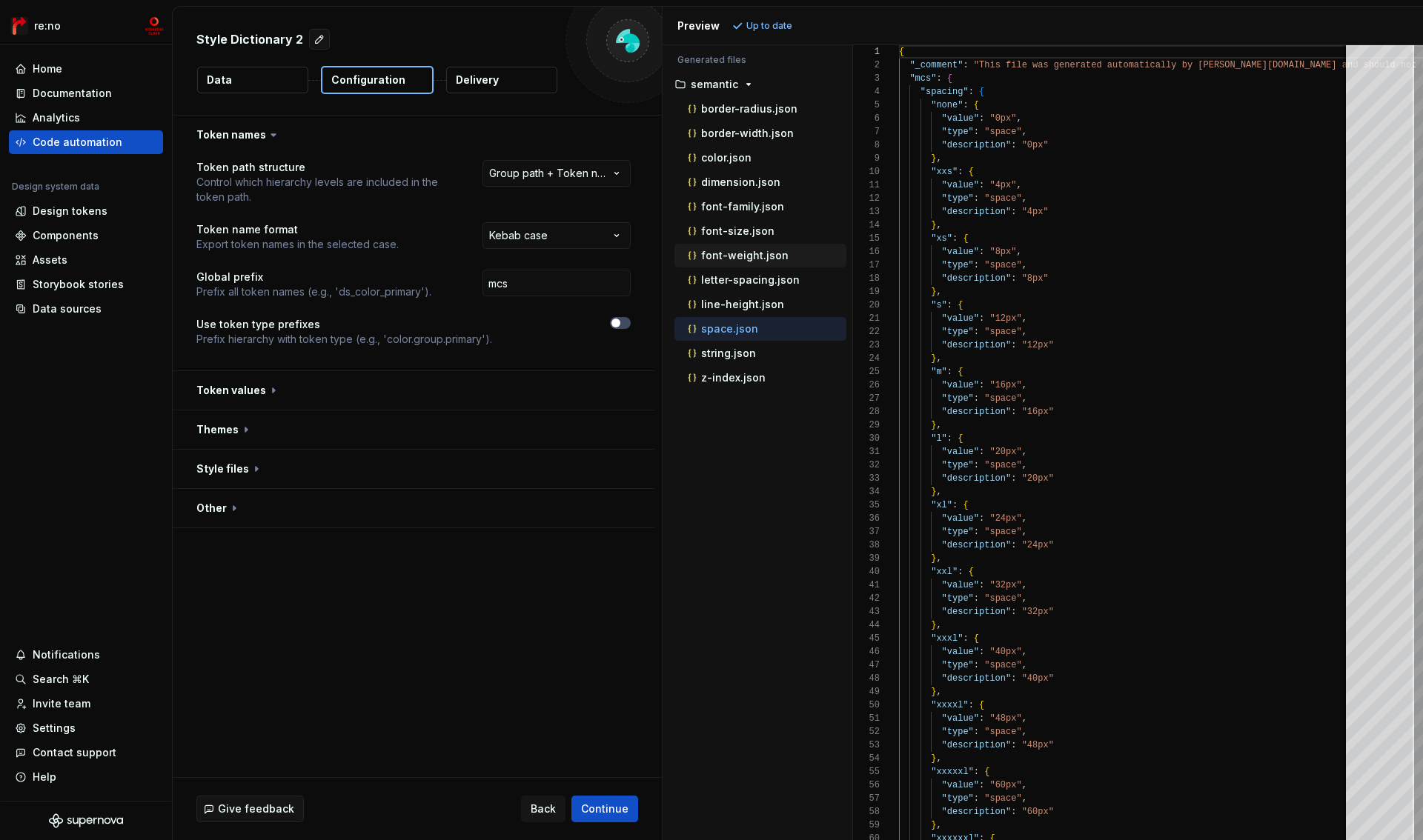
click at [737, 262] on div "font-weight.json" at bounding box center [765, 256] width 161 height 15
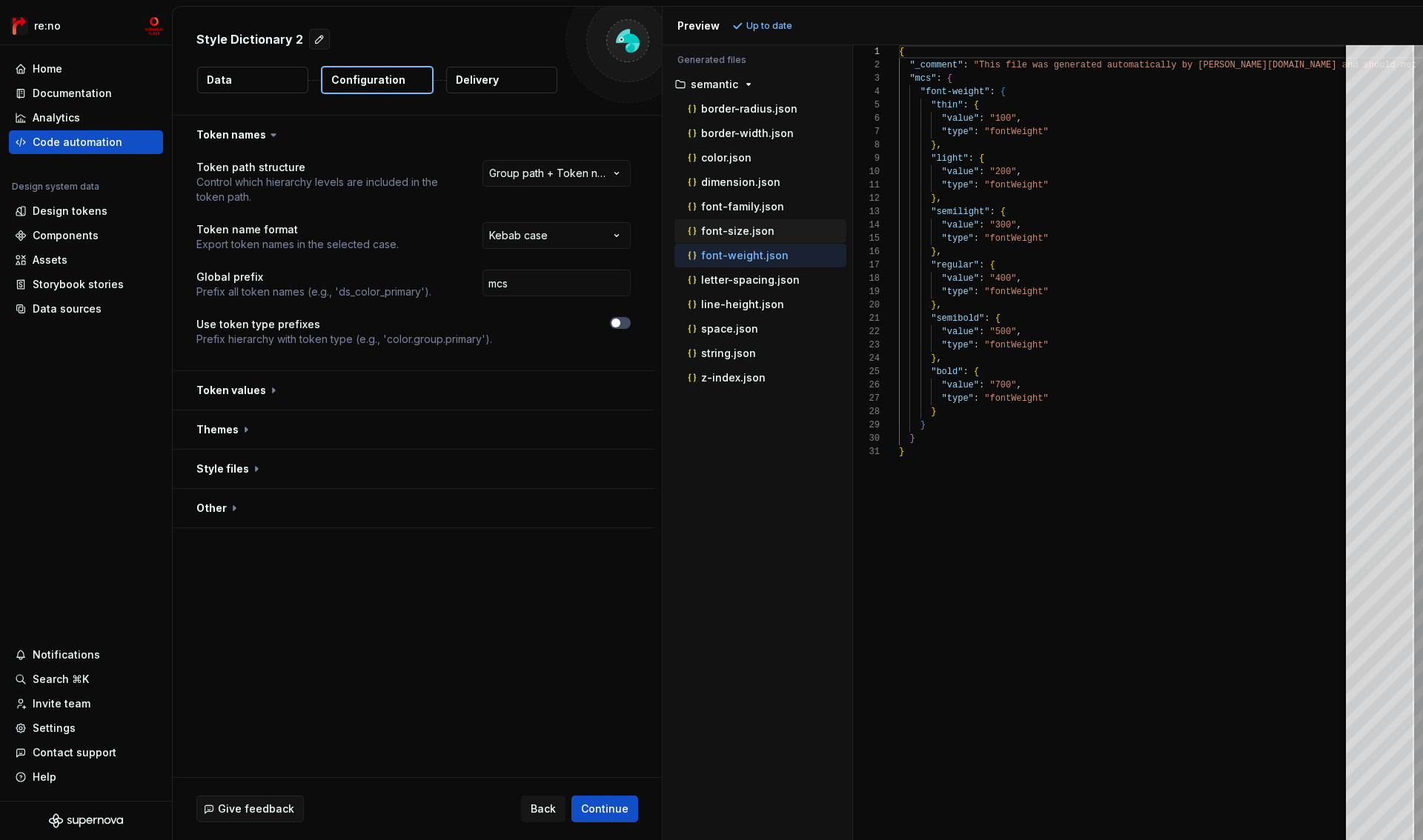
click at [735, 238] on div "font-size.json" at bounding box center [765, 231] width 161 height 15
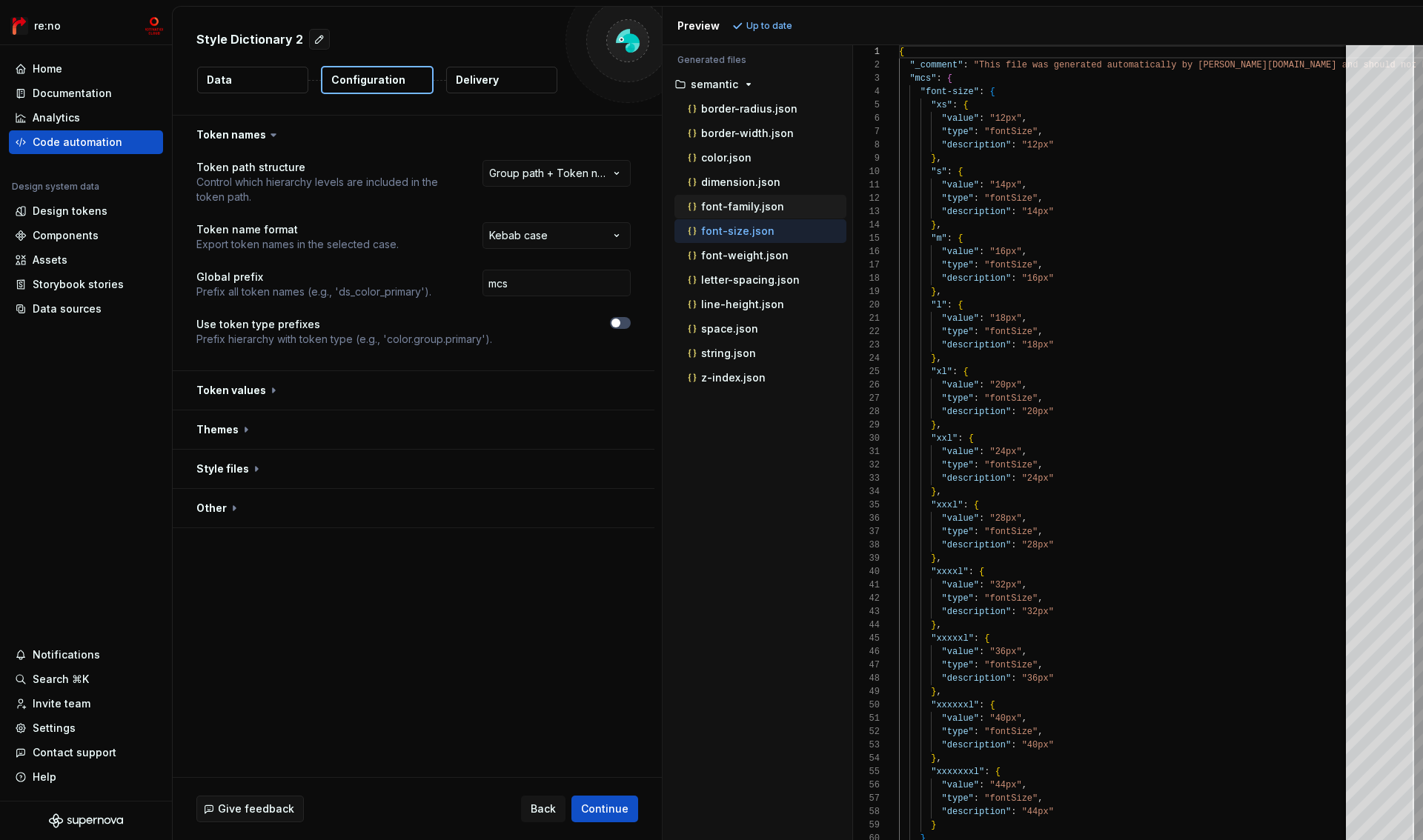
click at [739, 207] on p "font-family.json" at bounding box center [742, 206] width 83 height 12
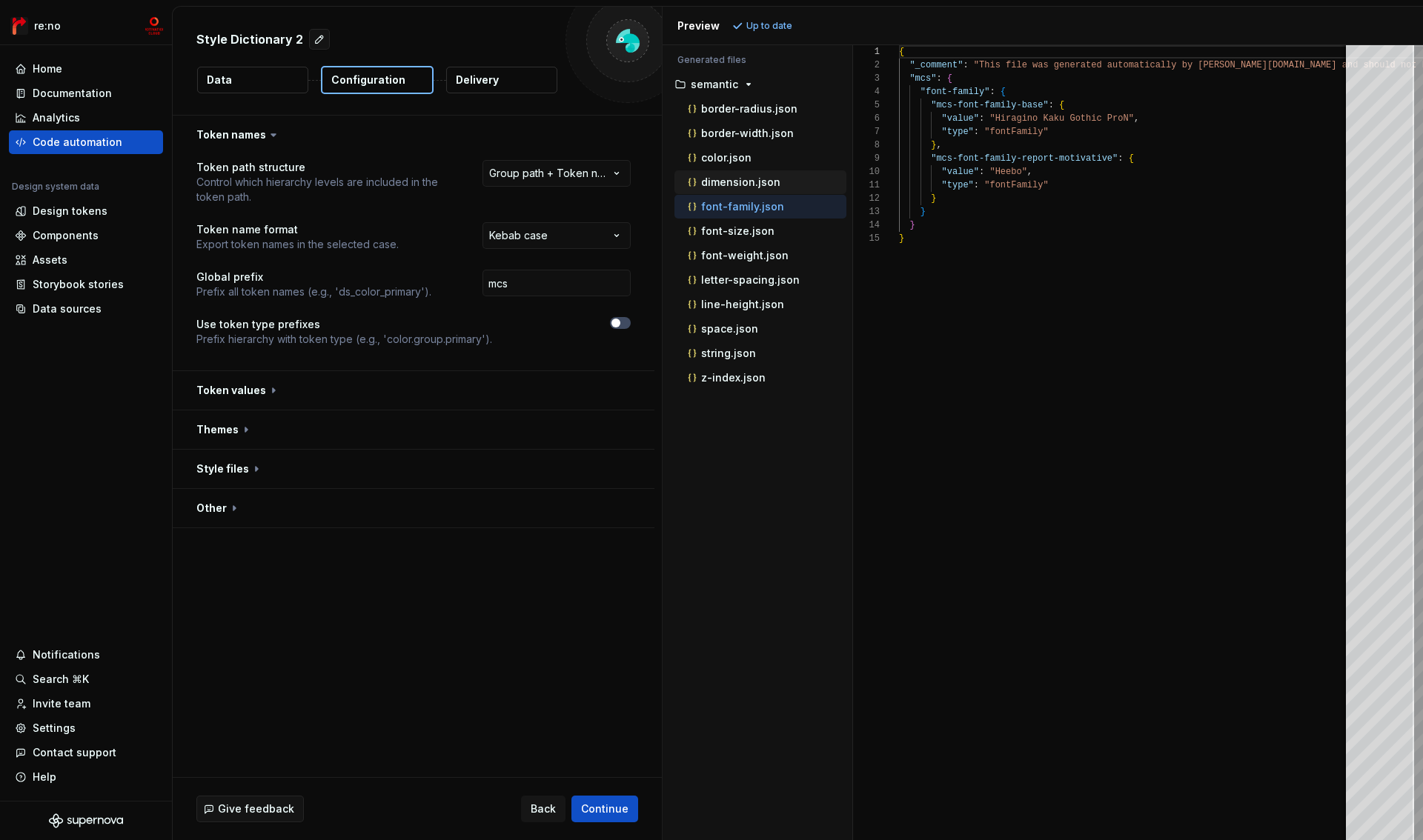
click at [745, 182] on p "dimension.json" at bounding box center [740, 182] width 79 height 12
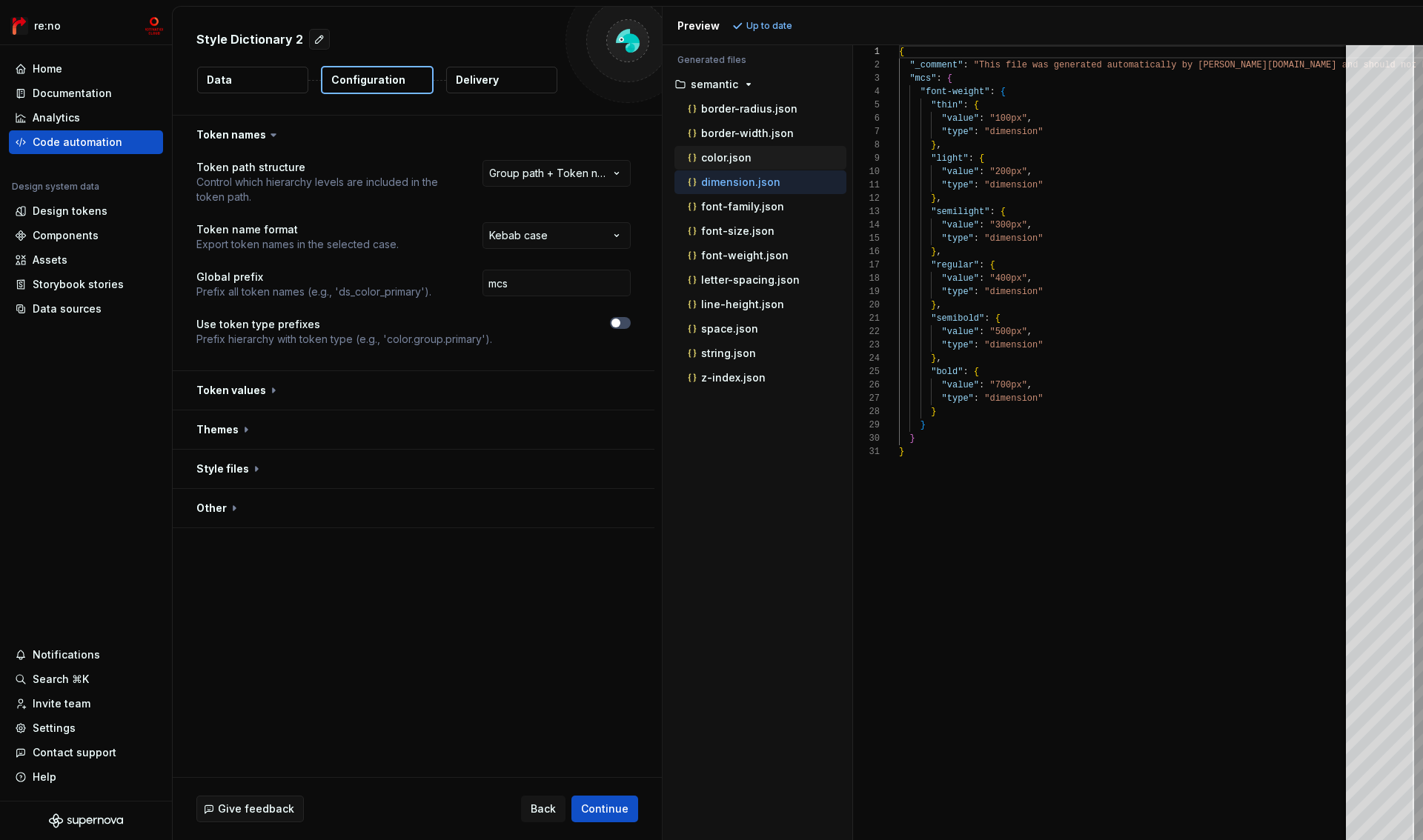
click at [741, 160] on p "color.json" at bounding box center [726, 158] width 50 height 12
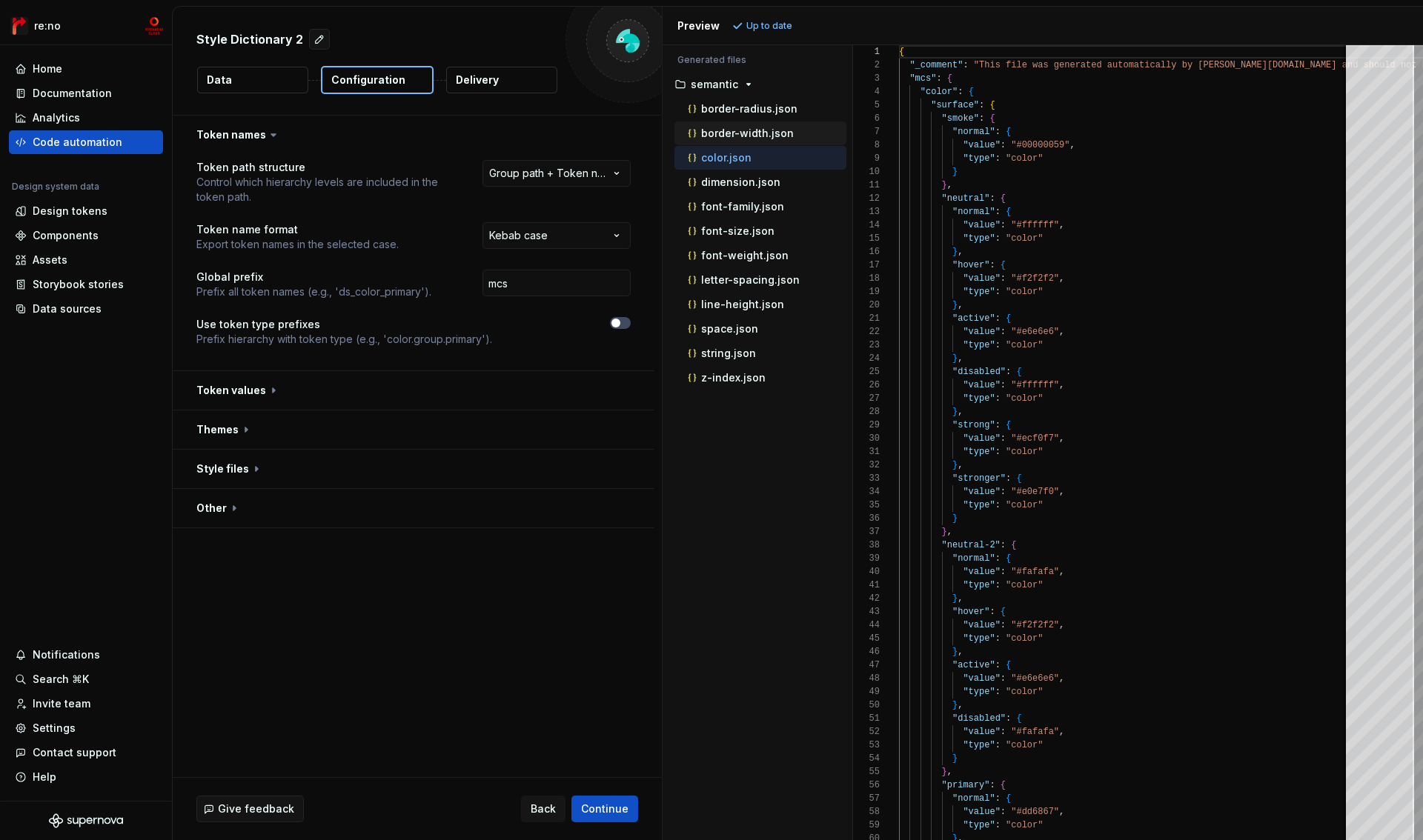
click at [740, 133] on p "border-width.json" at bounding box center [747, 134] width 93 height 12
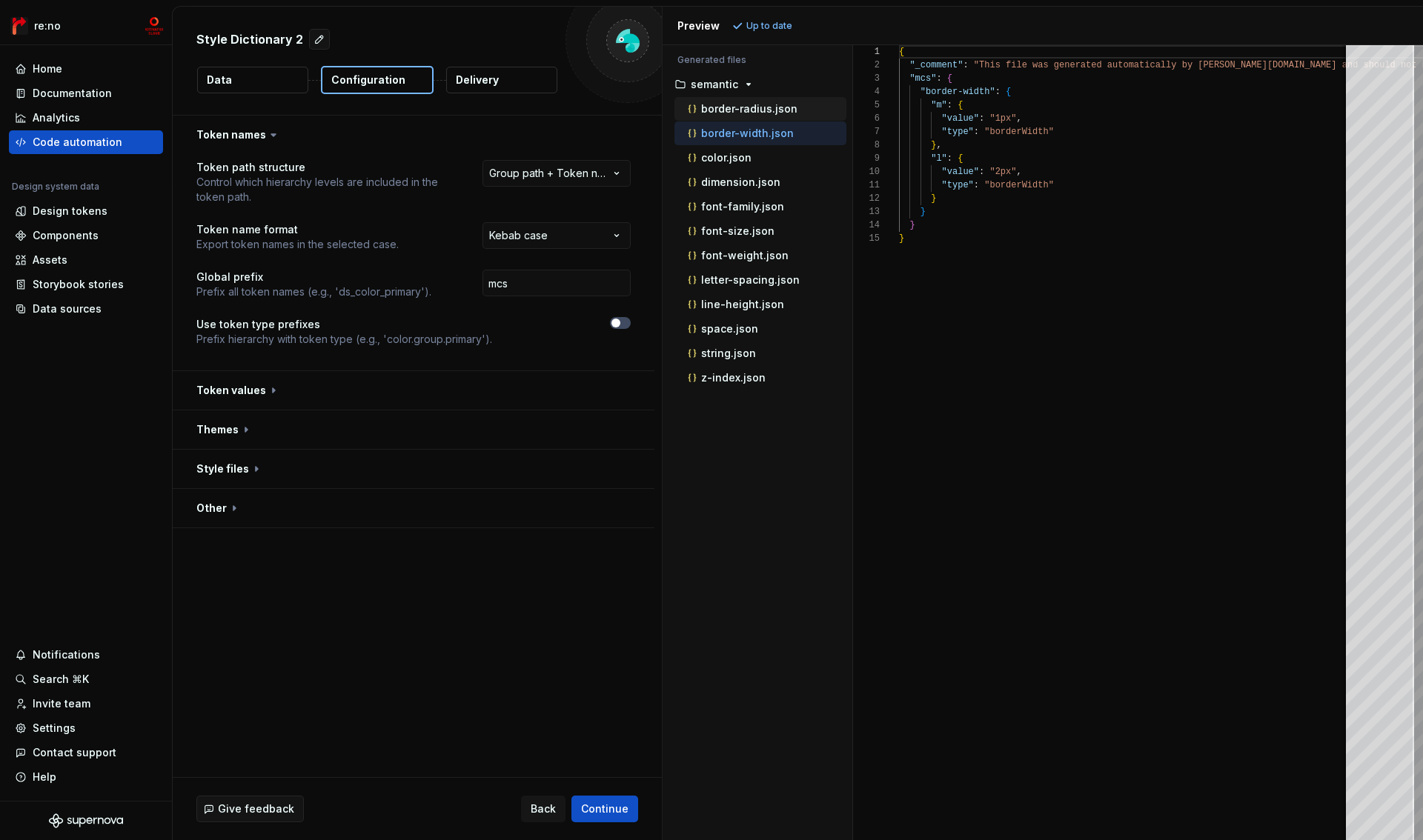
click at [742, 116] on button "border-radius.json" at bounding box center [760, 109] width 172 height 17
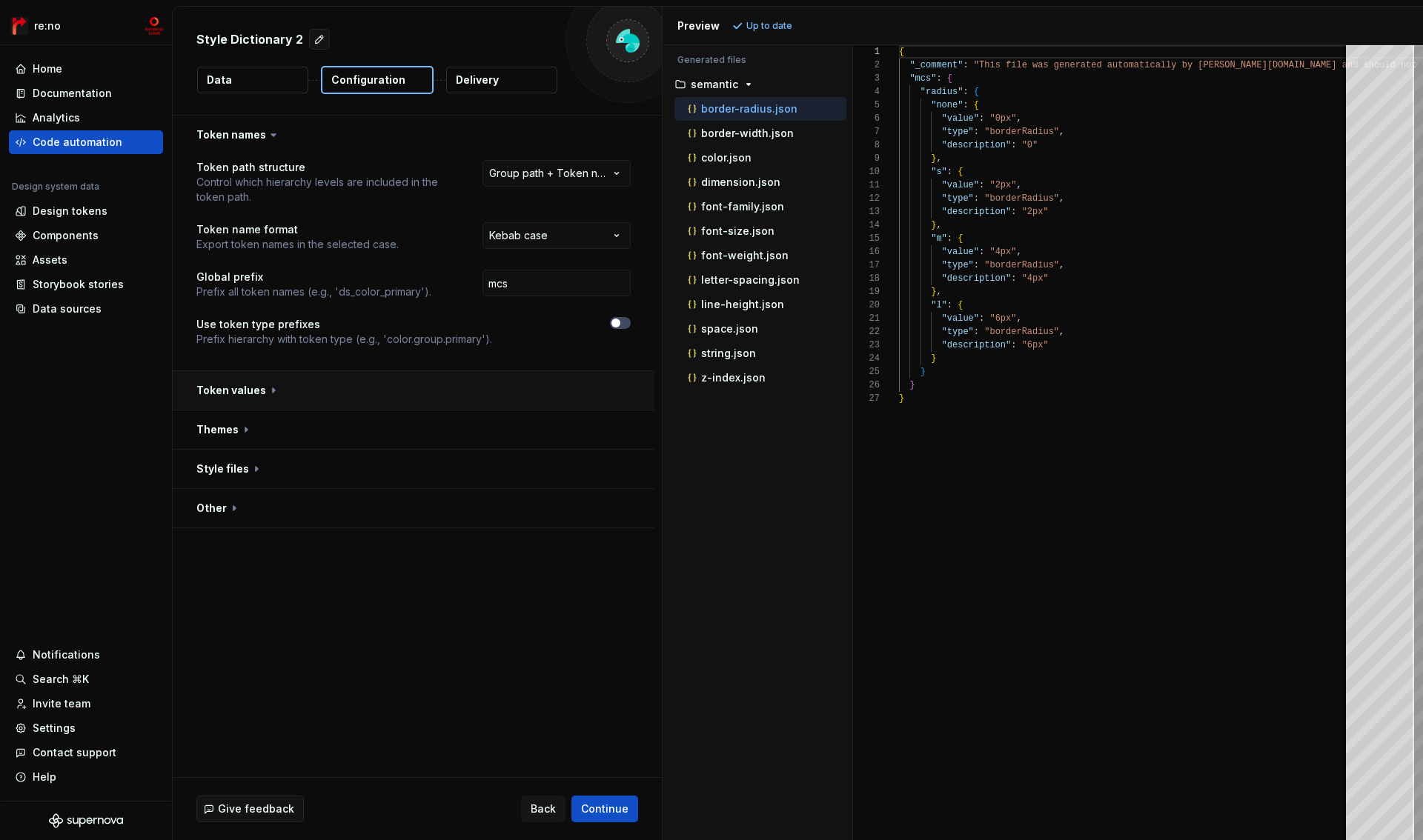
click at [271, 392] on button "button" at bounding box center [413, 391] width 482 height 38
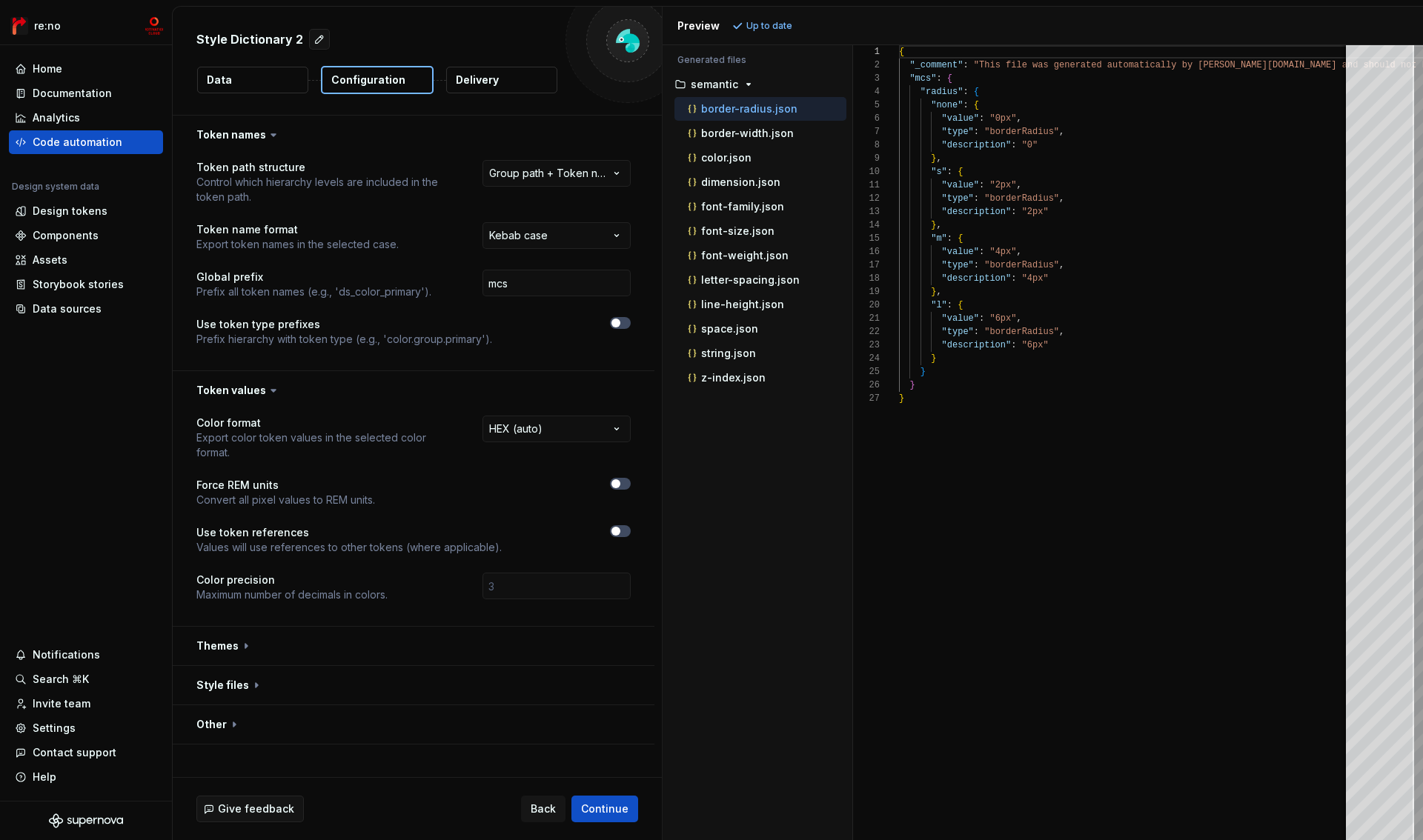
click at [271, 390] on icon at bounding box center [273, 391] width 4 height 3
click at [266, 388] on icon at bounding box center [274, 391] width 15 height 15
click at [271, 392] on icon at bounding box center [274, 391] width 15 height 15
click at [260, 391] on button "button" at bounding box center [413, 391] width 482 height 38
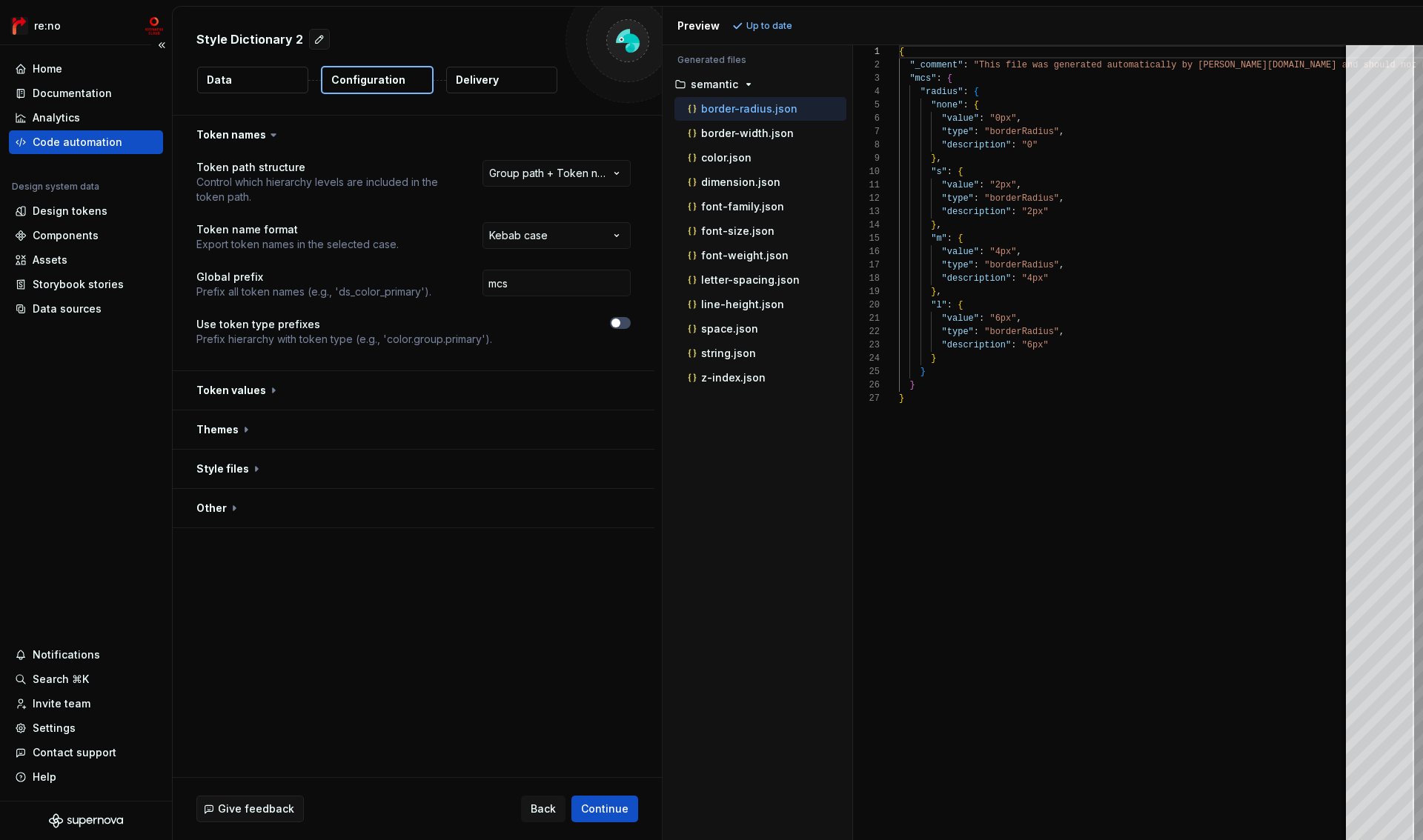
drag, startPoint x: 61, startPoint y: 215, endPoint x: 91, endPoint y: 180, distance: 46.1
click at [730, 357] on p "string.json" at bounding box center [728, 353] width 55 height 12
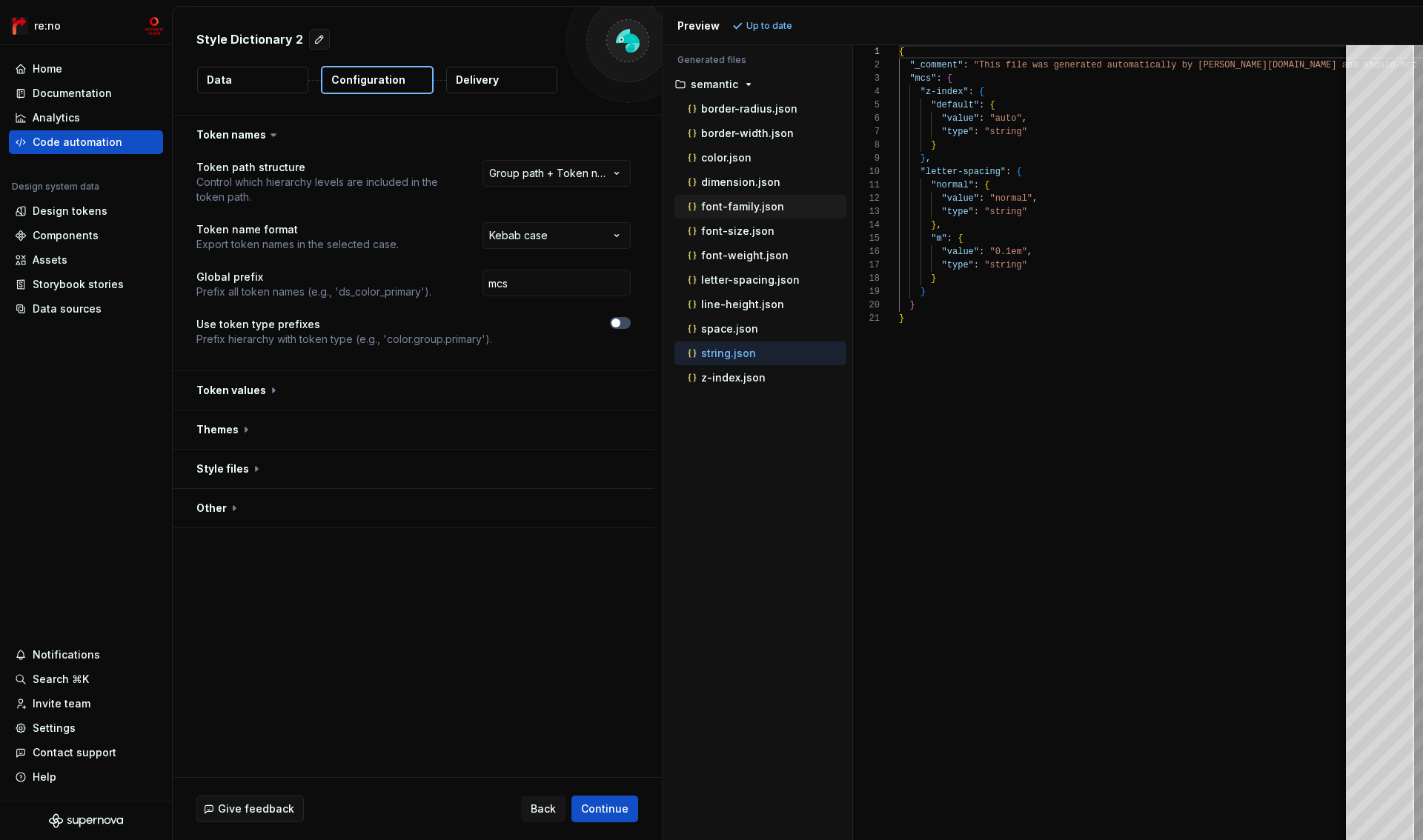
click at [736, 206] on p "font-family.json" at bounding box center [742, 206] width 83 height 12
type textarea "**********"
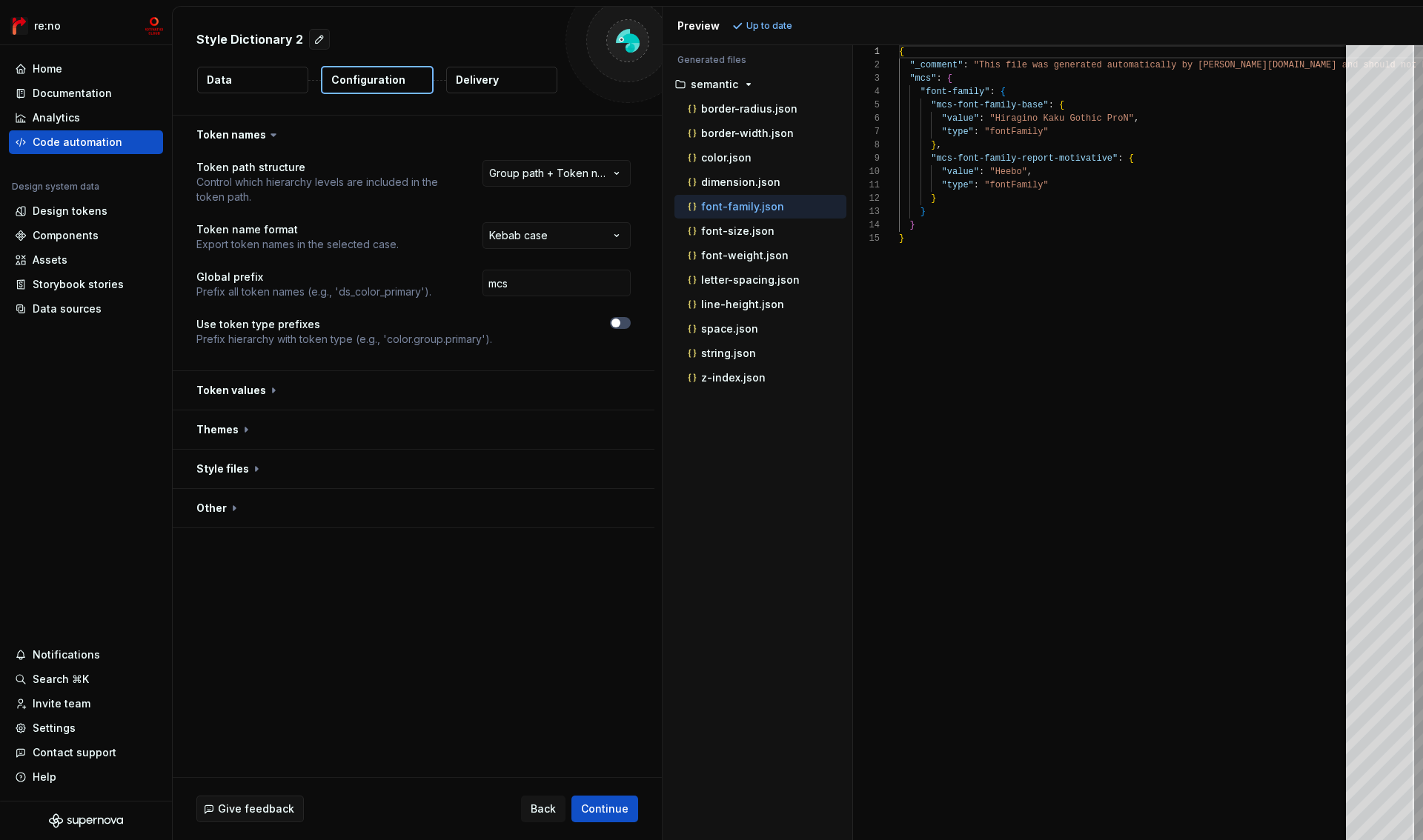
click at [769, 26] on p "Up to date" at bounding box center [768, 26] width 46 height 12
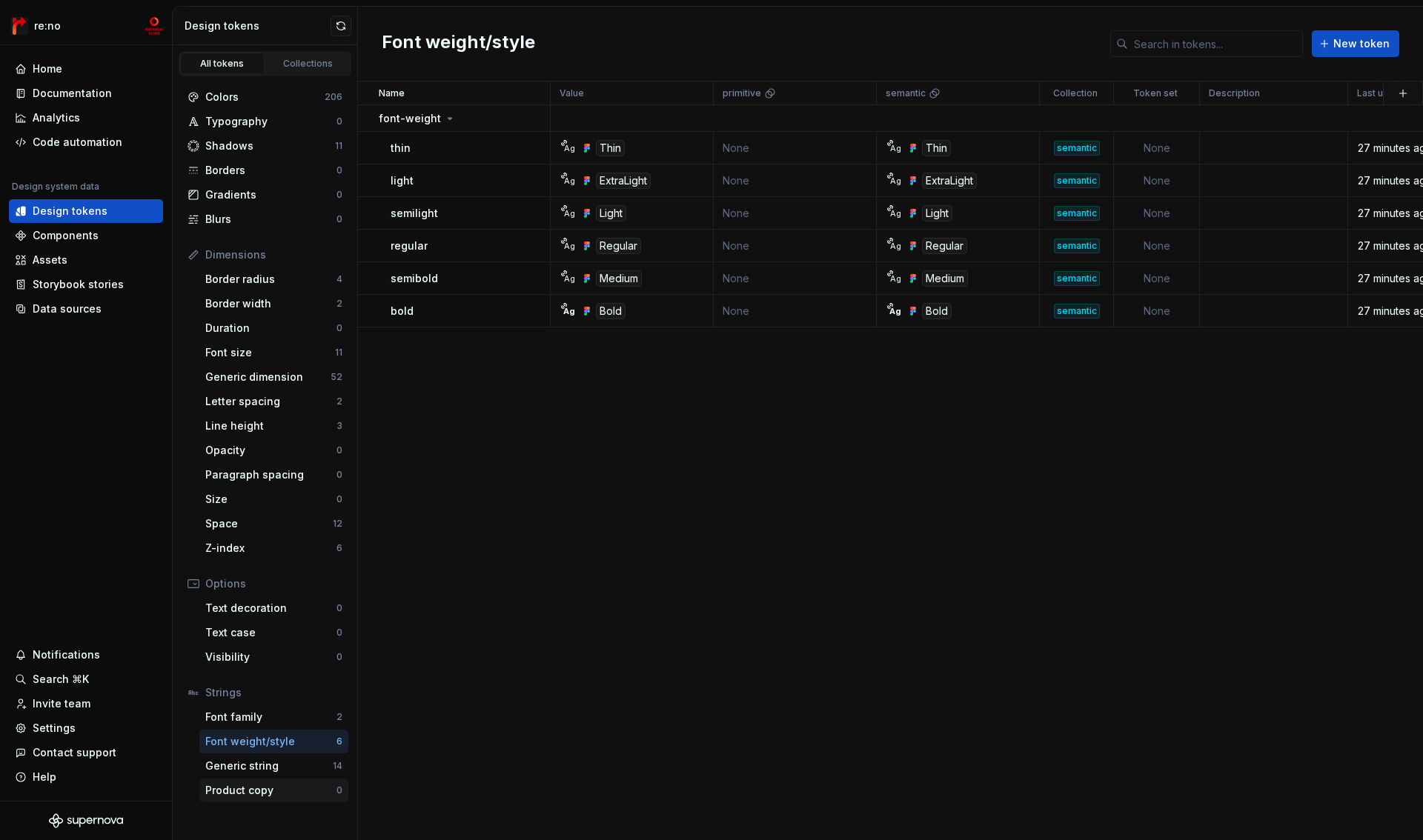
click at [241, 788] on div "Product copy" at bounding box center [271, 791] width 131 height 15
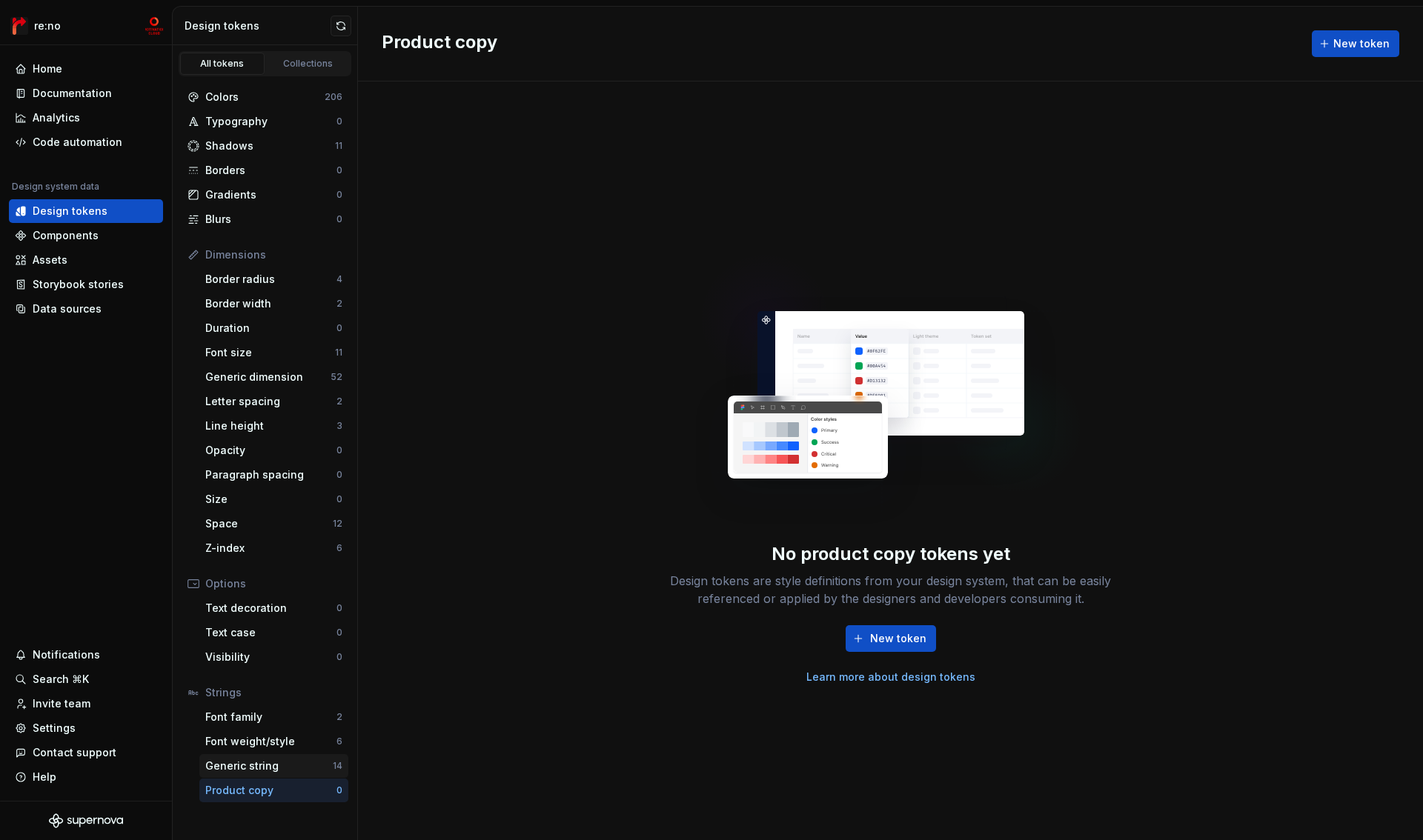
click at [241, 772] on div "Generic string" at bounding box center [269, 767] width 128 height 15
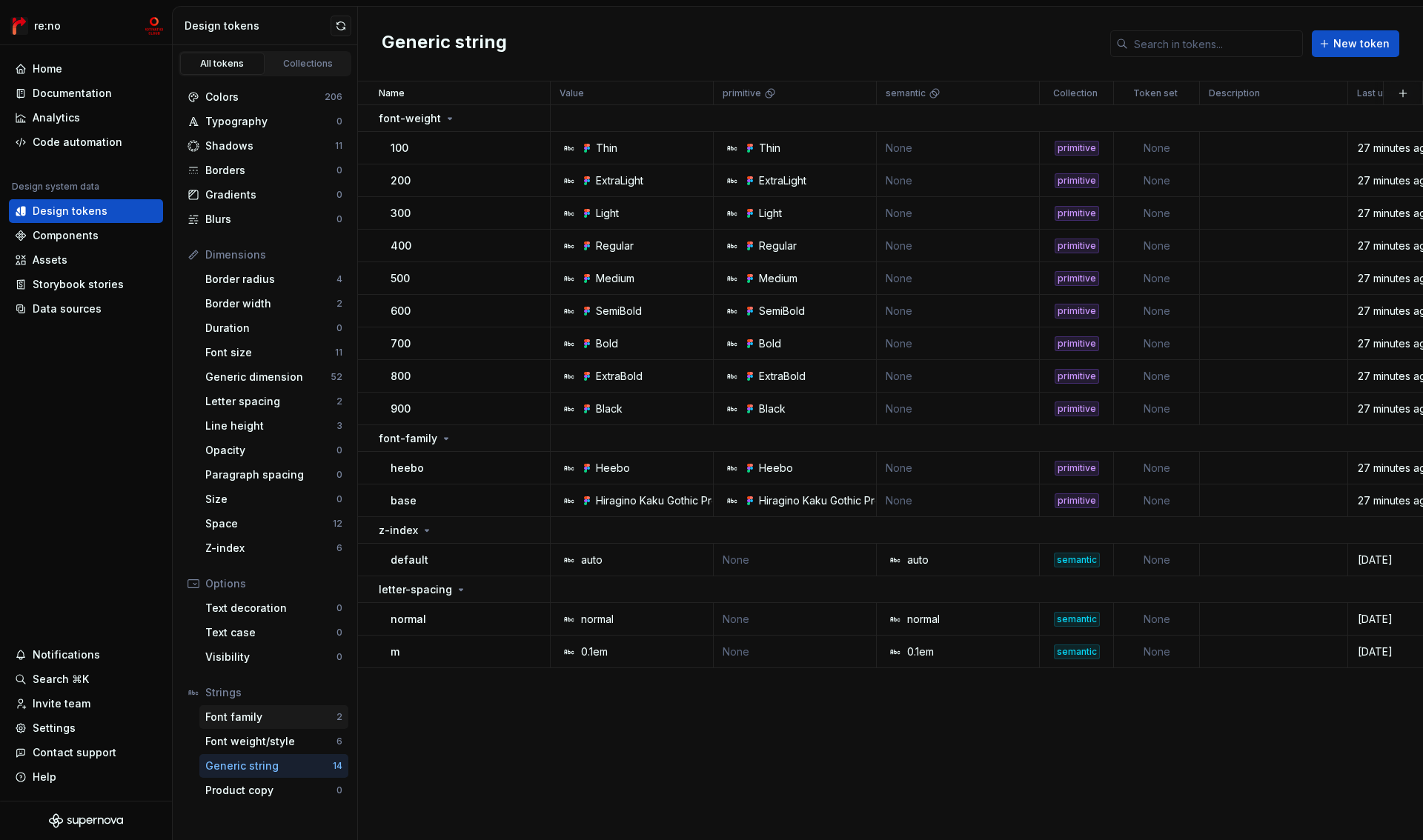
click at [249, 720] on div "Font family" at bounding box center [271, 717] width 131 height 15
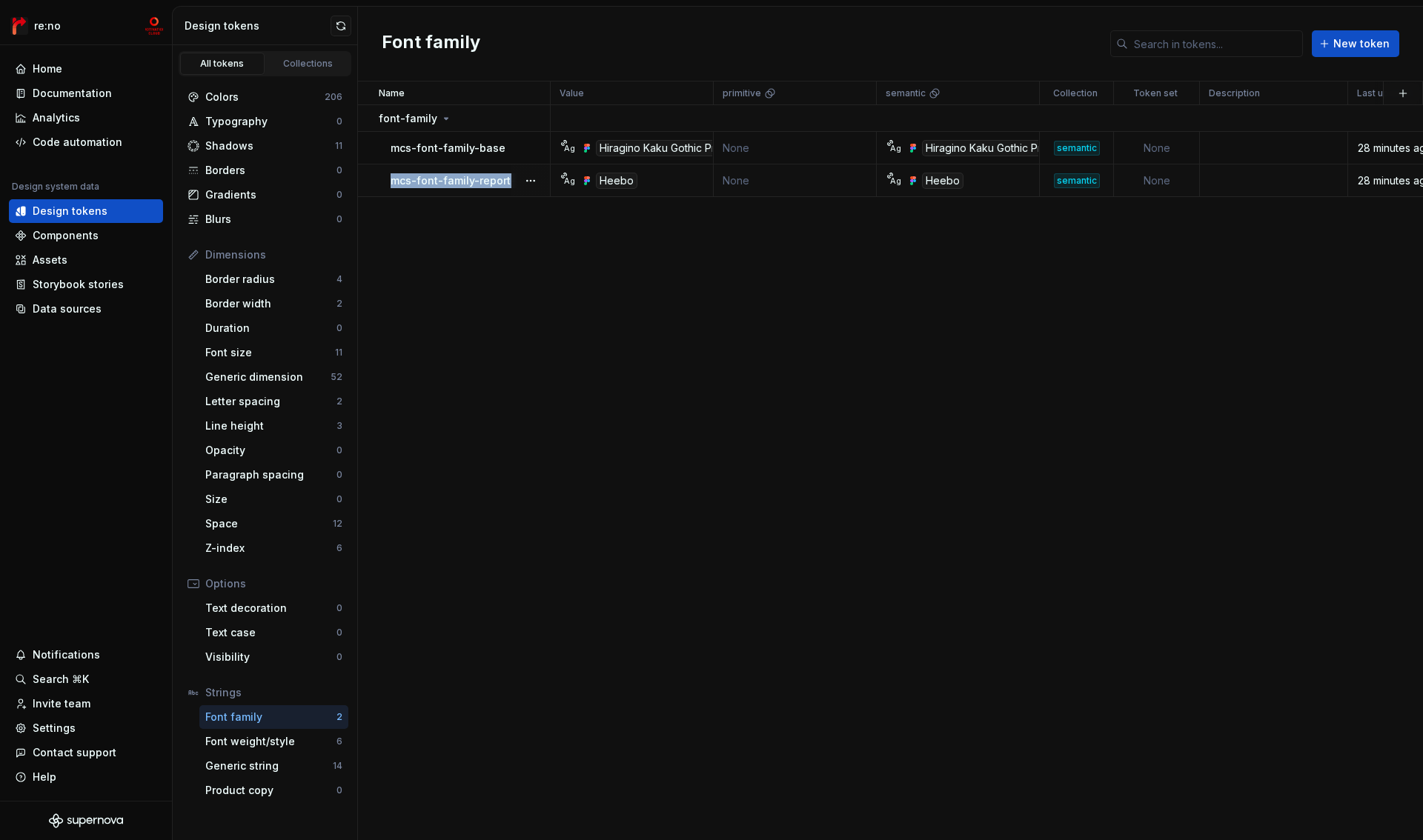
drag, startPoint x: 390, startPoint y: 180, endPoint x: 568, endPoint y: 192, distance: 178.4
click at [569, 192] on tr "mcs-font-family-report-motivative Ag Heebo None Ag Heebo semantic None 28 minut…" at bounding box center [925, 180] width 1134 height 33
copy tr "mcs-font-family-report-motivative Ag"
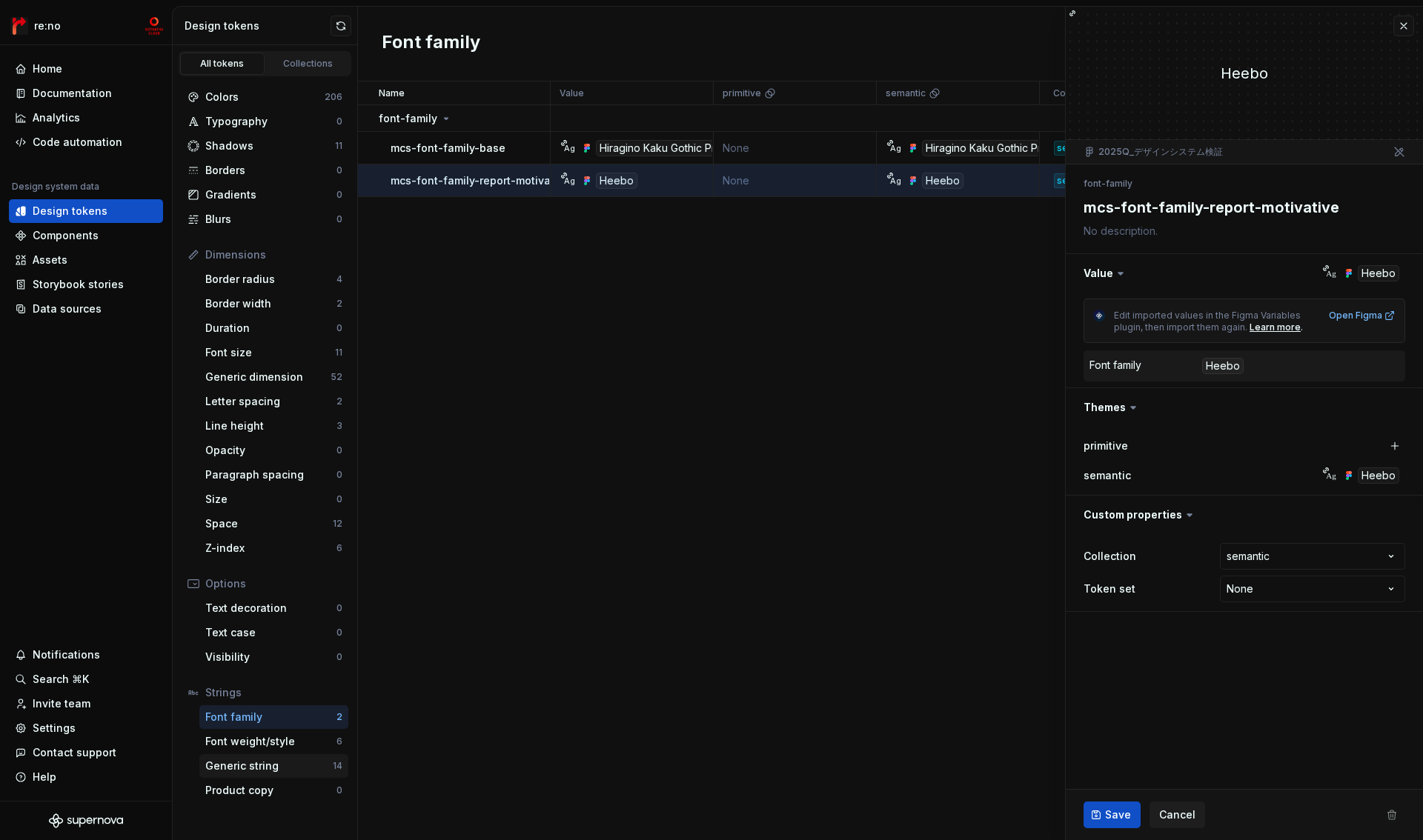
click at [268, 765] on div "Generic string" at bounding box center [269, 767] width 128 height 15
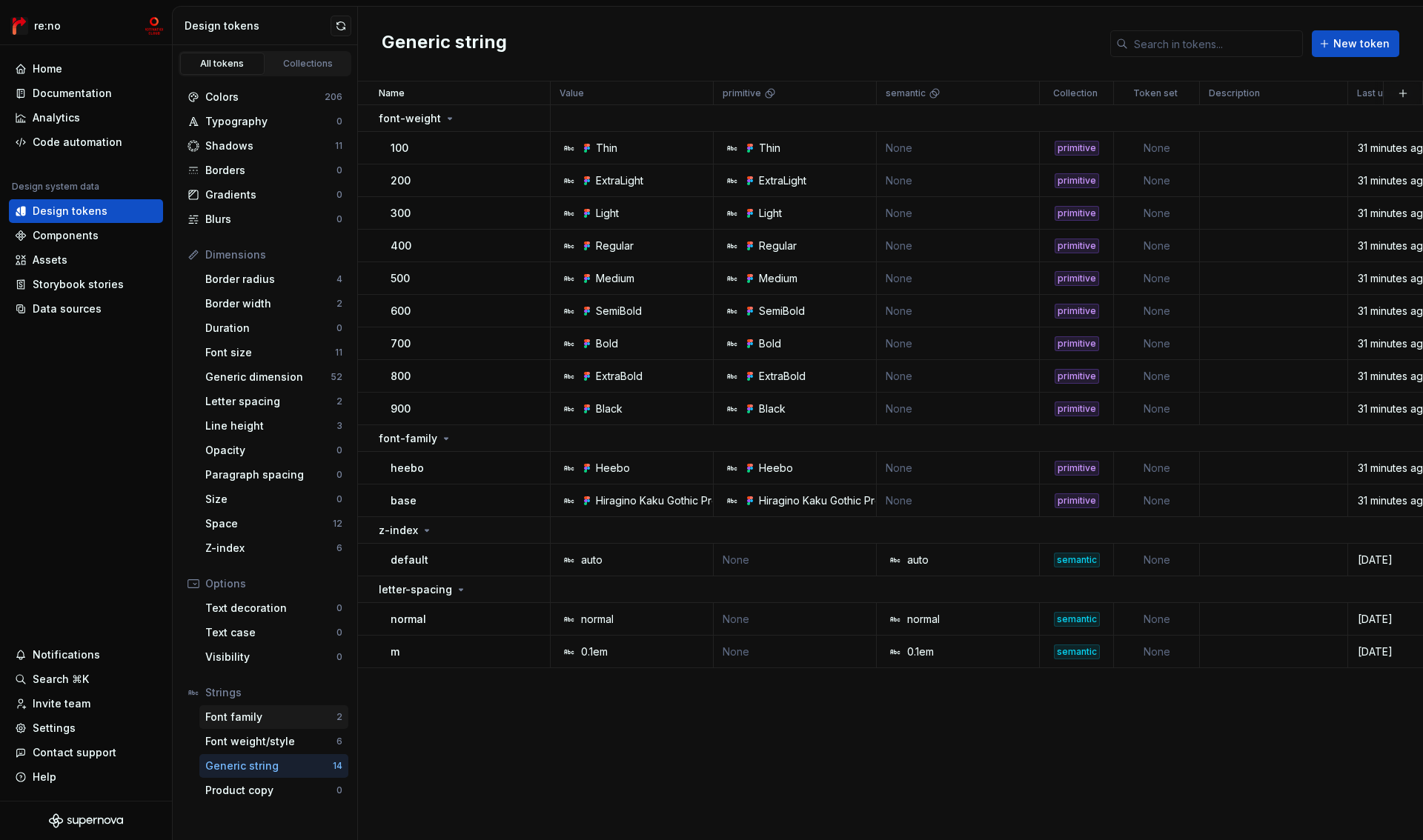
click at [240, 725] on div "Font family 2" at bounding box center [274, 717] width 149 height 23
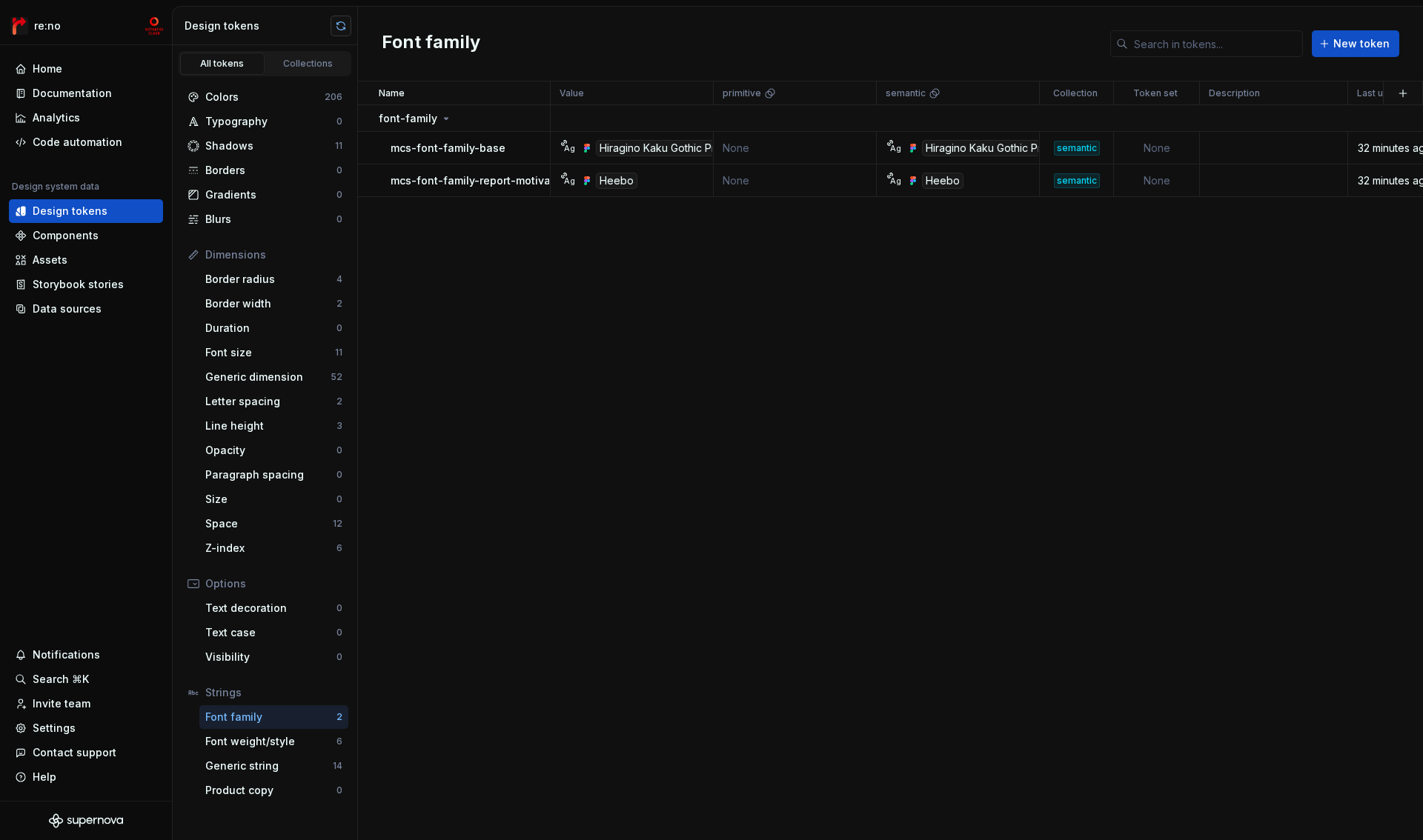
click at [337, 27] on button "button" at bounding box center [341, 26] width 21 height 21
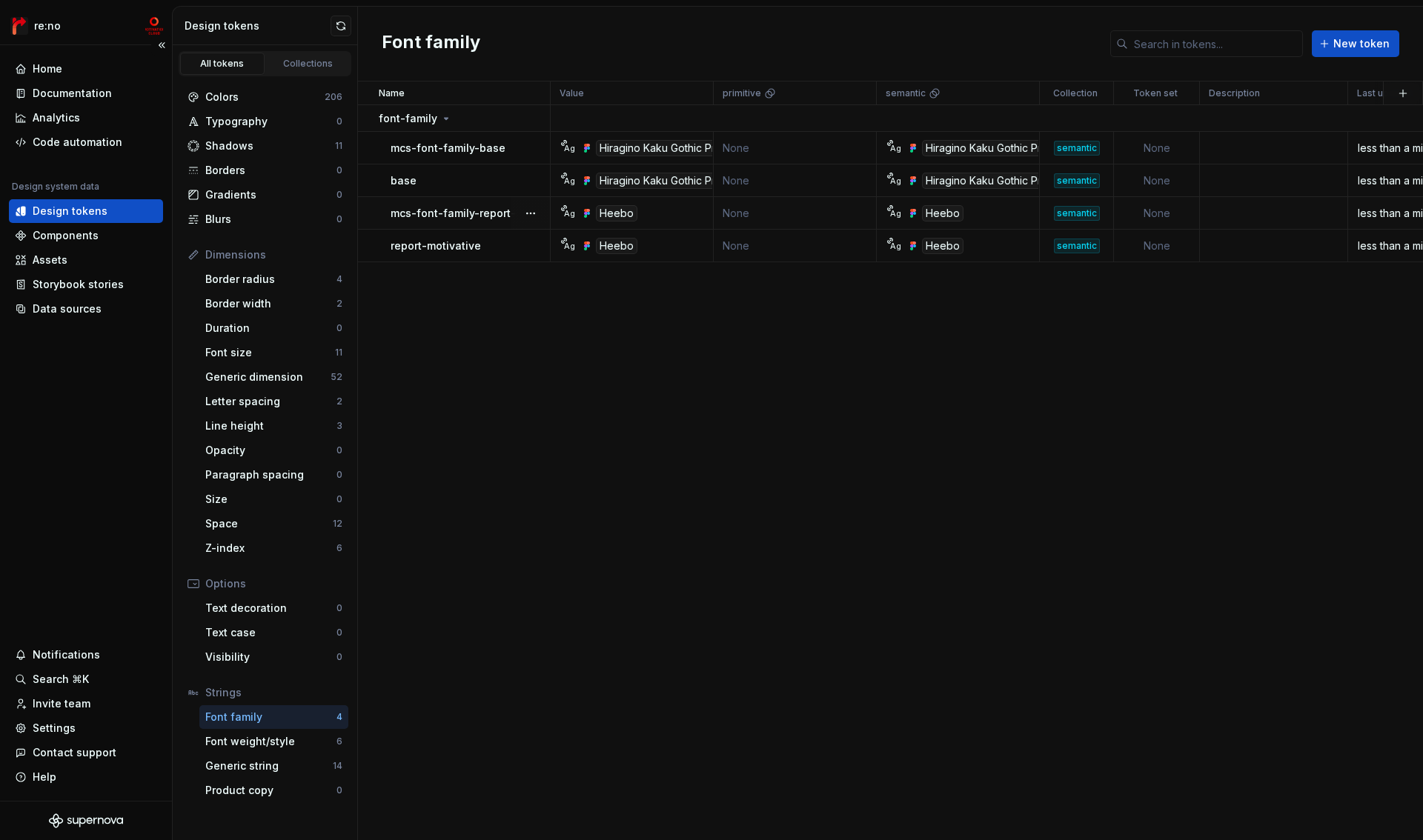
click at [99, 215] on div "Design tokens" at bounding box center [70, 211] width 75 height 15
click at [228, 409] on div "Letter spacing 2" at bounding box center [274, 402] width 149 height 23
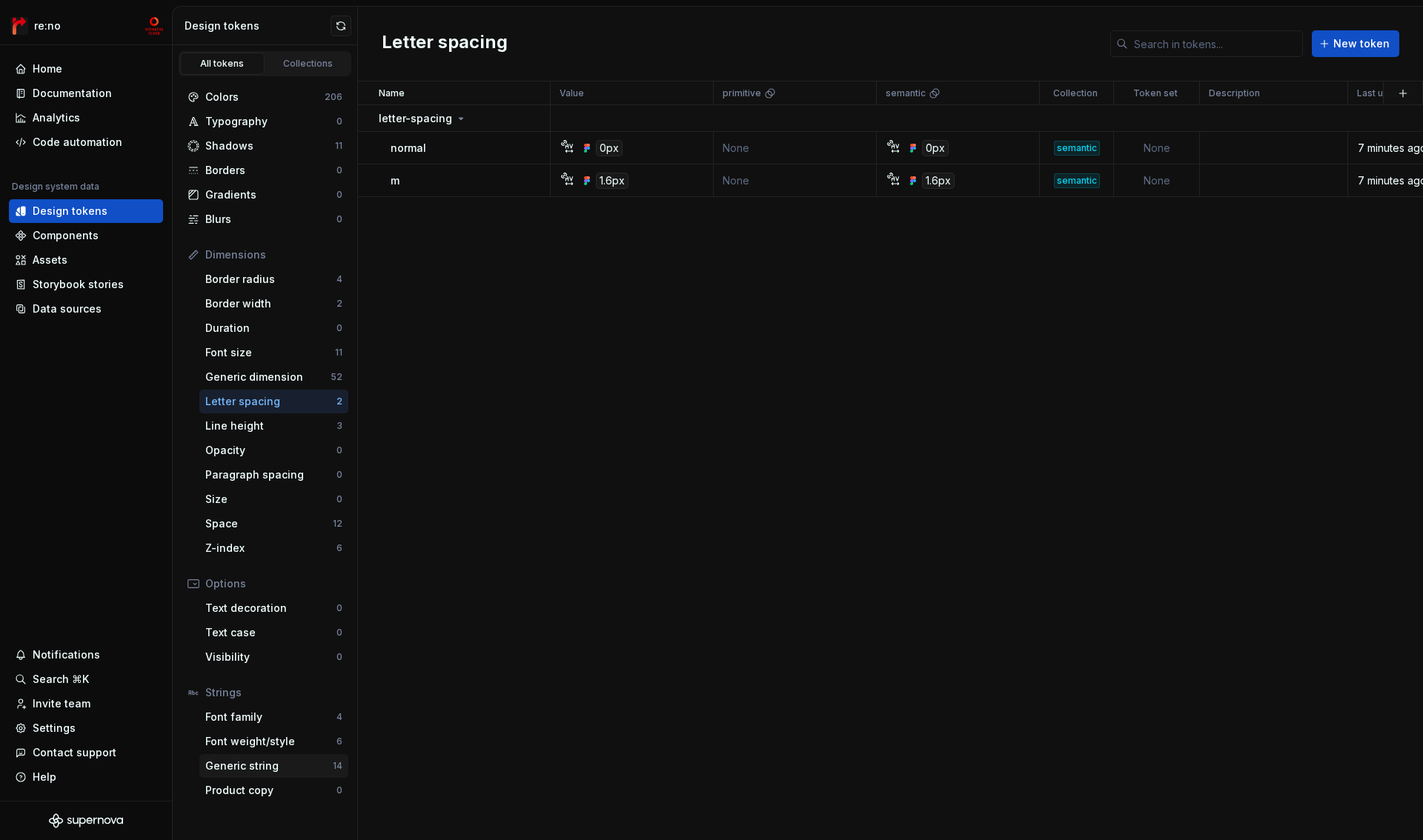
click at [268, 759] on div "Generic string" at bounding box center [269, 767] width 128 height 15
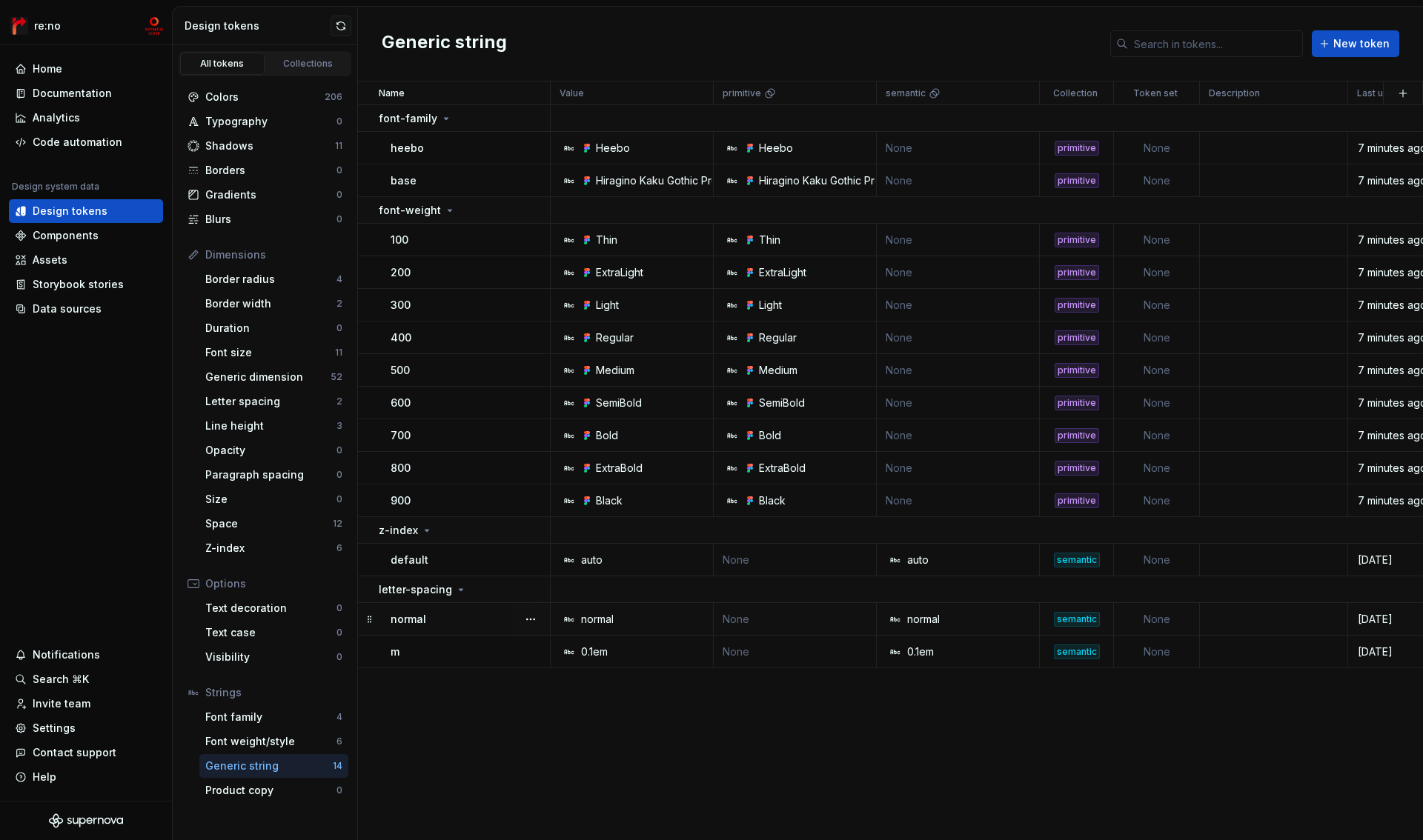
click at [1228, 620] on td at bounding box center [1273, 619] width 148 height 33
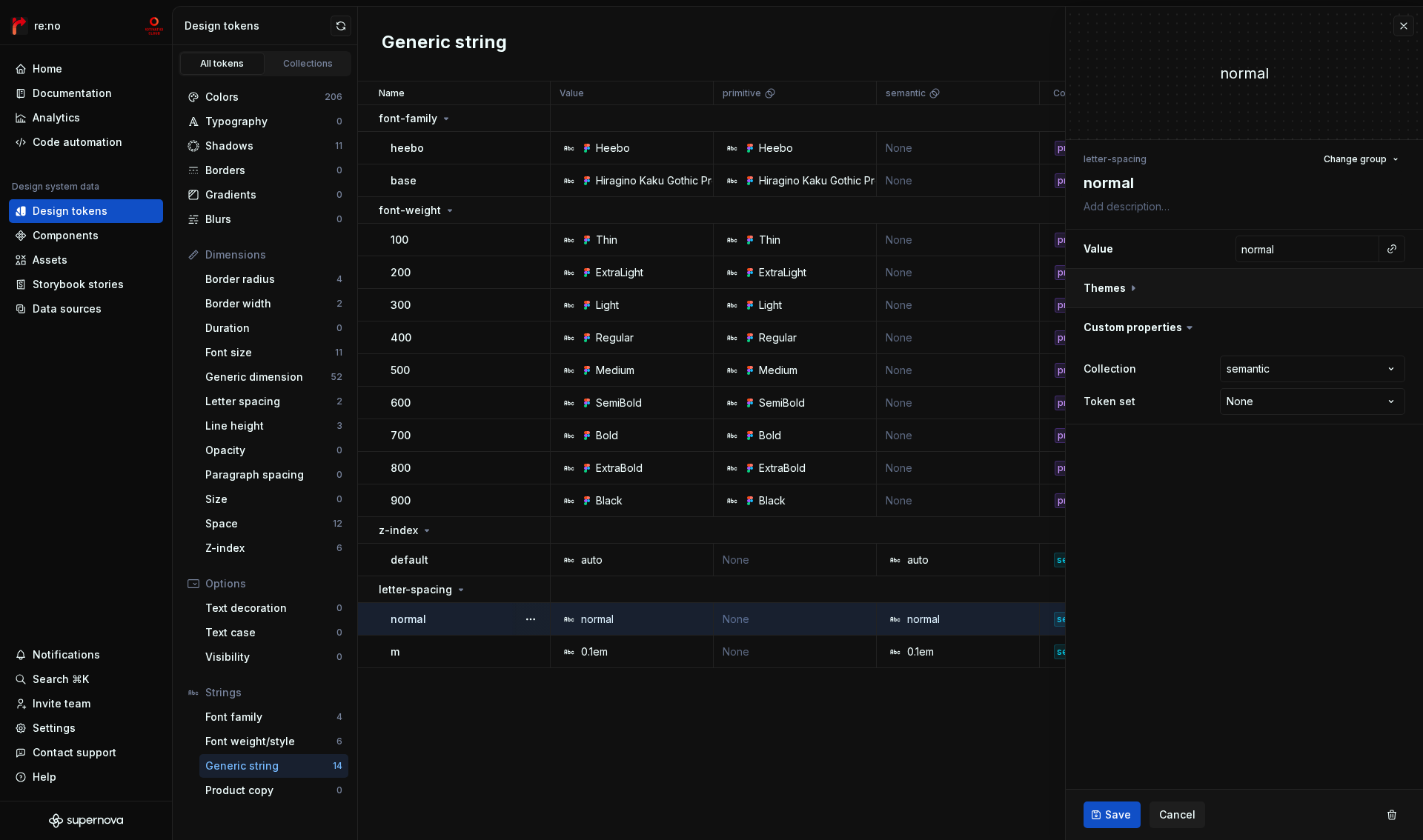
click at [1130, 290] on button "button" at bounding box center [1244, 288] width 357 height 38
click at [1182, 814] on span "Cancel" at bounding box center [1177, 815] width 36 height 15
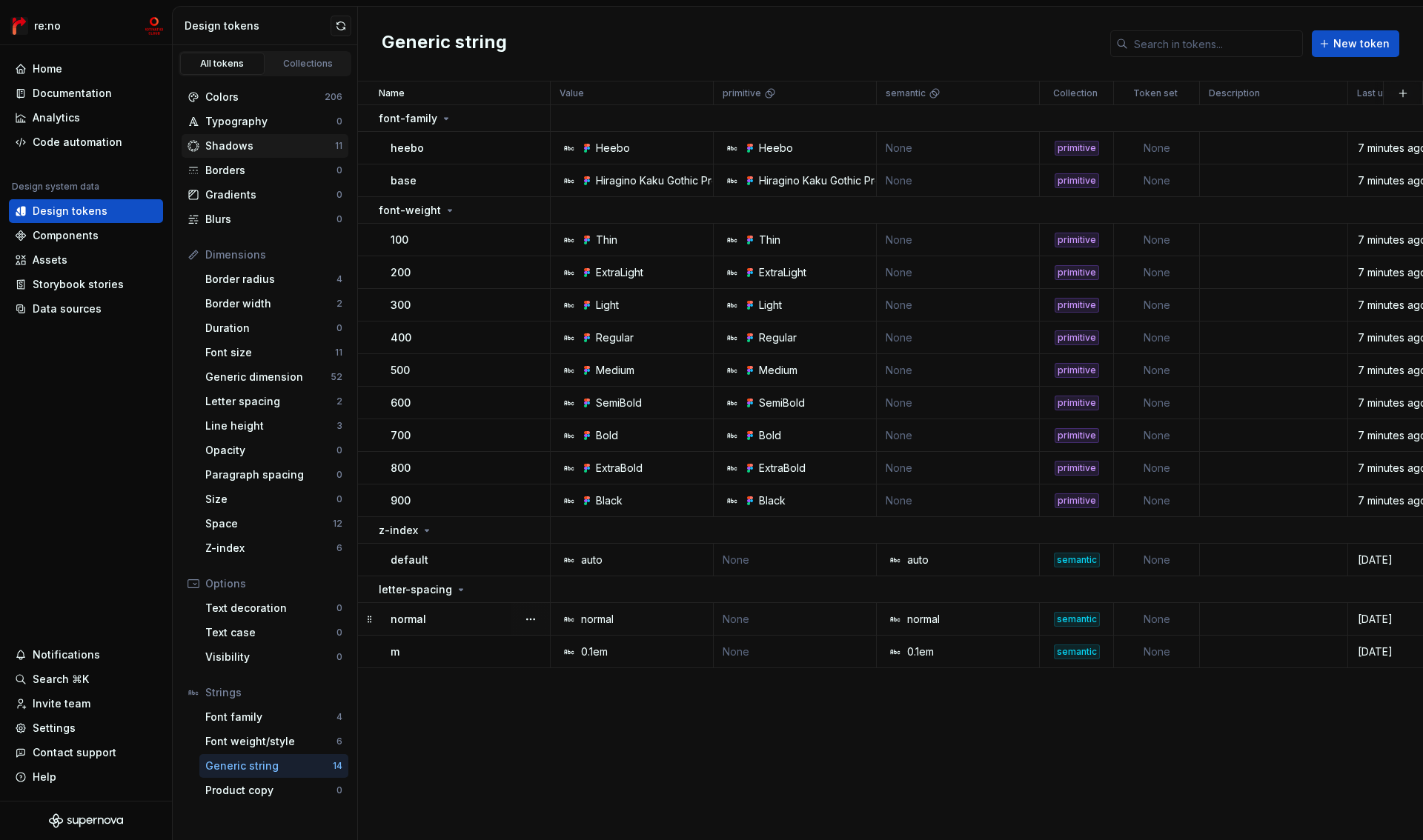
click at [237, 141] on div "Shadows" at bounding box center [270, 146] width 129 height 15
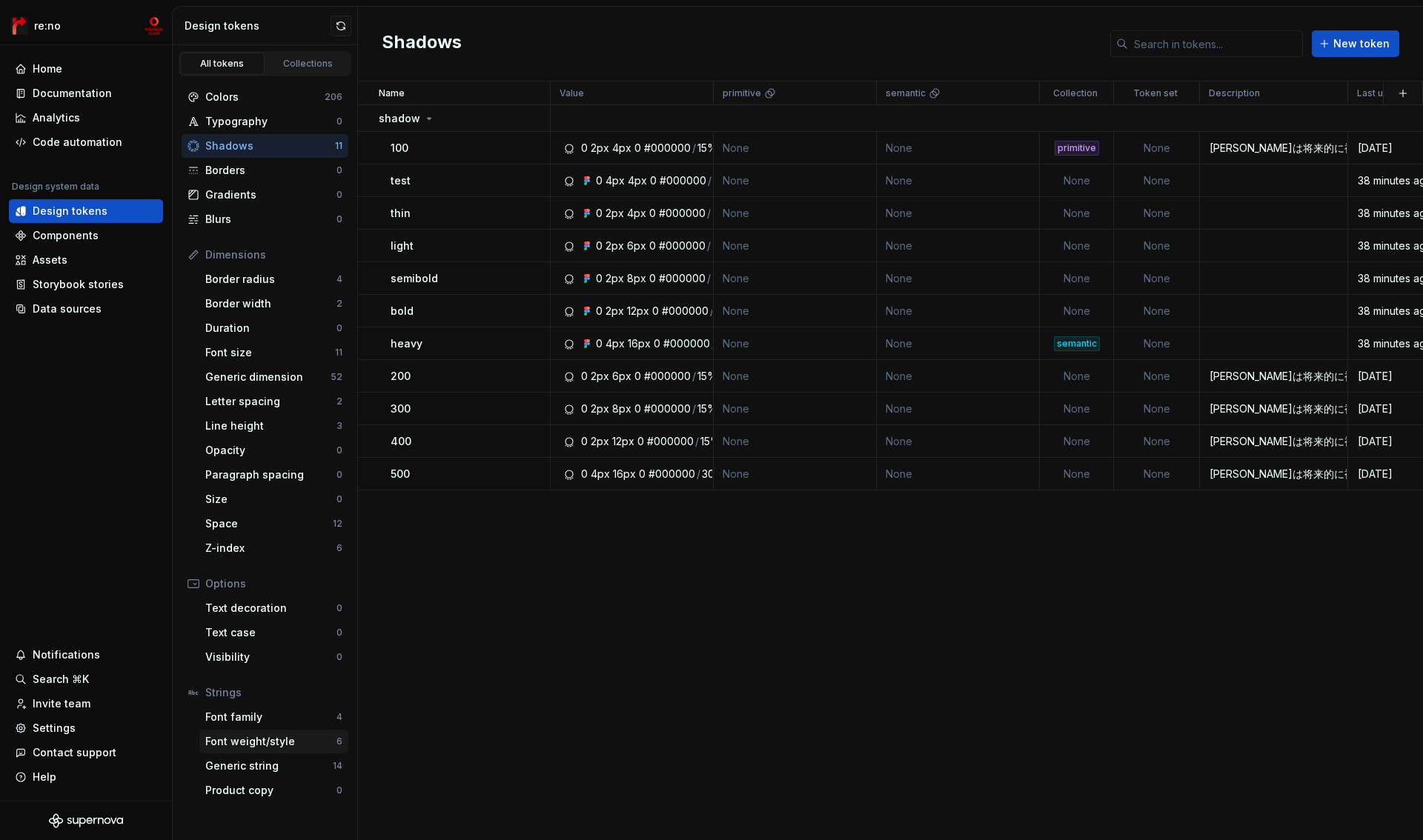
click at [261, 742] on div "Font weight/style" at bounding box center [271, 741] width 131 height 15
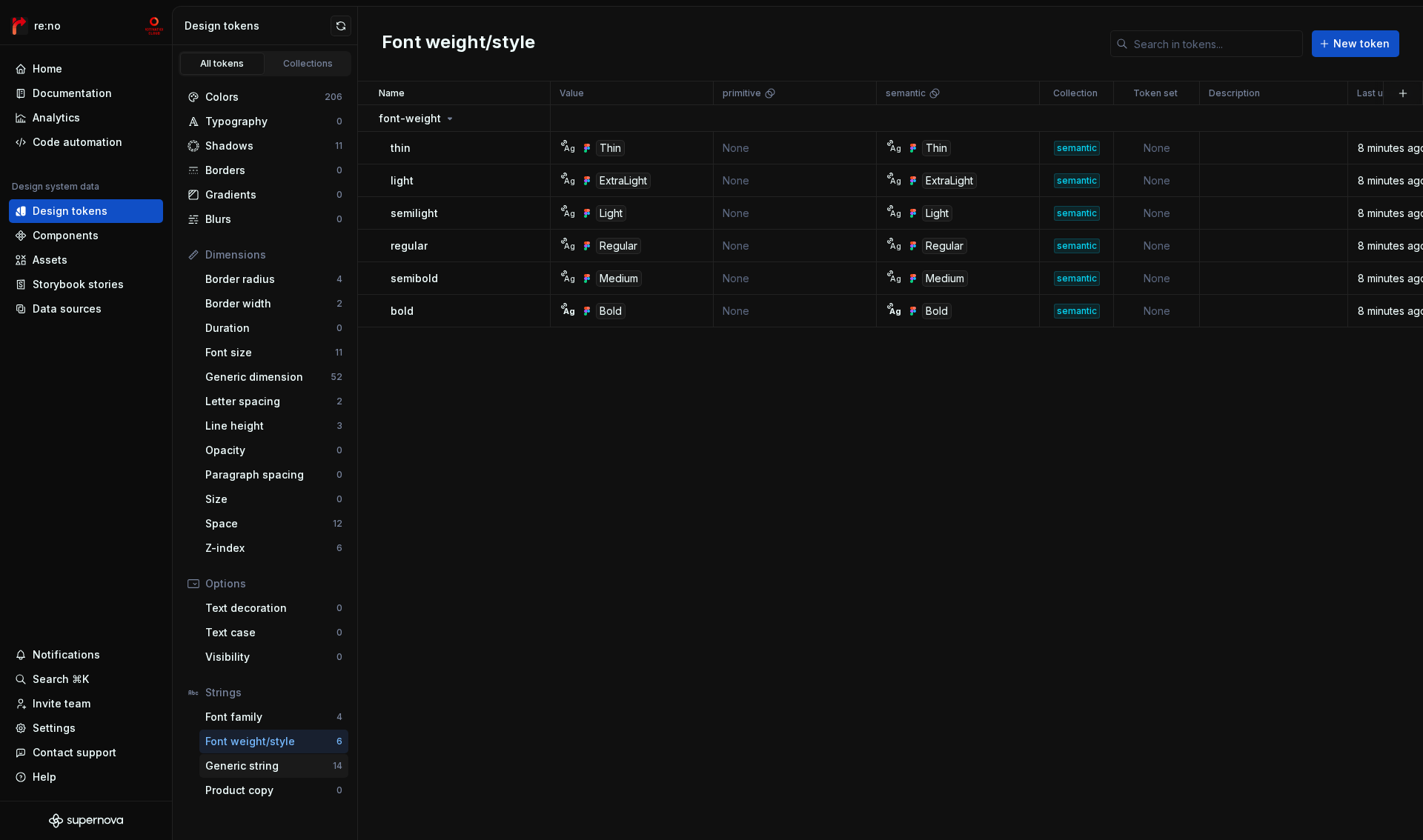
click at [258, 763] on div "Generic string" at bounding box center [269, 767] width 128 height 15
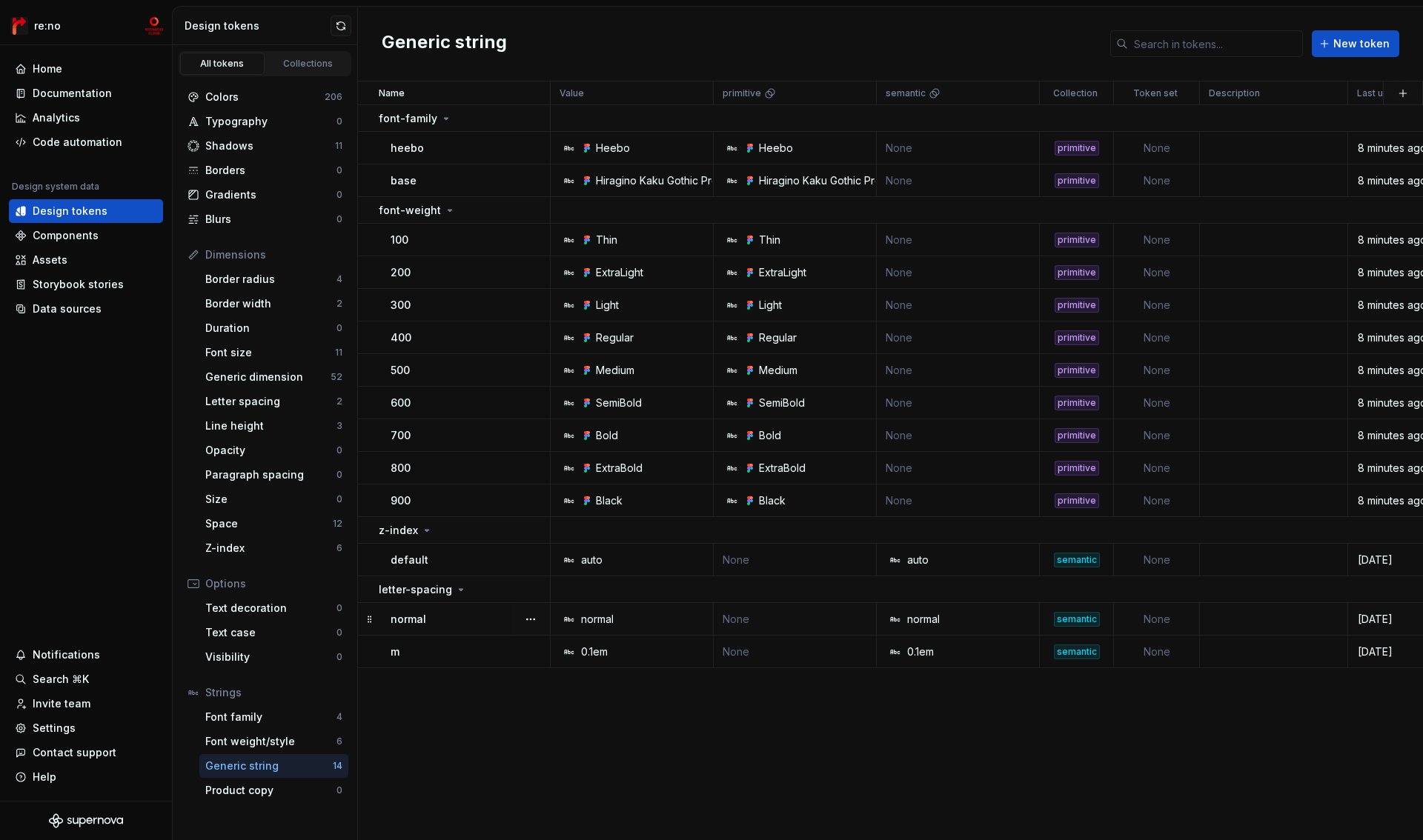
click at [1247, 615] on td at bounding box center [1273, 619] width 148 height 33
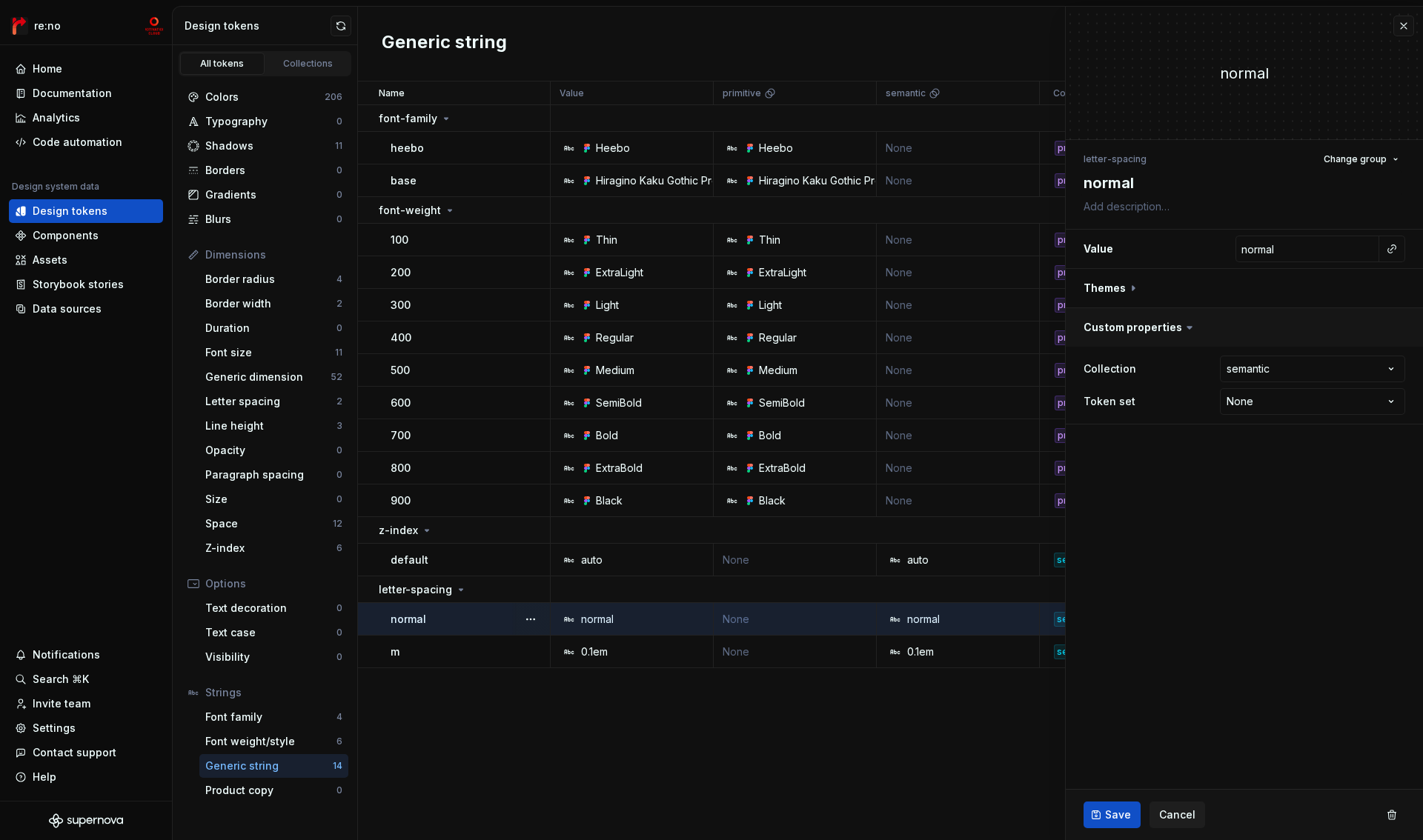
click at [1162, 330] on button "button" at bounding box center [1244, 327] width 357 height 38
click at [1127, 283] on button "button" at bounding box center [1244, 288] width 357 height 38
type textarea "*"
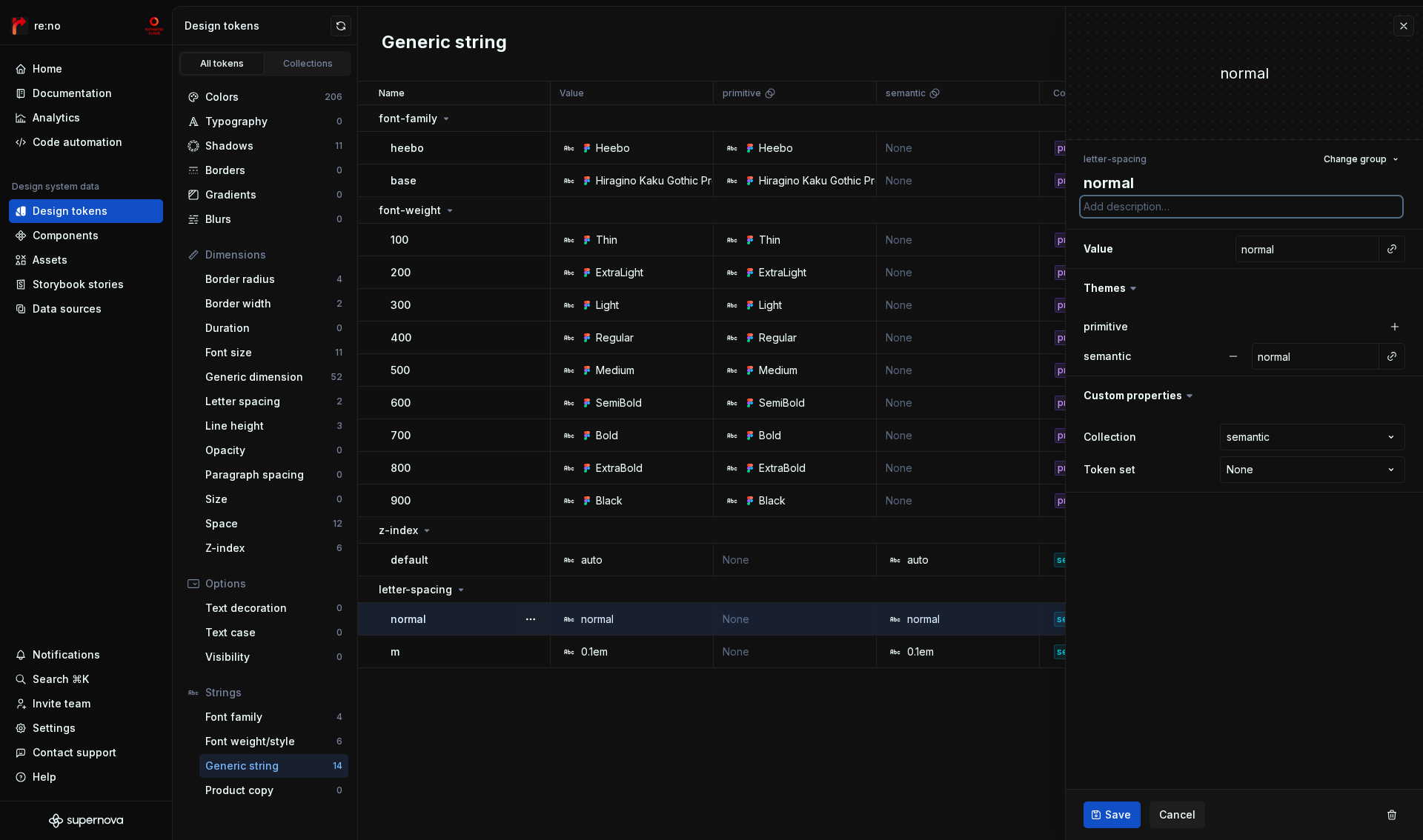
click at [1112, 215] on textarea at bounding box center [1241, 206] width 322 height 21
type textarea "あ"
type textarea "*"
type textarea "あｔ"
type textarea "*"
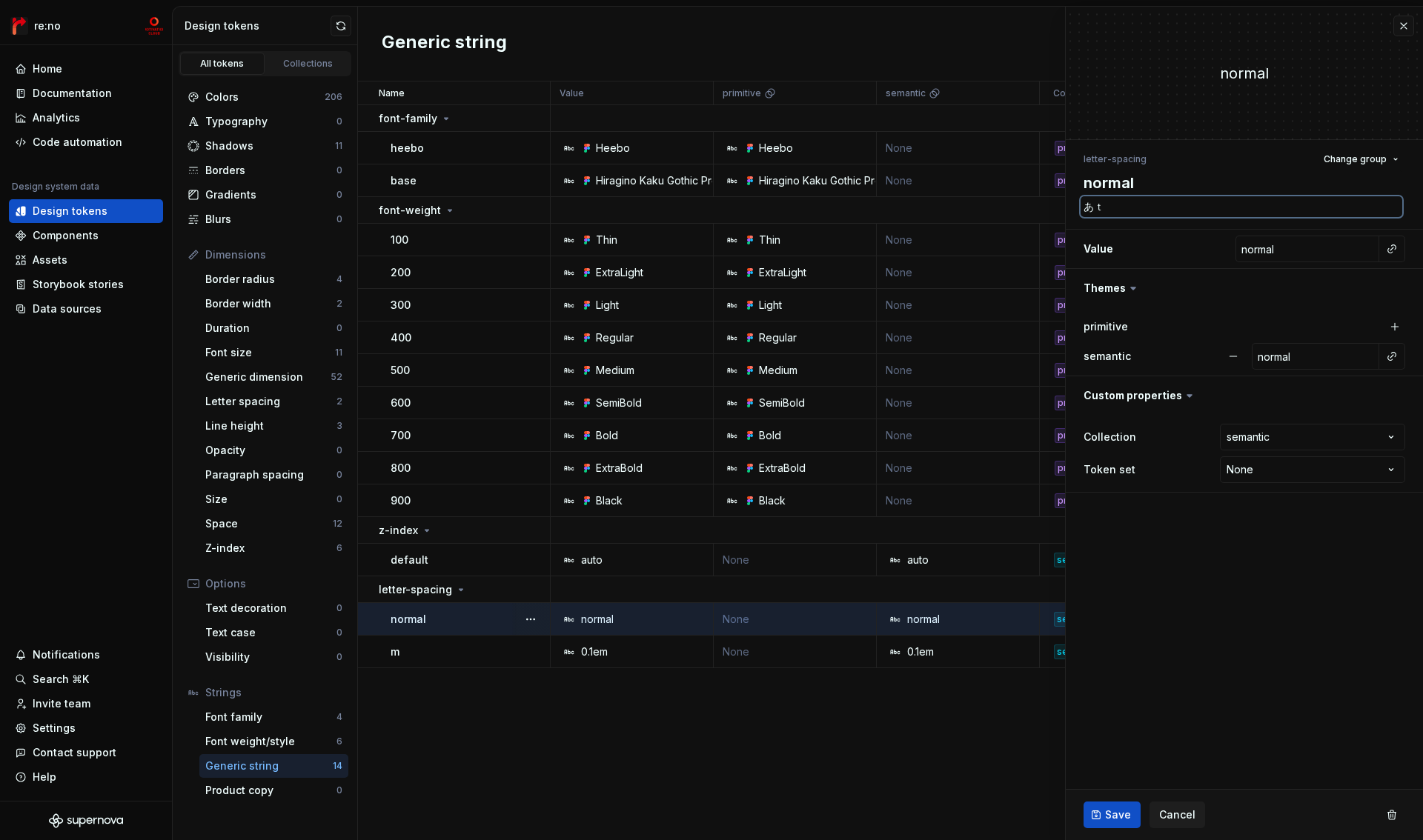
type textarea "あ"
type textarea "*"
click at [1184, 813] on span "Cancel" at bounding box center [1177, 815] width 36 height 15
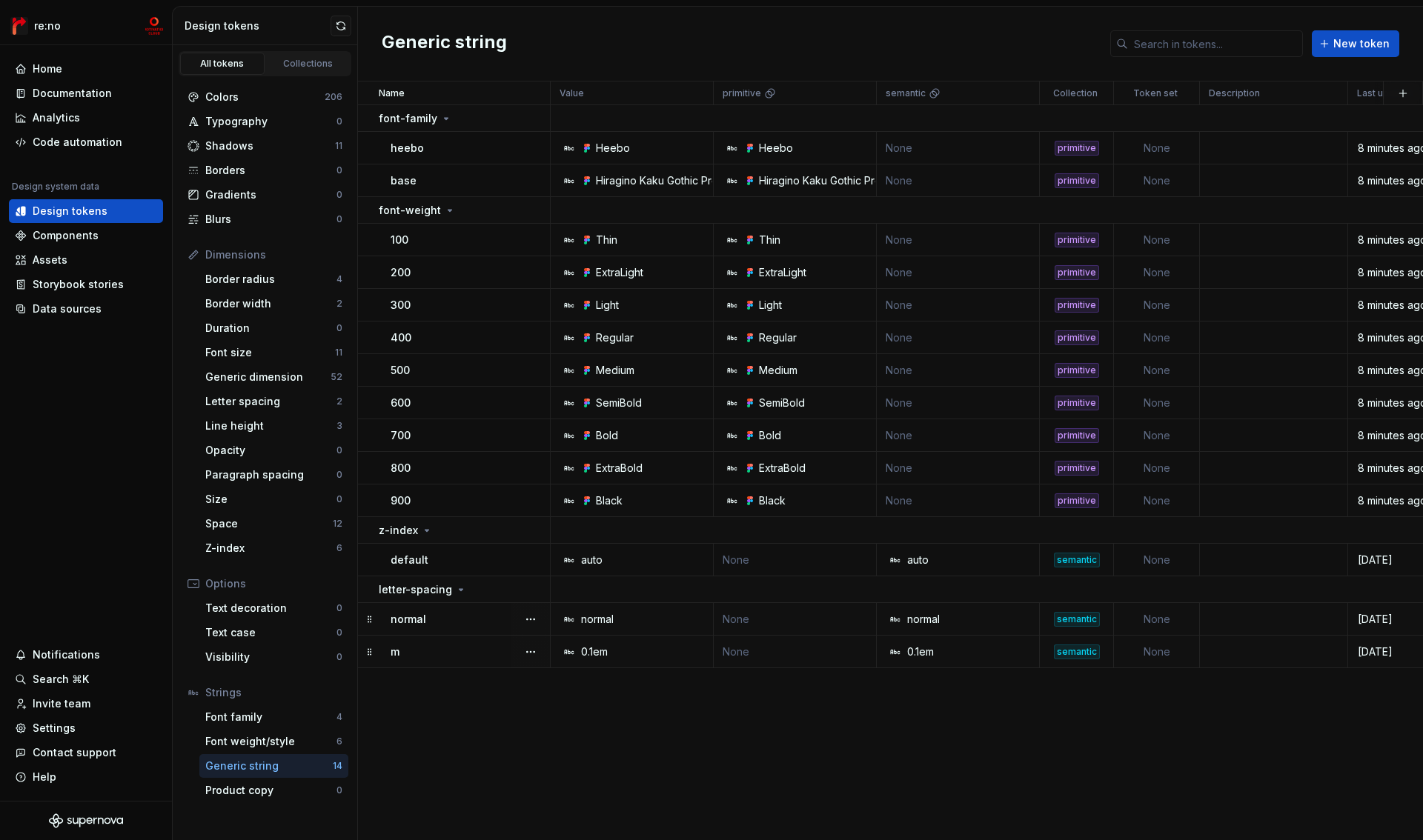
click at [1232, 652] on td at bounding box center [1273, 651] width 148 height 33
type textarea "*"
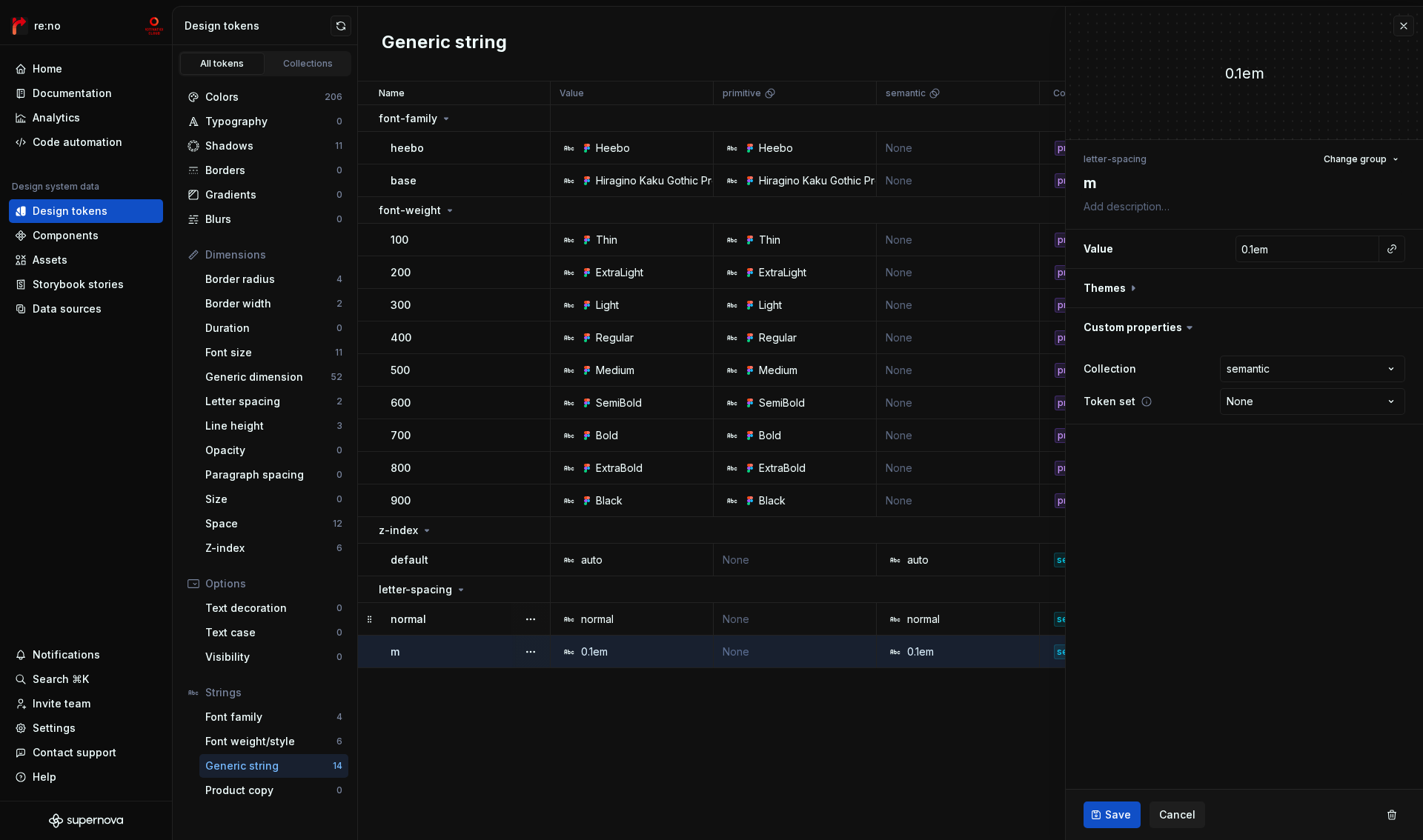
click at [1143, 400] on icon at bounding box center [1147, 402] width 12 height 12
drag, startPoint x: 1170, startPoint y: 817, endPoint x: 1167, endPoint y: 798, distance: 19.2
click at [1170, 817] on span "Cancel" at bounding box center [1177, 815] width 36 height 15
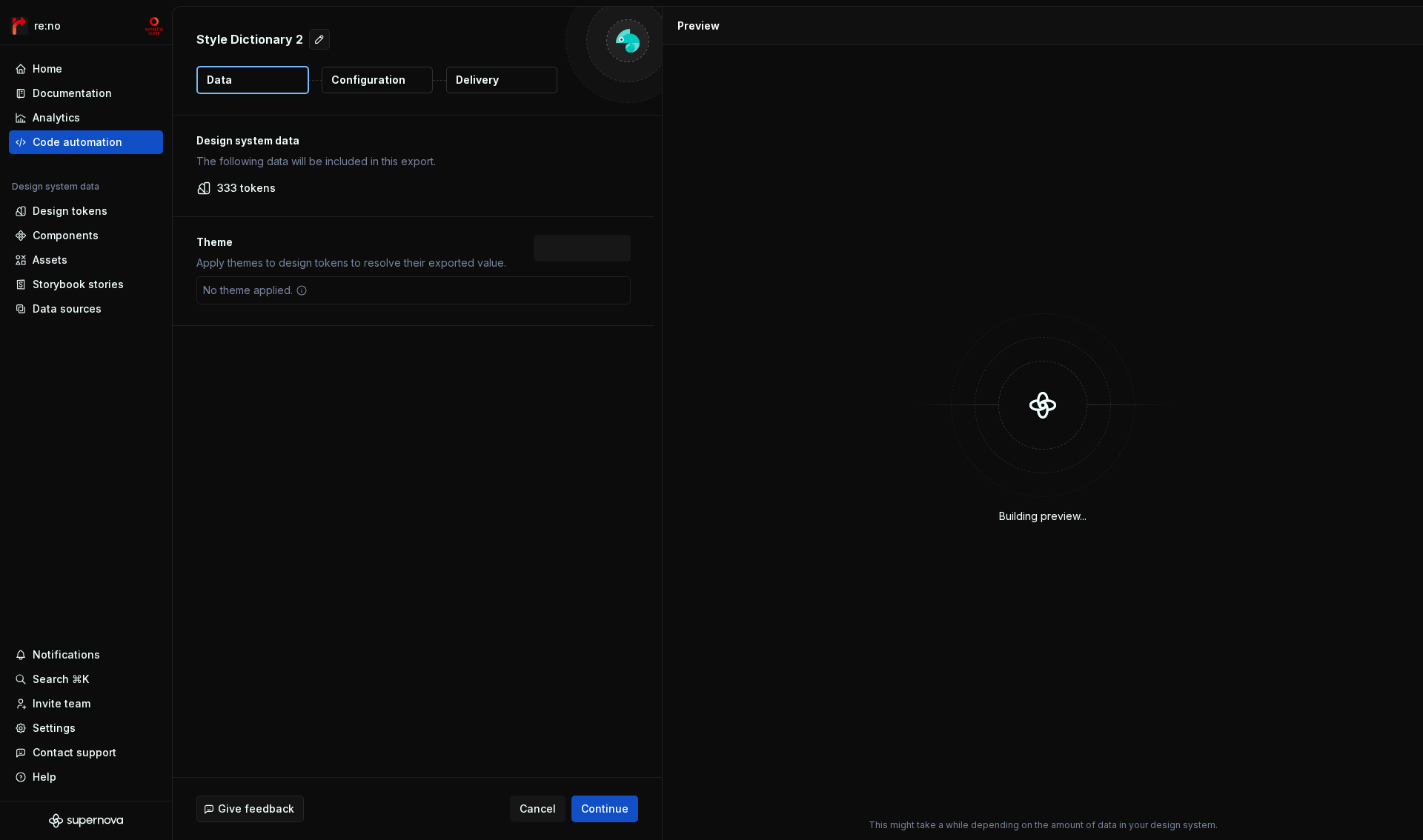
click at [388, 77] on p "Configuration" at bounding box center [368, 80] width 74 height 15
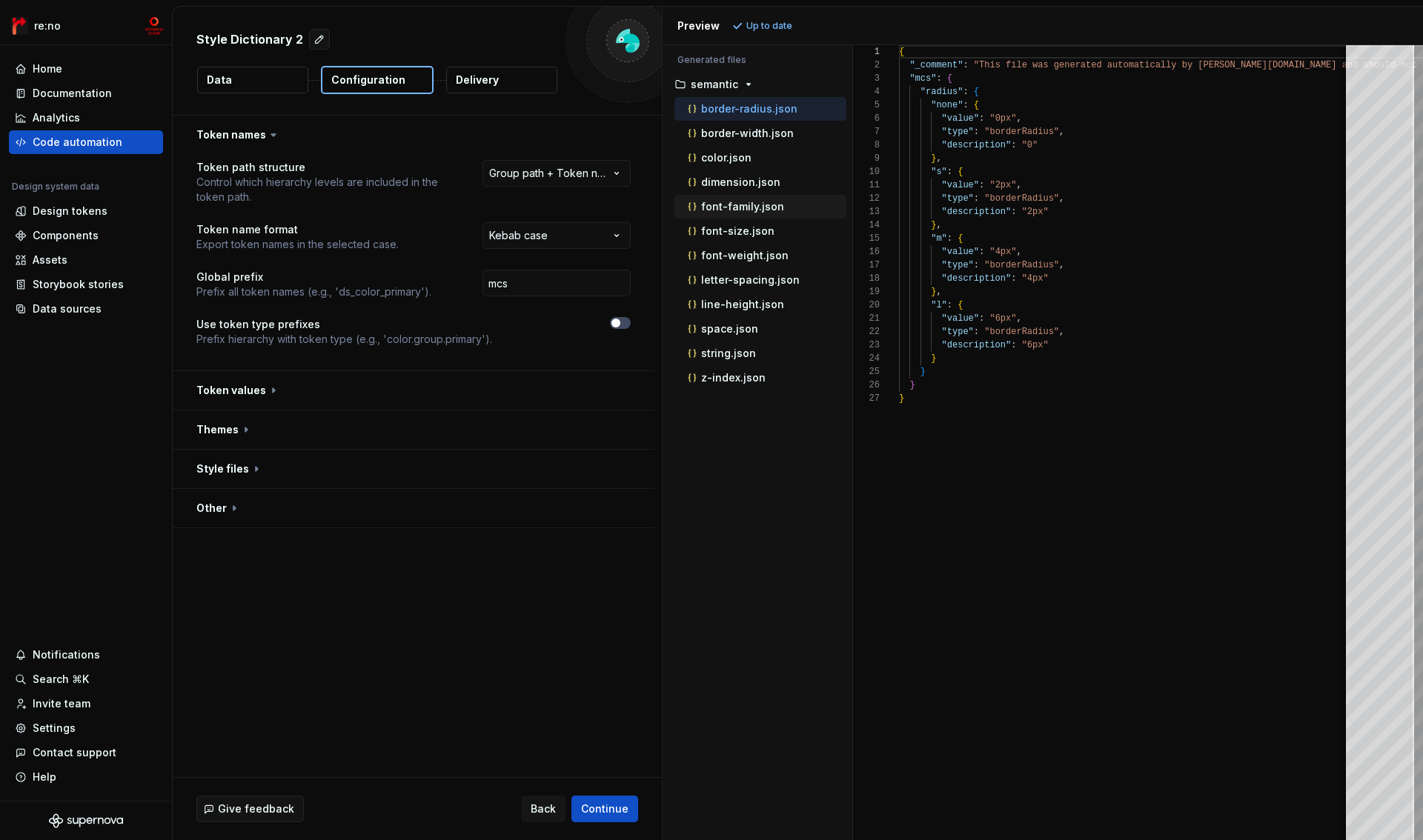
click at [749, 213] on div "font-family.json" at bounding box center [765, 207] width 161 height 15
type textarea "**********"
